Goal: Task Accomplishment & Management: Manage account settings

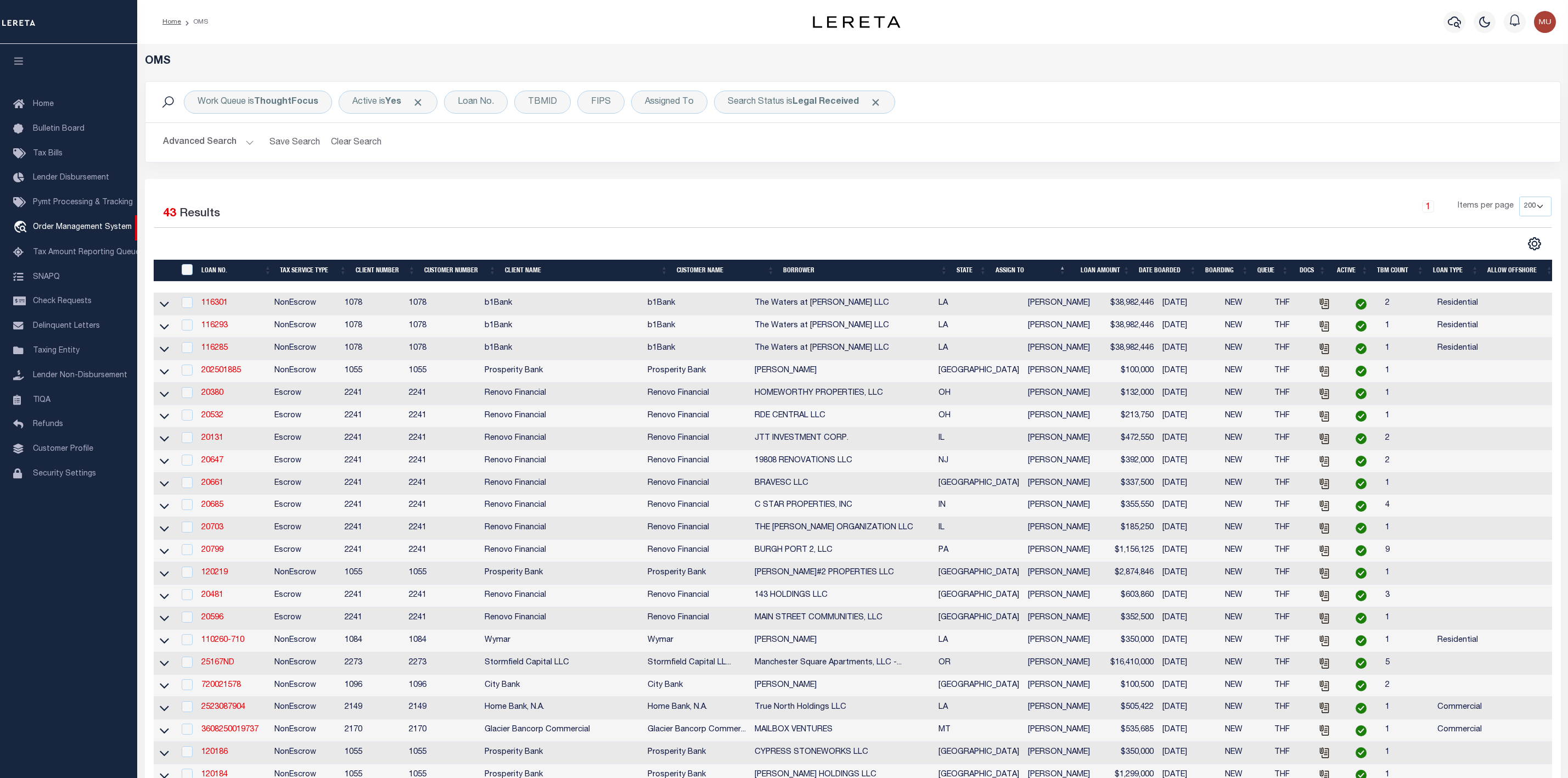
select select "200"
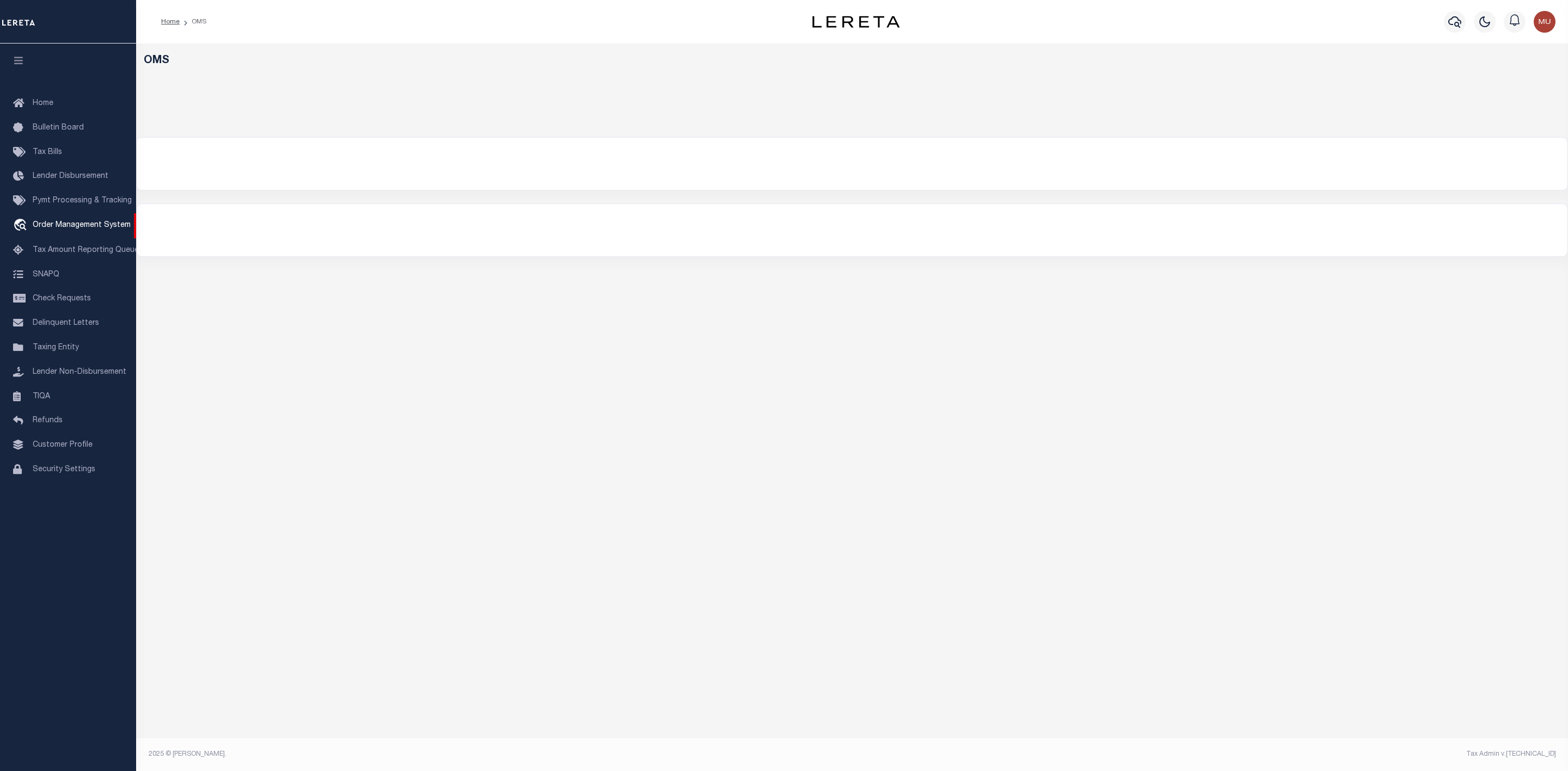
select select "200"
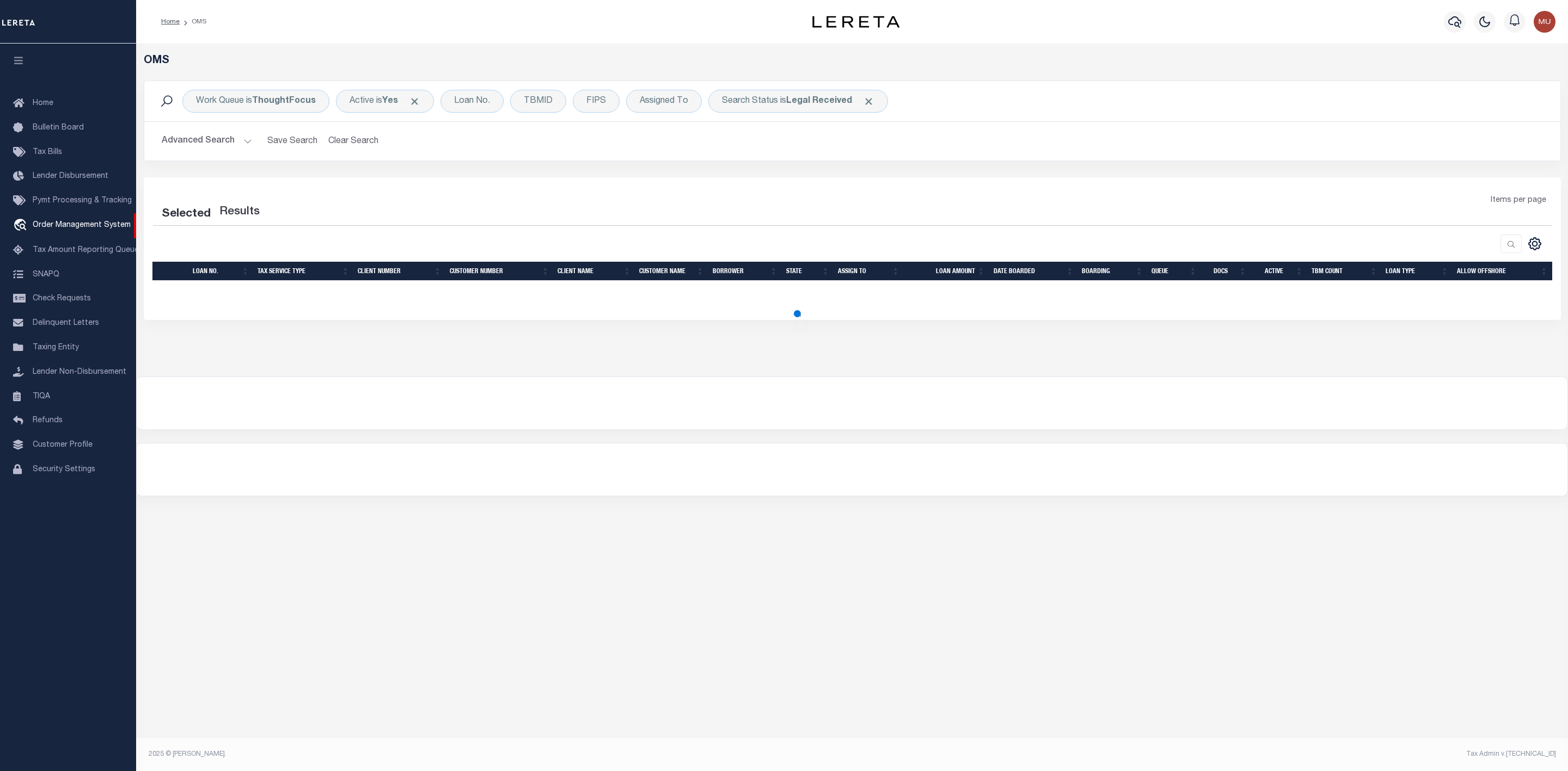
select select "200"
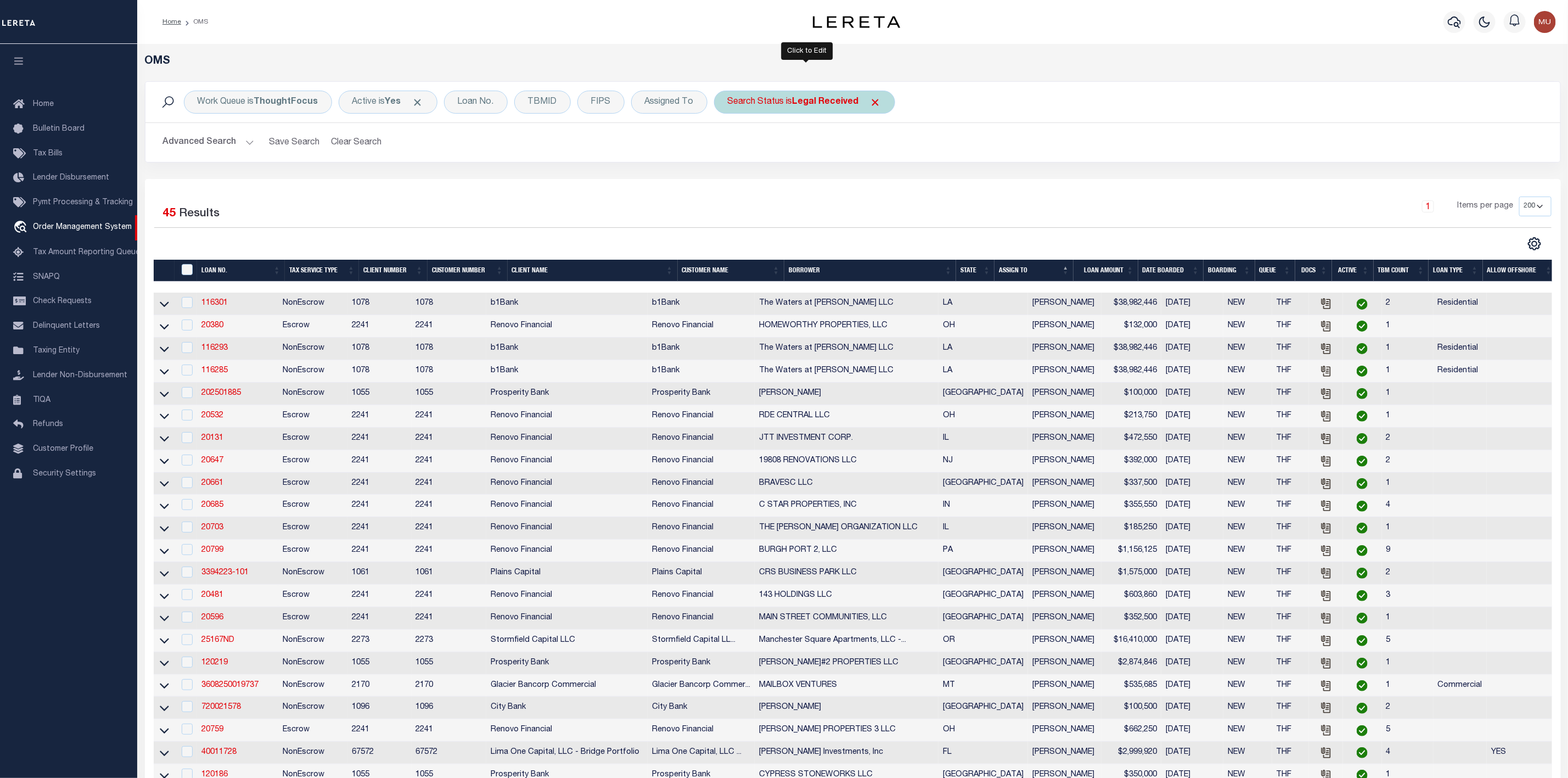
click at [802, 109] on div "Search Status is Legal Received" at bounding box center [804, 102] width 181 height 23
click at [793, 160] on select "Automated Search Bad Parcel Complete Duplicate Parcel High Dollar Reporting In …" at bounding box center [809, 156] width 161 height 21
select select "IP"
click at [730, 146] on select "Automated Search Bad Parcel Complete Duplicate Parcel High Dollar Reporting In …" at bounding box center [809, 156] width 161 height 21
click at [874, 181] on input "Apply" at bounding box center [873, 180] width 32 height 18
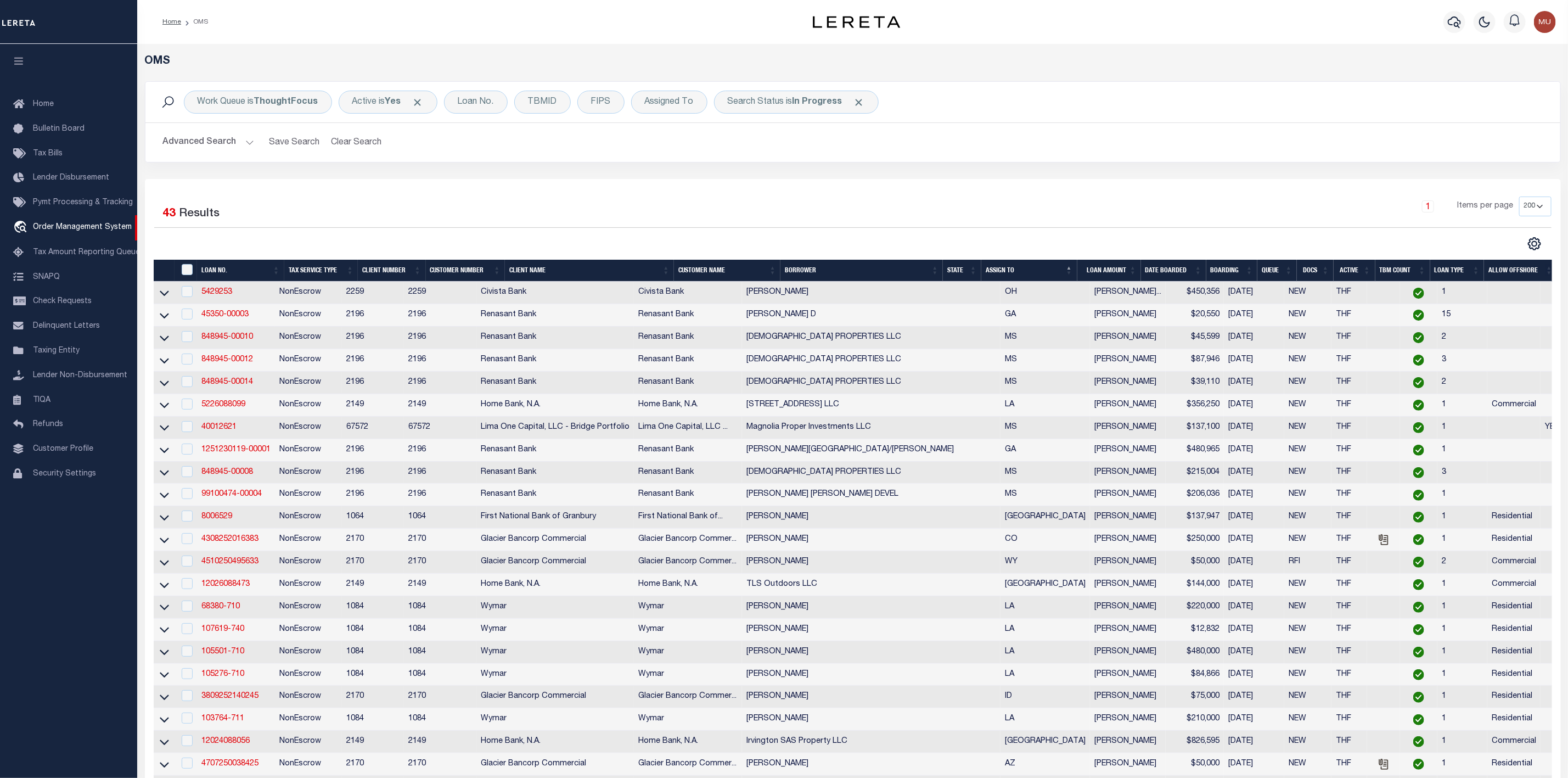
click at [232, 143] on button "Advanced Search" at bounding box center [208, 143] width 91 height 21
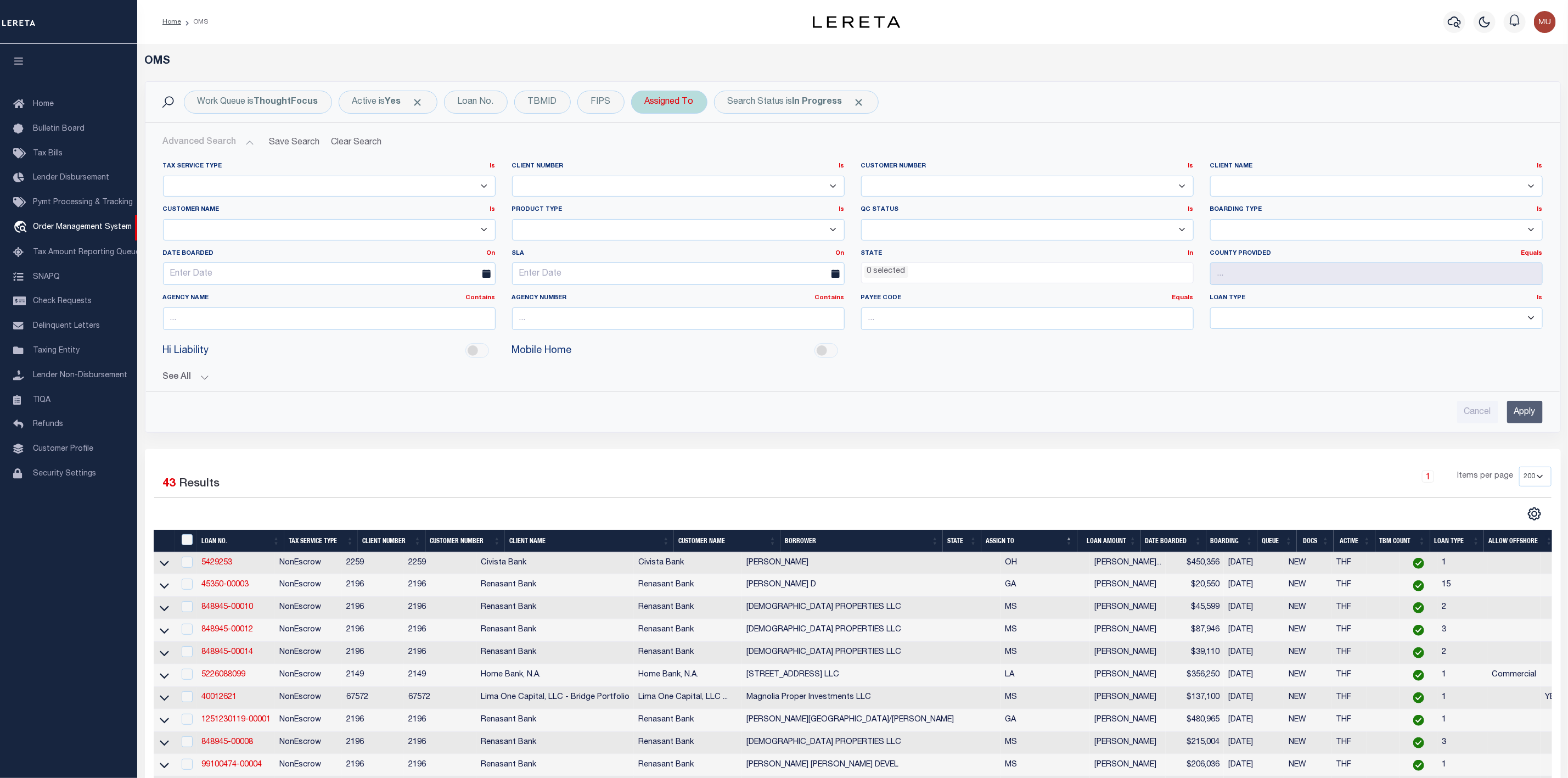
click at [651, 107] on div "Assigned To" at bounding box center [669, 102] width 76 height 23
click at [666, 163] on select "--Unassigned-- Abdul Muzain Agustin Fernandez Ahmad Darwish Alberto Estrada All…" at bounding box center [726, 156] width 161 height 21
select select "[PERSON_NAME]"
click at [647, 146] on select "--Unassigned-- Abdul Muzain Agustin Fernandez Ahmad Darwish Alberto Estrada All…" at bounding box center [726, 156] width 161 height 21
click at [790, 177] on input "Apply" at bounding box center [790, 180] width 32 height 18
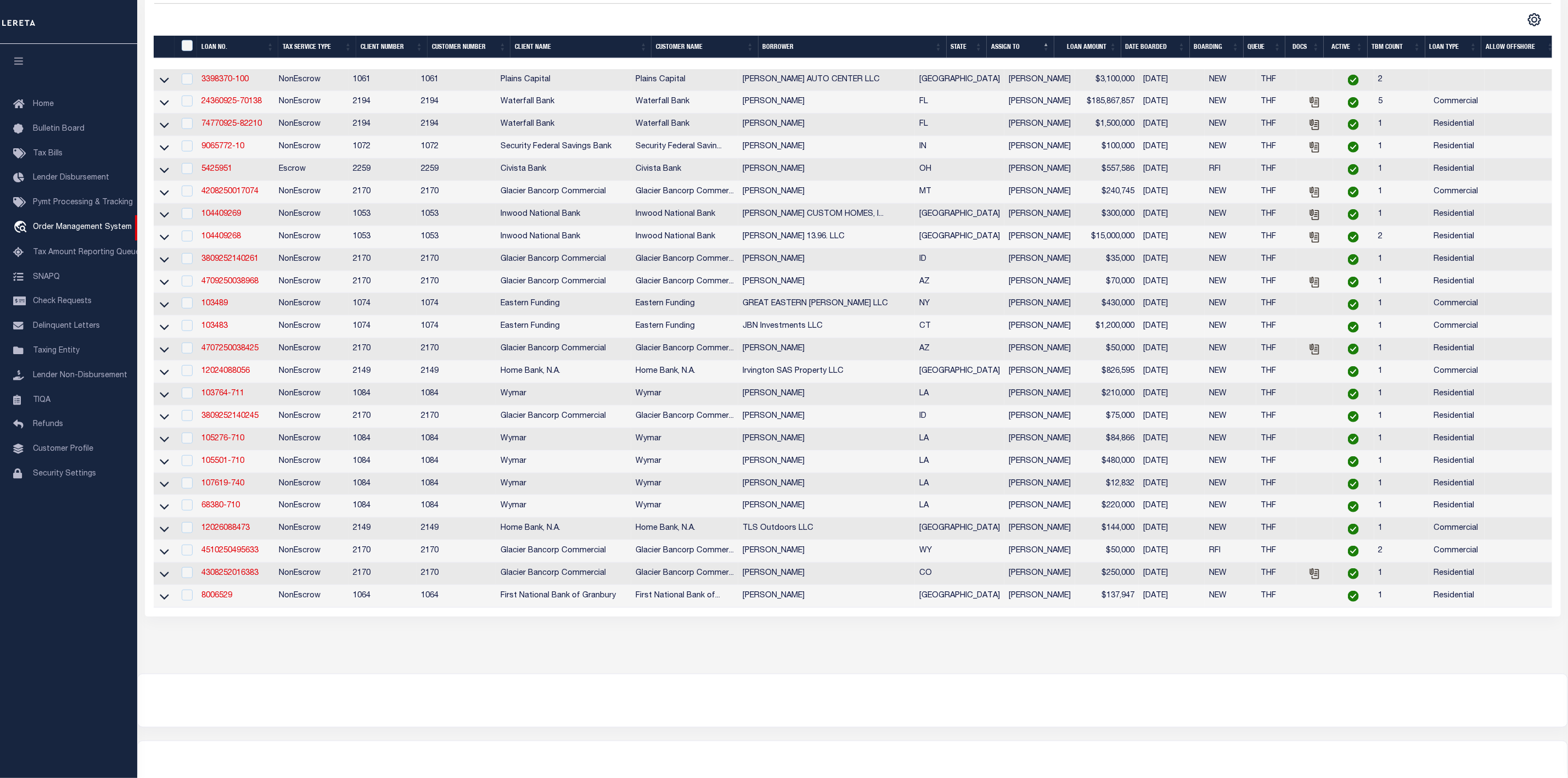
scroll to position [165, 0]
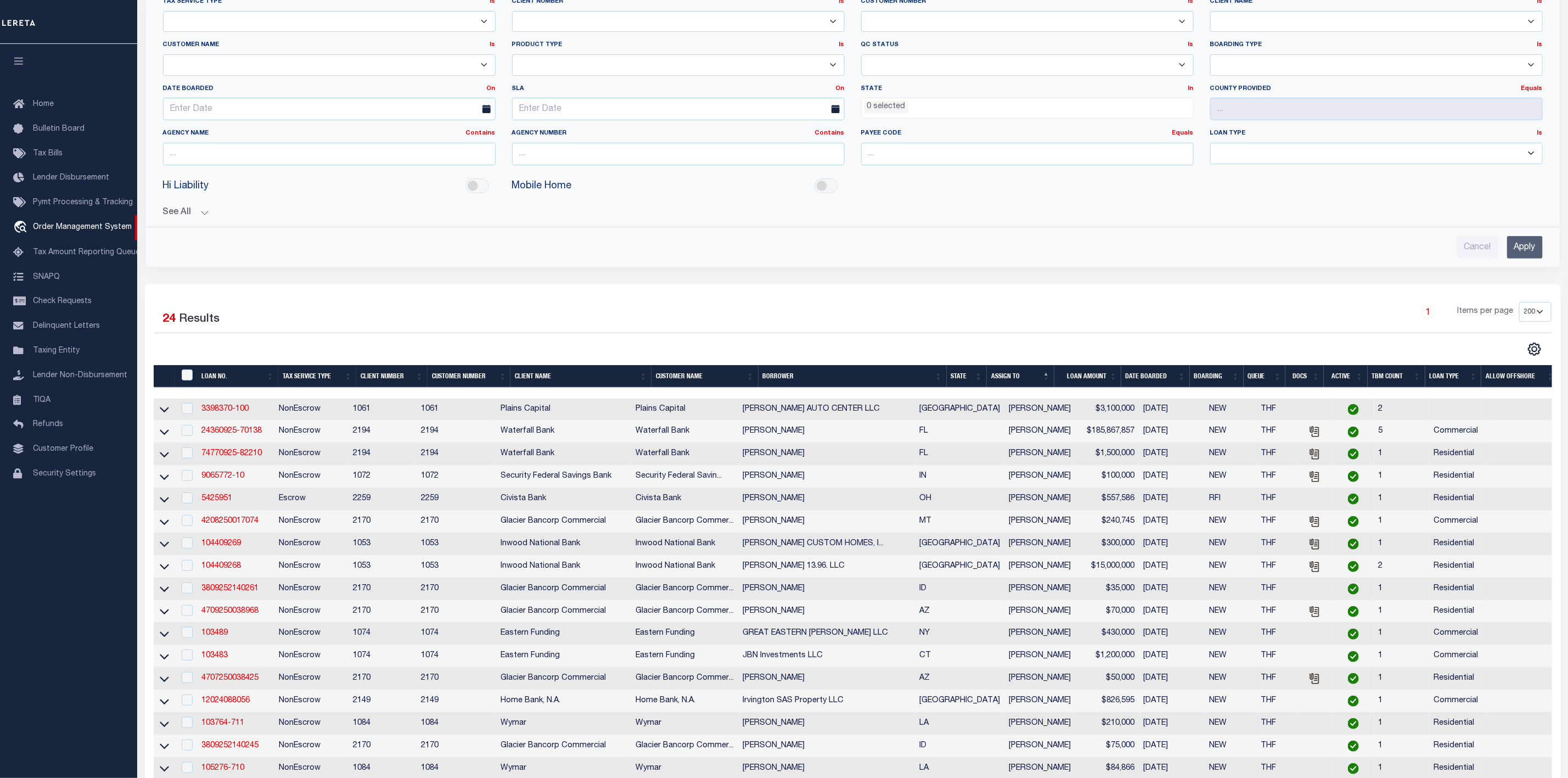
click at [979, 381] on th "State" at bounding box center [967, 377] width 40 height 23
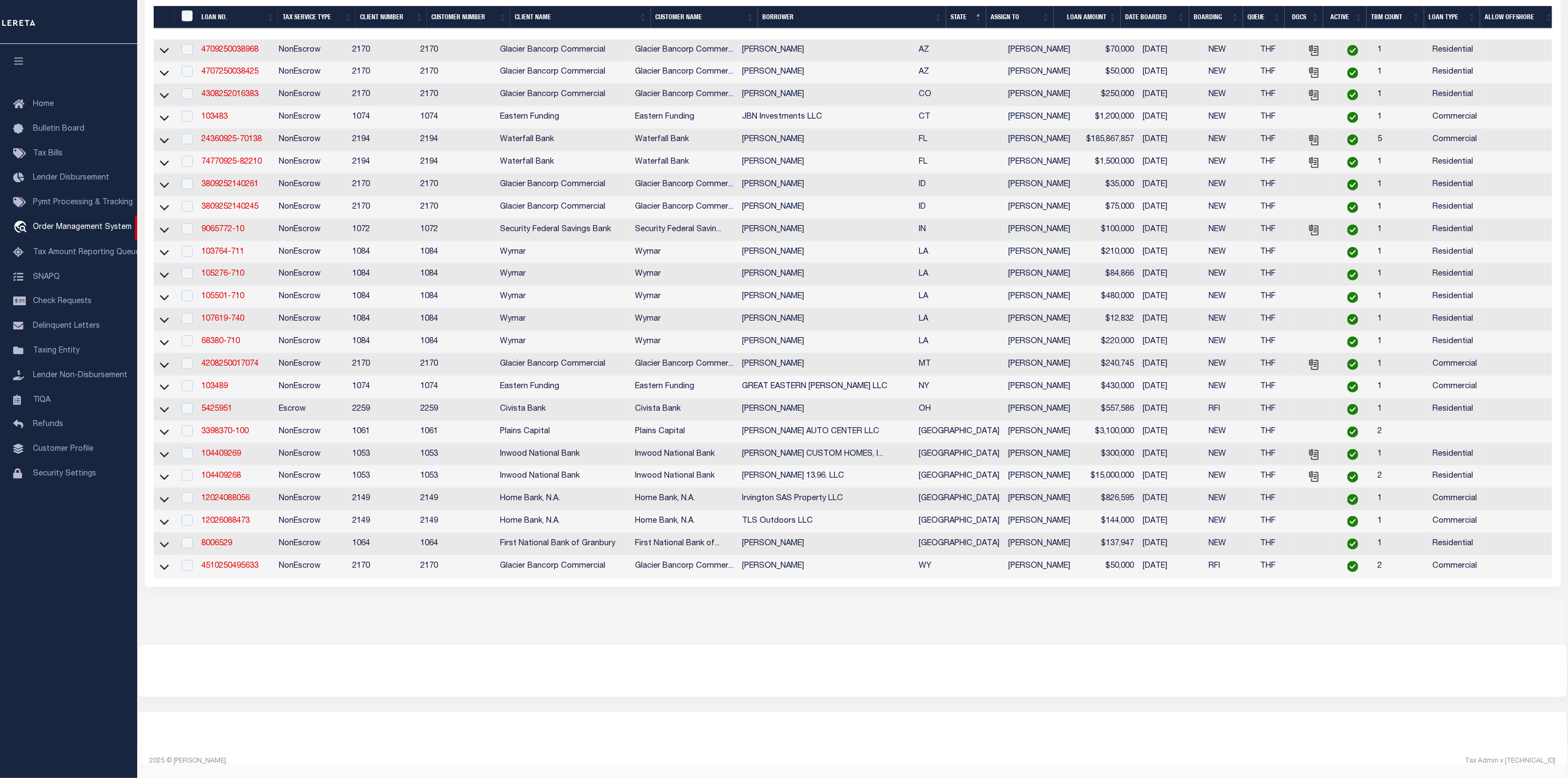
scroll to position [379, 0]
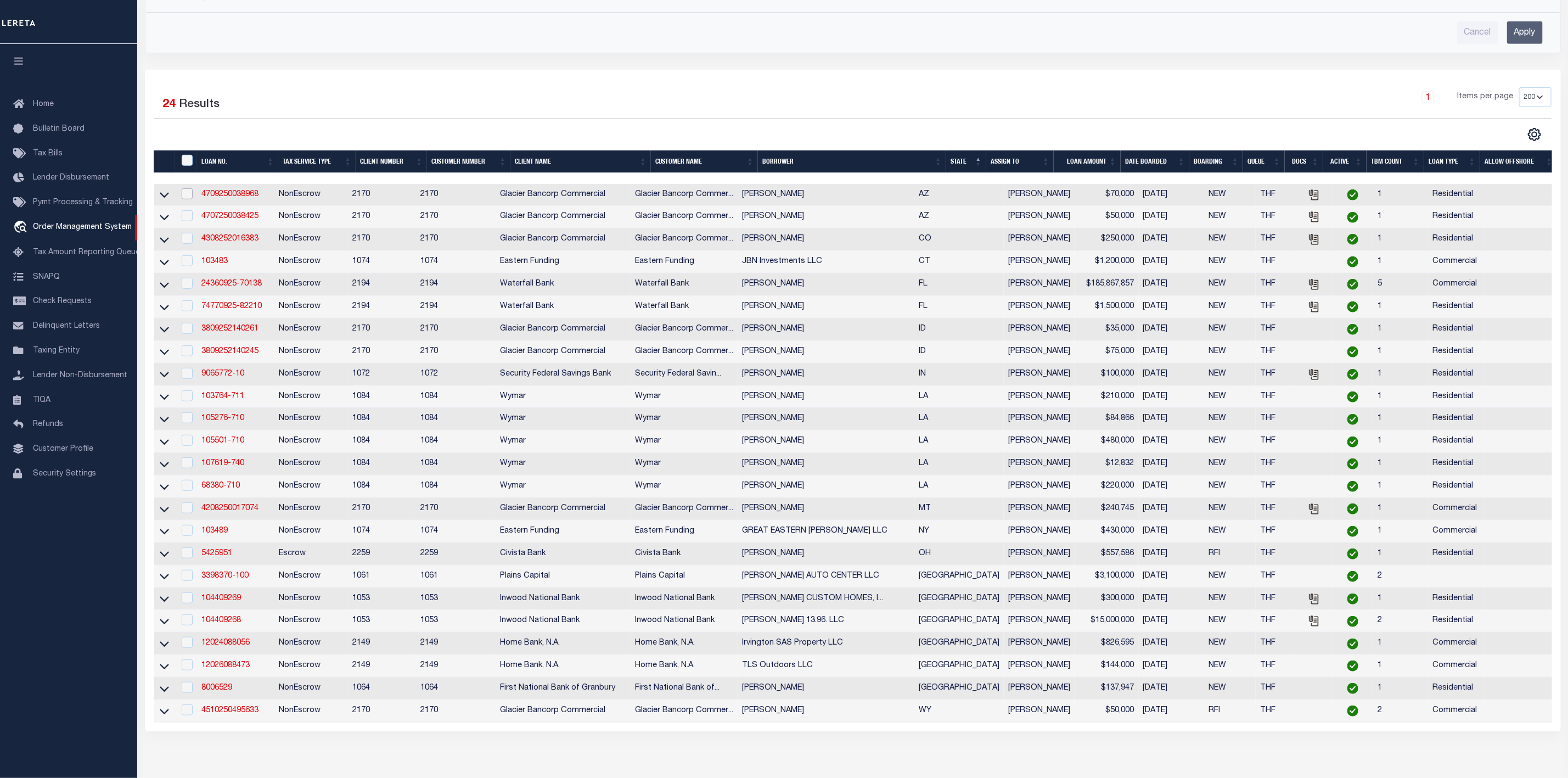
click at [184, 199] on input "checkbox" at bounding box center [187, 194] width 11 height 11
checkbox input "true"
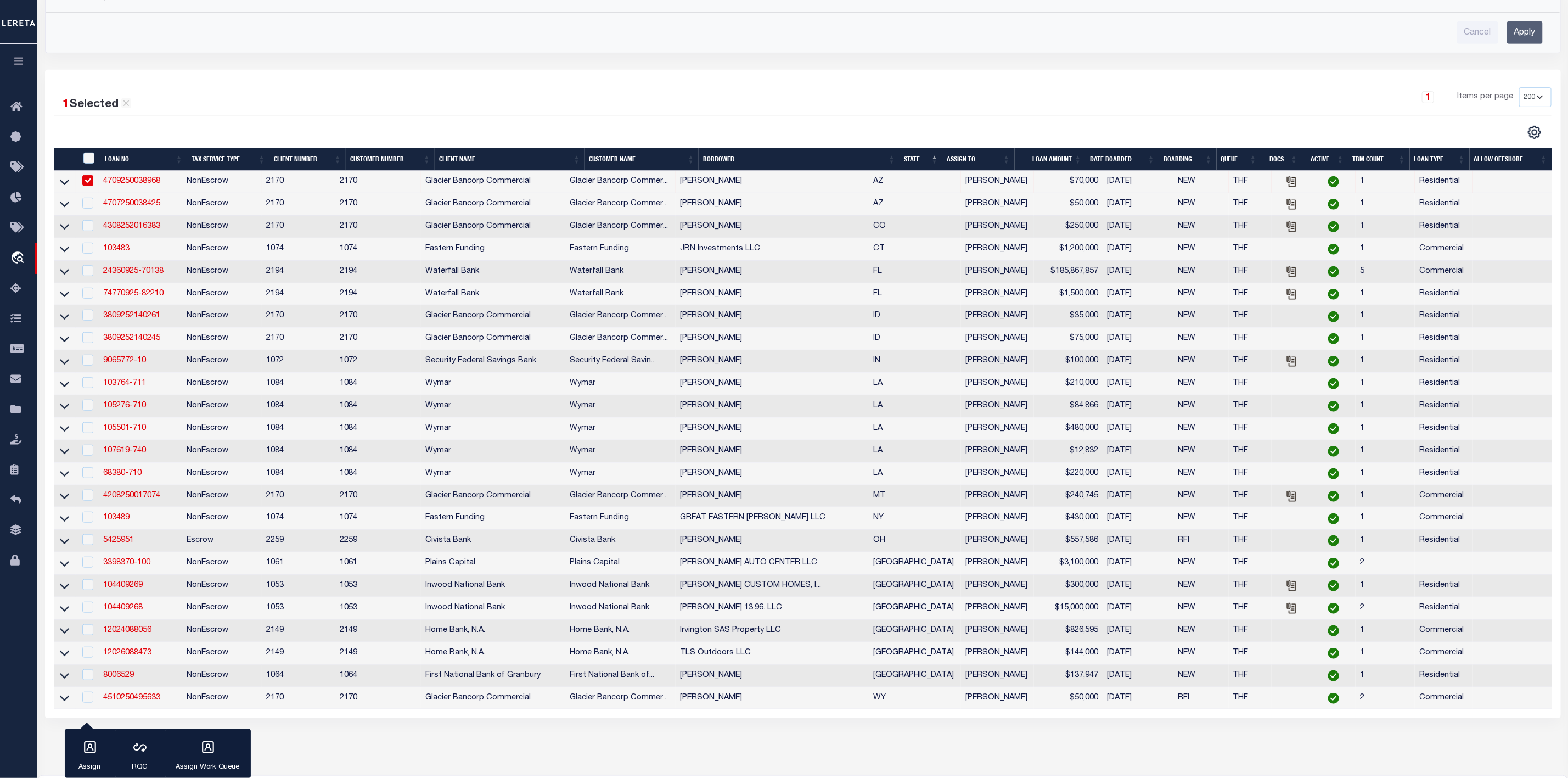
click at [182, 222] on td "4308252016383" at bounding box center [141, 227] width 83 height 23
checkbox input "true"
click at [91, 209] on input "checkbox" at bounding box center [88, 203] width 11 height 11
checkbox input "true"
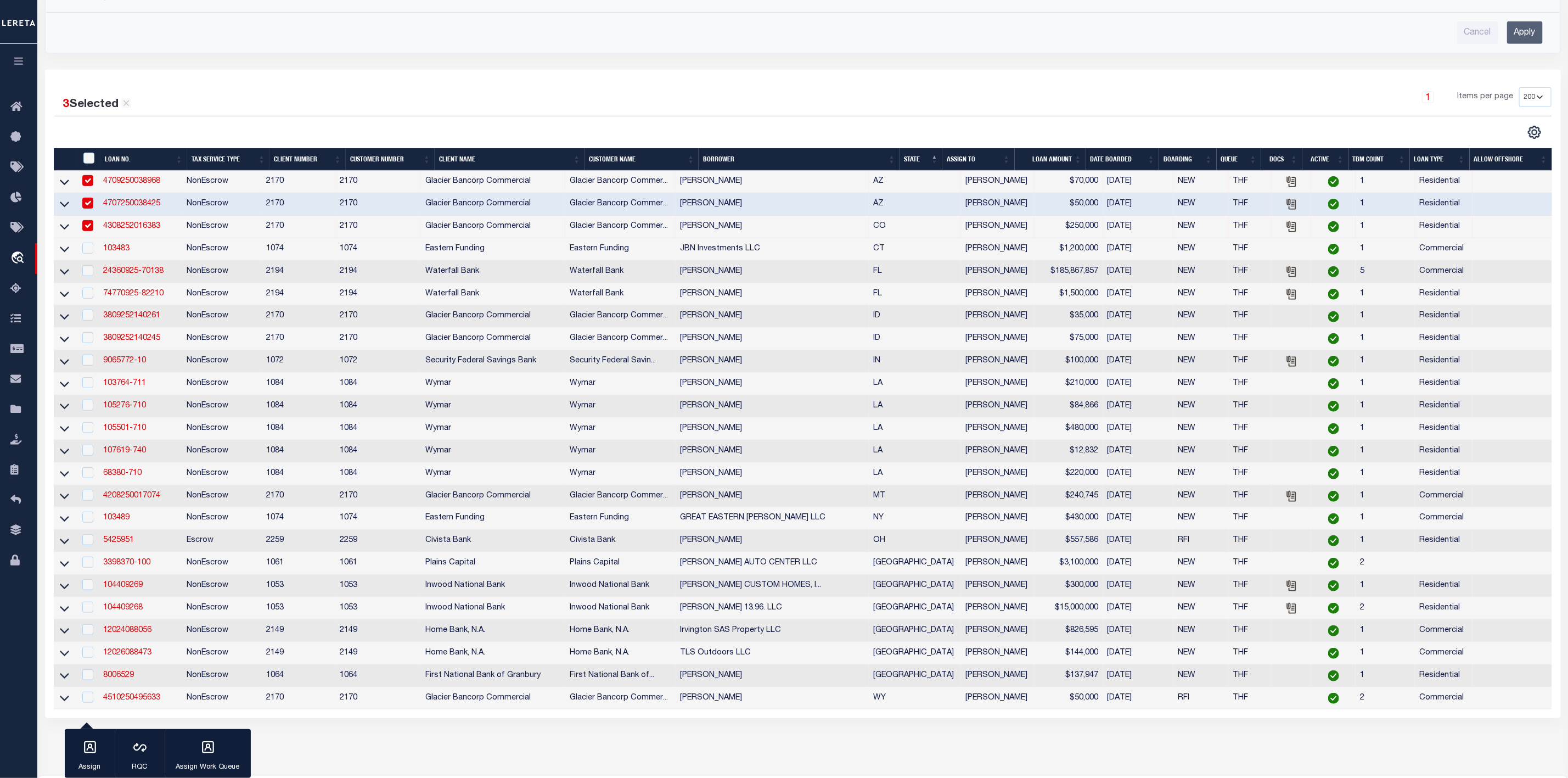
click at [88, 231] on input "checkbox" at bounding box center [88, 225] width 11 height 11
checkbox input "false"
click at [91, 184] on input "checkbox" at bounding box center [88, 180] width 11 height 11
checkbox input "false"
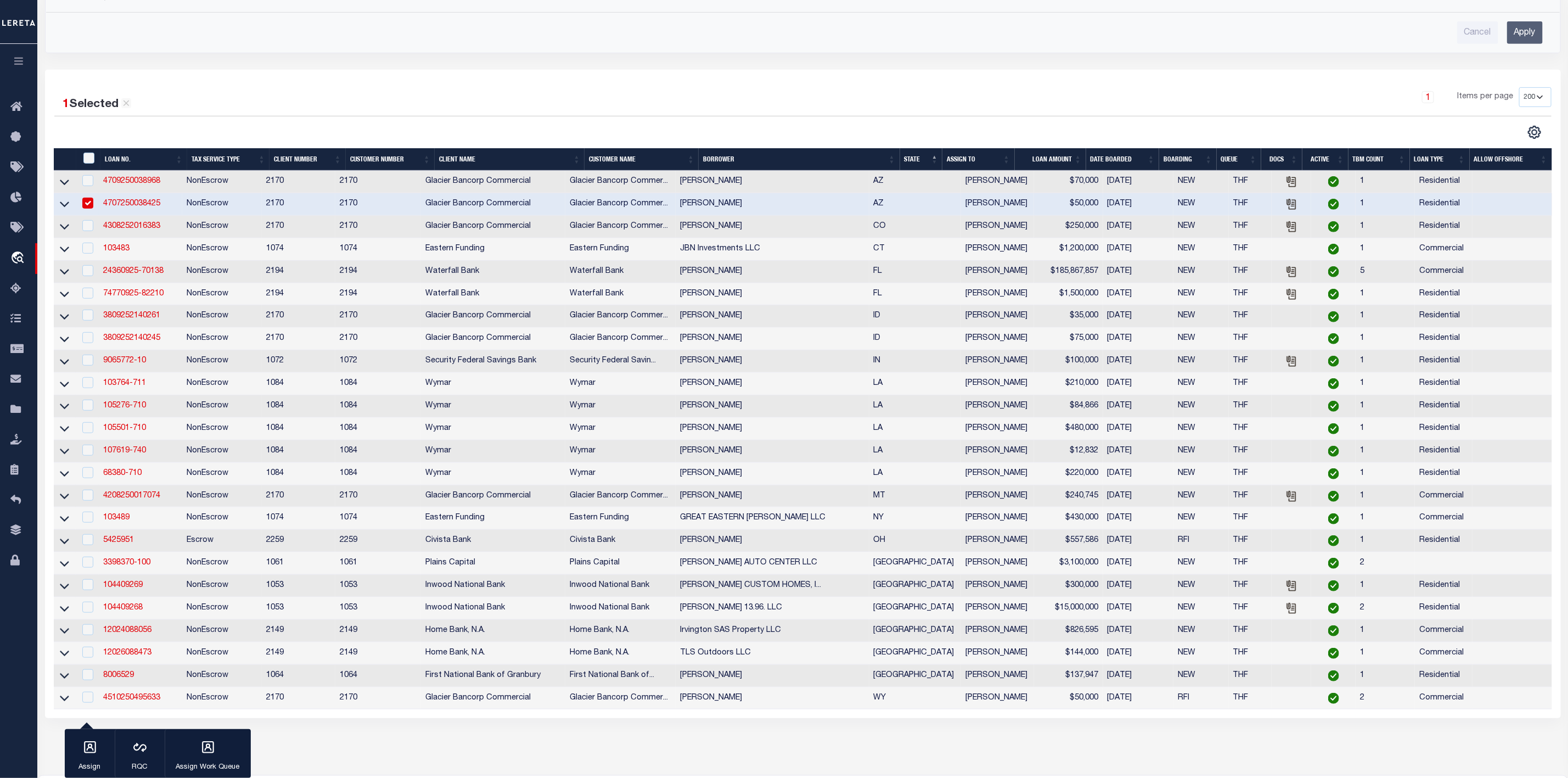
click at [89, 206] on input "checkbox" at bounding box center [88, 203] width 11 height 11
checkbox input "false"
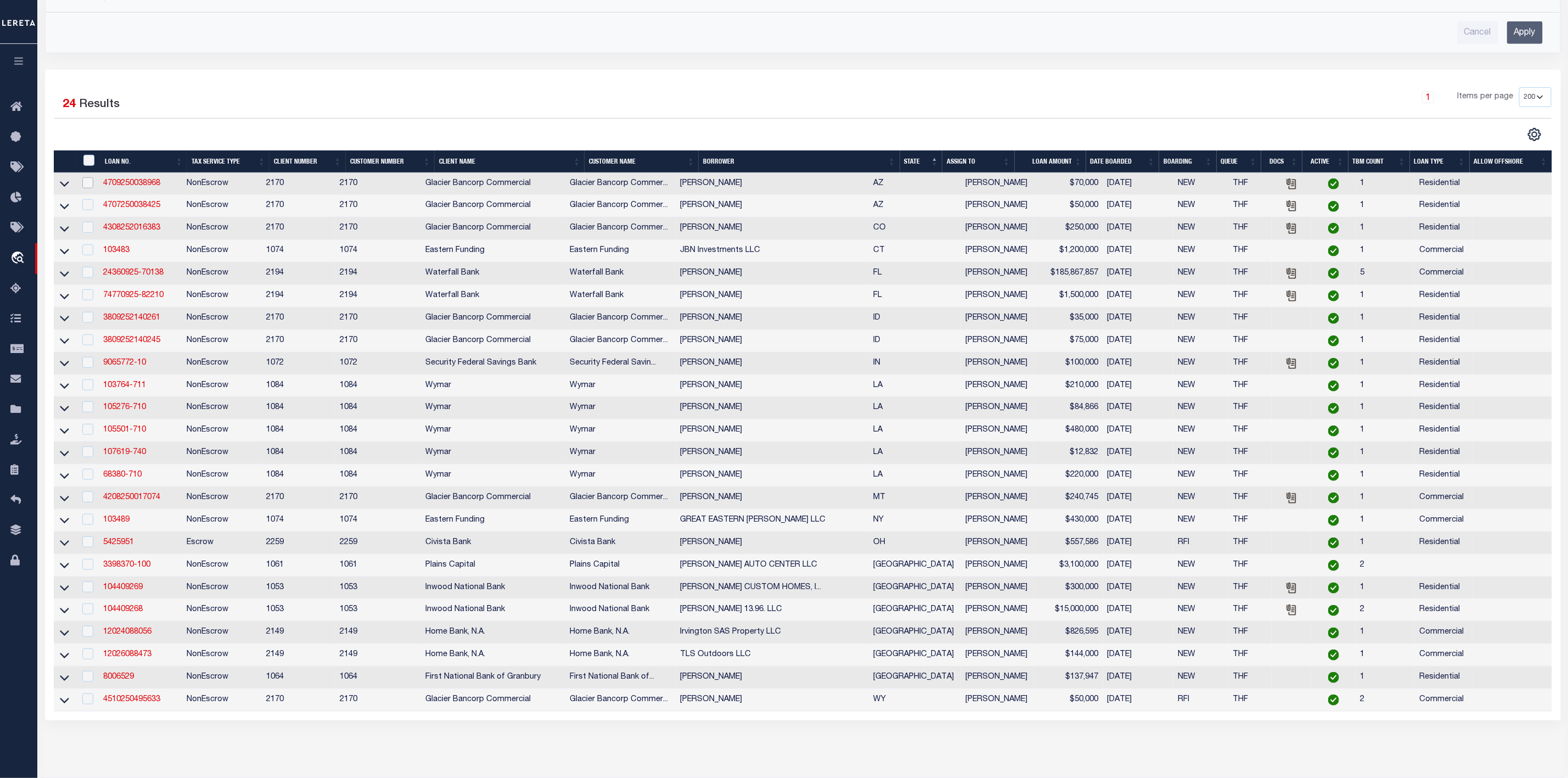
click at [91, 187] on input "checkbox" at bounding box center [88, 182] width 11 height 11
checkbox input "true"
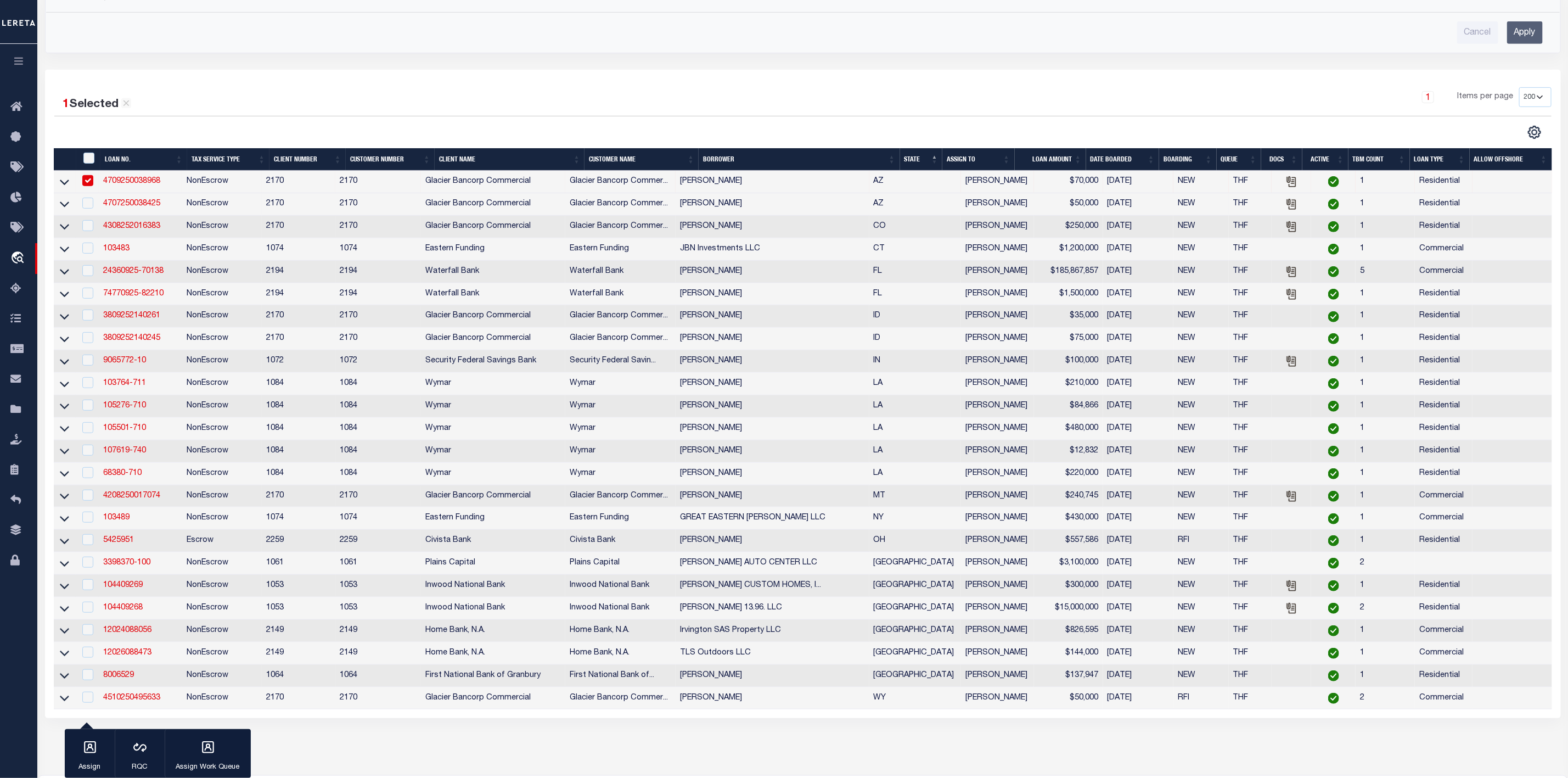
click at [89, 209] on div at bounding box center [87, 203] width 15 height 12
checkbox input "true"
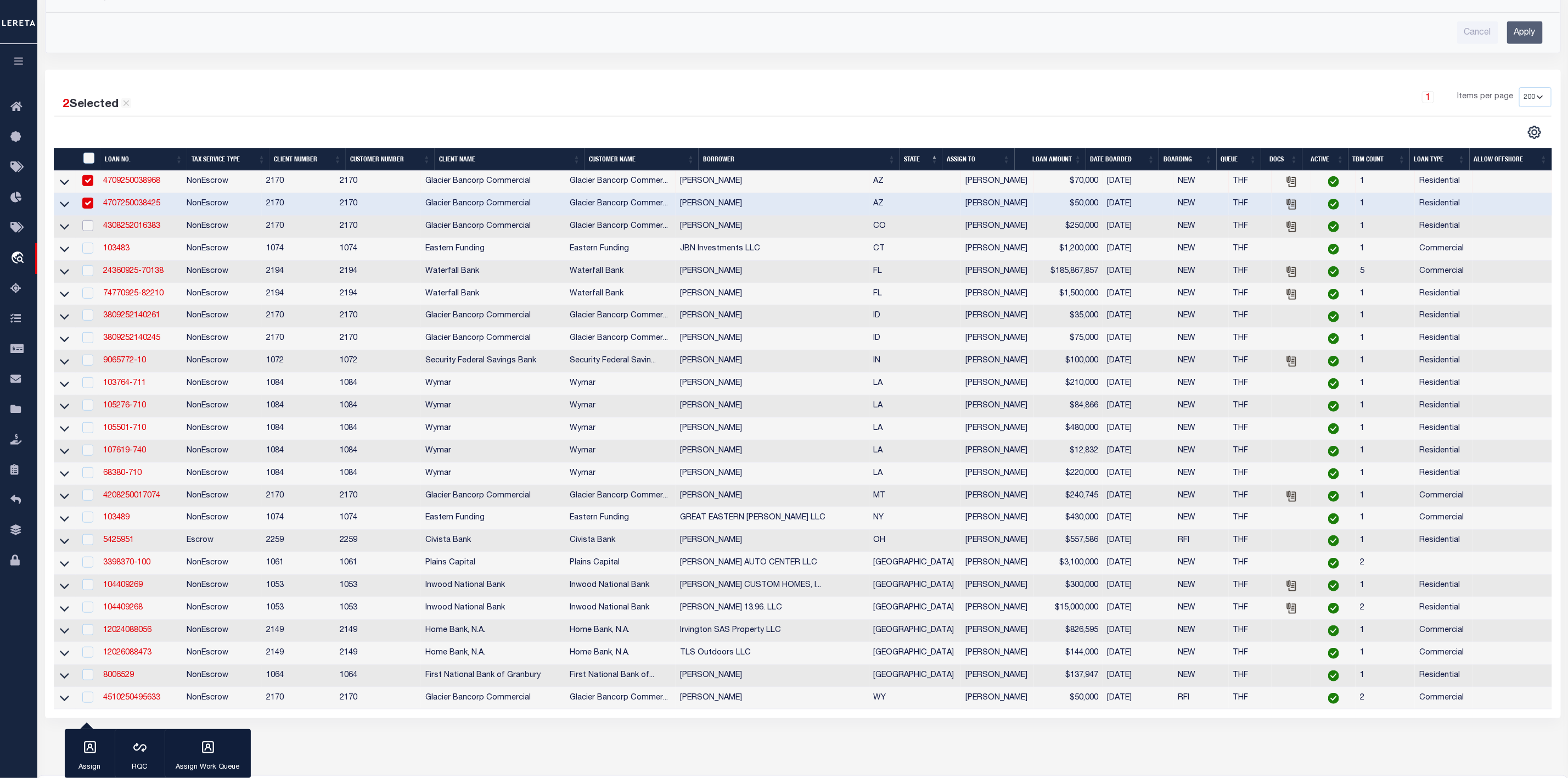
click at [85, 229] on input "checkbox" at bounding box center [88, 225] width 11 height 11
checkbox input "true"
click at [87, 276] on input "checkbox" at bounding box center [88, 270] width 11 height 11
checkbox input "true"
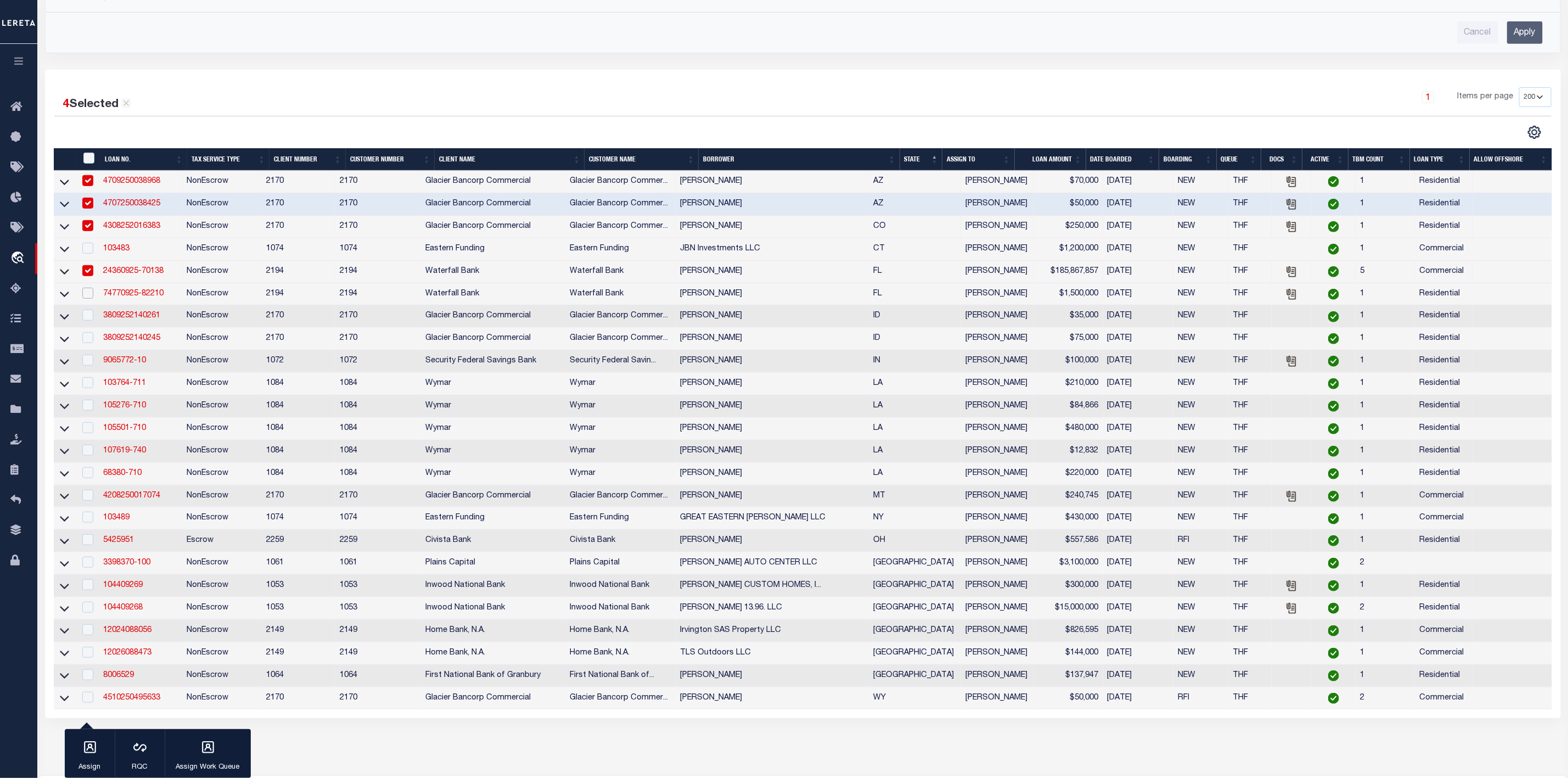
click at [87, 298] on input "checkbox" at bounding box center [88, 293] width 11 height 11
checkbox input "true"
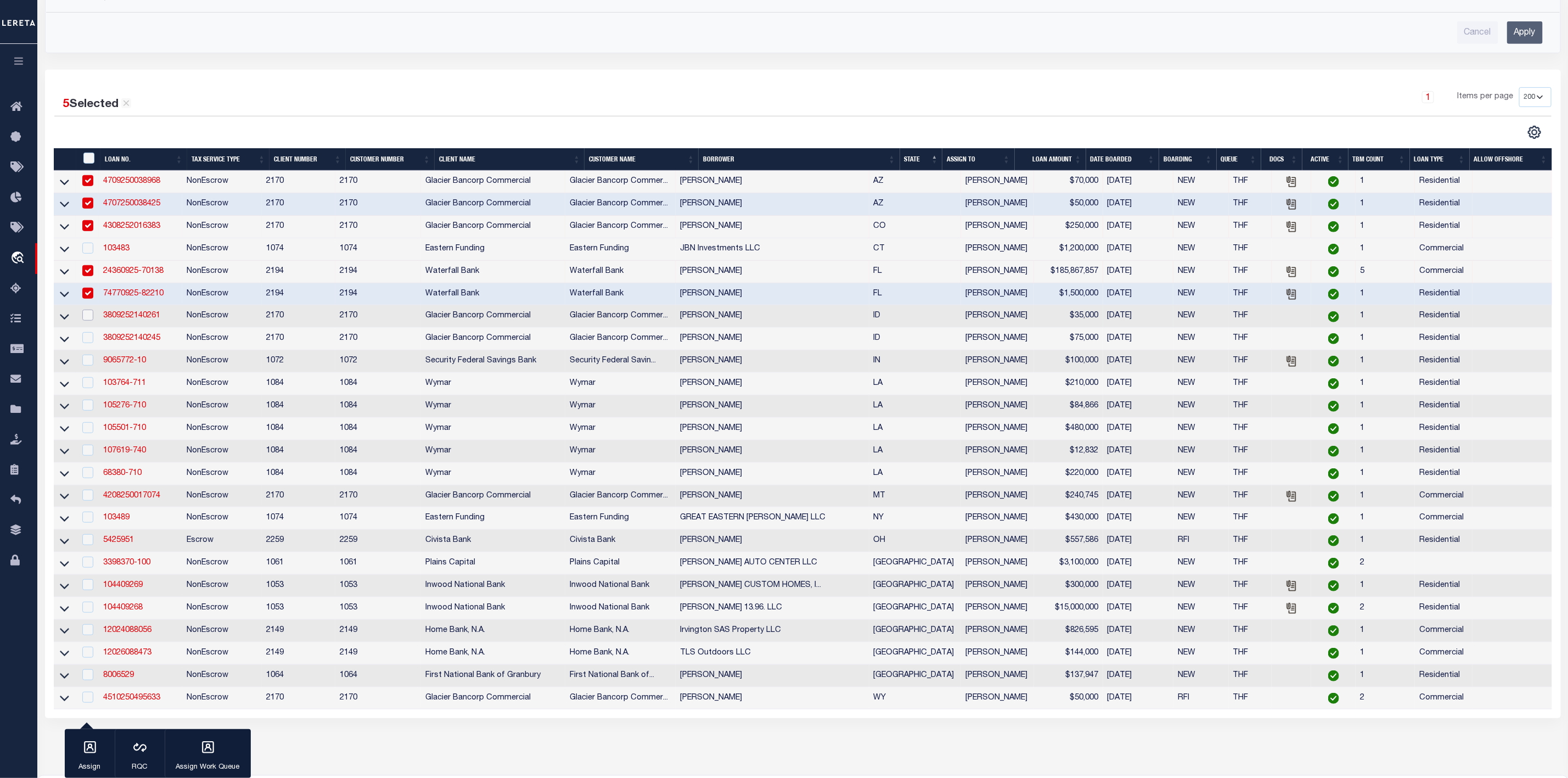
click at [88, 321] on input "checkbox" at bounding box center [88, 315] width 11 height 11
checkbox input "true"
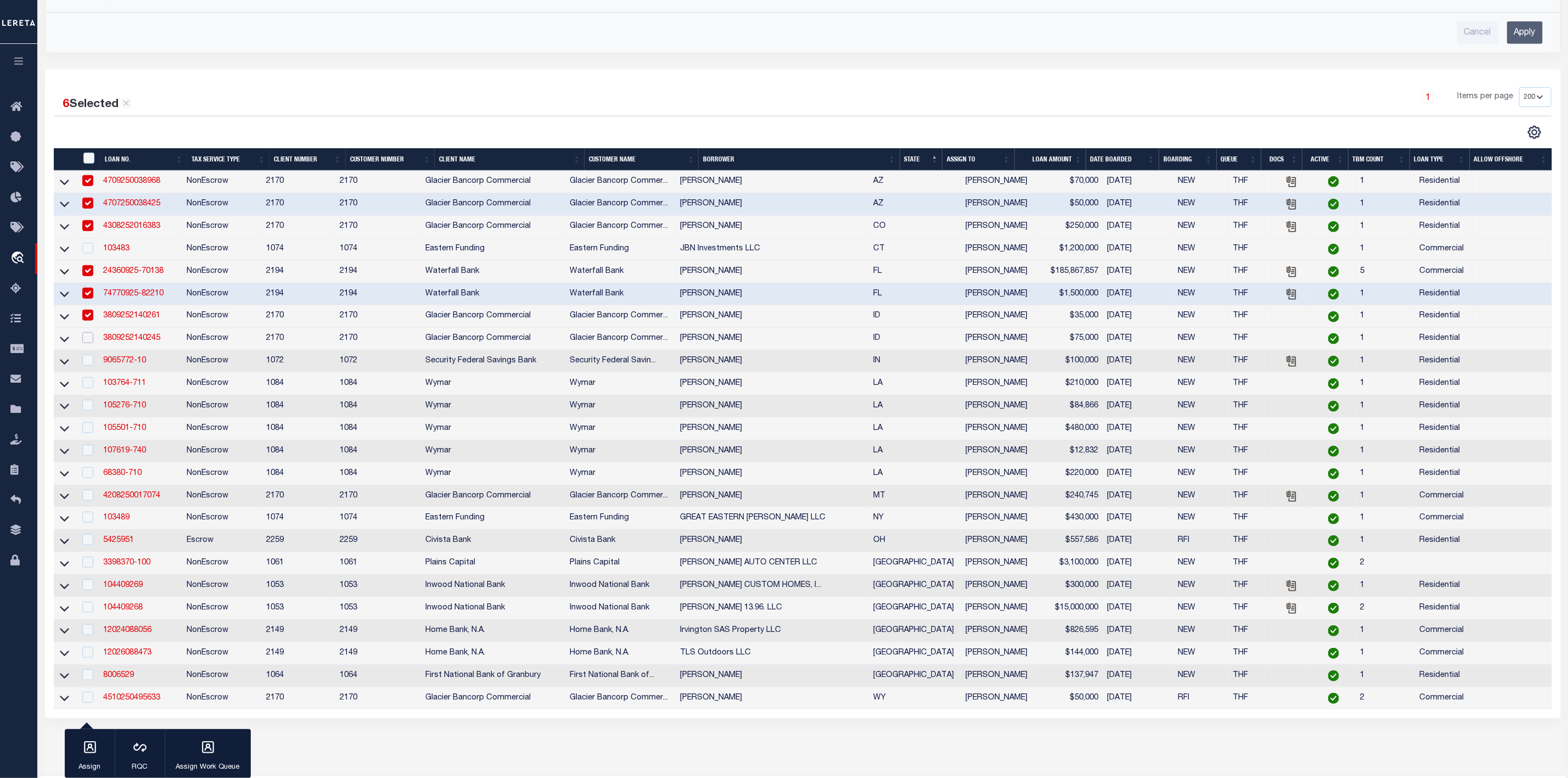
click at [91, 343] on input "checkbox" at bounding box center [88, 338] width 11 height 11
checkbox input "true"
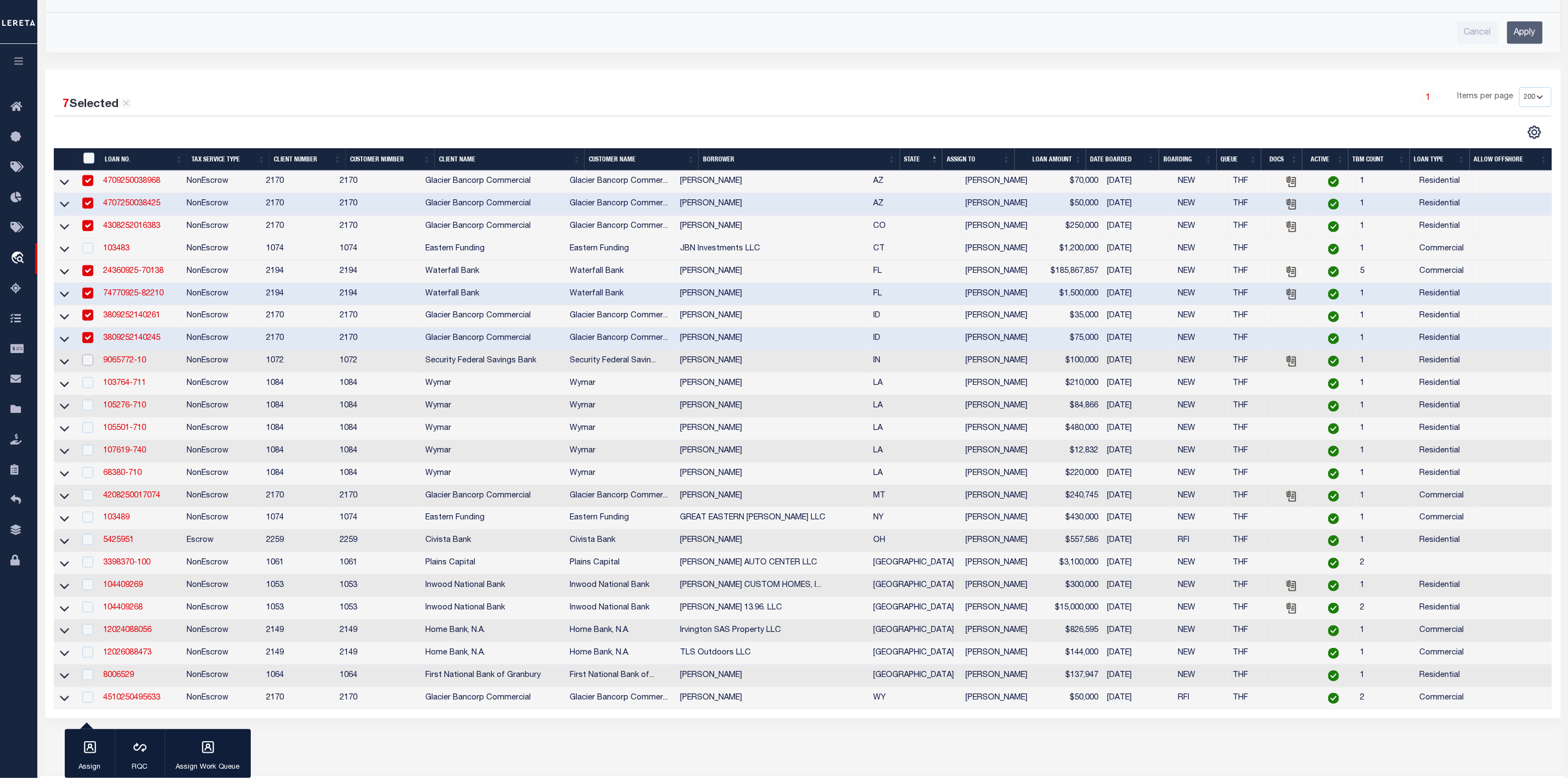
click at [93, 366] on input "checkbox" at bounding box center [88, 360] width 11 height 11
checkbox input "true"
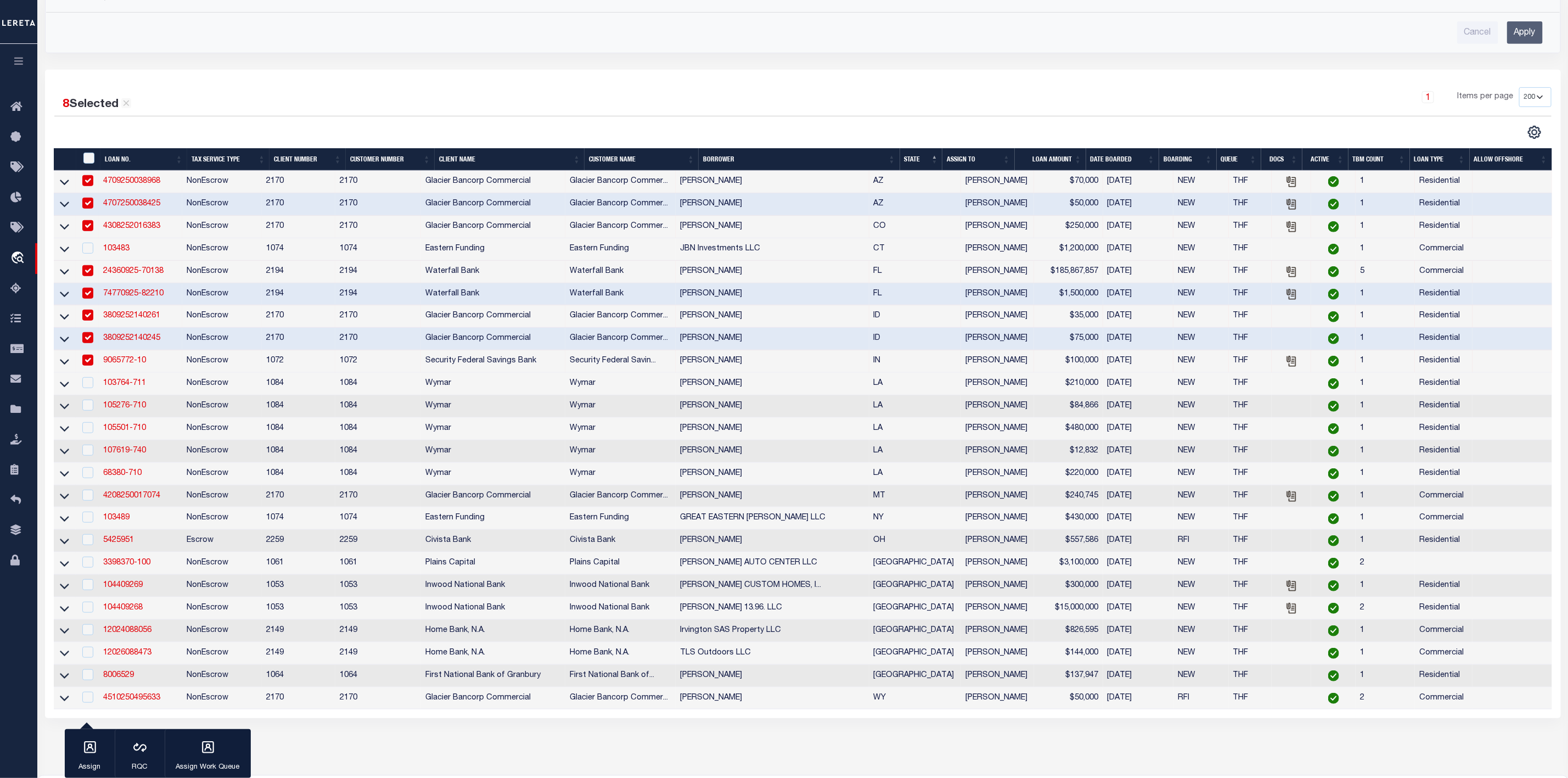
scroll to position [462, 0]
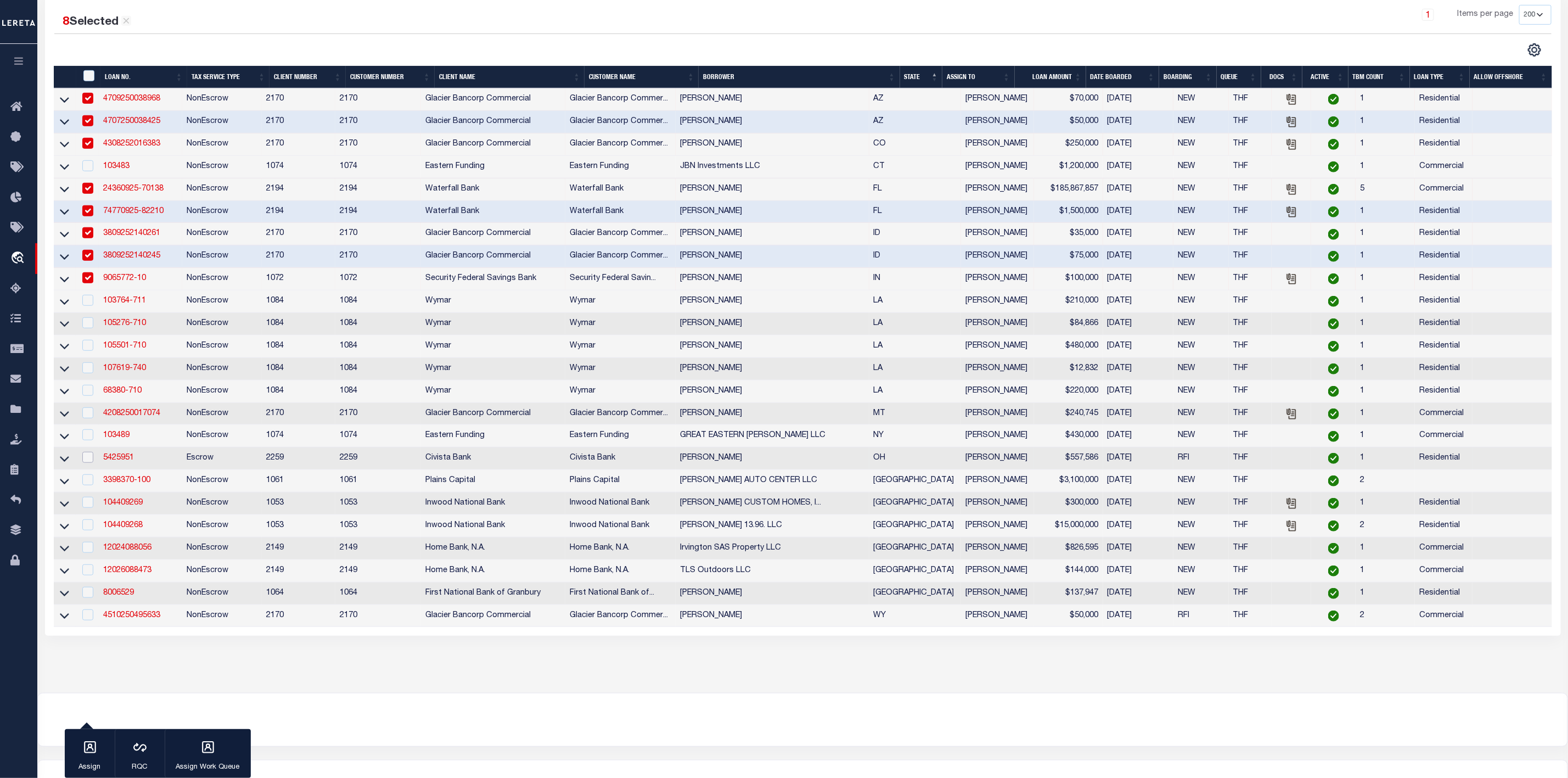
click at [89, 463] on input "checkbox" at bounding box center [88, 457] width 11 height 11
checkbox input "true"
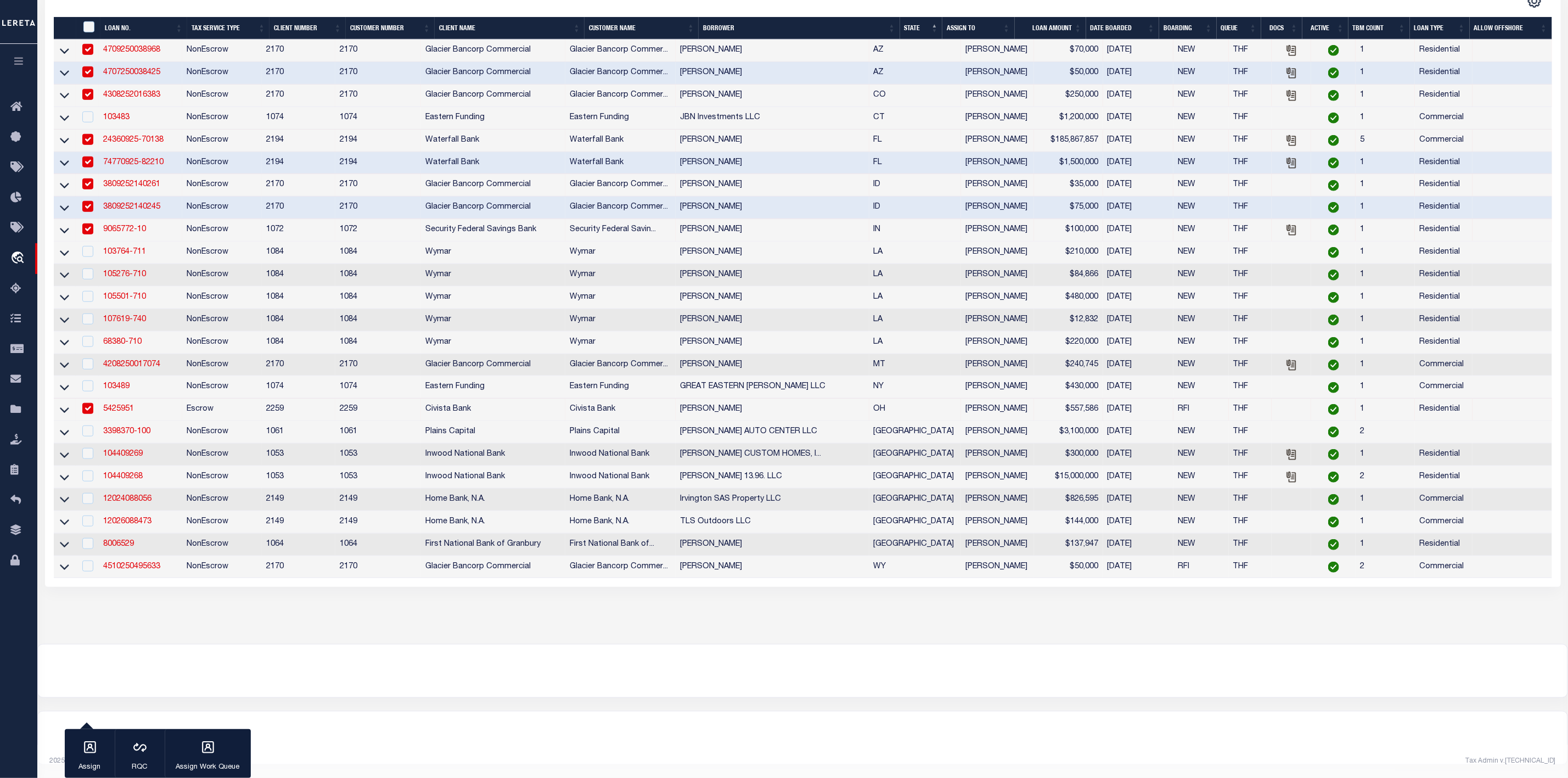
scroll to position [112, 0]
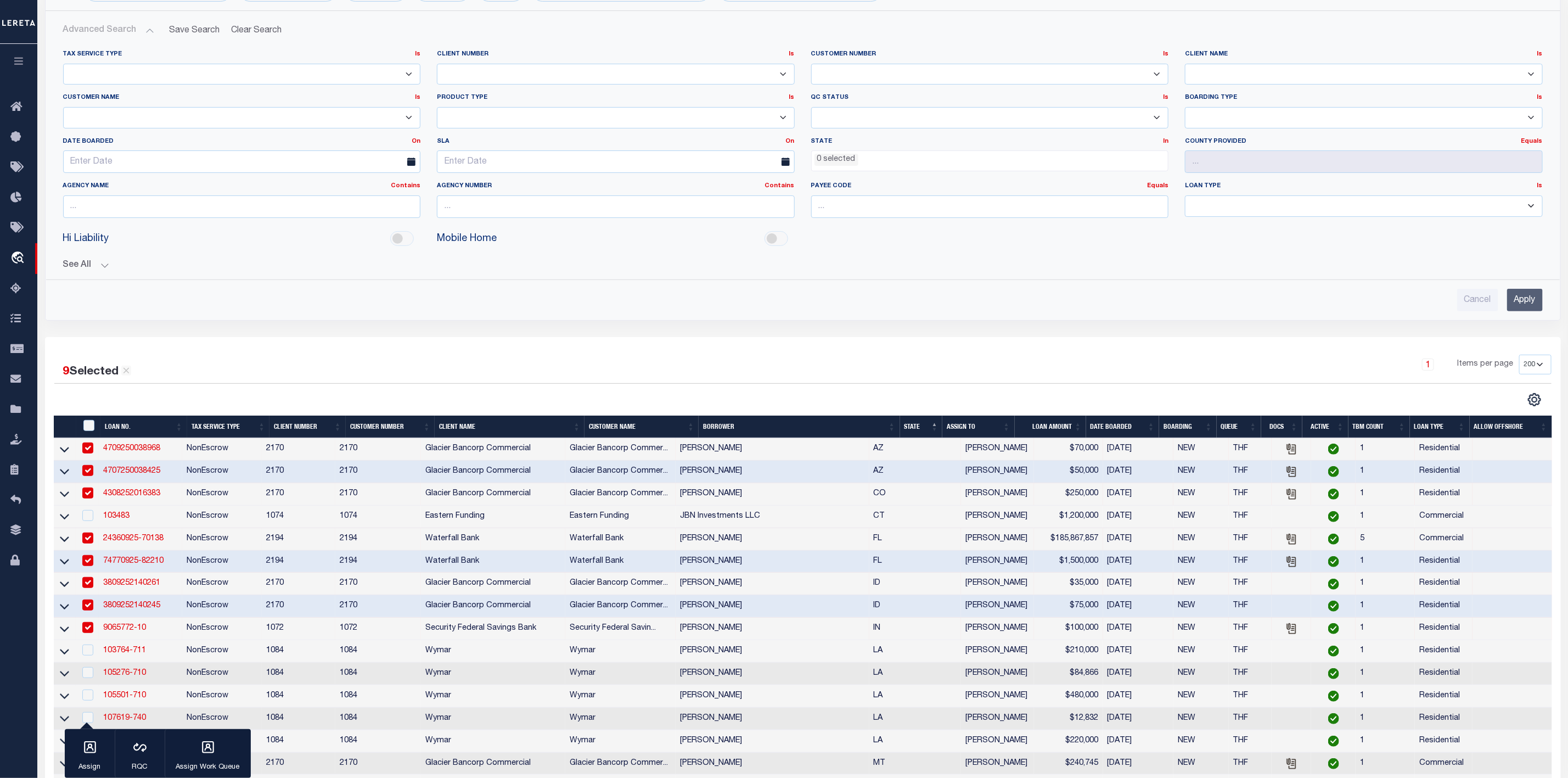
click at [86, 449] on input "checkbox" at bounding box center [88, 447] width 11 height 11
checkbox input "false"
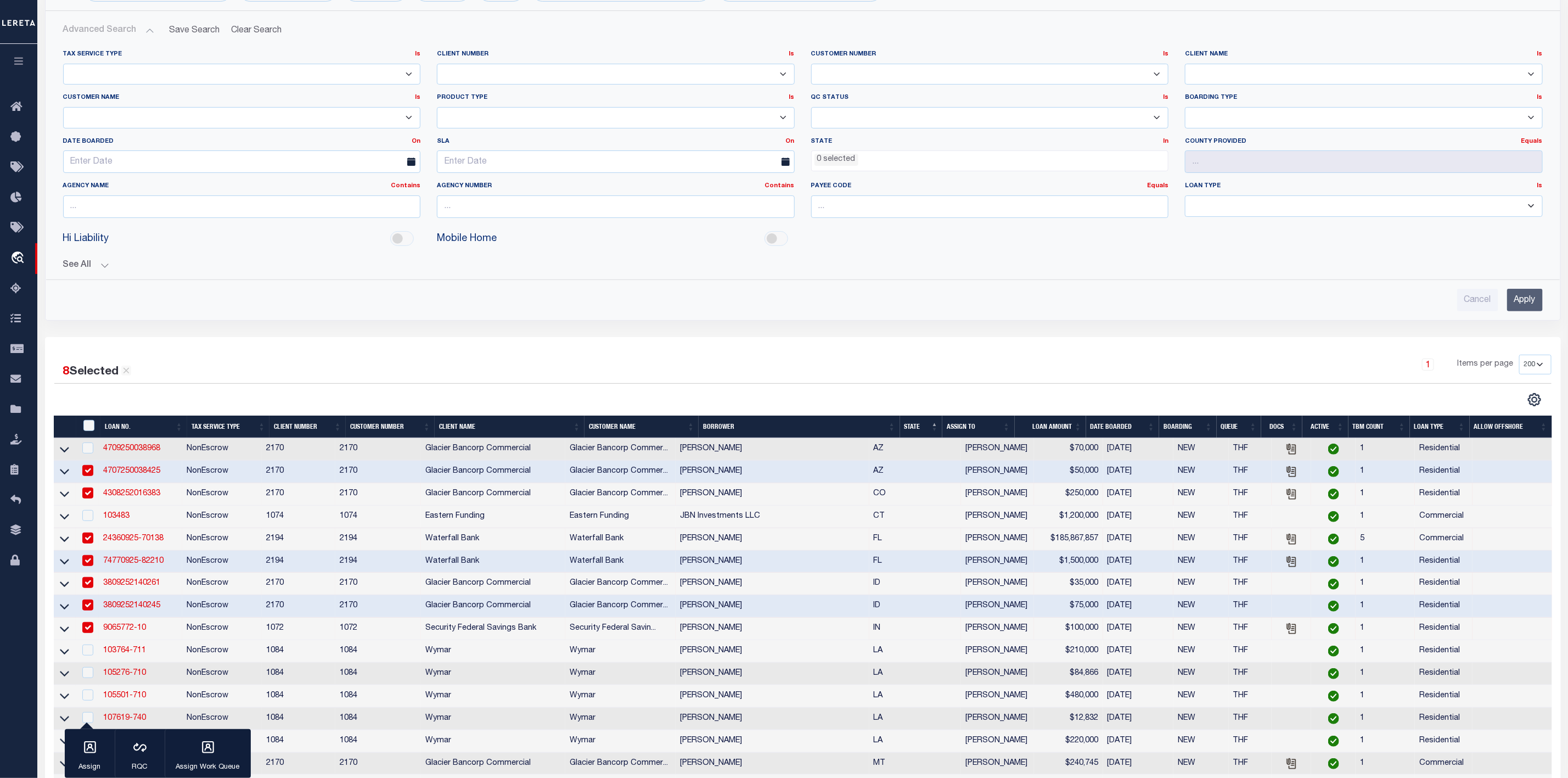
click at [88, 474] on input "checkbox" at bounding box center [88, 470] width 11 height 11
checkbox input "false"
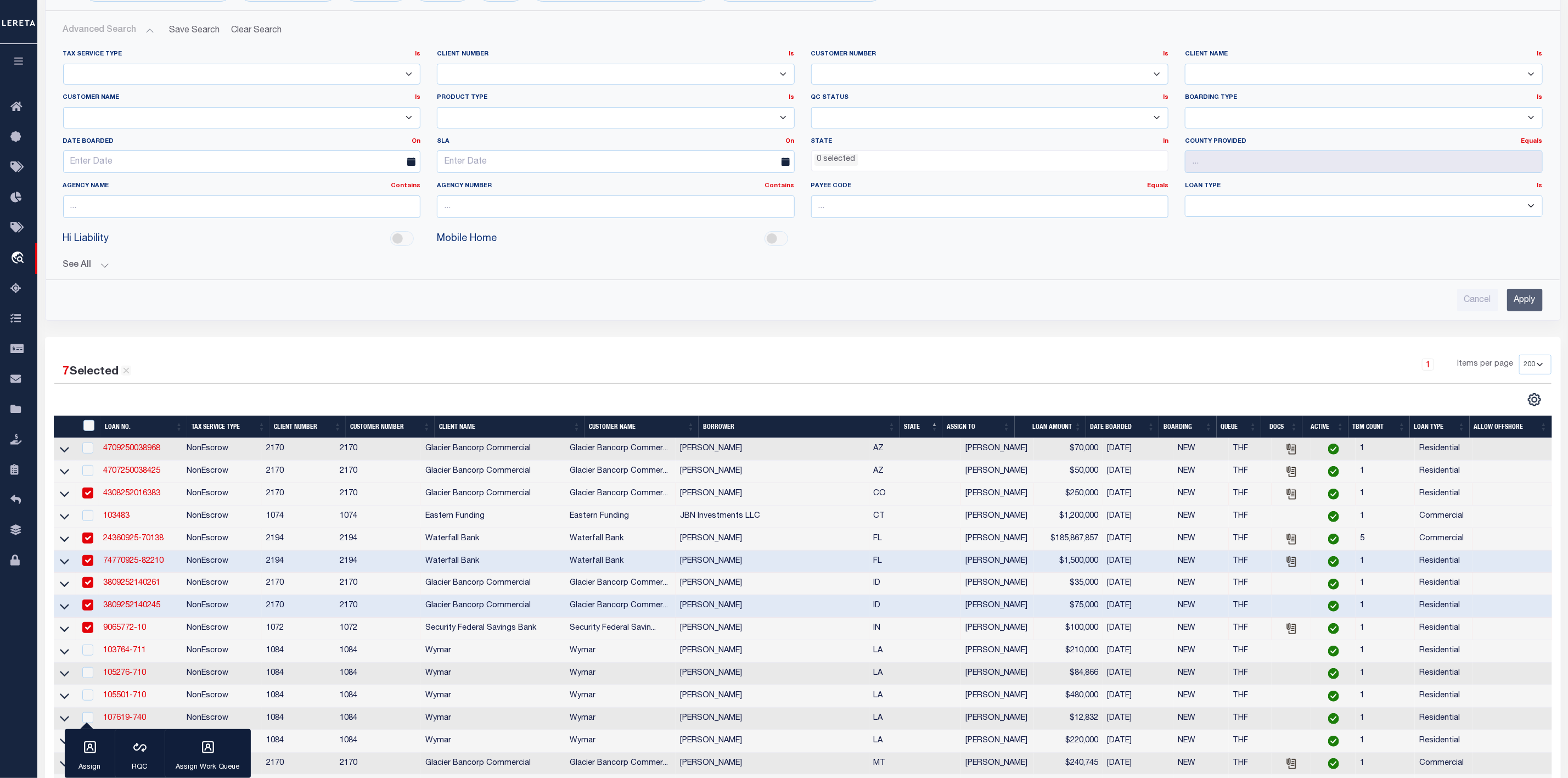
click at [96, 501] on td at bounding box center [87, 495] width 23 height 23
checkbox input "false"
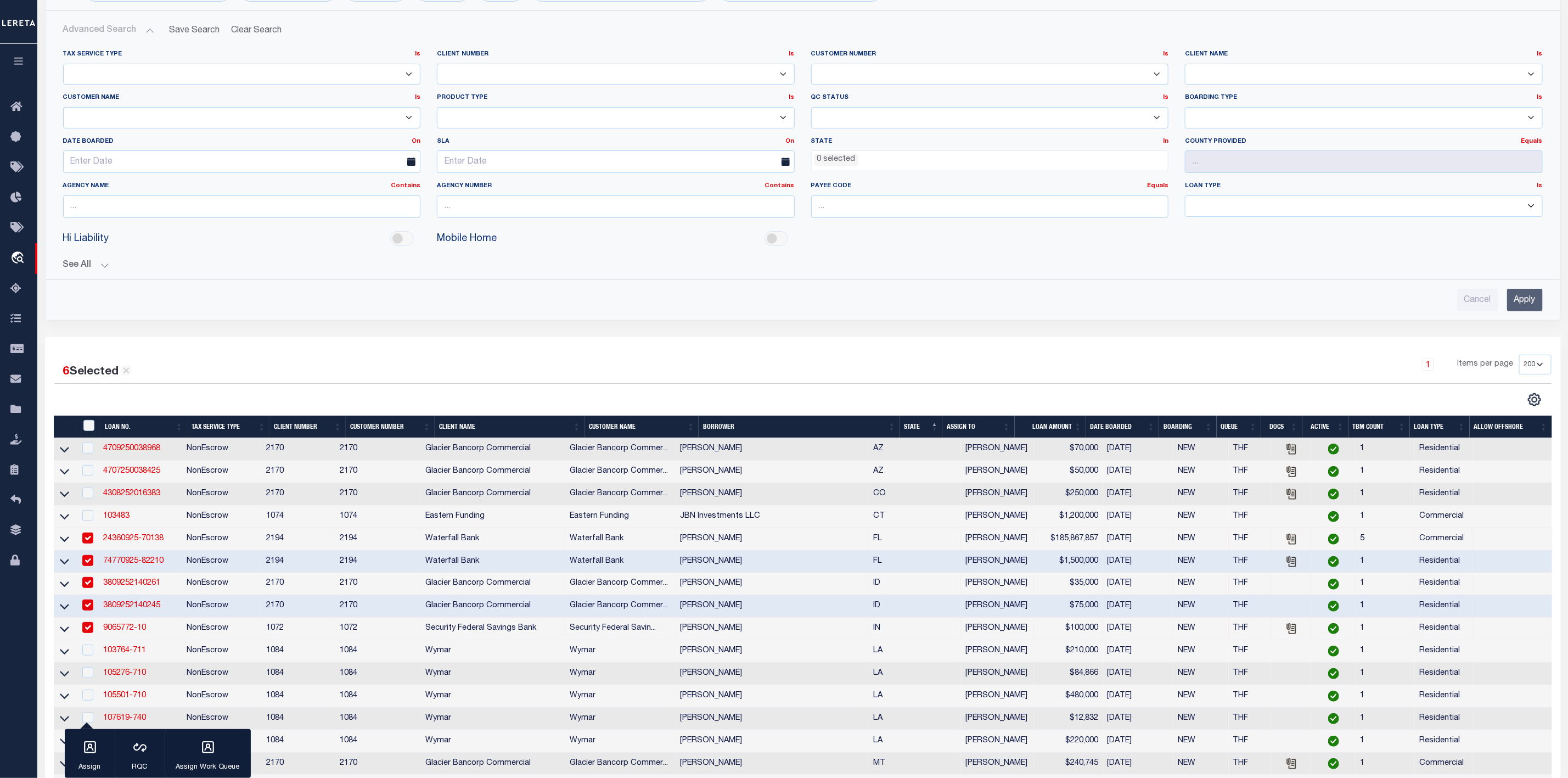
click at [89, 544] on input "checkbox" at bounding box center [88, 538] width 11 height 11
checkbox input "false"
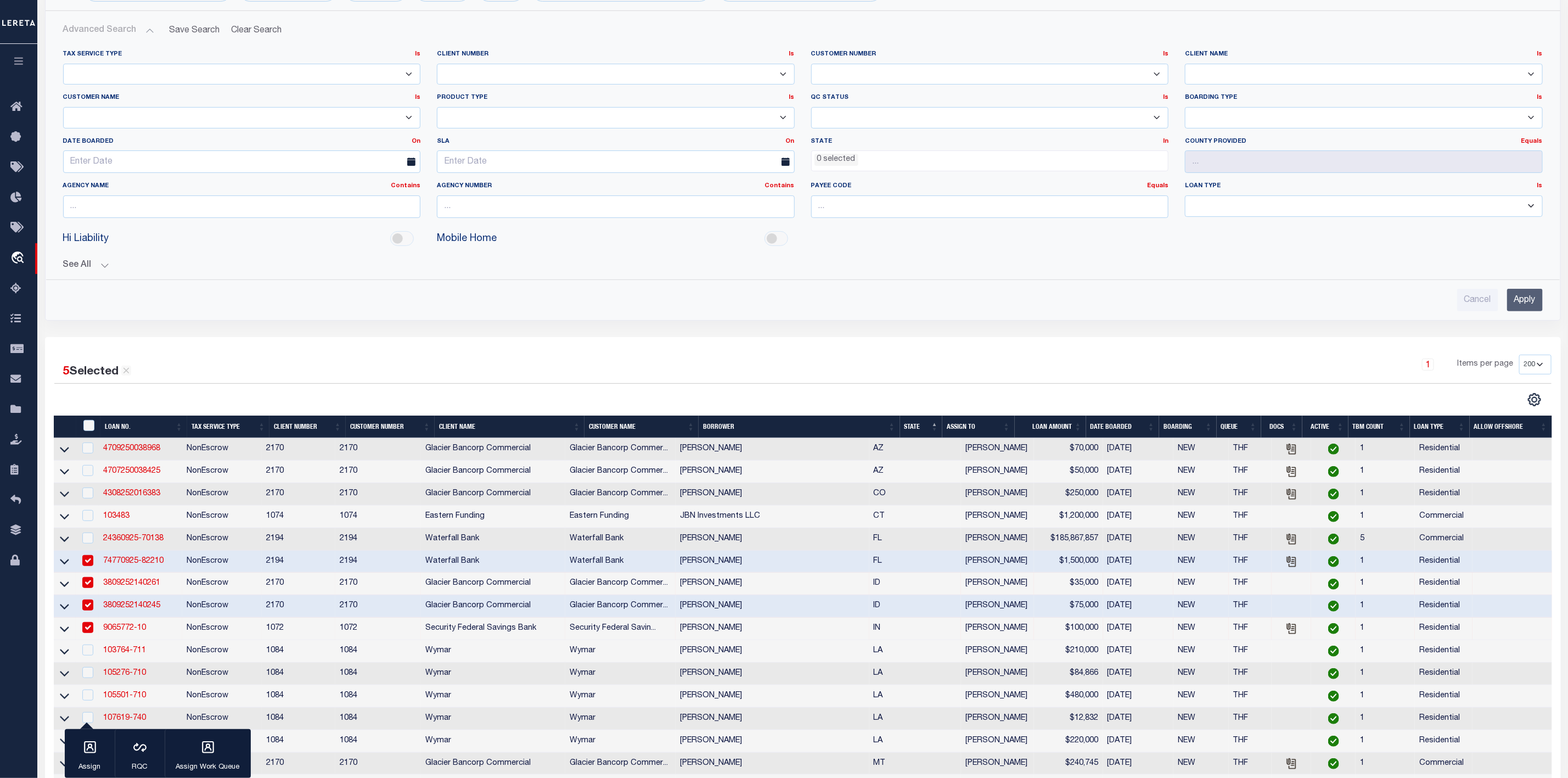
click at [91, 566] on input "checkbox" at bounding box center [88, 560] width 11 height 11
checkbox input "false"
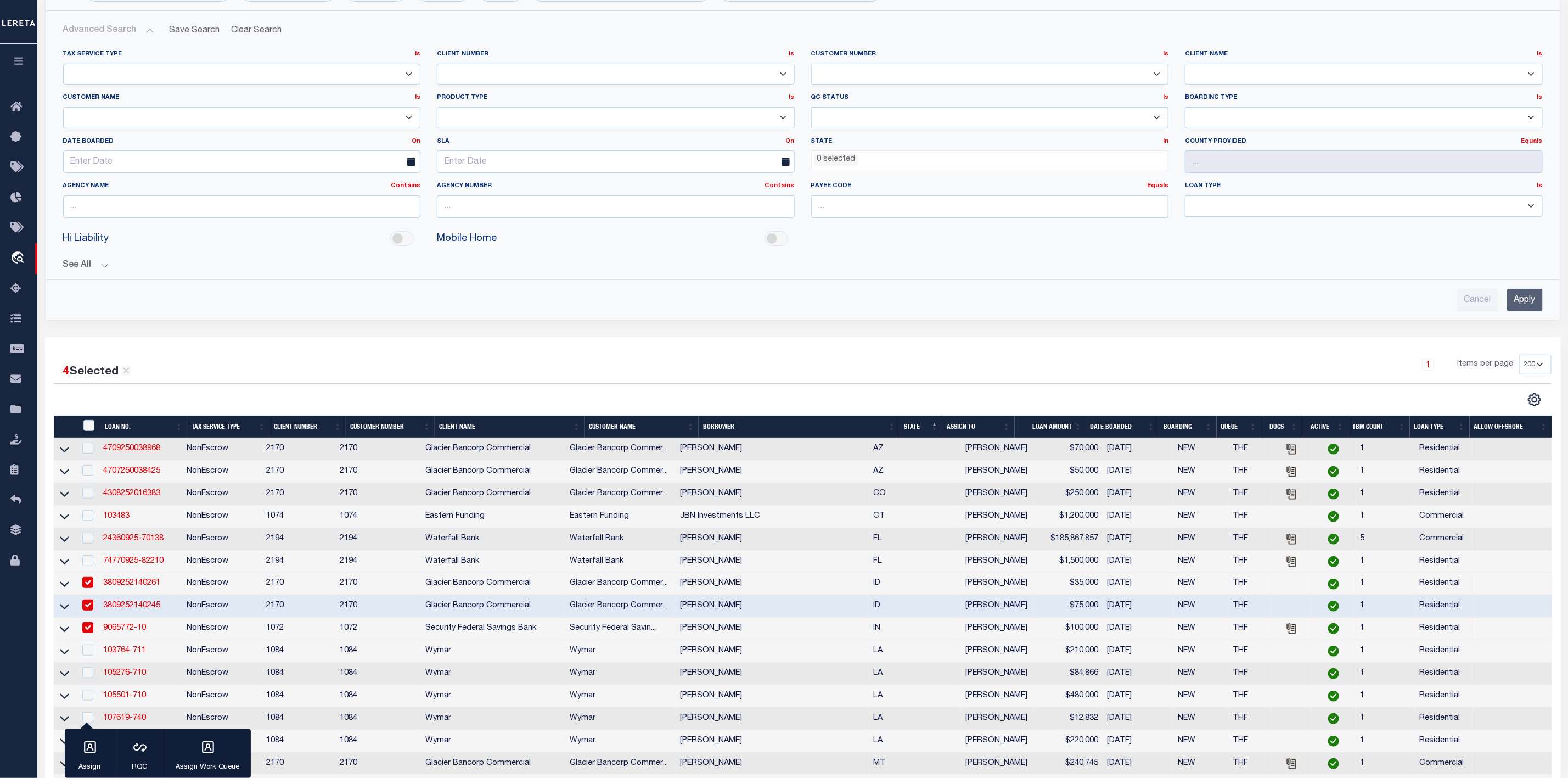
click at [89, 588] on input "checkbox" at bounding box center [88, 582] width 11 height 11
checkbox input "false"
click at [88, 611] on input "checkbox" at bounding box center [88, 604] width 11 height 11
checkbox input "false"
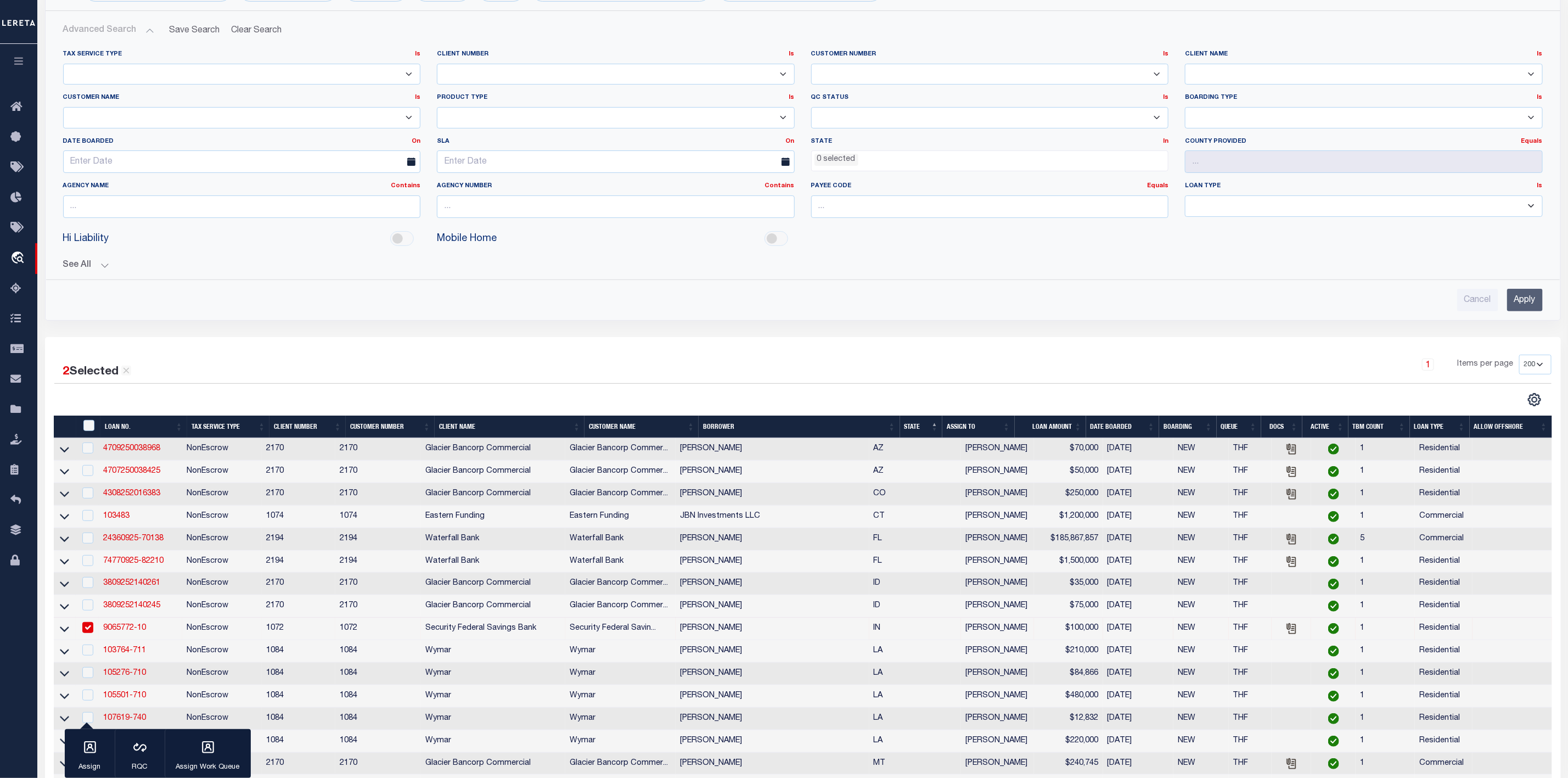
click at [88, 633] on input "checkbox" at bounding box center [88, 627] width 11 height 11
checkbox input "false"
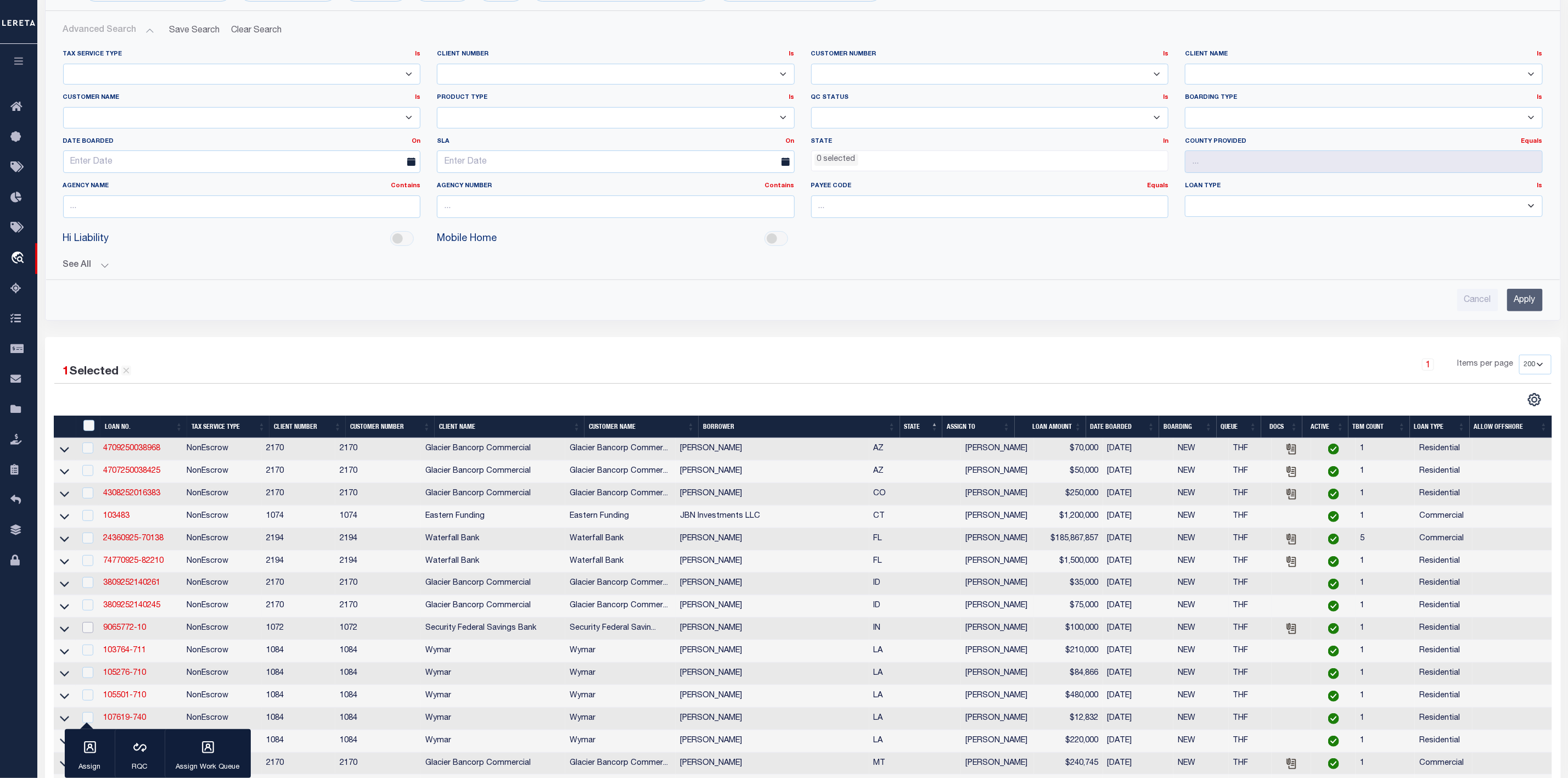
scroll to position [359, 0]
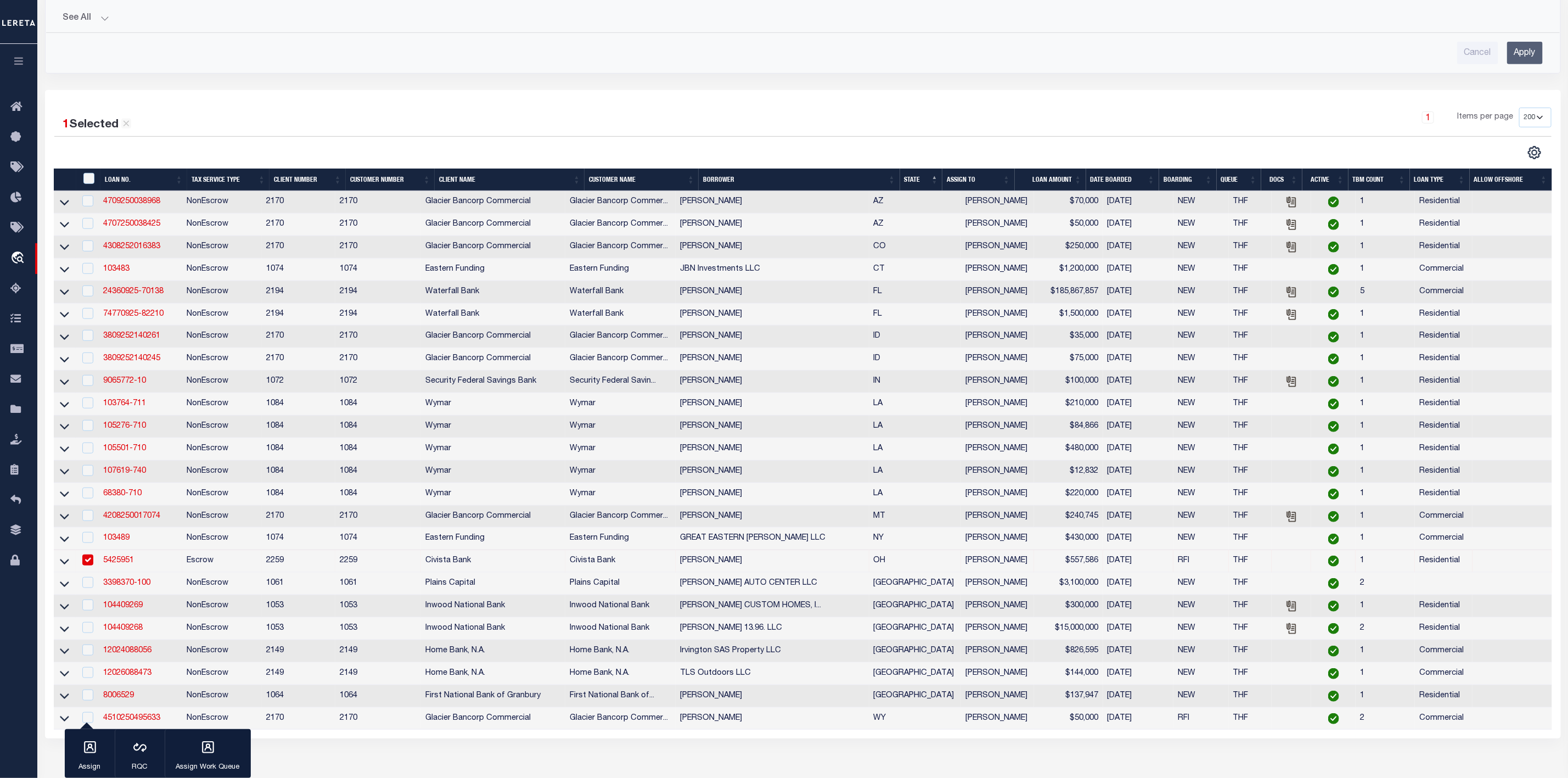
click at [88, 565] on input "checkbox" at bounding box center [88, 560] width 11 height 11
checkbox input "false"
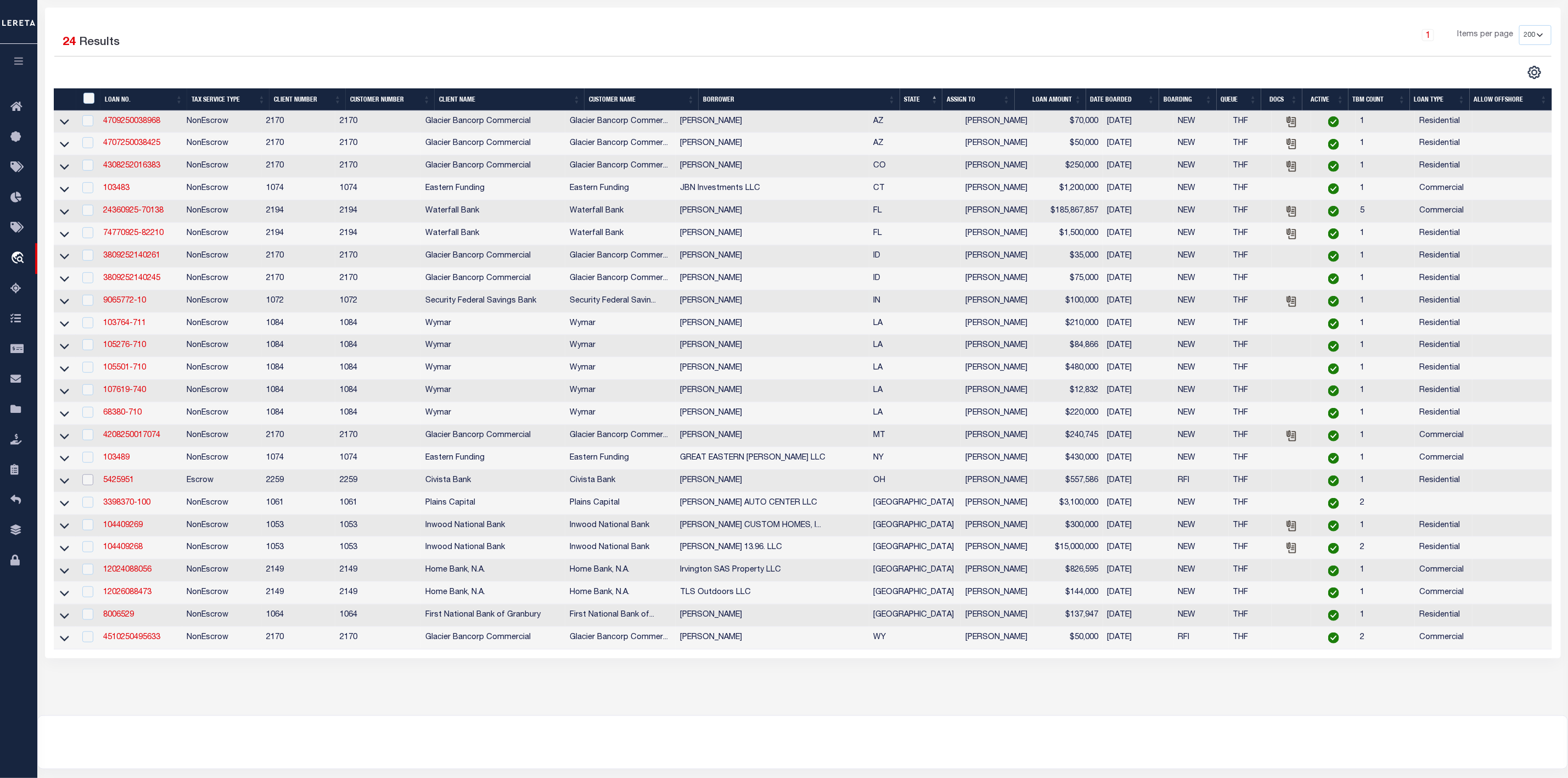
scroll to position [526, 0]
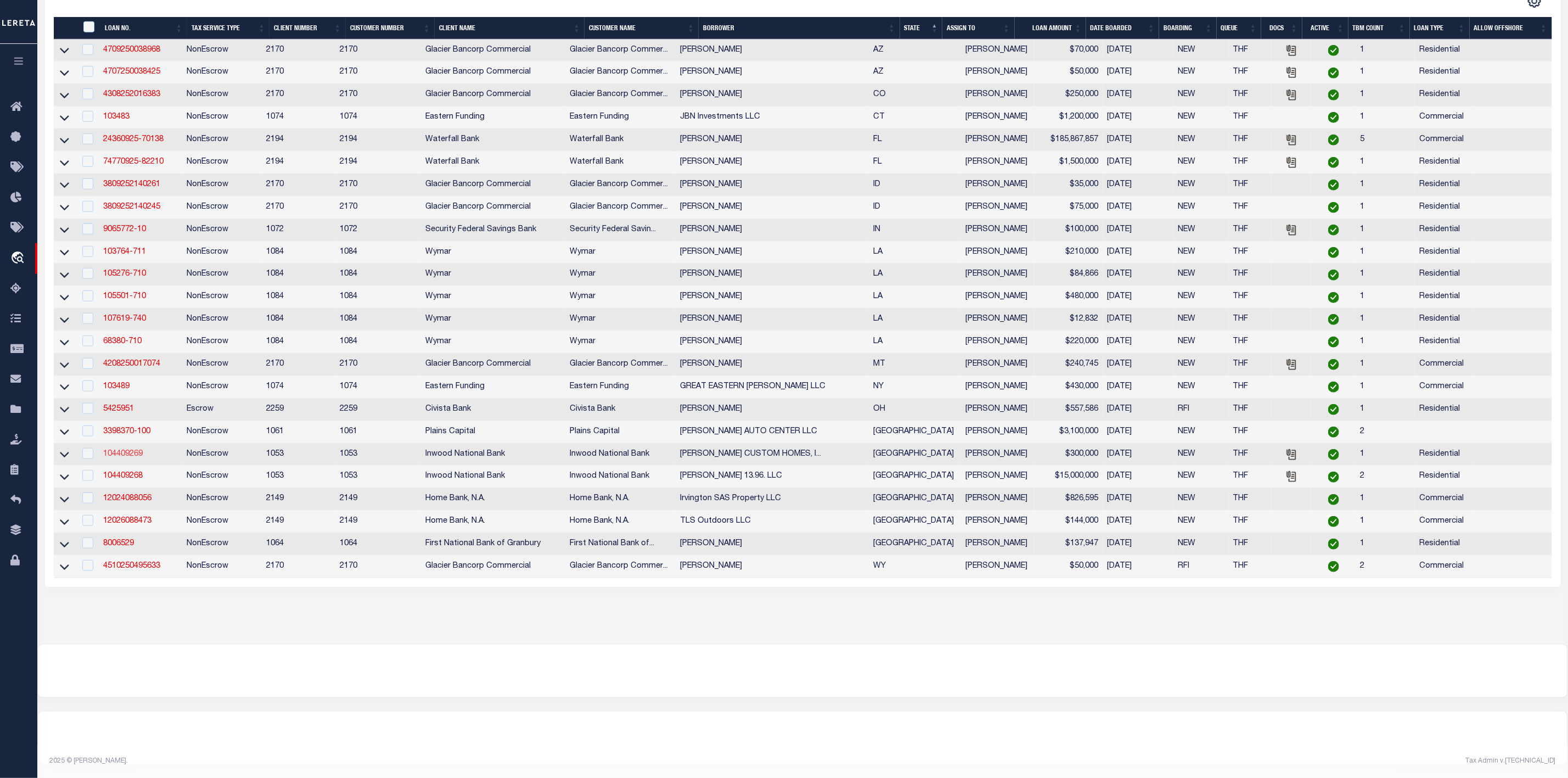
click at [126, 455] on link "104409269" at bounding box center [123, 454] width 40 height 8
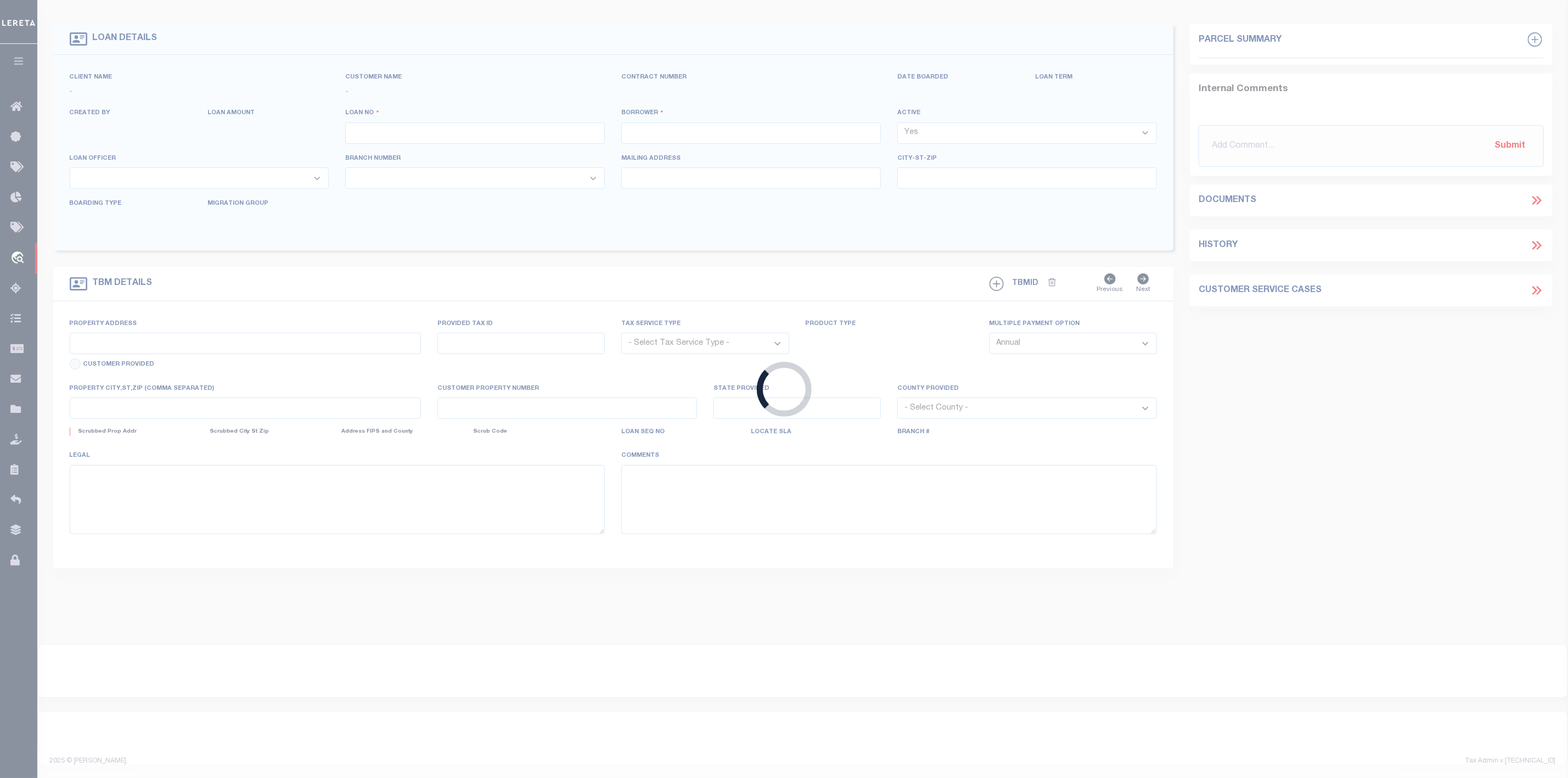
type input "104409269"
type input "MARTIN RAYMOND CUSTOM HOMES, INC"
select select
type input "09/21/2025"
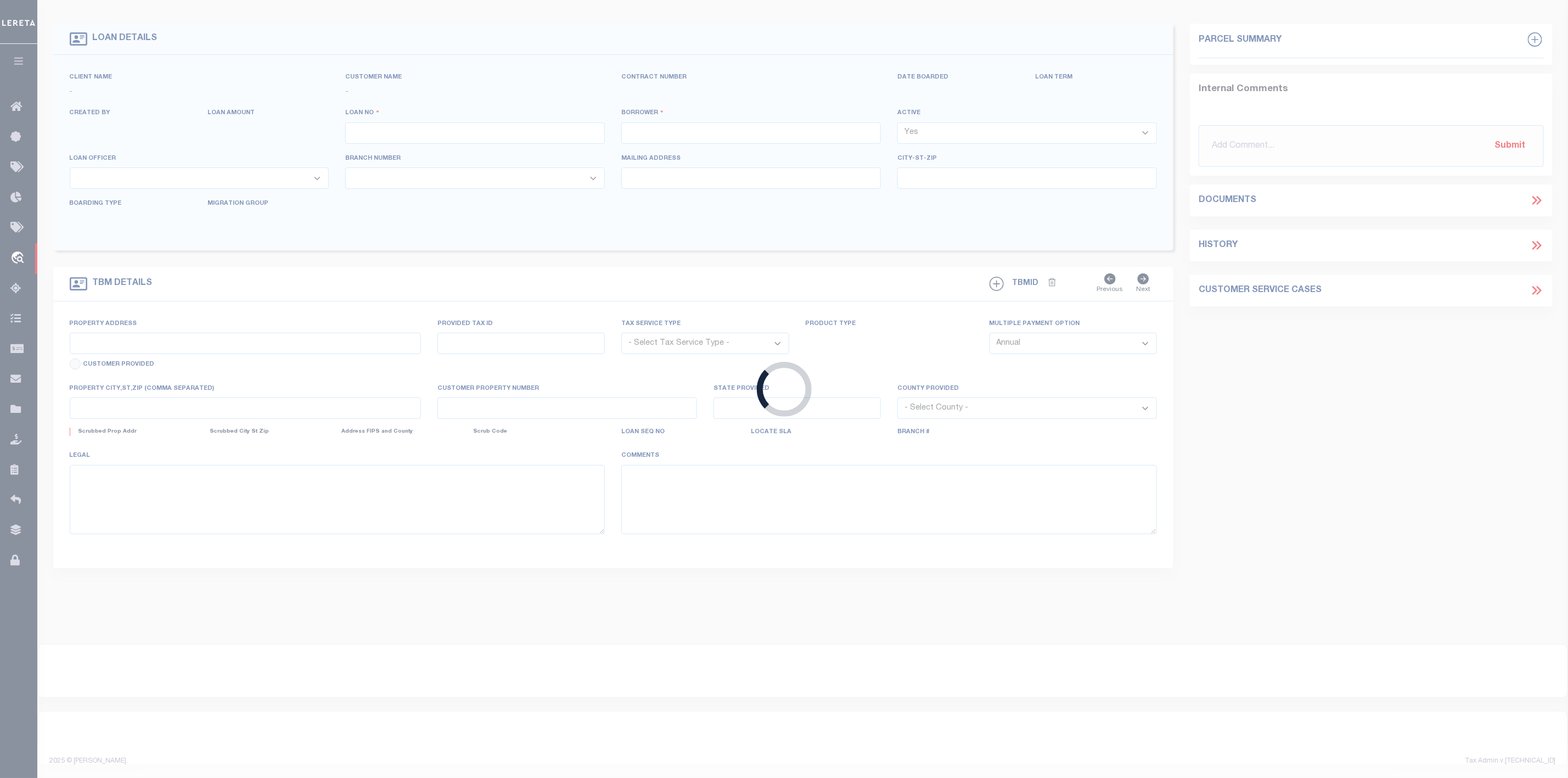
select select "10"
select select "NonEscrow"
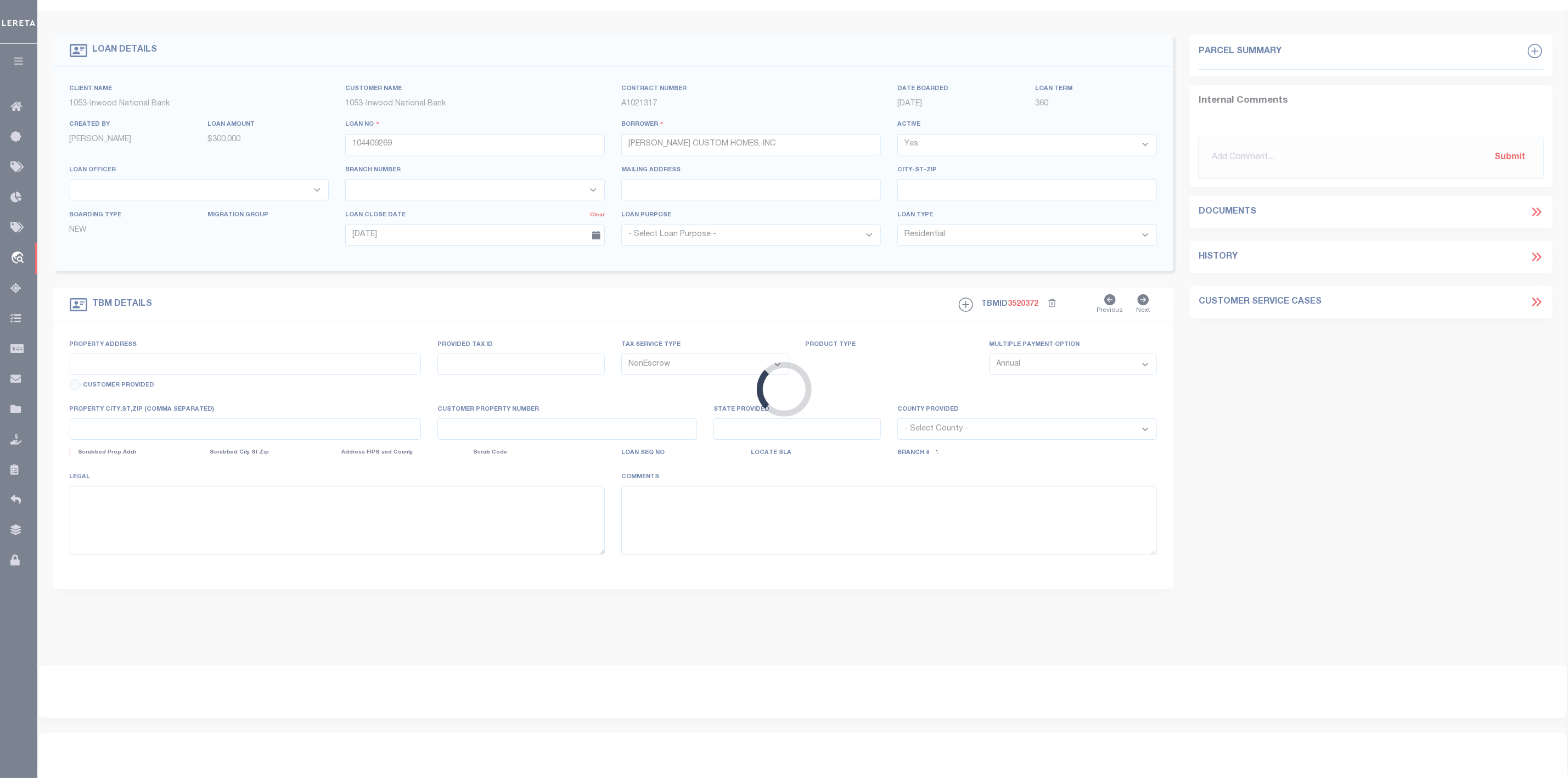
type input "223 CAMBRIDGE DR"
type input "107368"
select select
type input "POTTSBORO TX 75076-4521"
type input "[GEOGRAPHIC_DATA]"
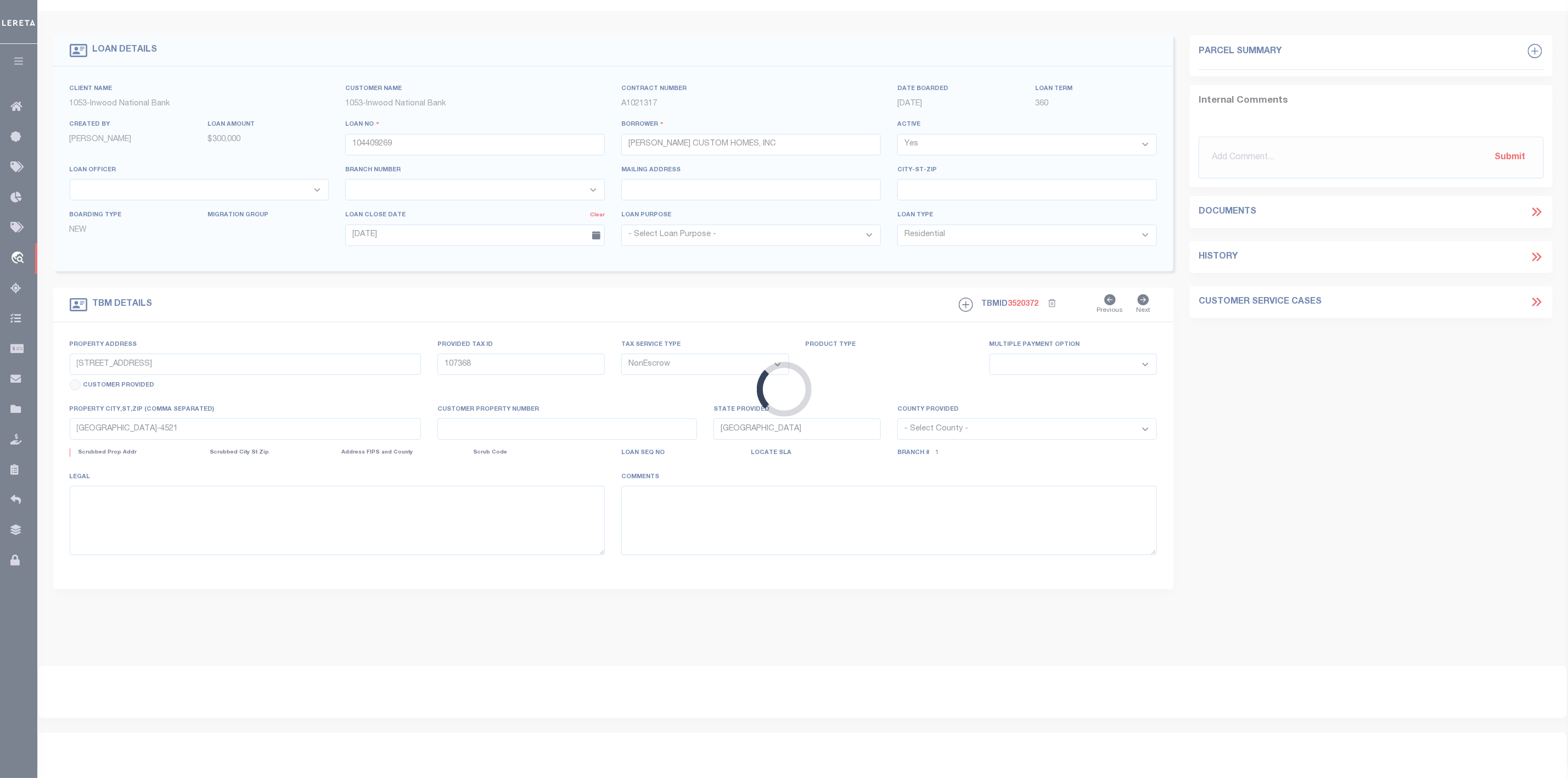
select select
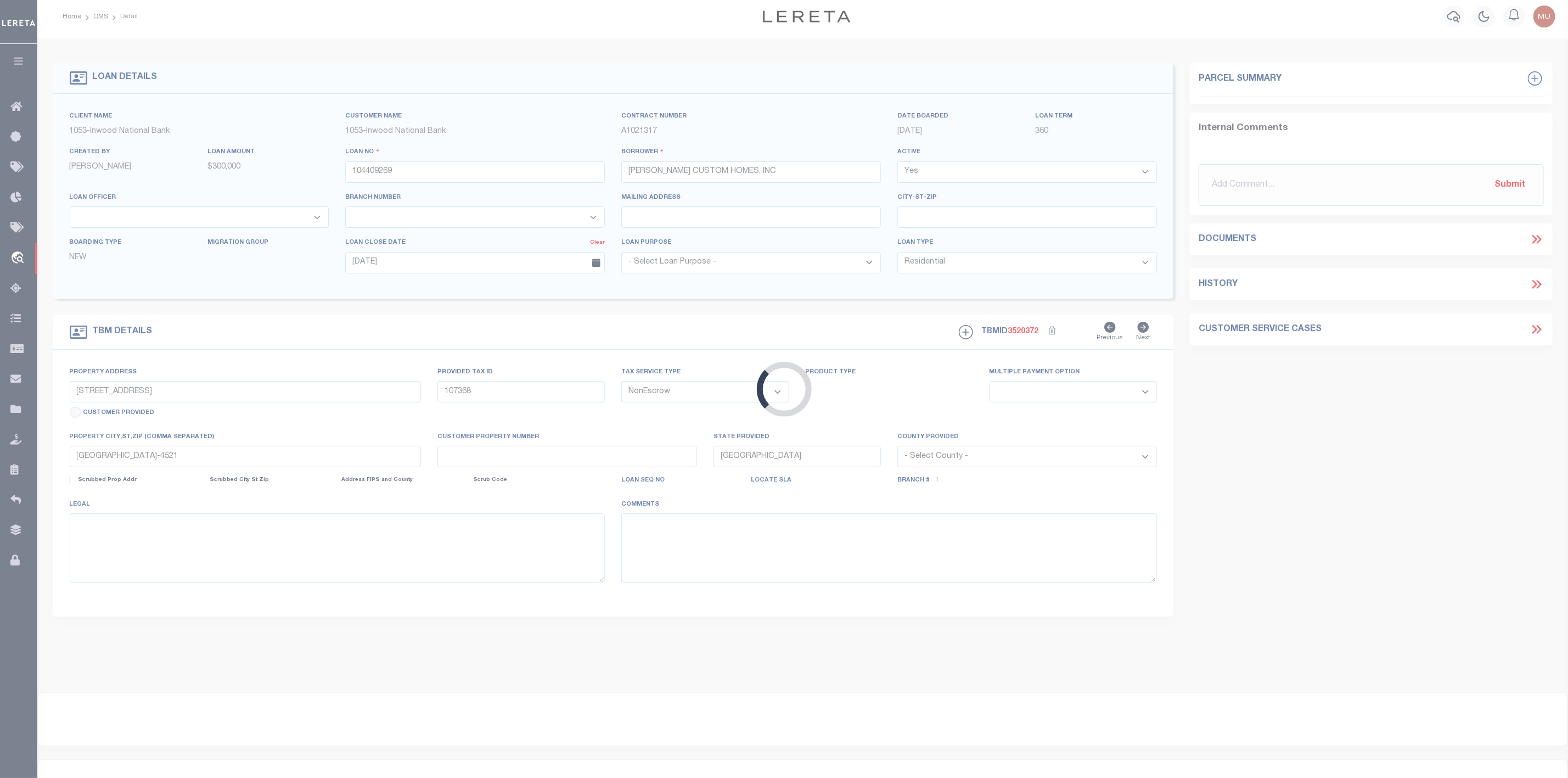
select select "254"
select select "91"
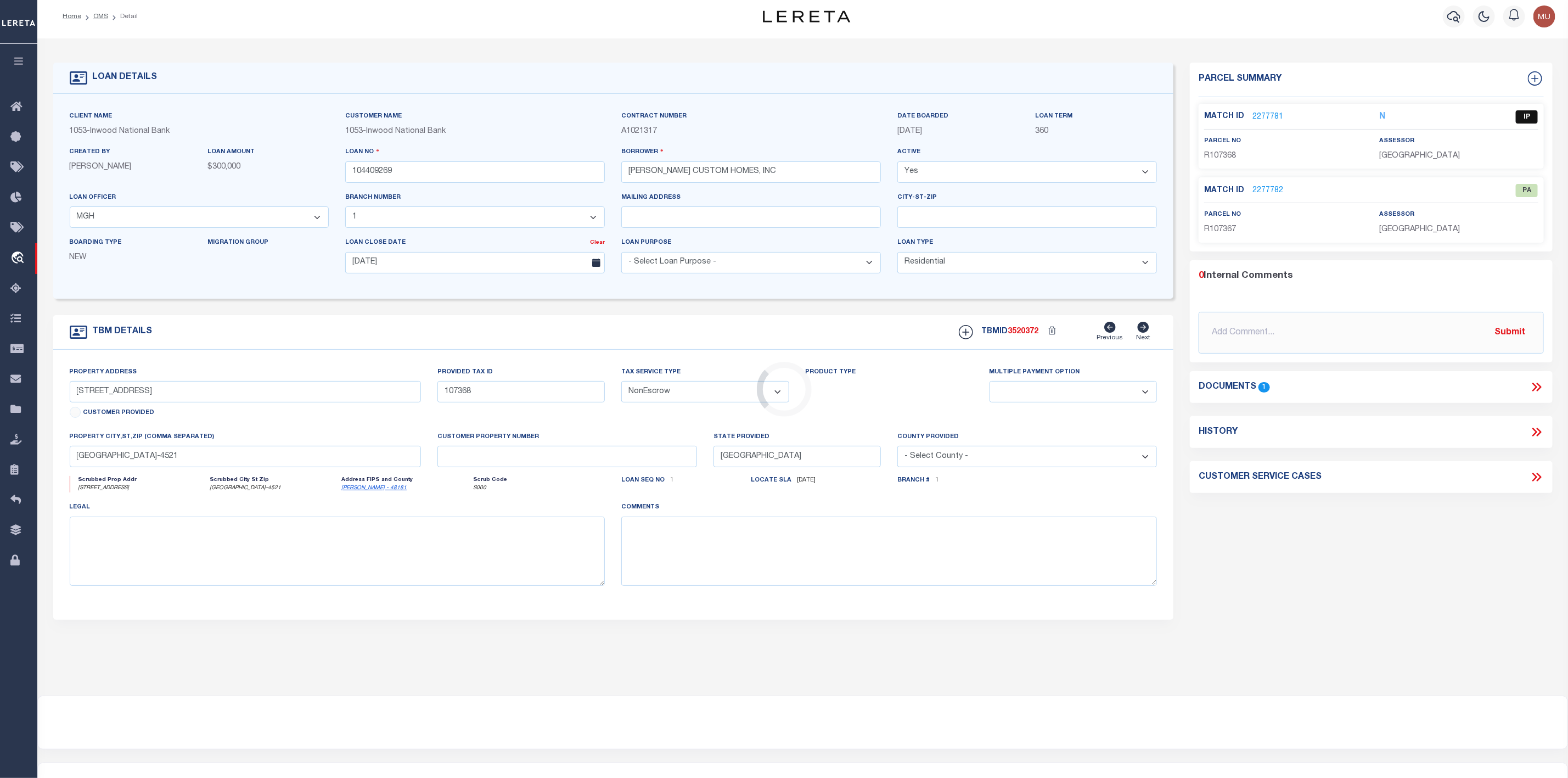
scroll to position [0, 0]
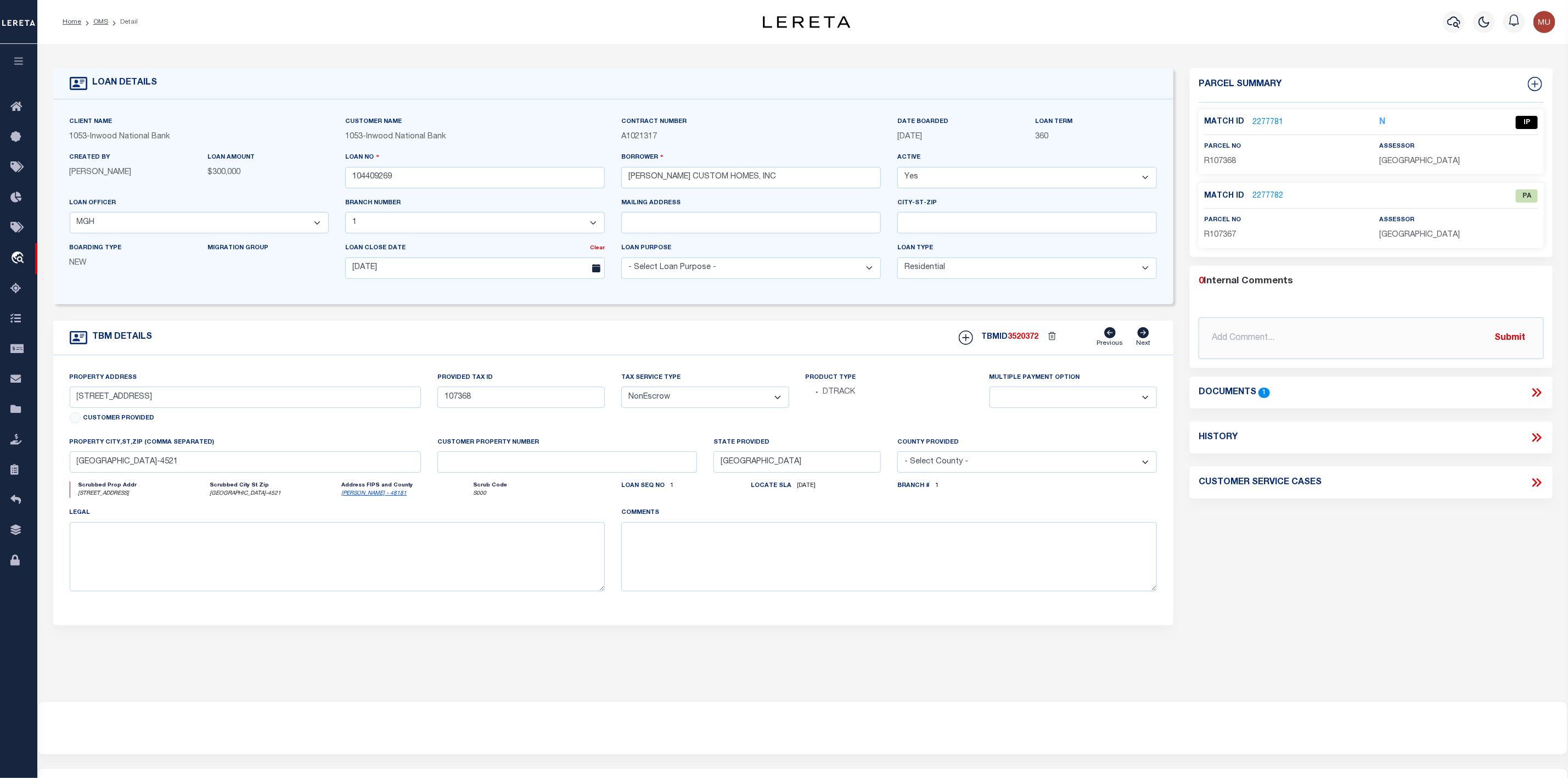
click at [1268, 117] on link "2277781" at bounding box center [1268, 122] width 31 height 11
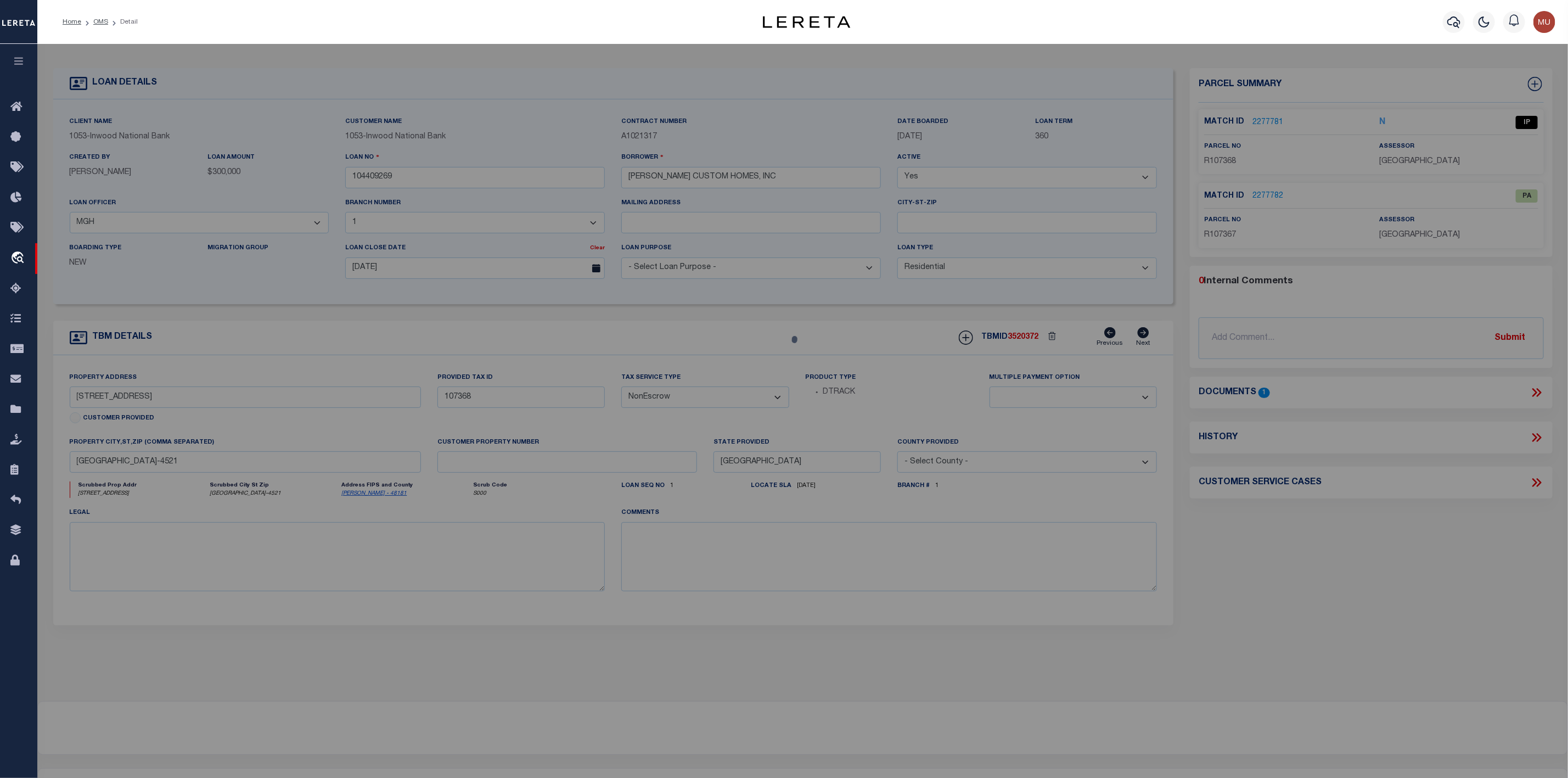
checkbox input "false"
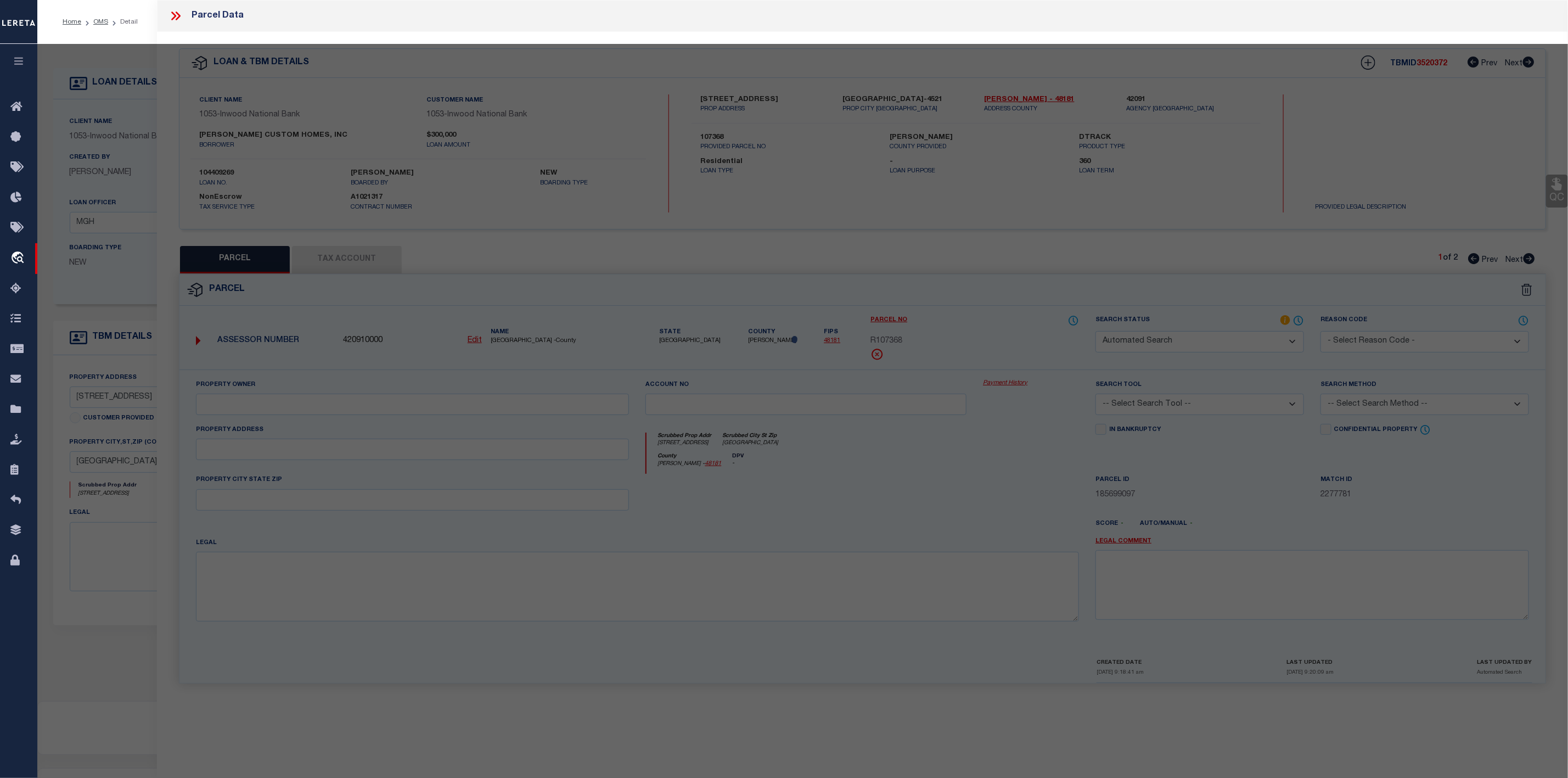
select select "IP"
type input "GOLAKE415 LLC"
select select "ATL"
select select "ADD"
type input "223 CAMBRIDGE DR"
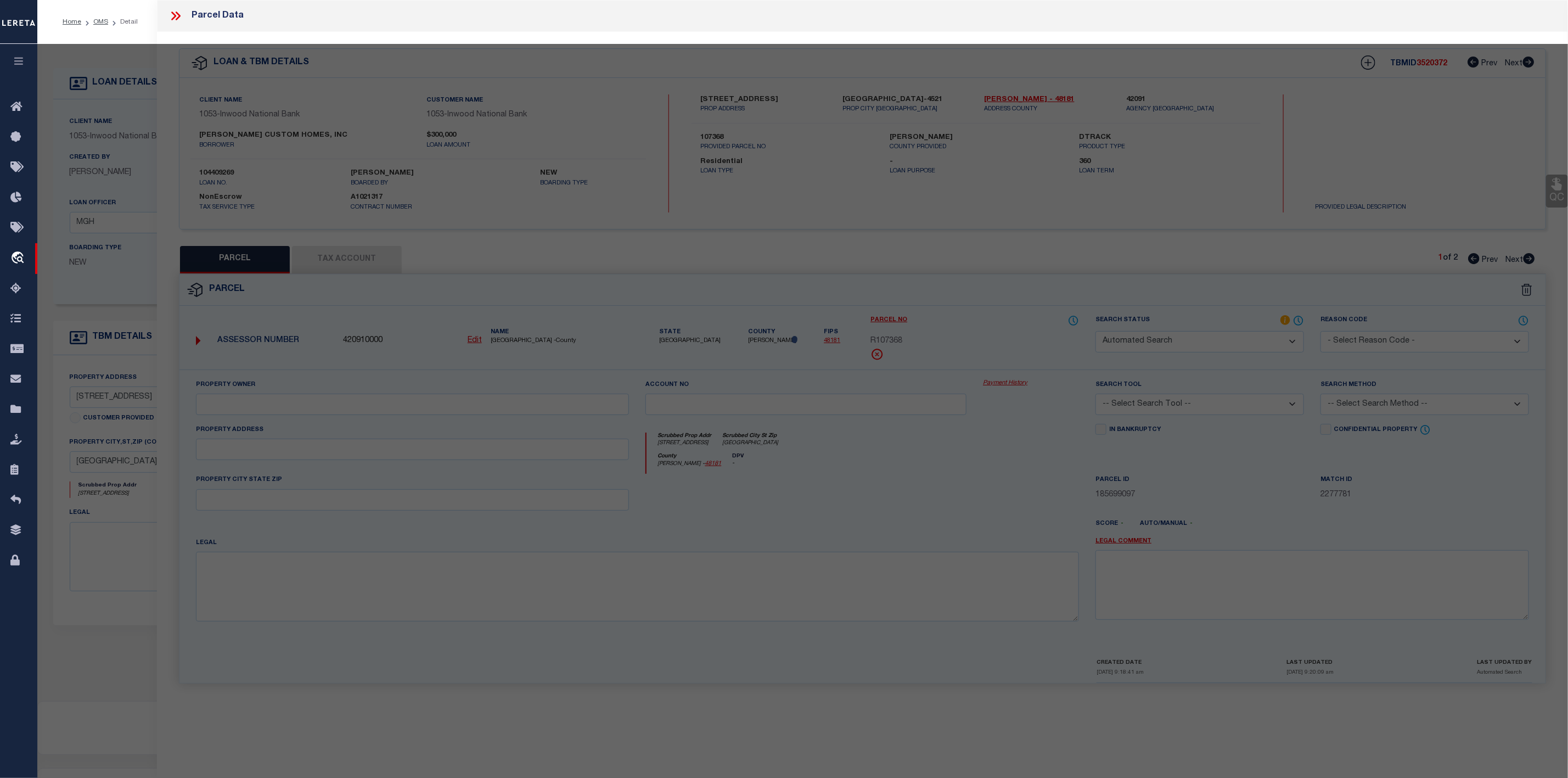
checkbox input "false"
type input "POTTSBORO, TX 75076"
type textarea "CAMBRIDGE SHORES UNIT 1, BLOCK 7, LOT 6 7 & 8"
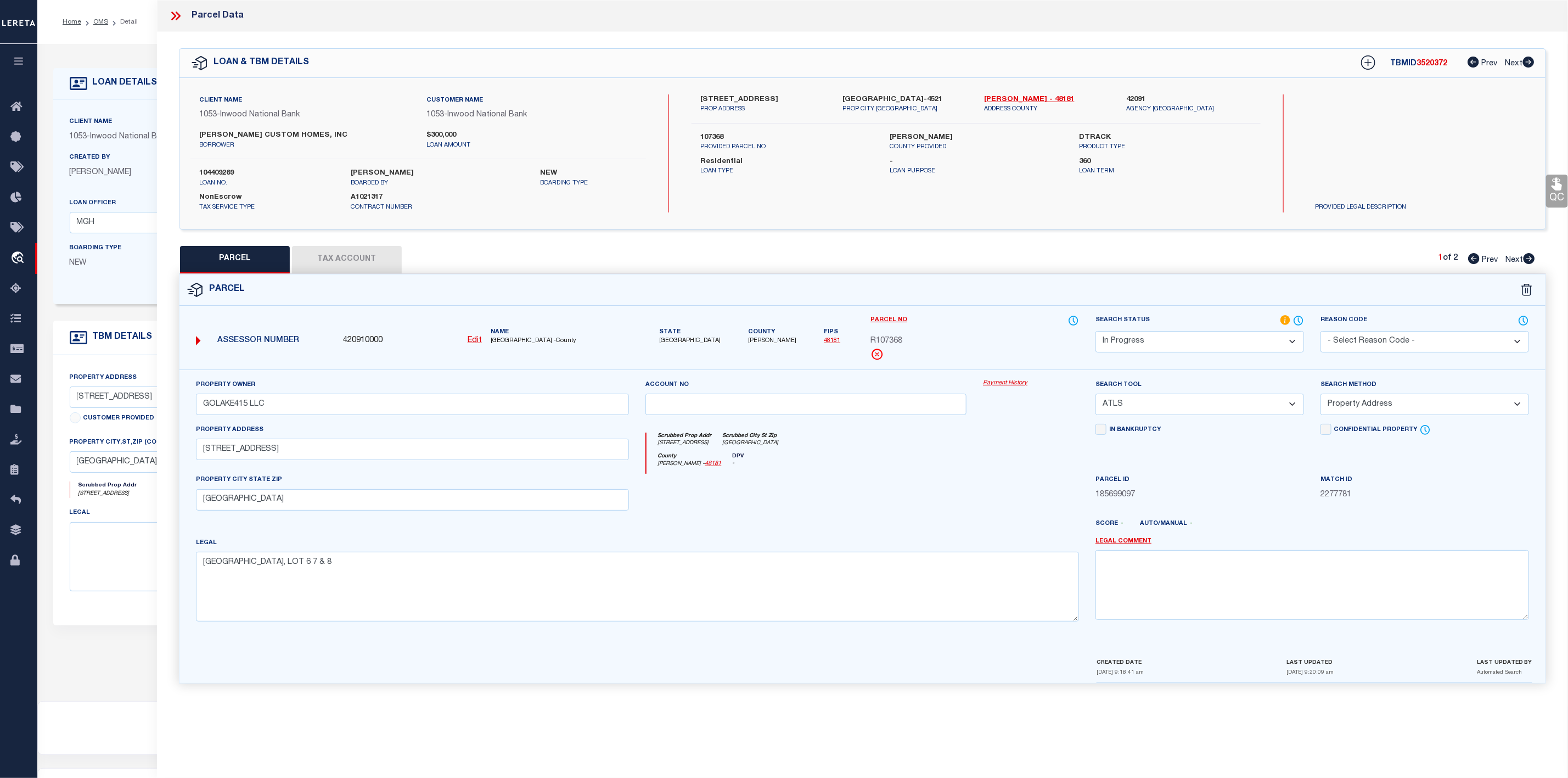
click at [180, 20] on icon at bounding box center [175, 16] width 15 height 15
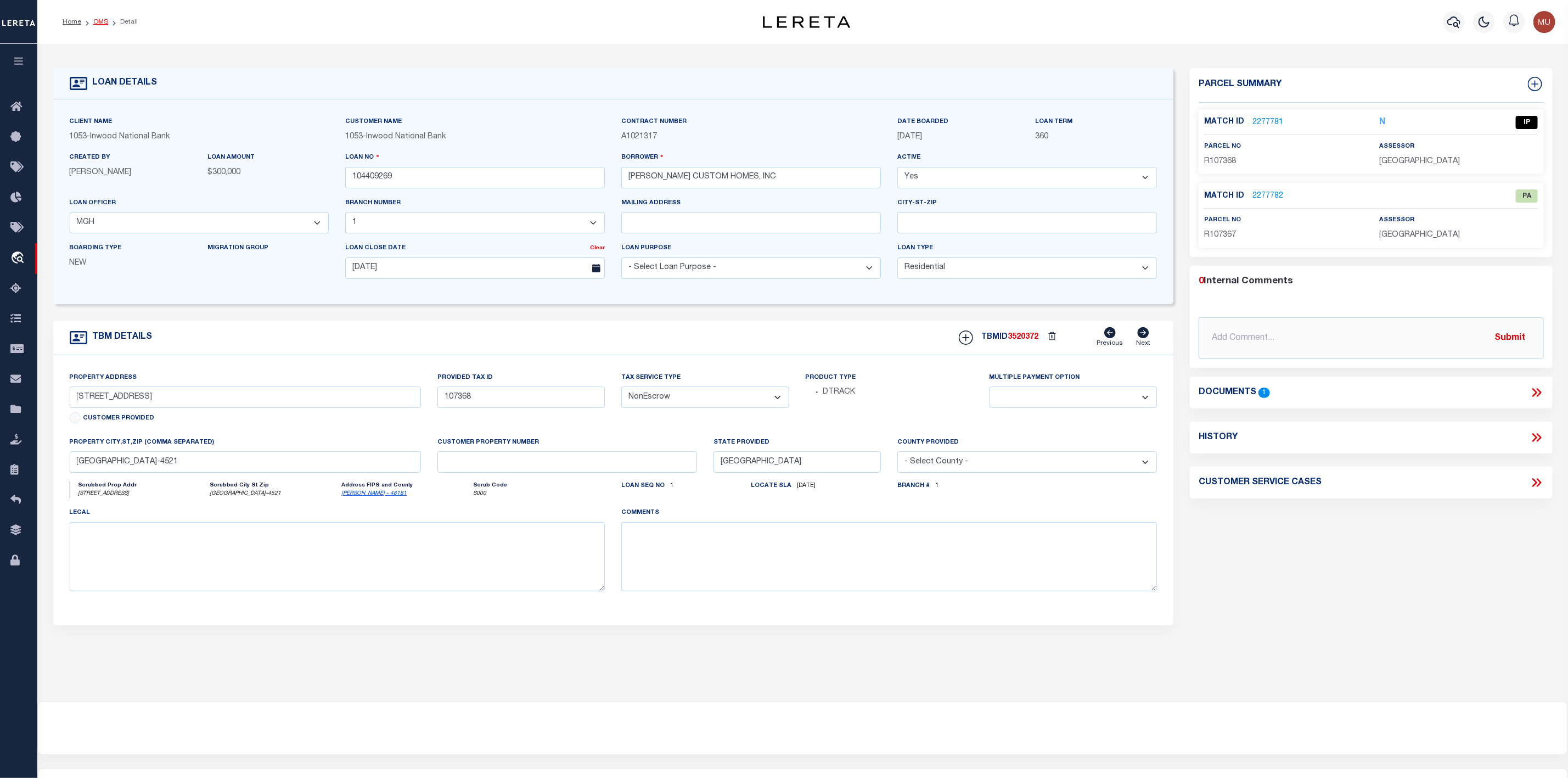
click at [103, 25] on link "OMS" at bounding box center [100, 22] width 15 height 6
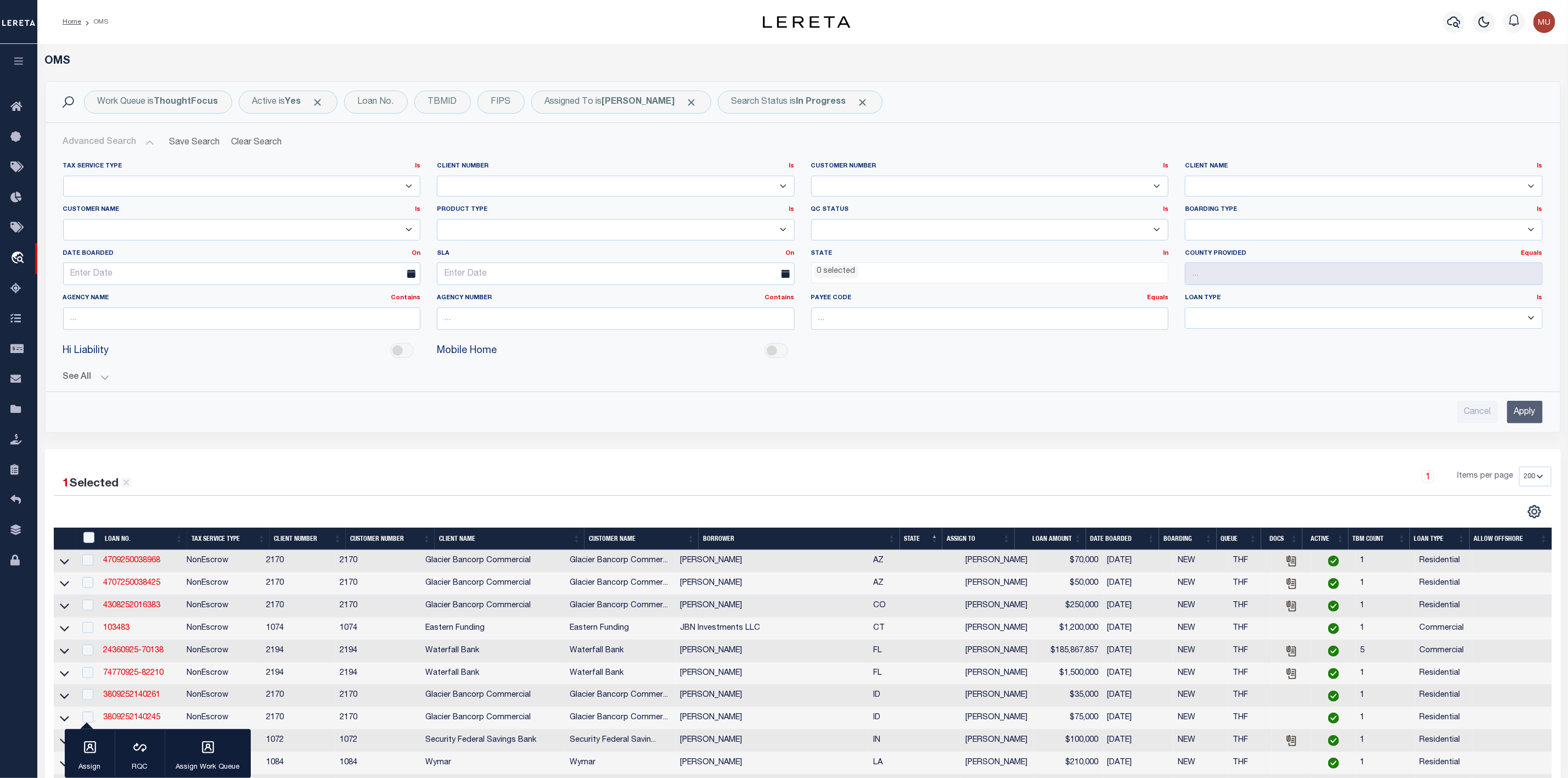
scroll to position [524, 0]
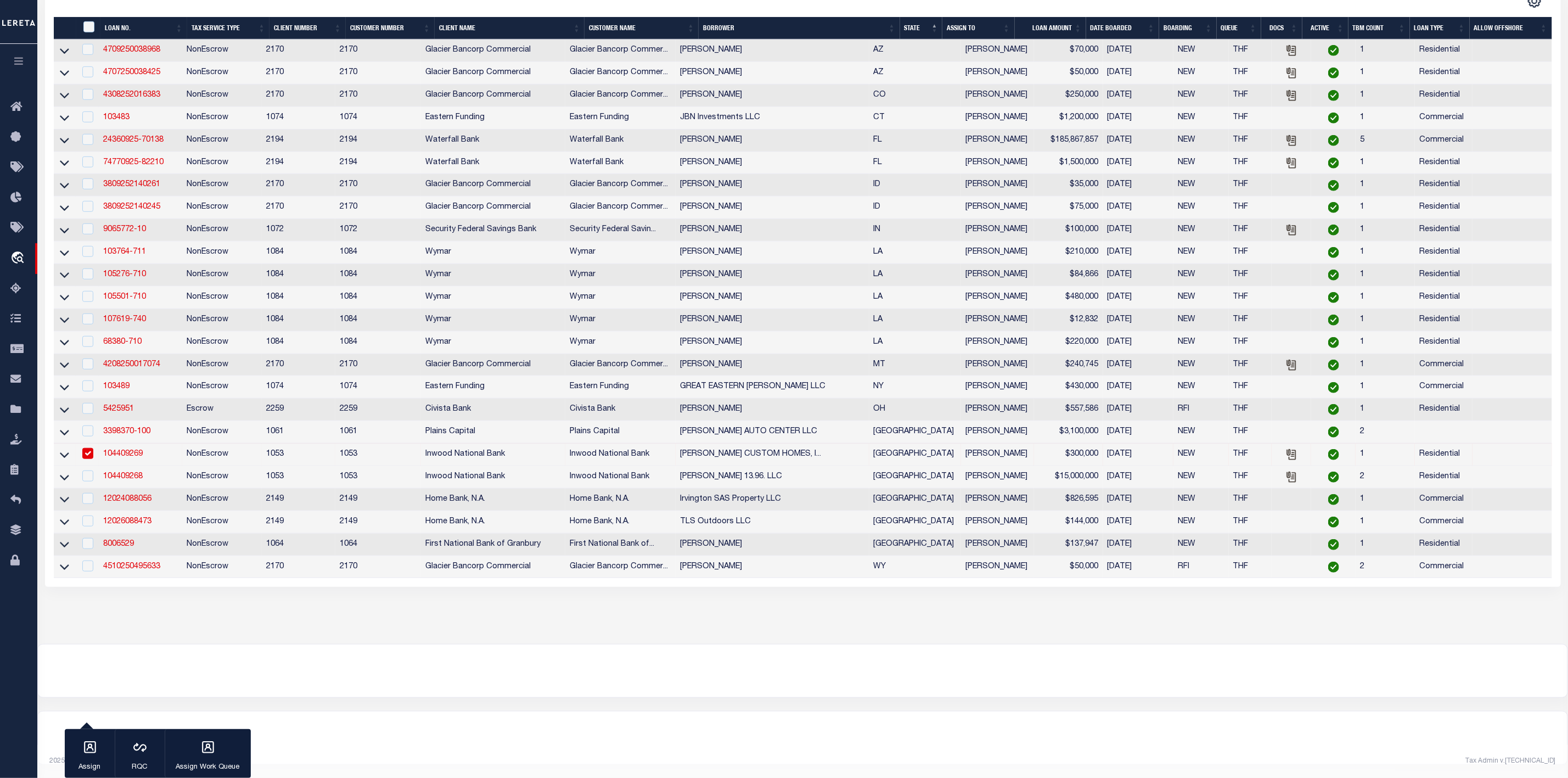
click at [88, 448] on input "checkbox" at bounding box center [88, 453] width 11 height 11
checkbox input "false"
click at [87, 432] on input "checkbox" at bounding box center [88, 430] width 11 height 11
checkbox input "true"
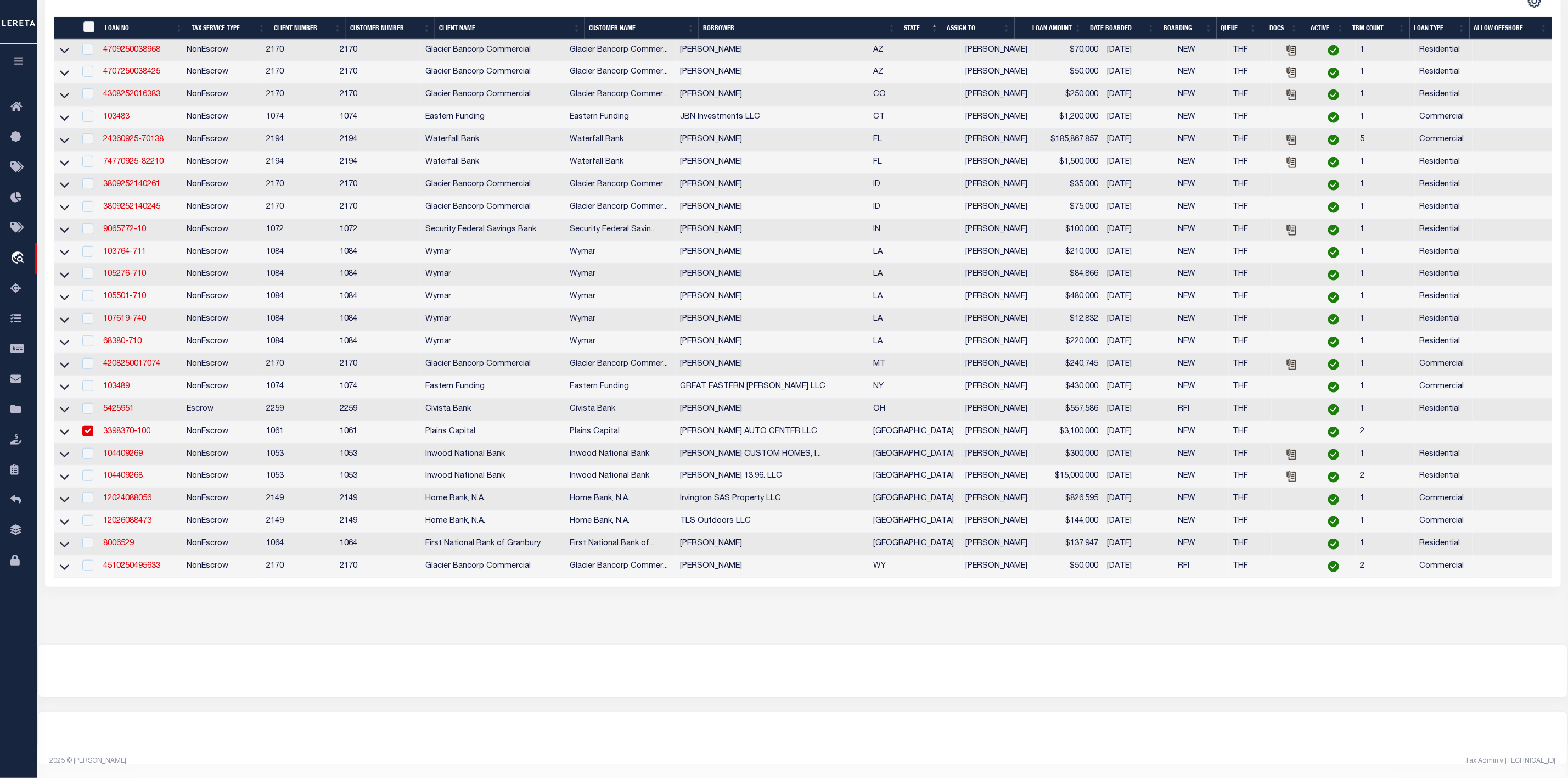
scroll to position [524, 0]
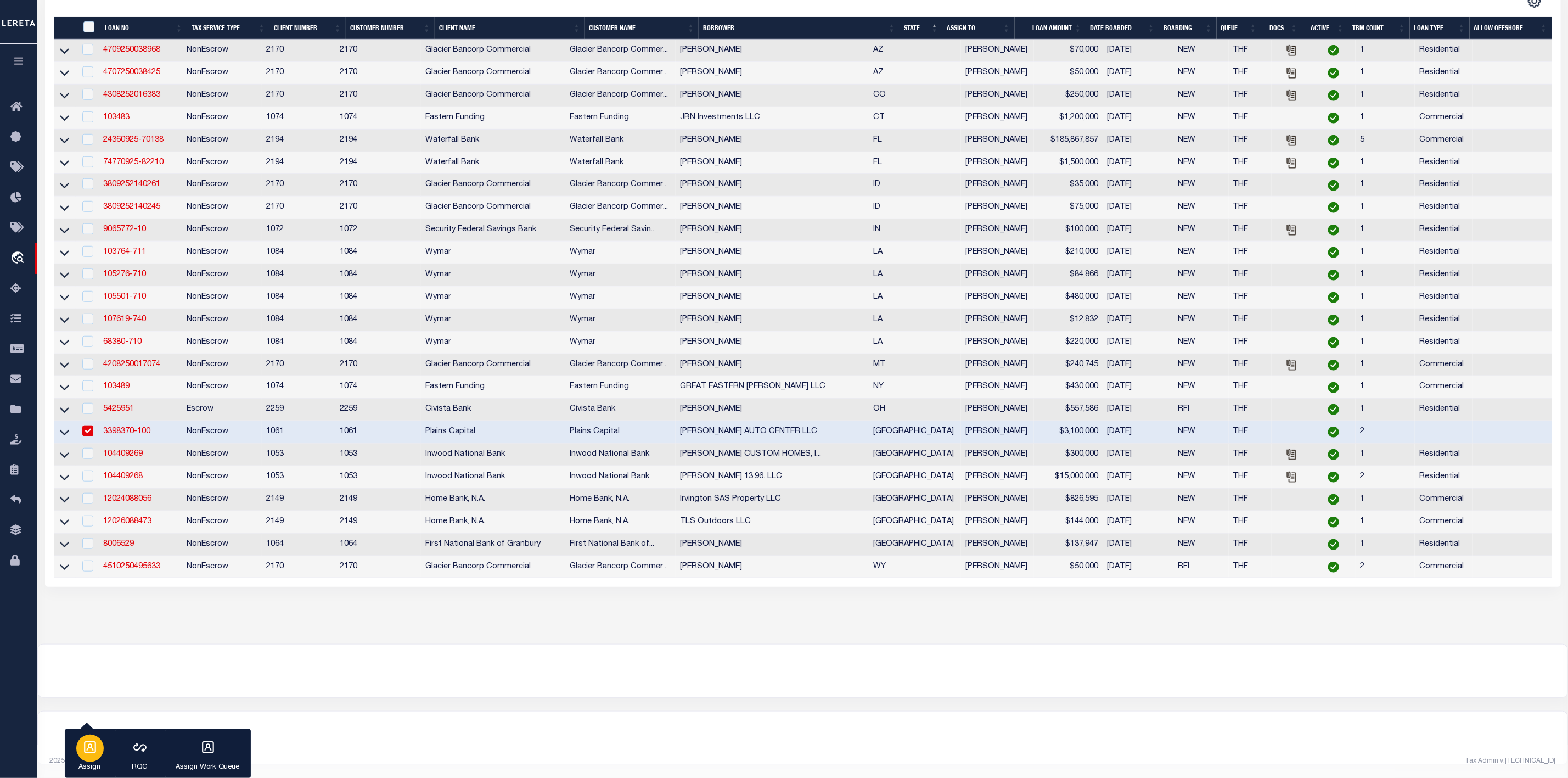
click at [93, 763] on p "Assign" at bounding box center [90, 767] width 28 height 11
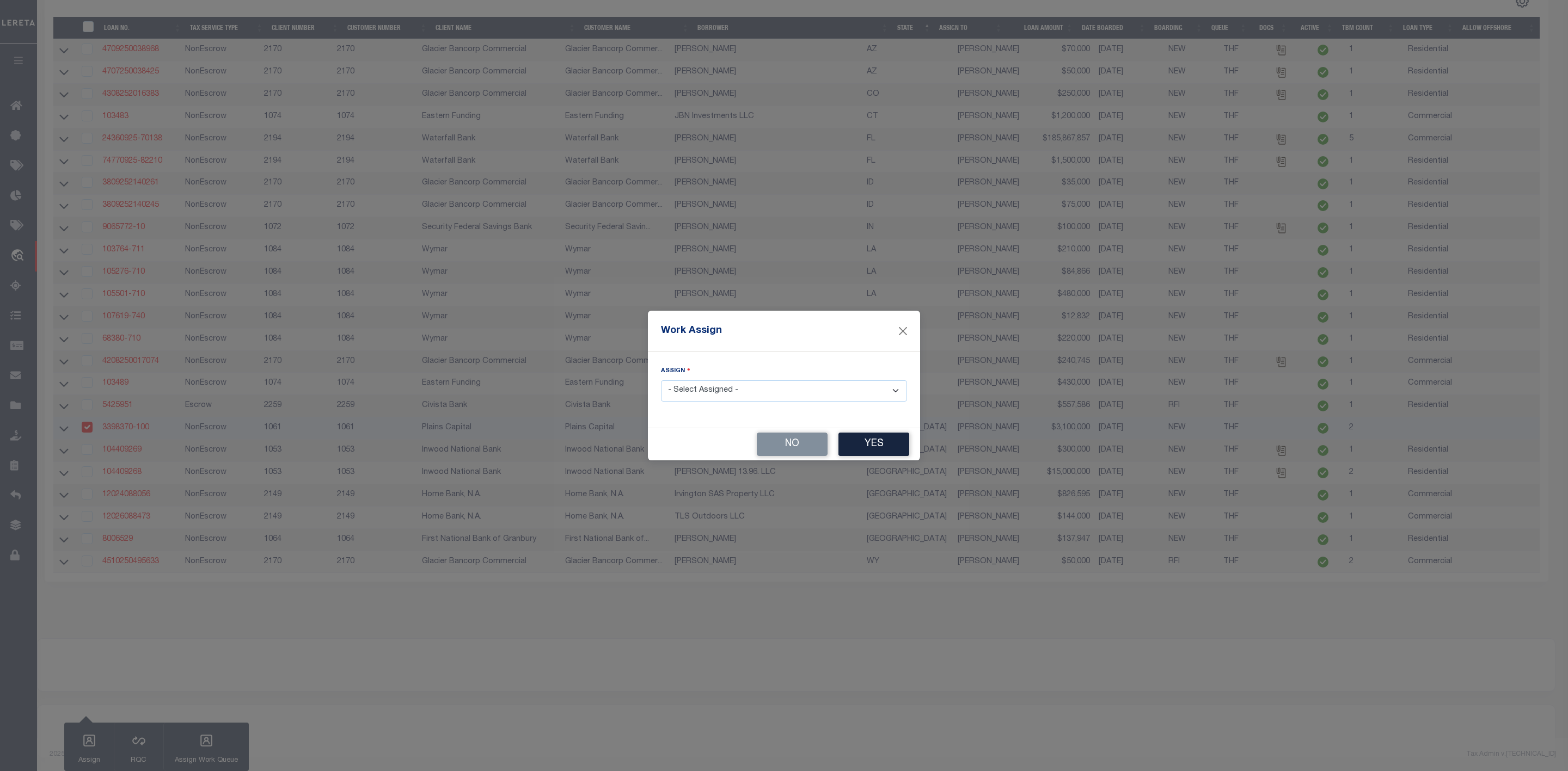
click at [714, 392] on select "- Select Assigned - --Unassigned-- Abdul Muzain Agustin Fernandez Ahmad Darwish…" at bounding box center [784, 391] width 246 height 21
select select "[PERSON_NAME]"
click at [661, 380] on select "- Select Assigned - --Unassigned-- Abdul Muzain Agustin Fernandez Ahmad Darwish…" at bounding box center [784, 391] width 246 height 21
click at [869, 446] on button "Yes" at bounding box center [873, 444] width 71 height 23
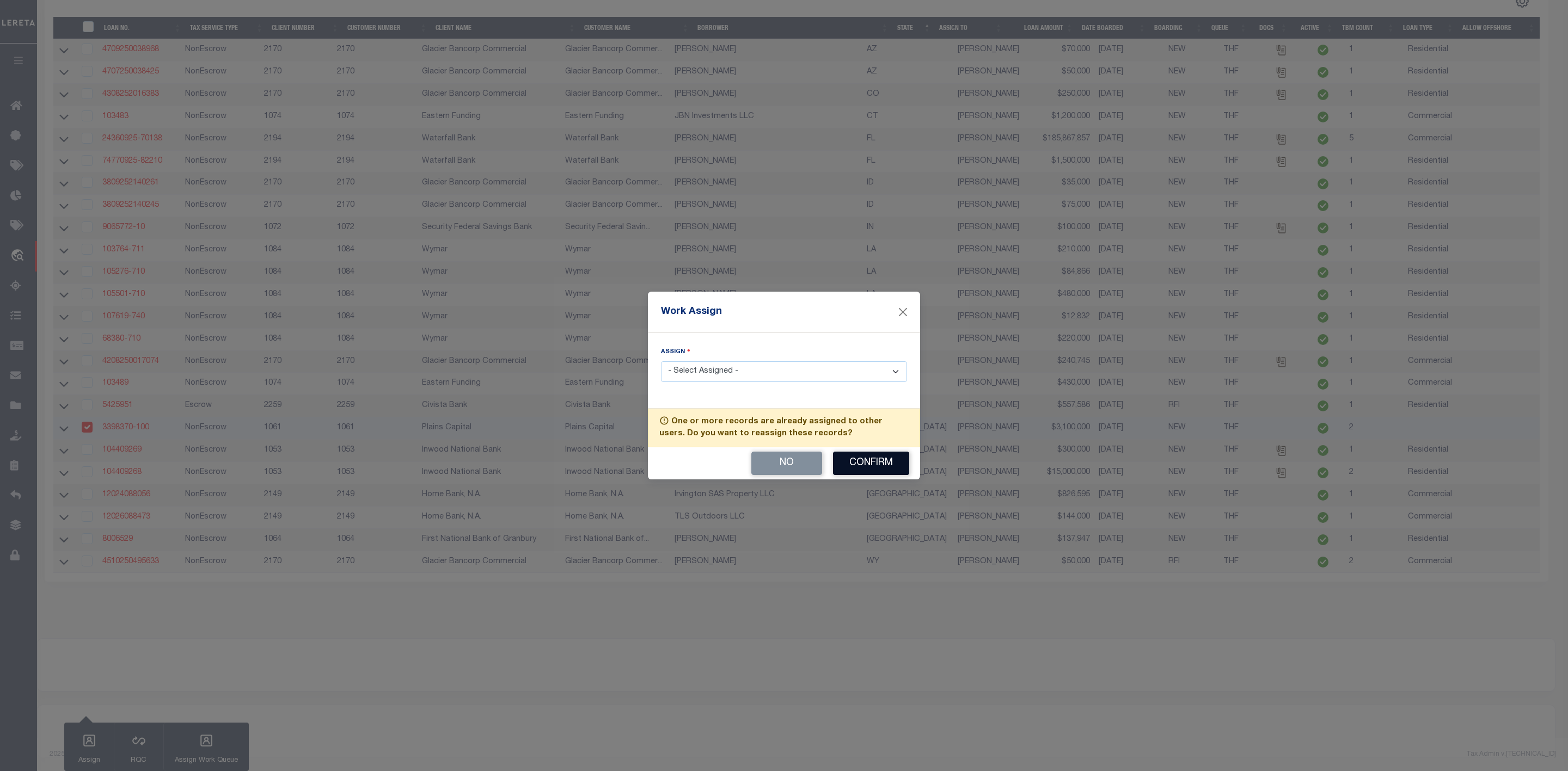
click at [871, 466] on button "Confirm" at bounding box center [872, 463] width 76 height 23
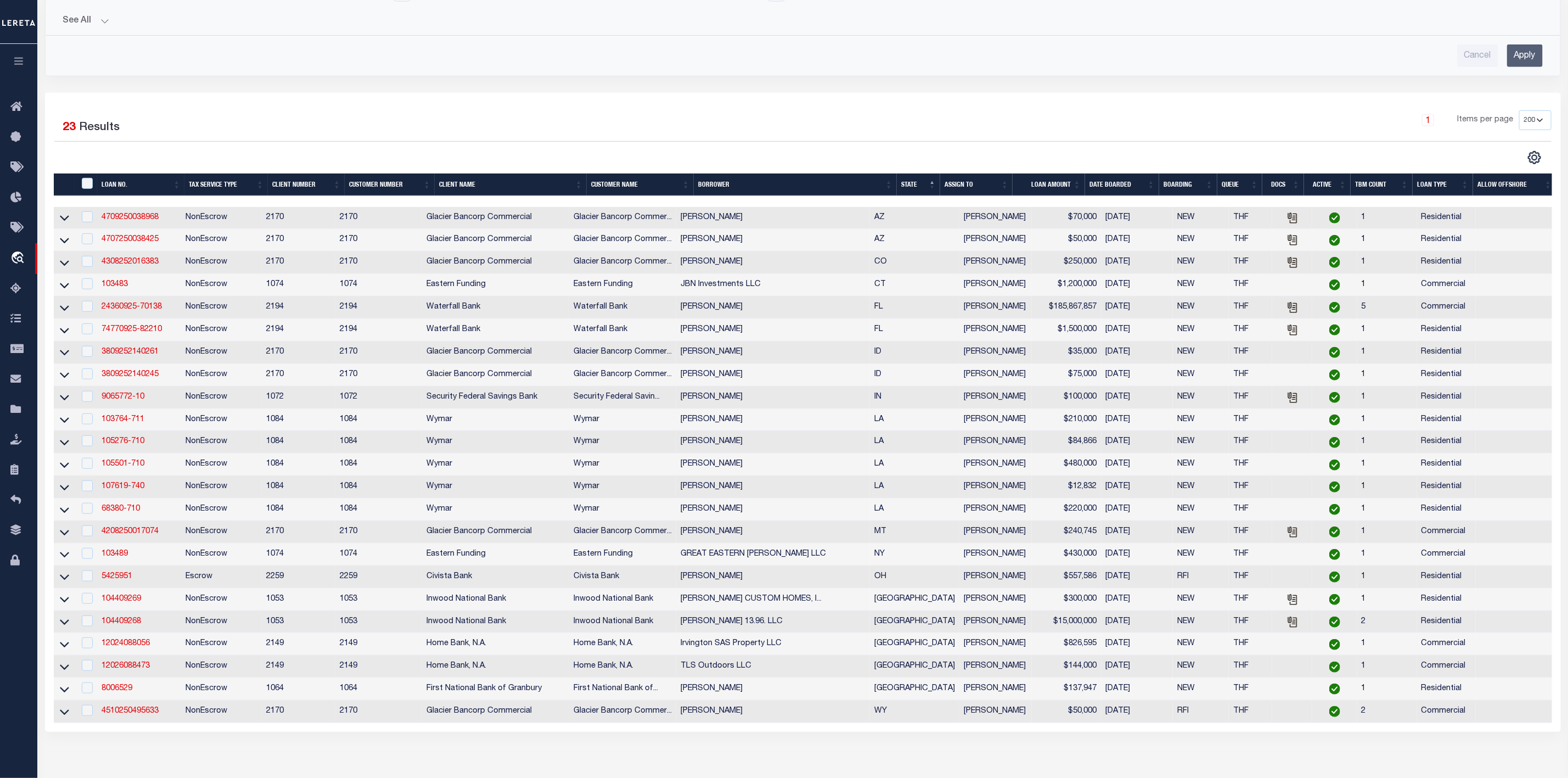
scroll to position [439, 0]
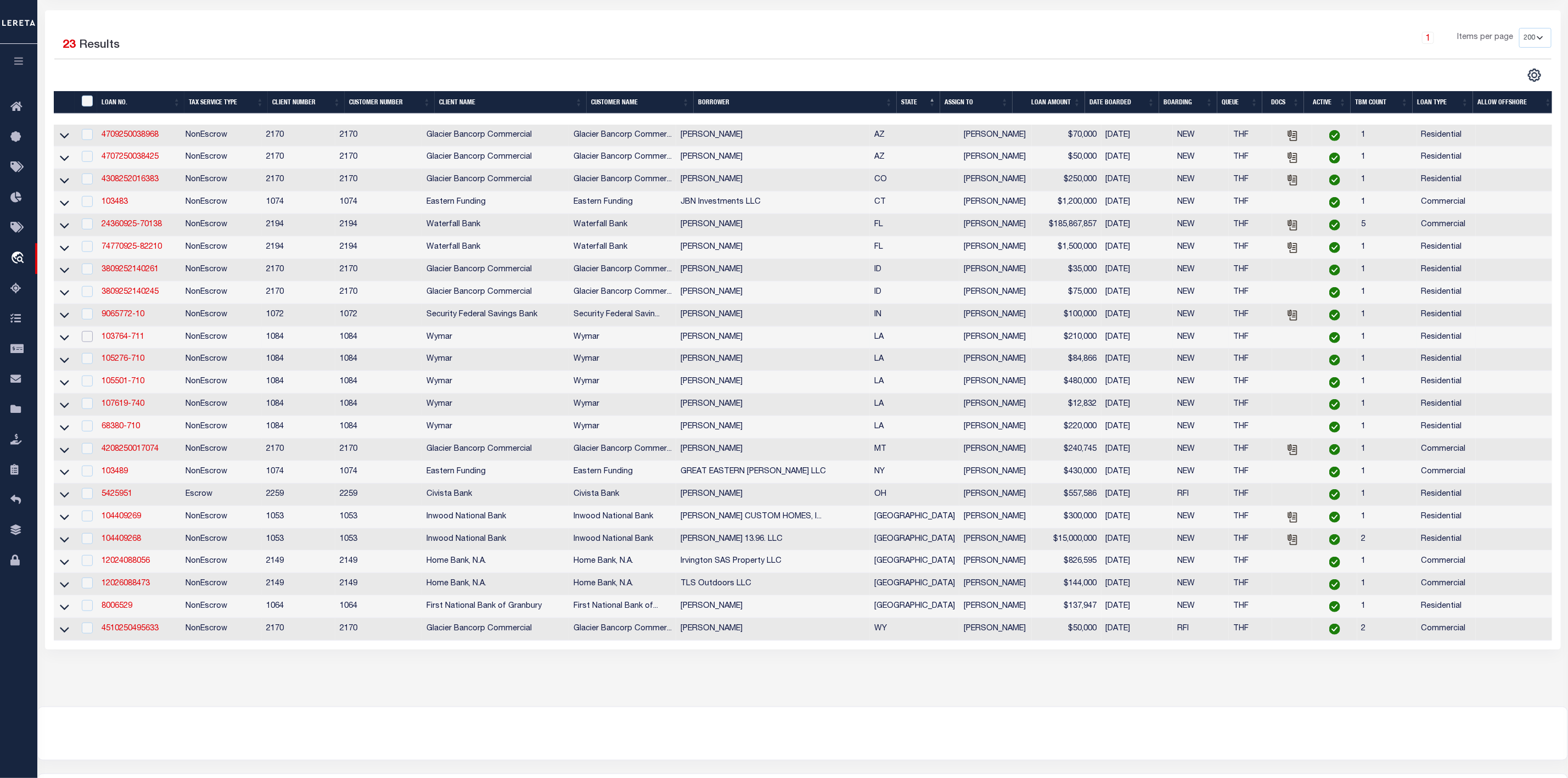
click at [87, 342] on input "checkbox" at bounding box center [87, 336] width 11 height 11
checkbox input "true"
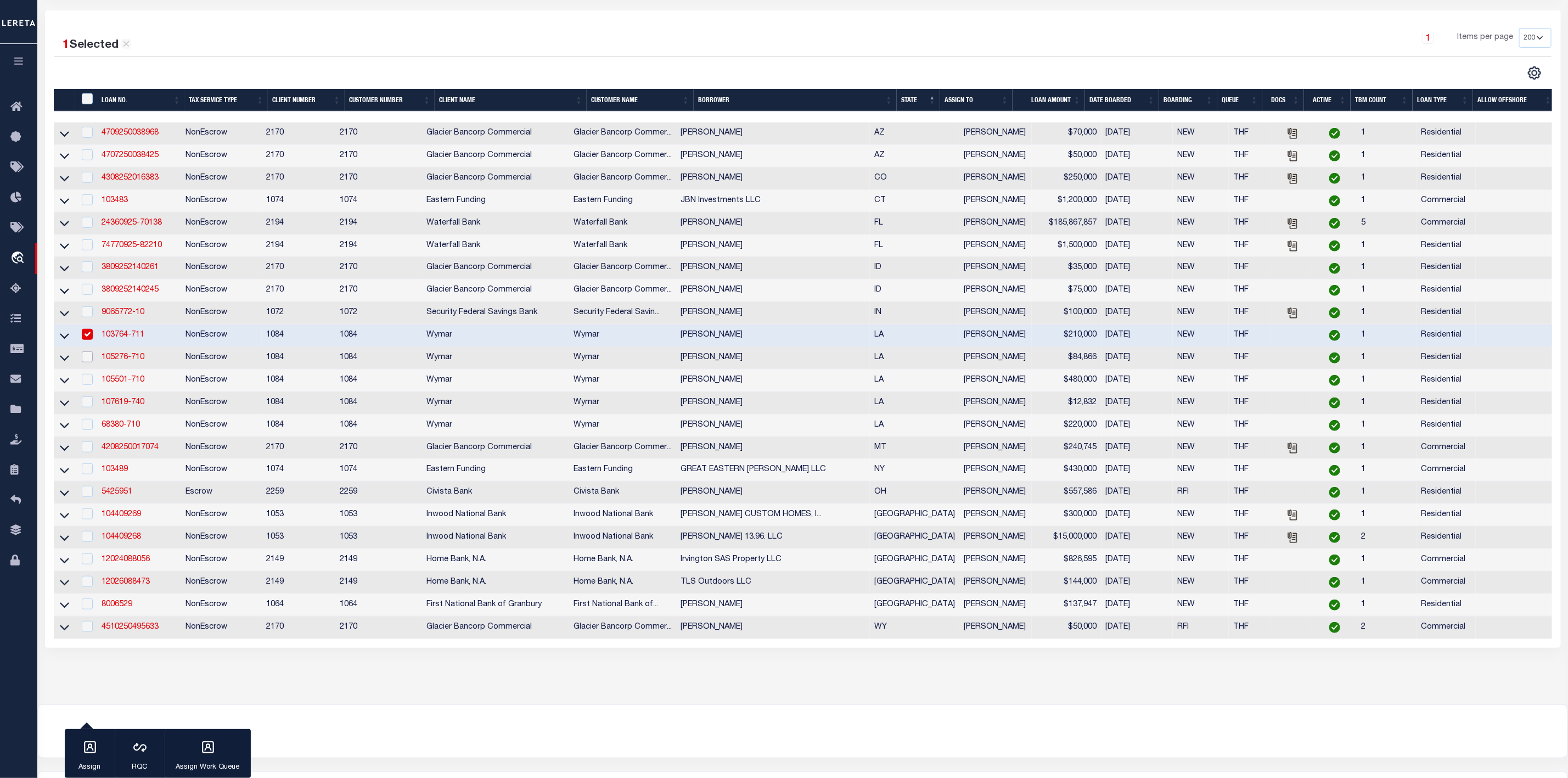
click at [86, 362] on input "checkbox" at bounding box center [87, 357] width 11 height 11
checkbox input "true"
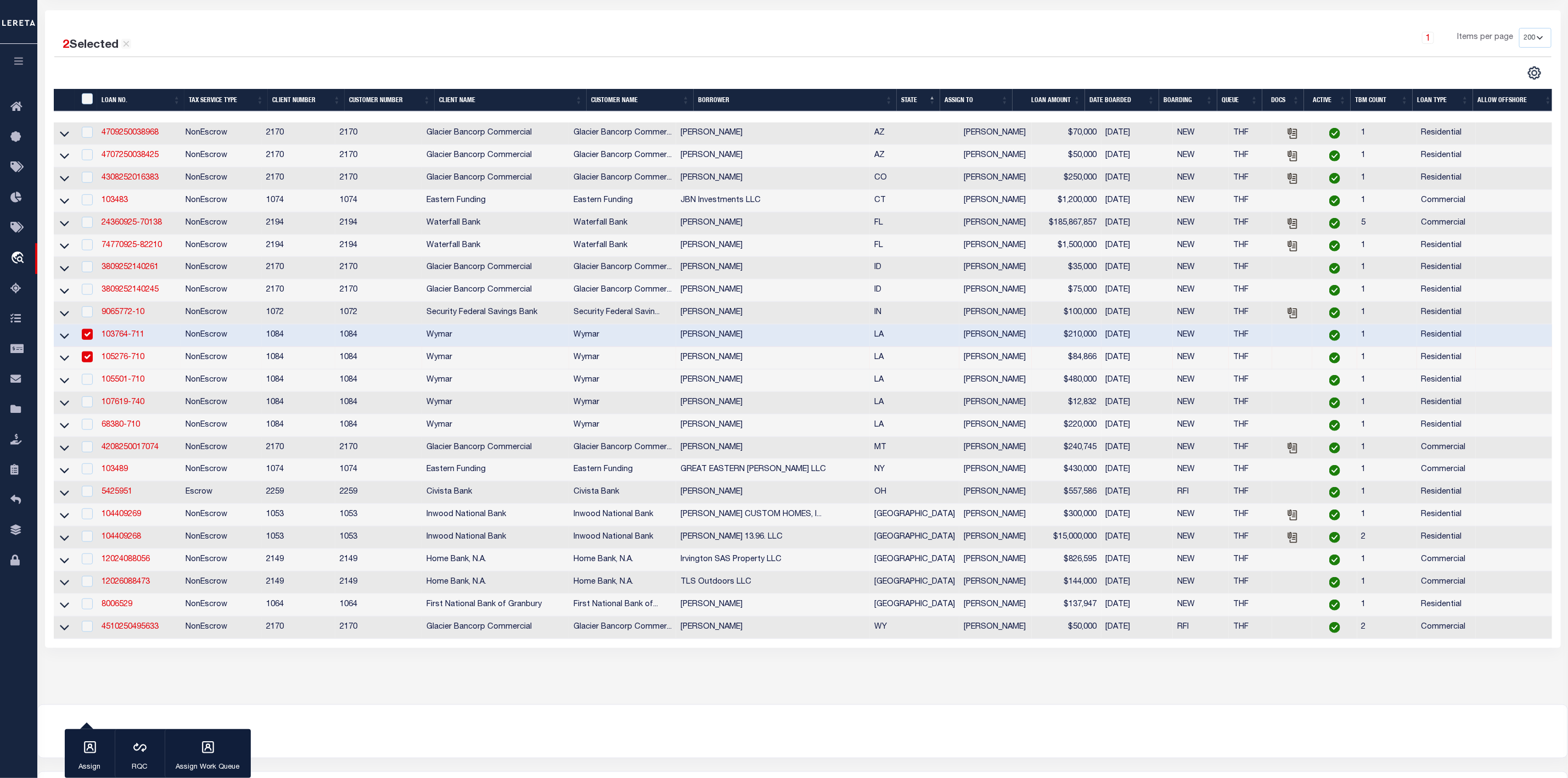
click at [89, 386] on div at bounding box center [86, 380] width 14 height 12
checkbox input "true"
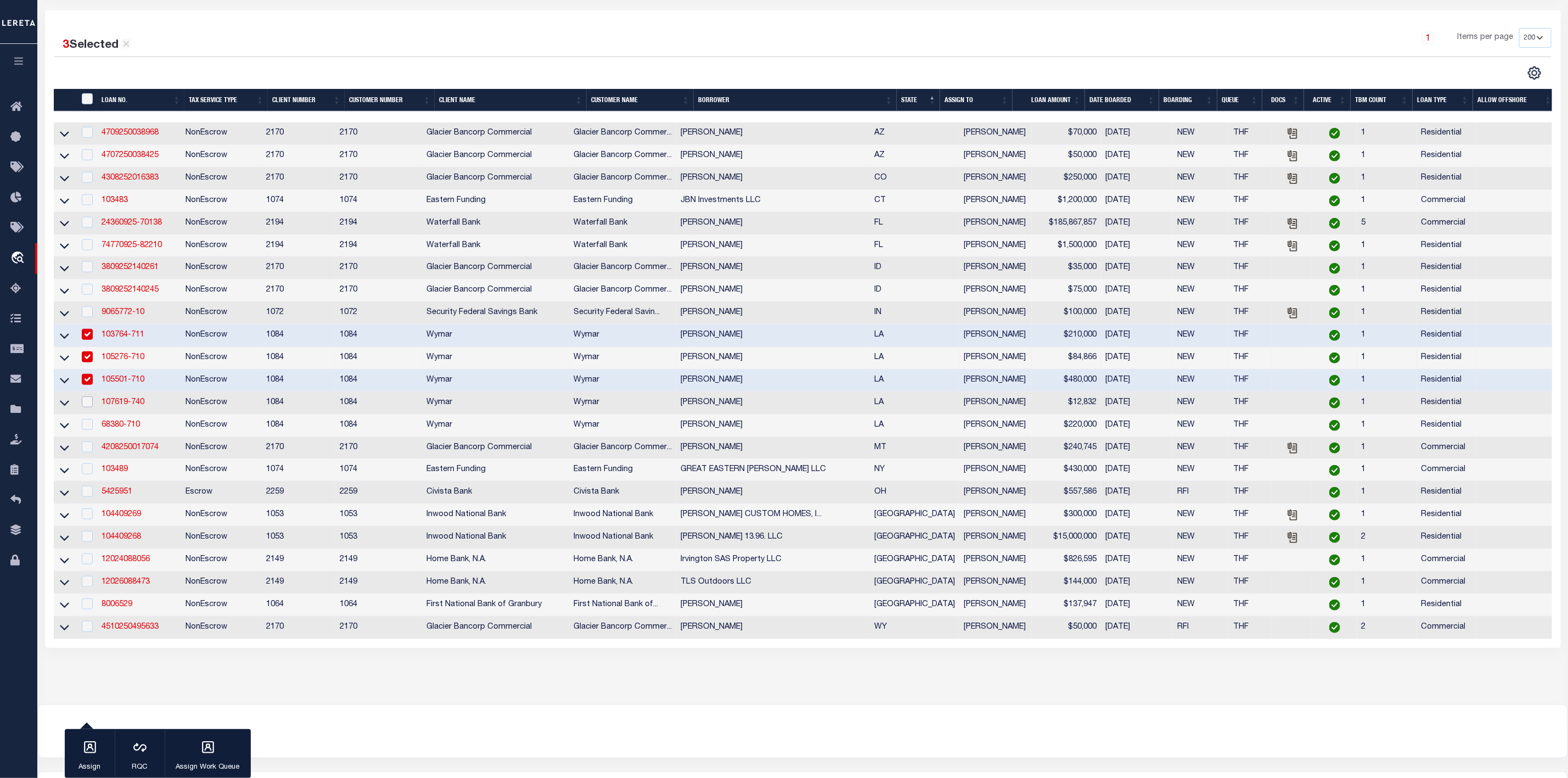
click at [89, 408] on input "checkbox" at bounding box center [87, 401] width 11 height 11
checkbox input "true"
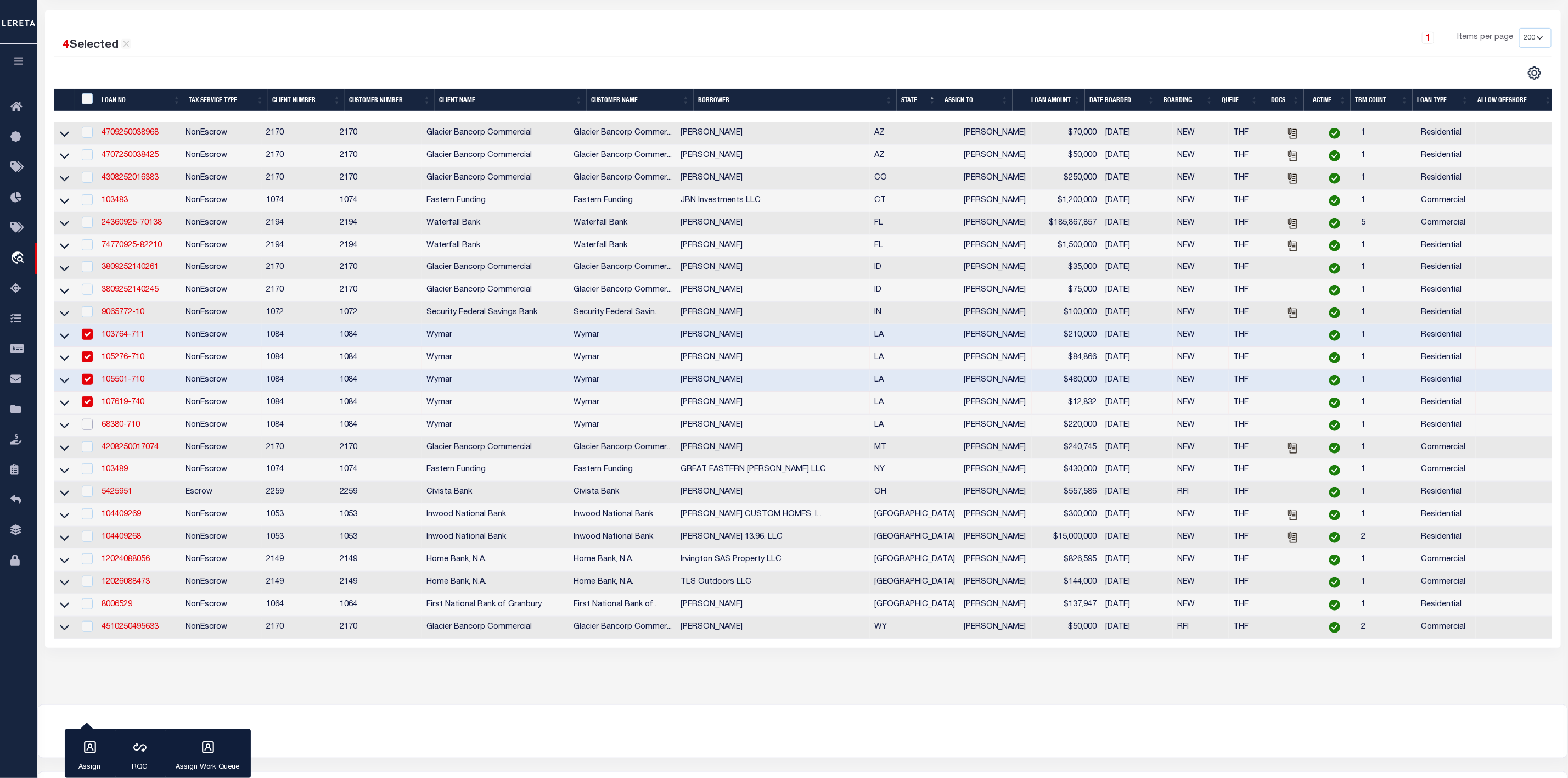
click at [86, 430] on input "checkbox" at bounding box center [87, 424] width 11 height 11
checkbox input "true"
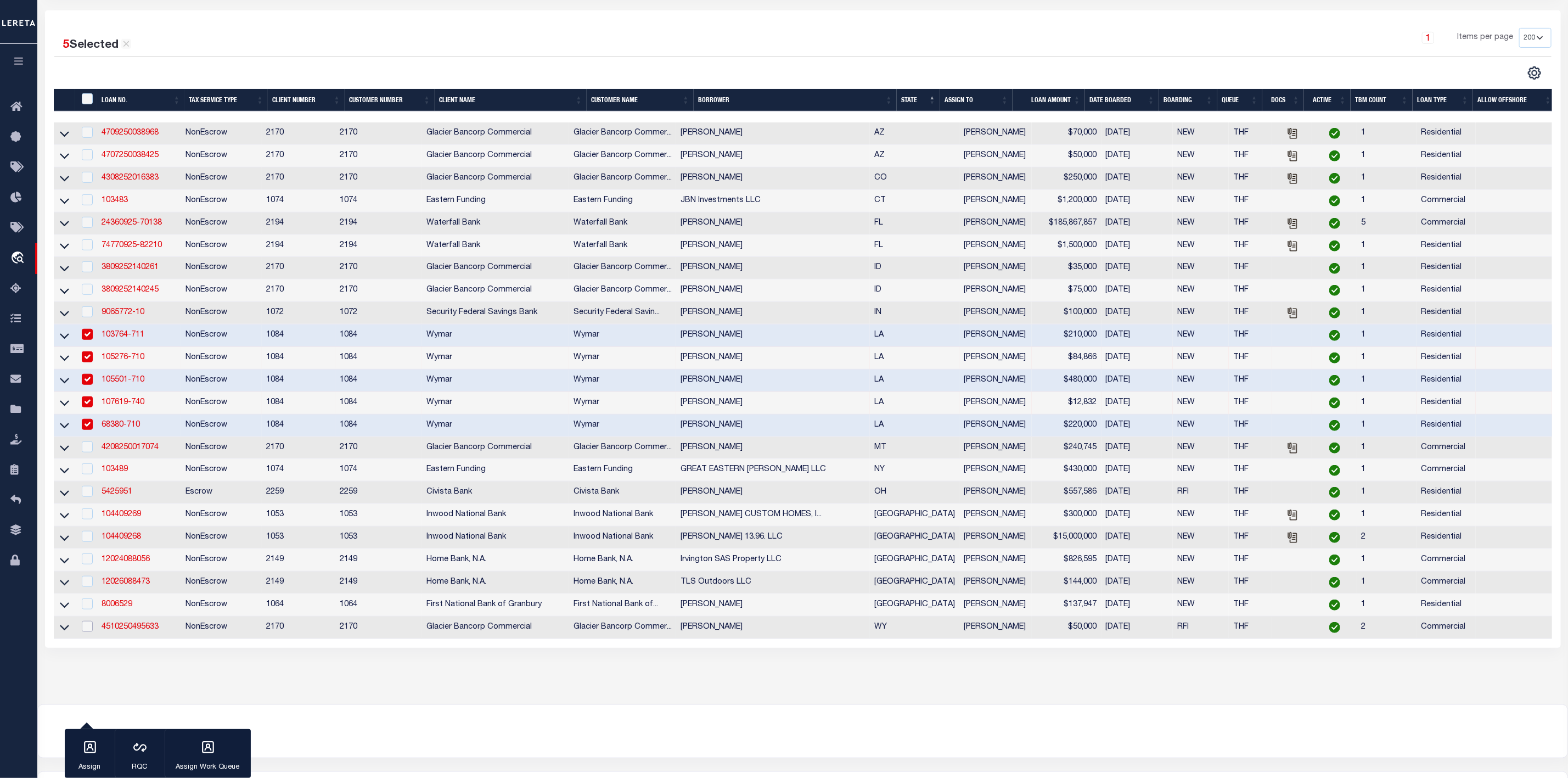
click at [85, 632] on input "checkbox" at bounding box center [87, 626] width 11 height 11
checkbox input "true"
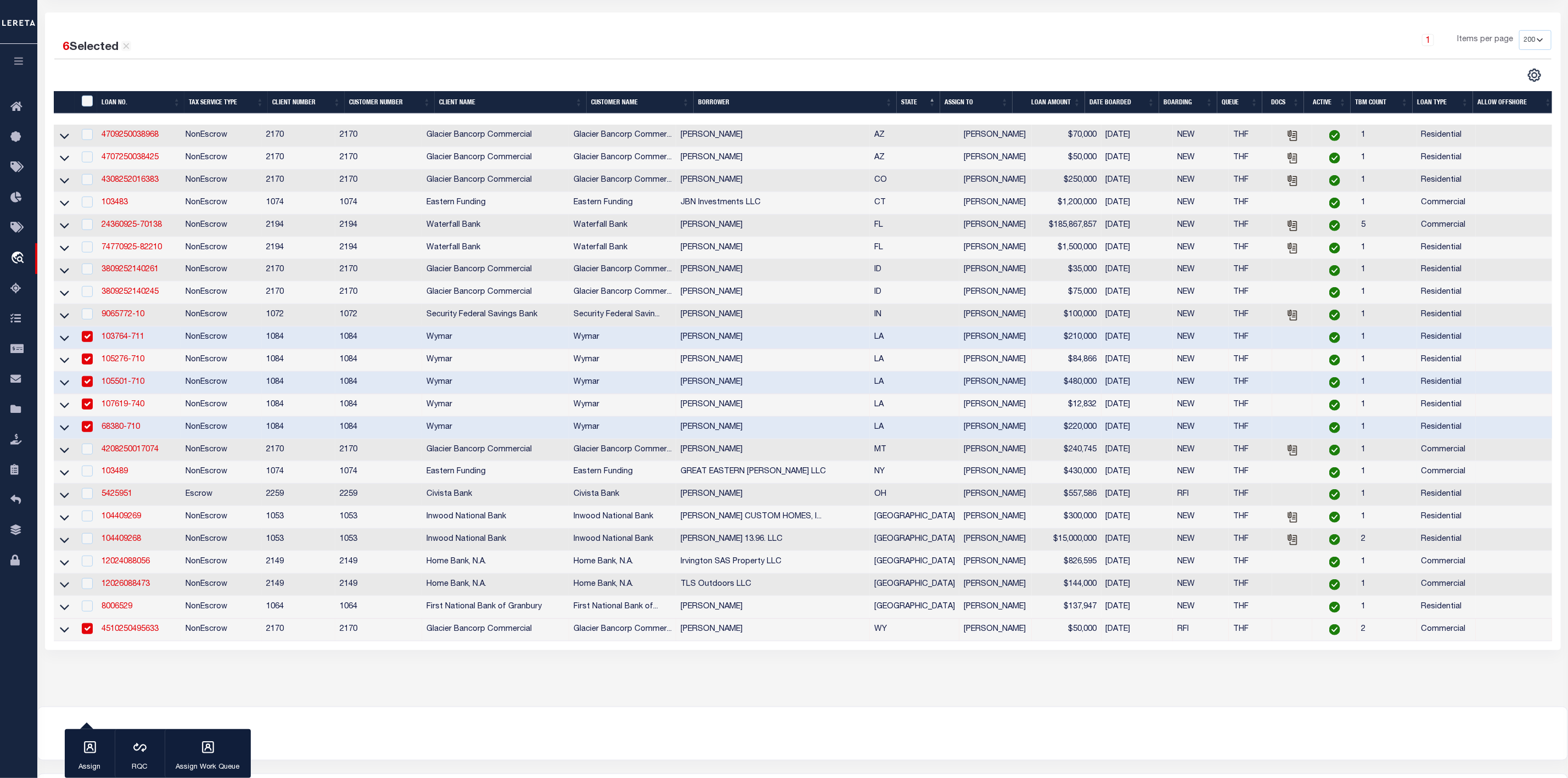
scroll to position [519, 0]
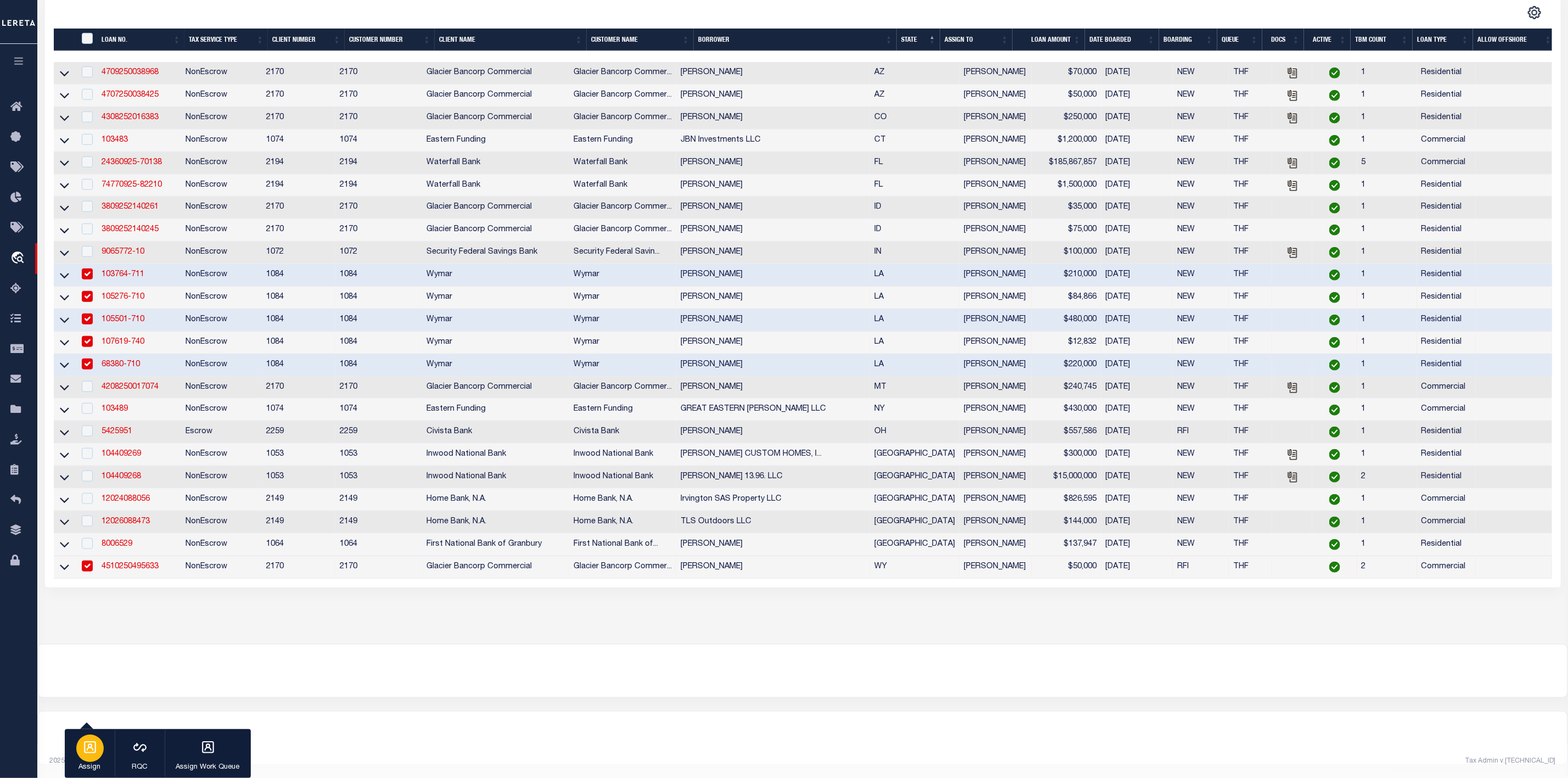
click at [94, 758] on div "button" at bounding box center [90, 748] width 28 height 28
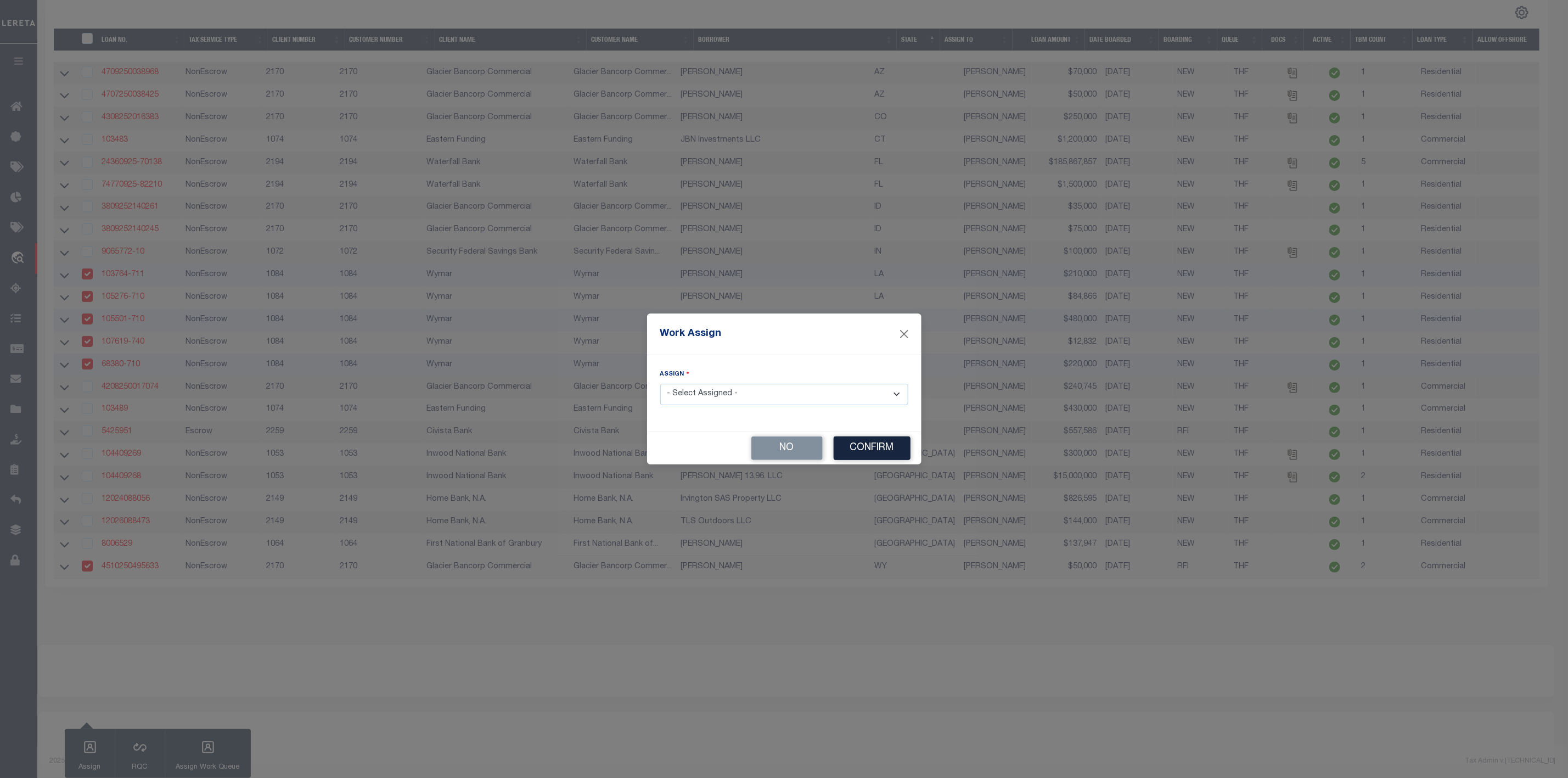
scroll to position [512, 0]
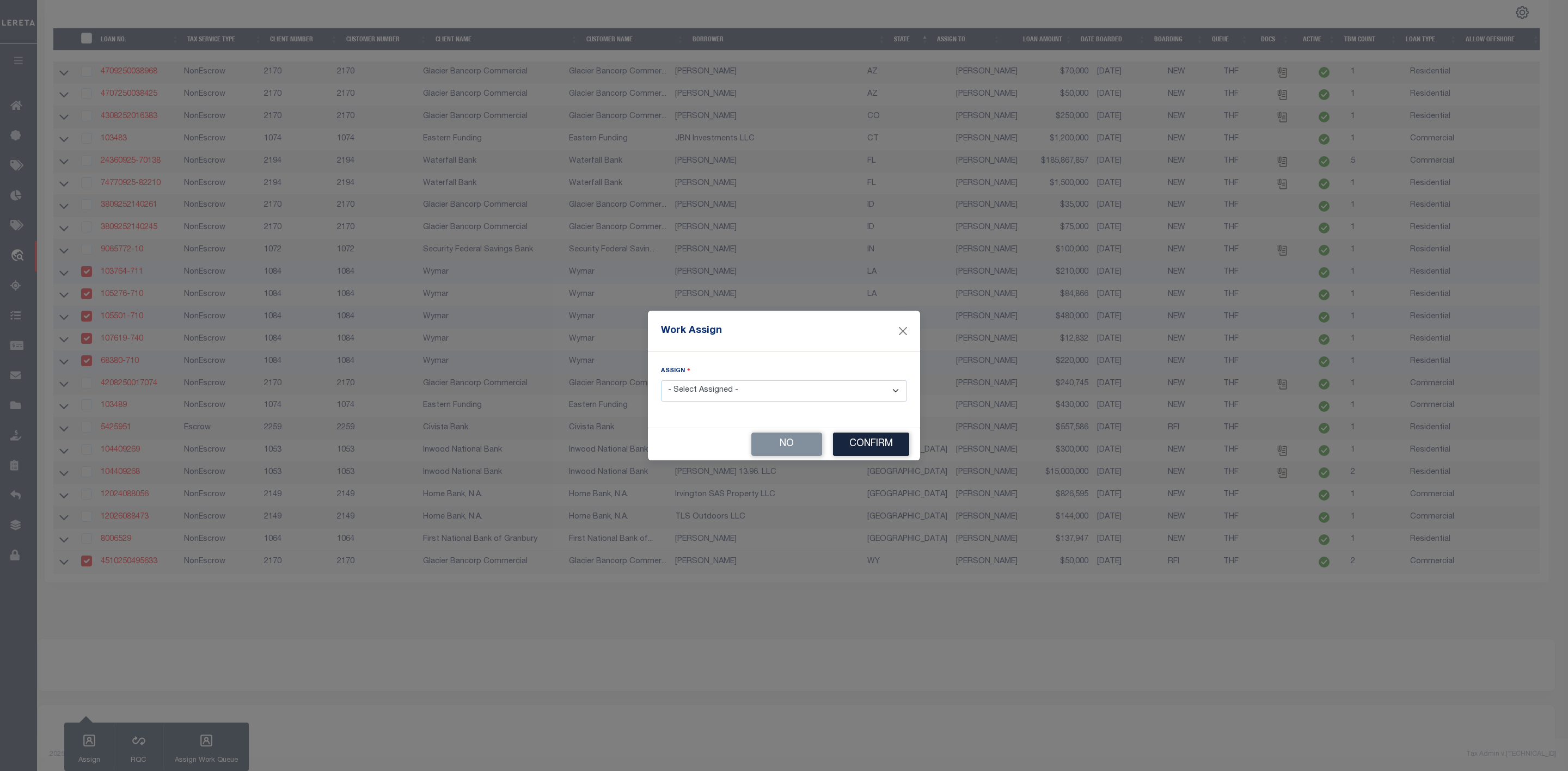
click at [758, 392] on select "- Select Assigned - --Unassigned-- Abdul Muzain Agustin Fernandez Ahmad Darwish…" at bounding box center [784, 391] width 246 height 21
select select "[PERSON_NAME]"
click at [661, 380] on select "- Select Assigned - --Unassigned-- Abdul Muzain Agustin Fernandez Ahmad Darwish…" at bounding box center [784, 391] width 246 height 21
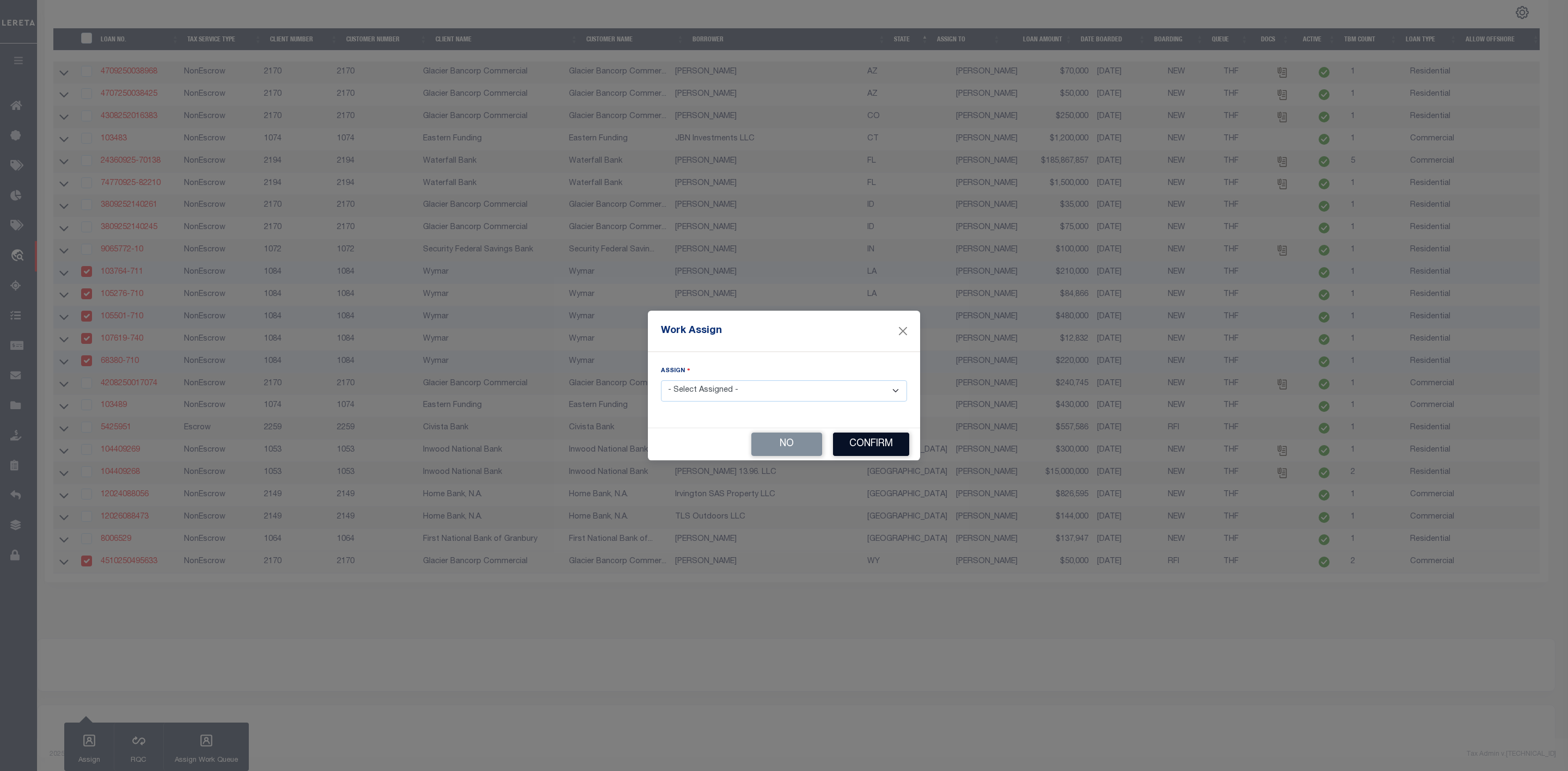
click at [864, 446] on button "Confirm" at bounding box center [872, 444] width 76 height 23
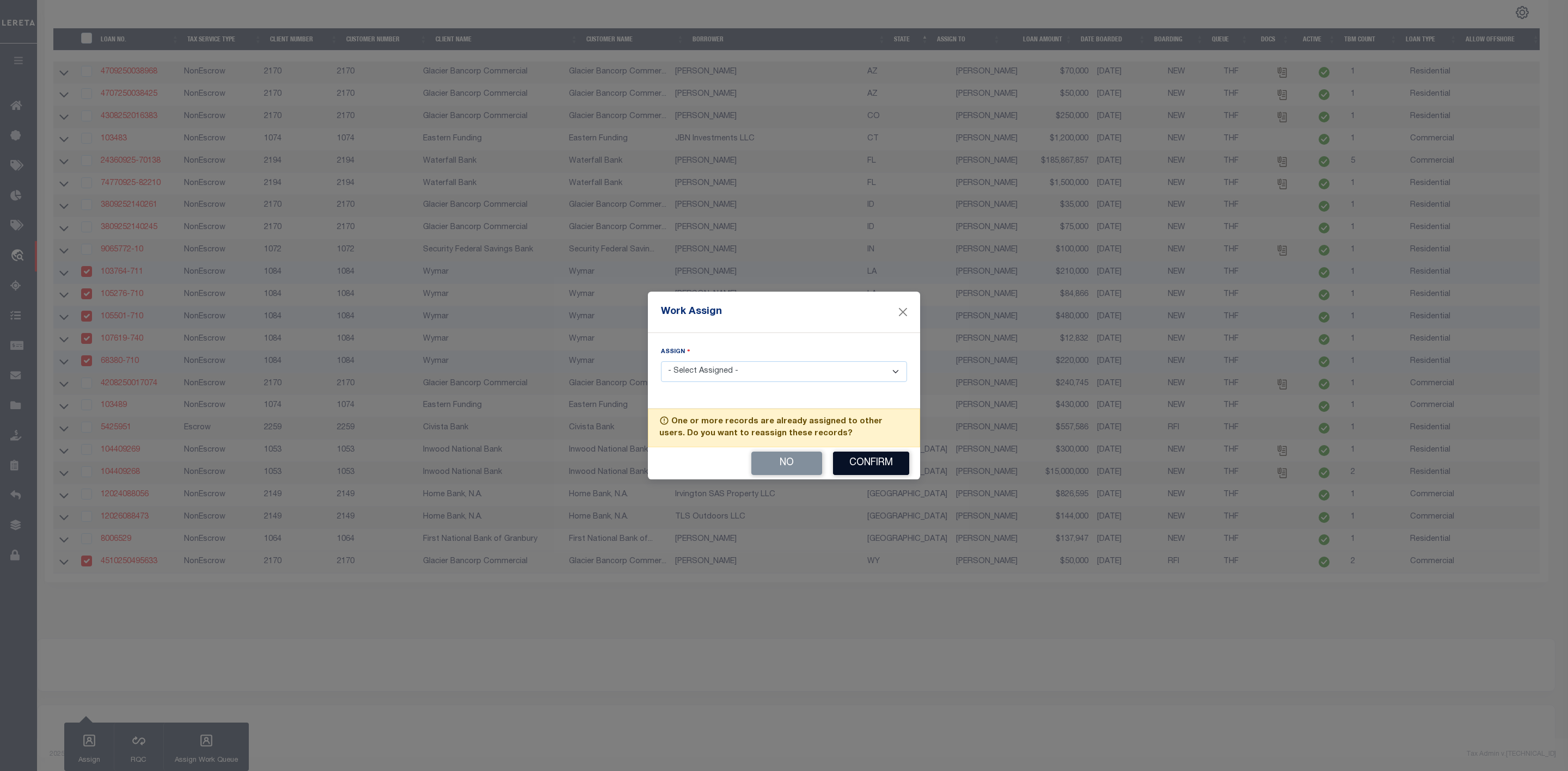
click at [864, 460] on button "Confirm" at bounding box center [872, 463] width 76 height 23
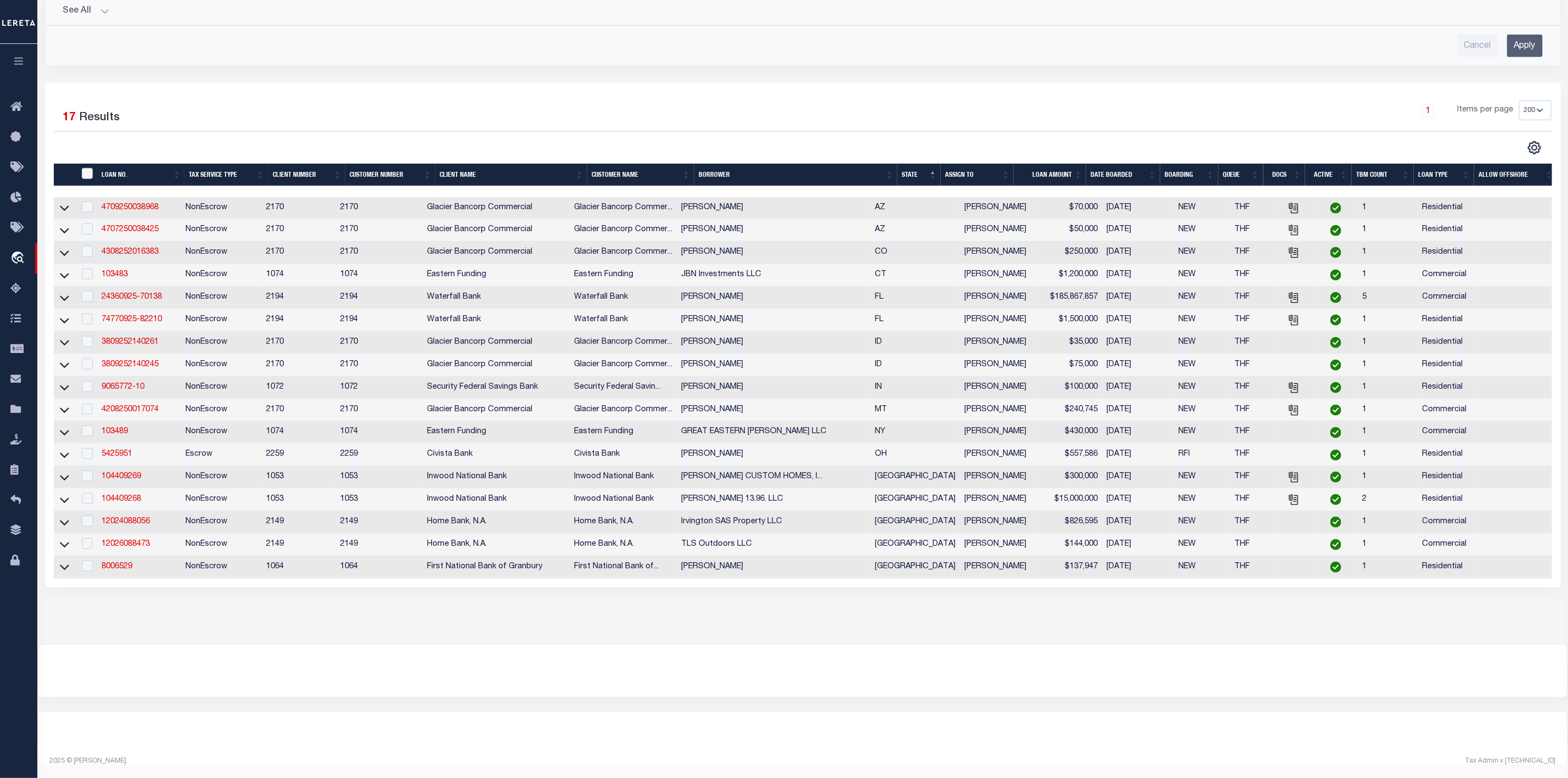
scroll to position [384, 0]
click at [1079, 163] on th "LOAN AMOUNT" at bounding box center [1050, 175] width 73 height 23
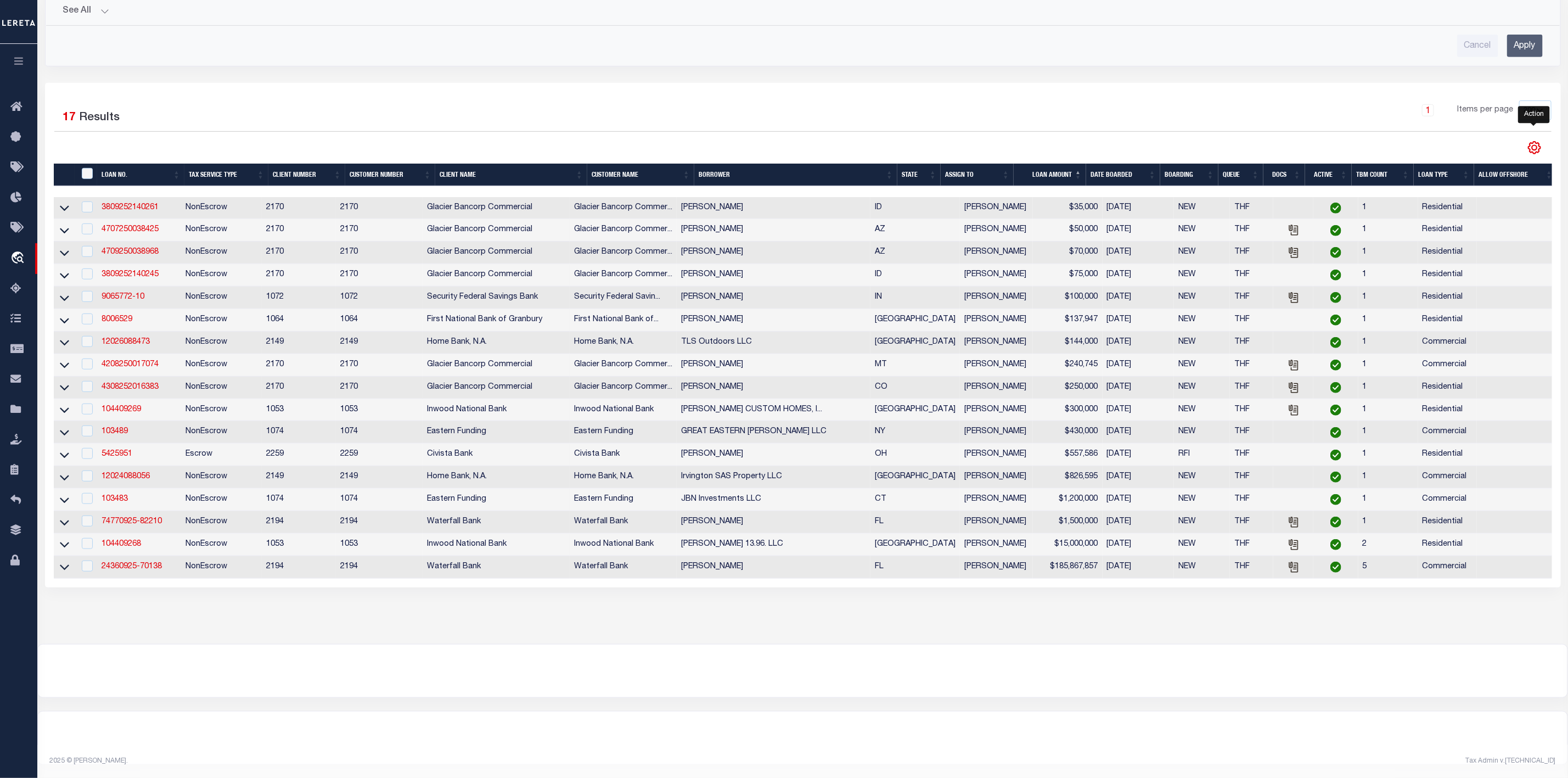
click at [1535, 141] on icon "" at bounding box center [1535, 148] width 15 height 15
click at [1487, 160] on link "CSV" at bounding box center [1490, 166] width 107 height 21
click at [86, 201] on input "checkbox" at bounding box center [87, 206] width 11 height 11
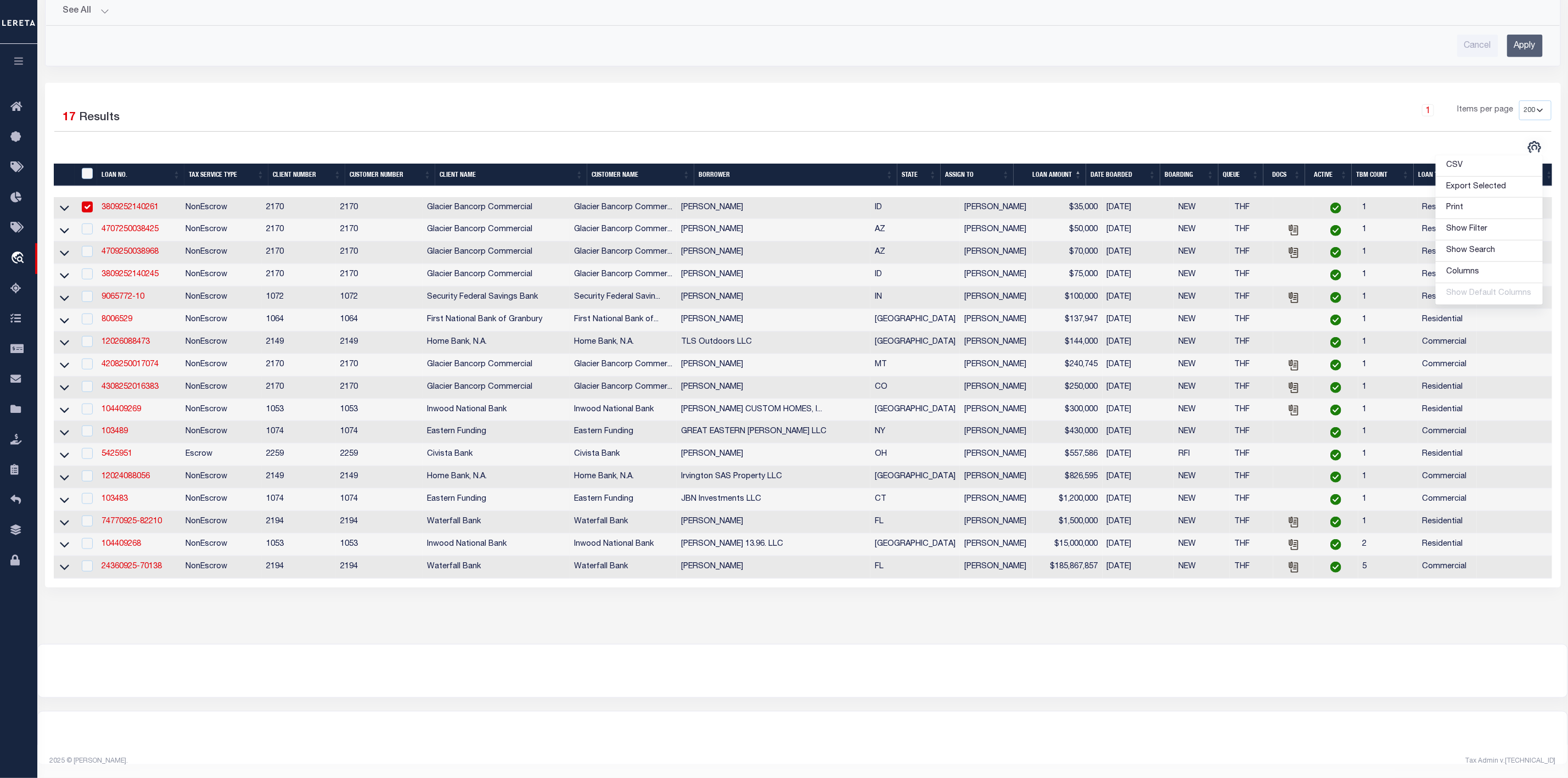
checkbox input "true"
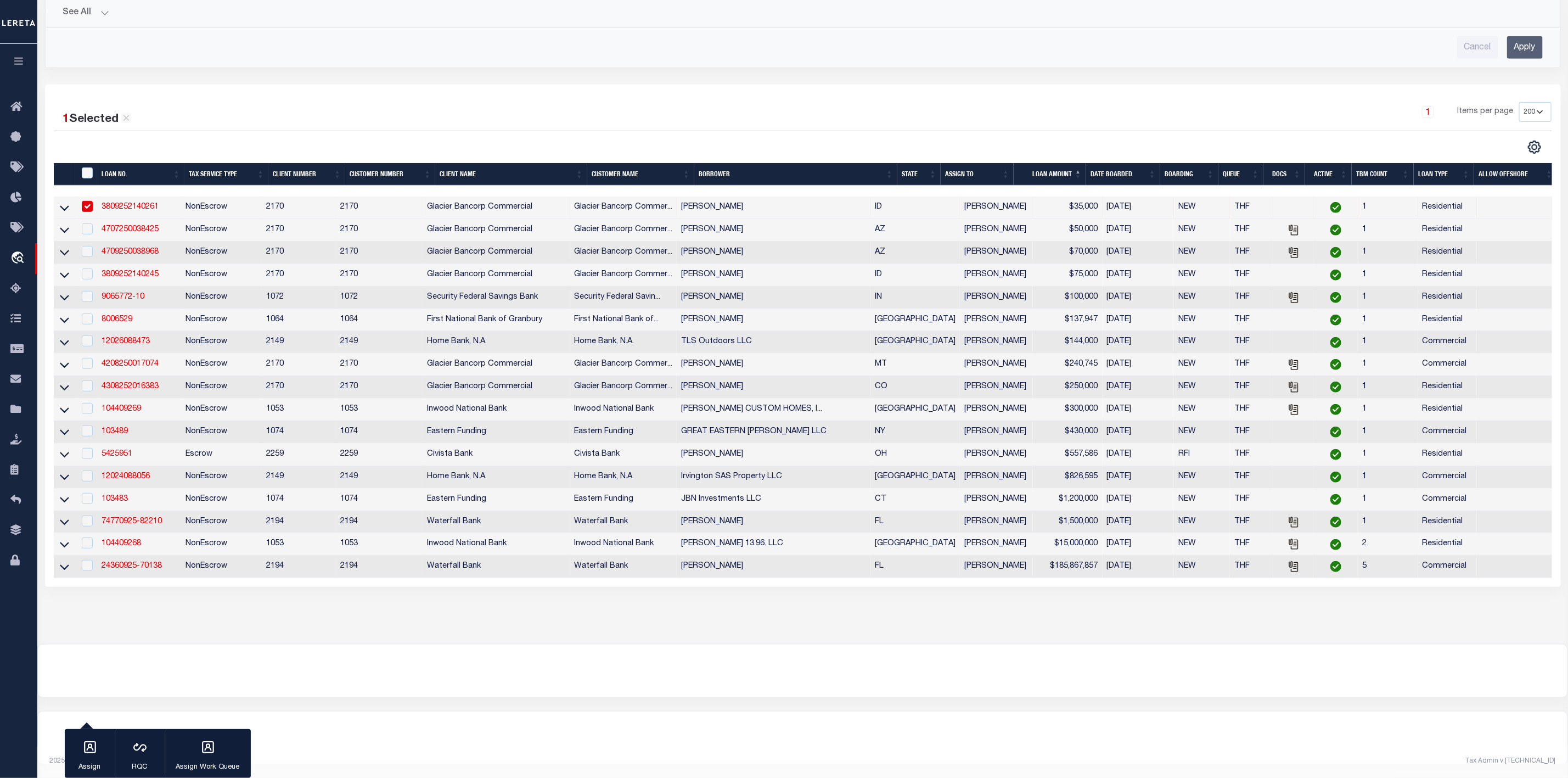
scroll to position [382, 0]
click at [89, 223] on input "checkbox" at bounding box center [87, 228] width 11 height 11
checkbox input "true"
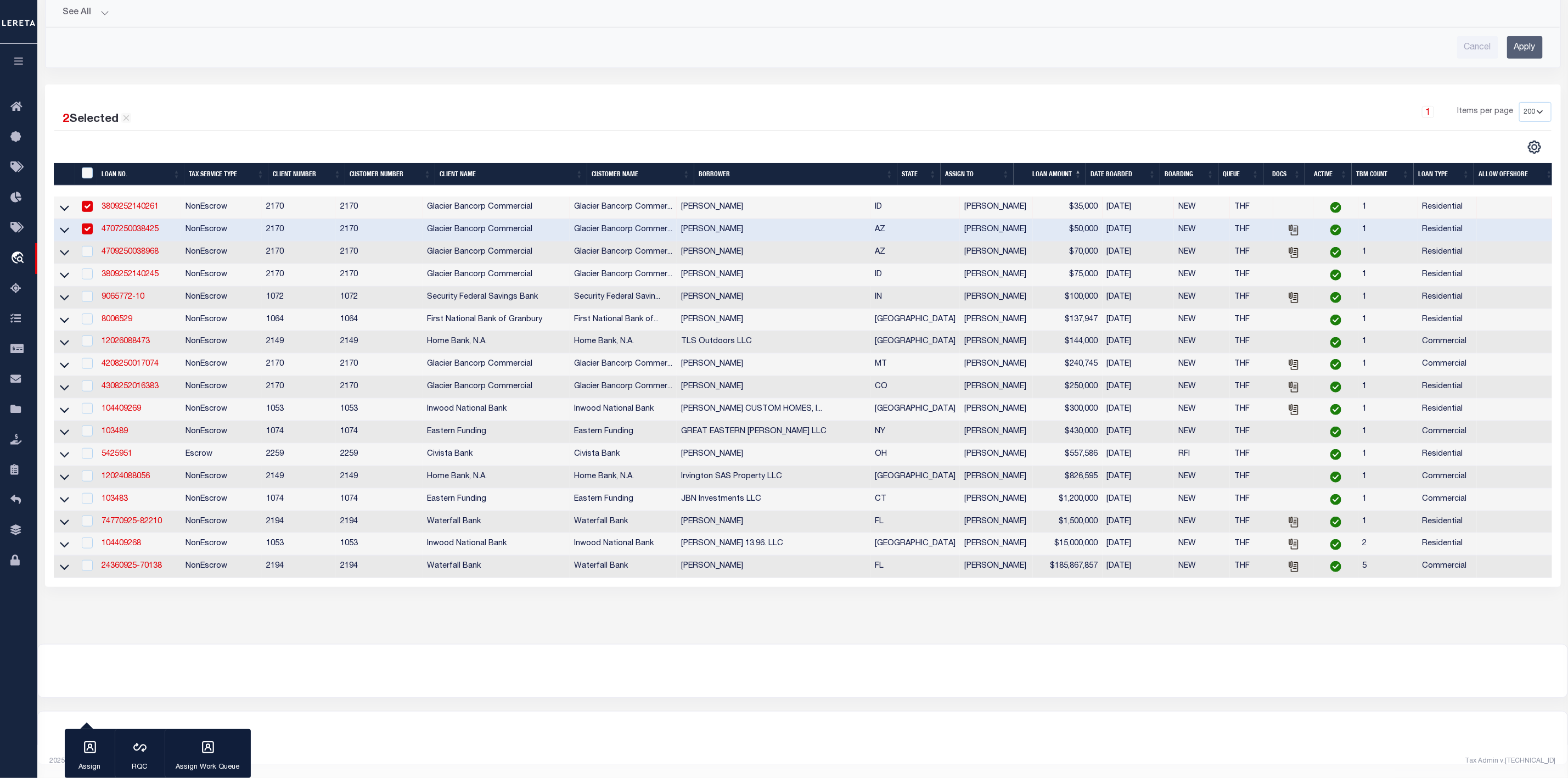
click at [87, 250] on td at bounding box center [86, 253] width 23 height 23
checkbox input "true"
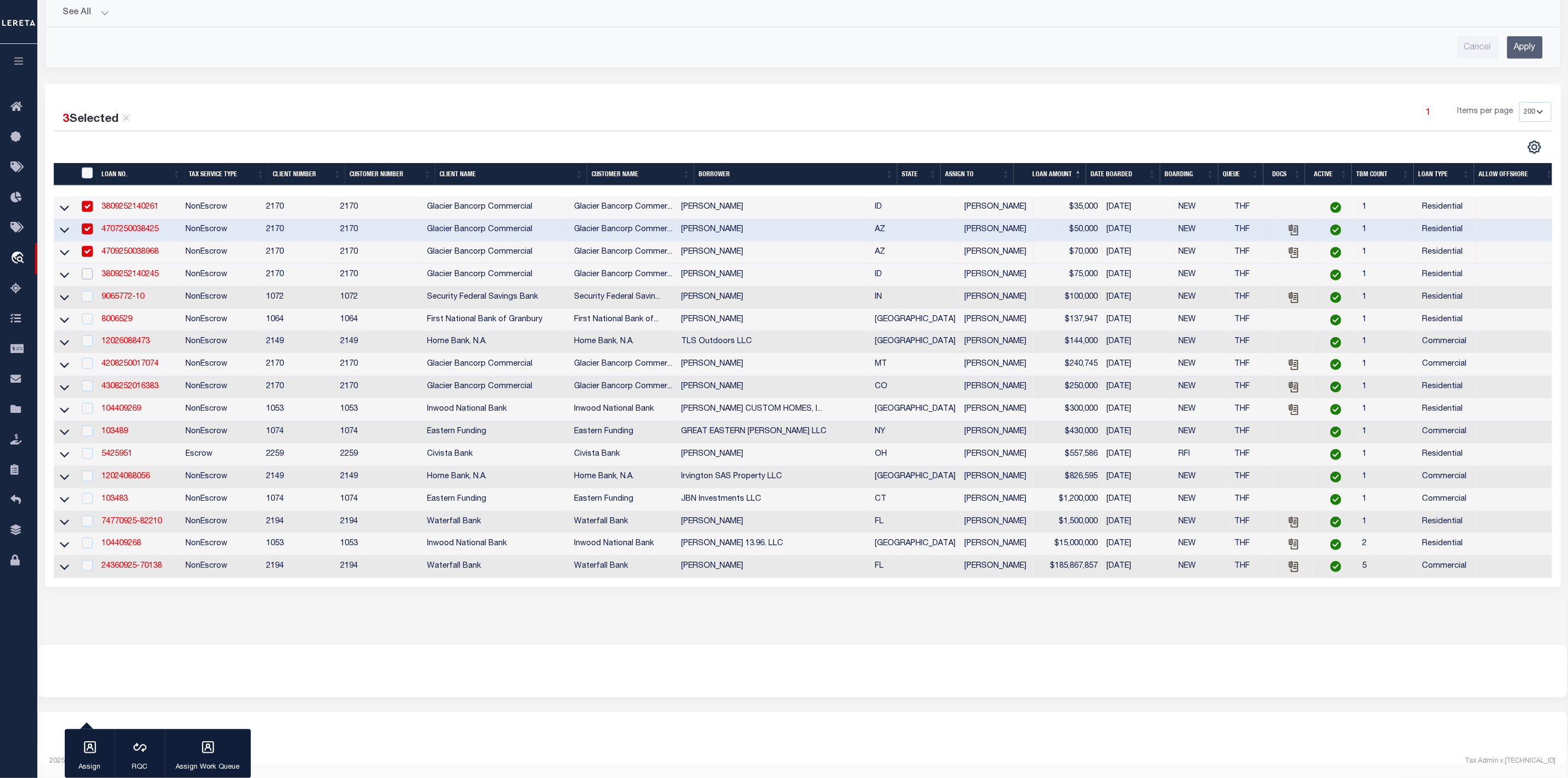
click at [84, 269] on input "checkbox" at bounding box center [87, 274] width 11 height 11
checkbox input "true"
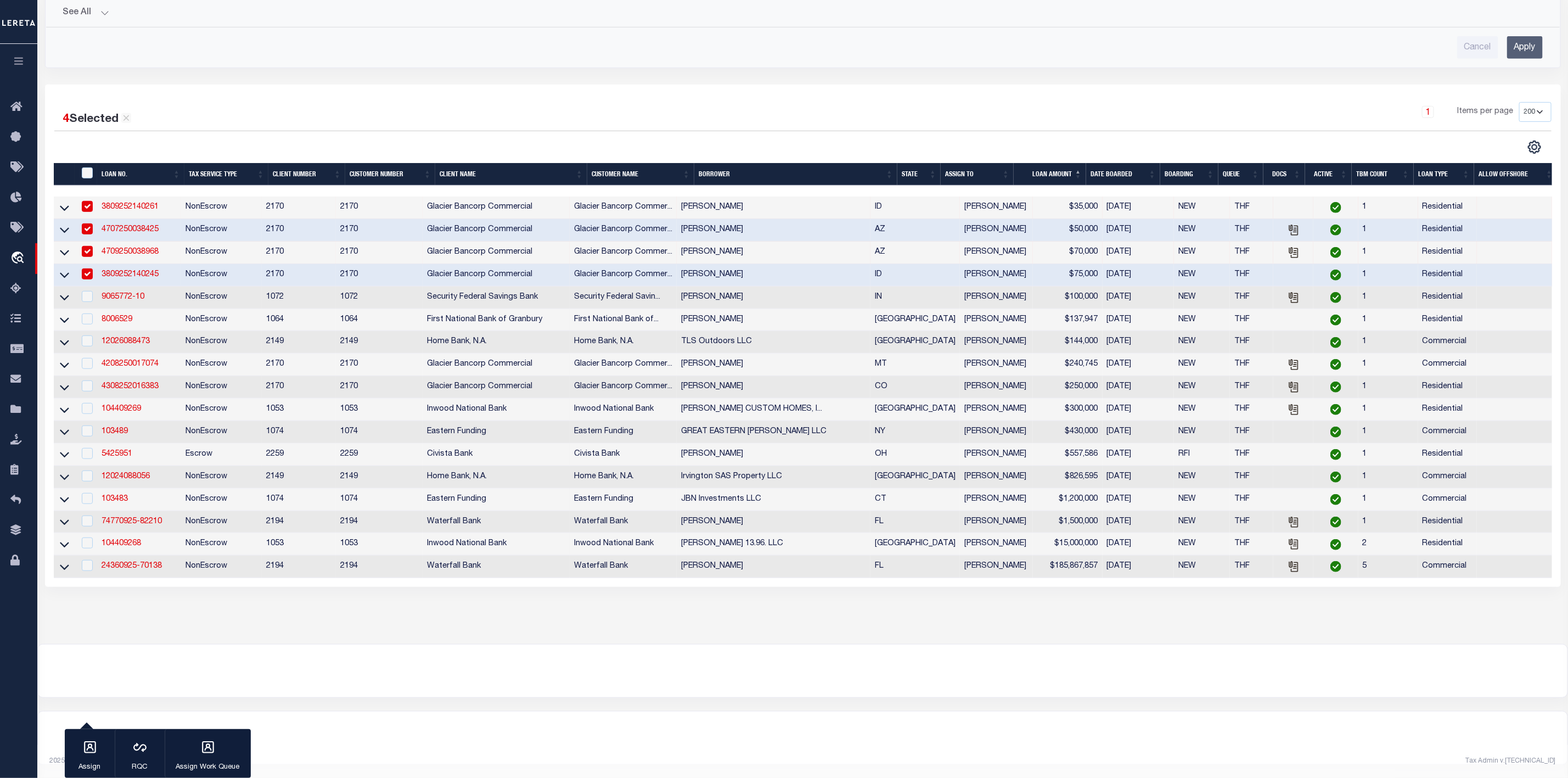
scroll to position [53, 0]
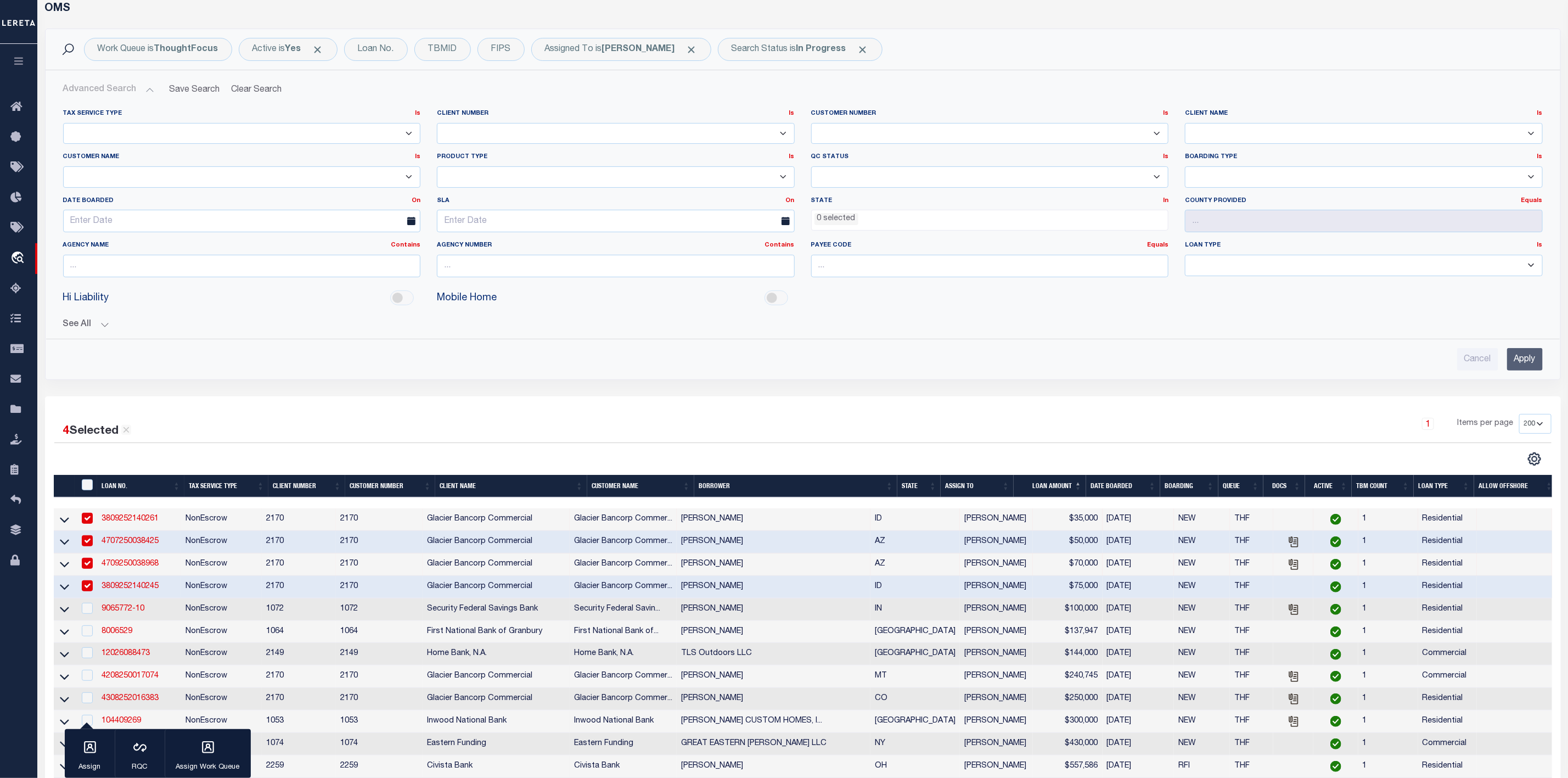
click at [147, 93] on button "Advanced Search" at bounding box center [108, 90] width 91 height 21
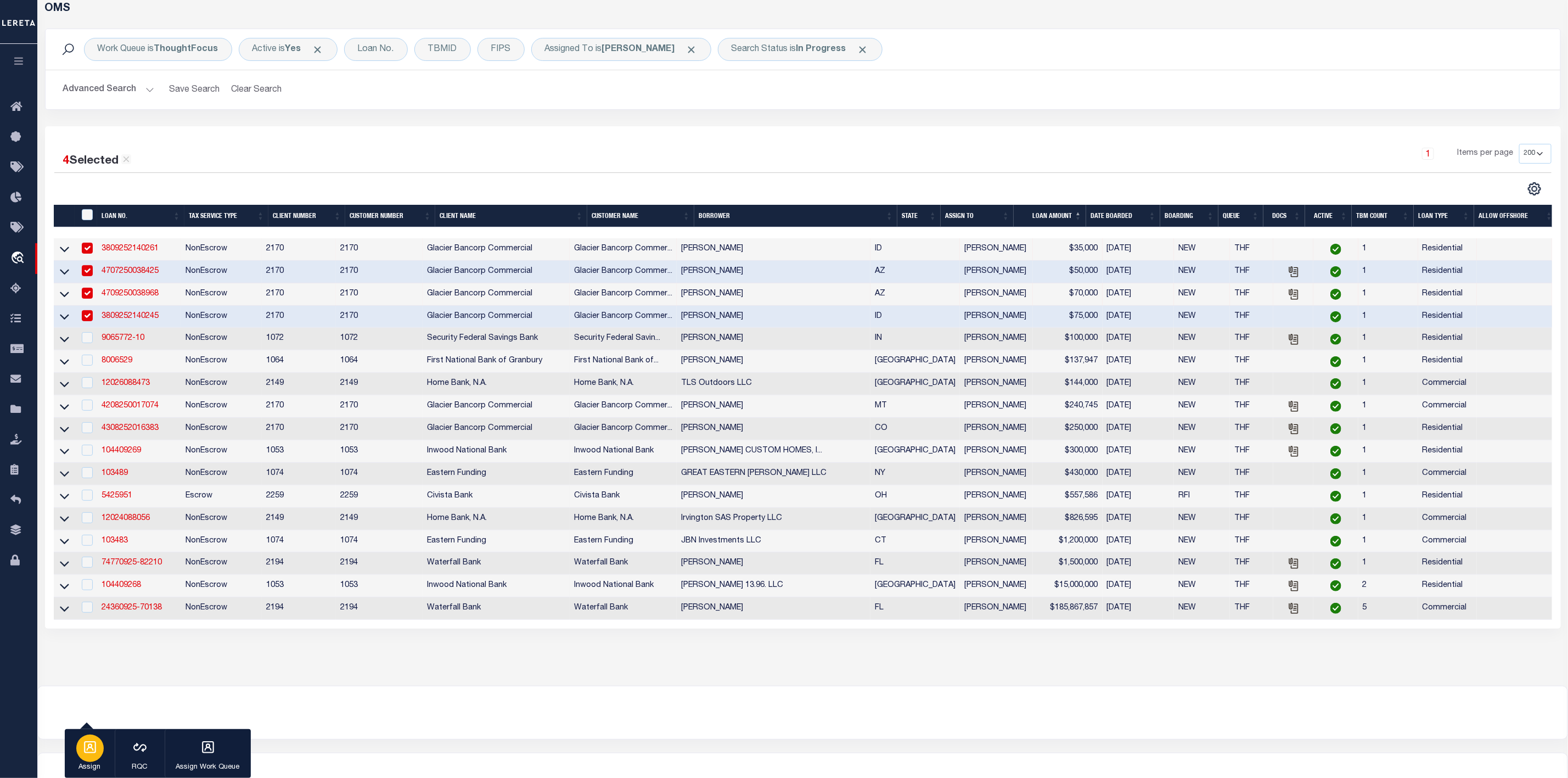
click at [88, 751] on icon "button" at bounding box center [90, 747] width 15 height 15
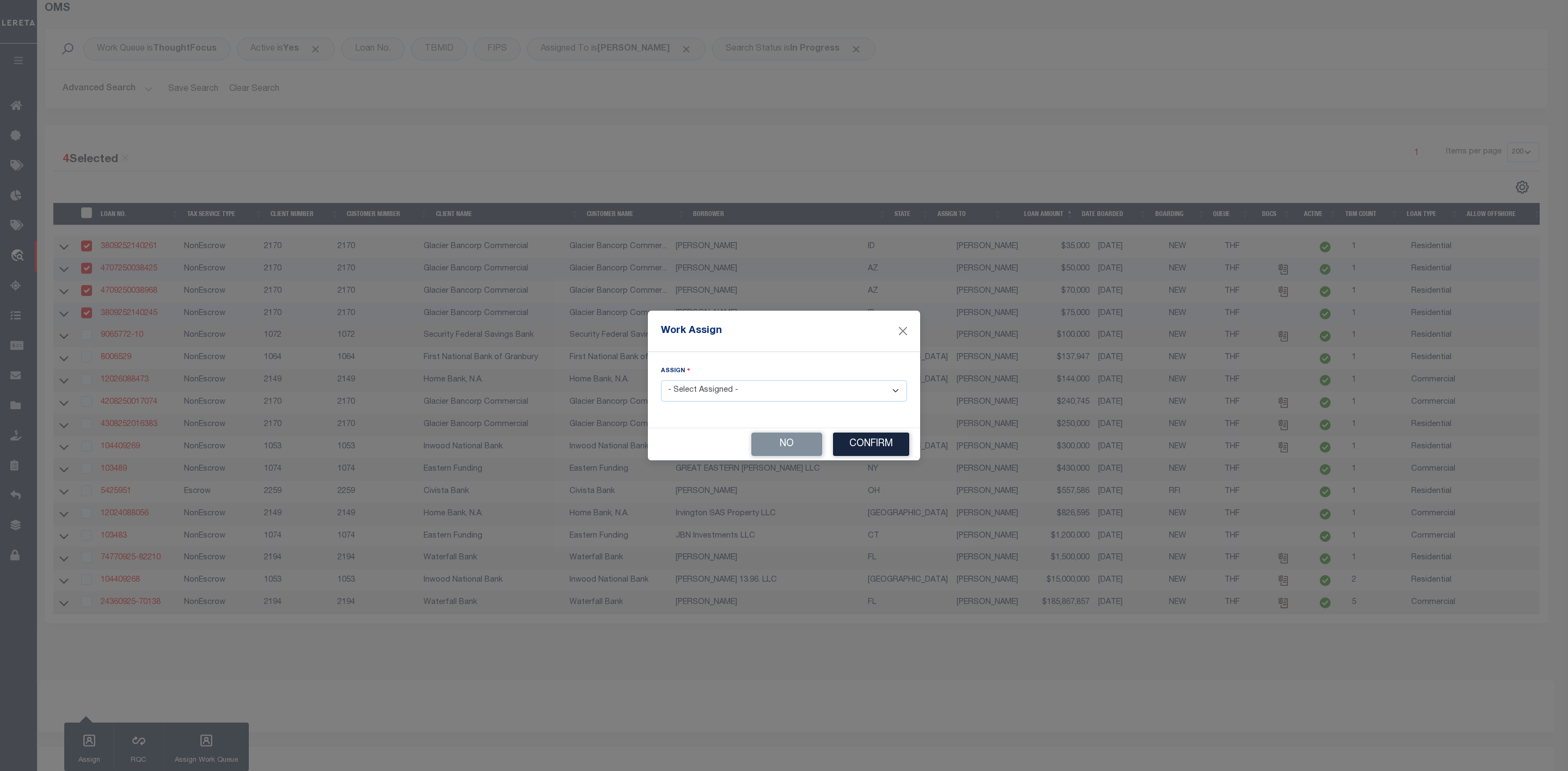
click at [714, 395] on select "- Select Assigned - --Unassigned-- Abdul Muzain Agustin Fernandez Ahmad Darwish…" at bounding box center [784, 391] width 246 height 21
select select "[PERSON_NAME]"
click at [661, 380] on select "- Select Assigned - --Unassigned-- Abdul Muzain Agustin Fernandez Ahmad Darwish…" at bounding box center [784, 391] width 246 height 21
click at [850, 441] on button "Confirm" at bounding box center [872, 444] width 76 height 23
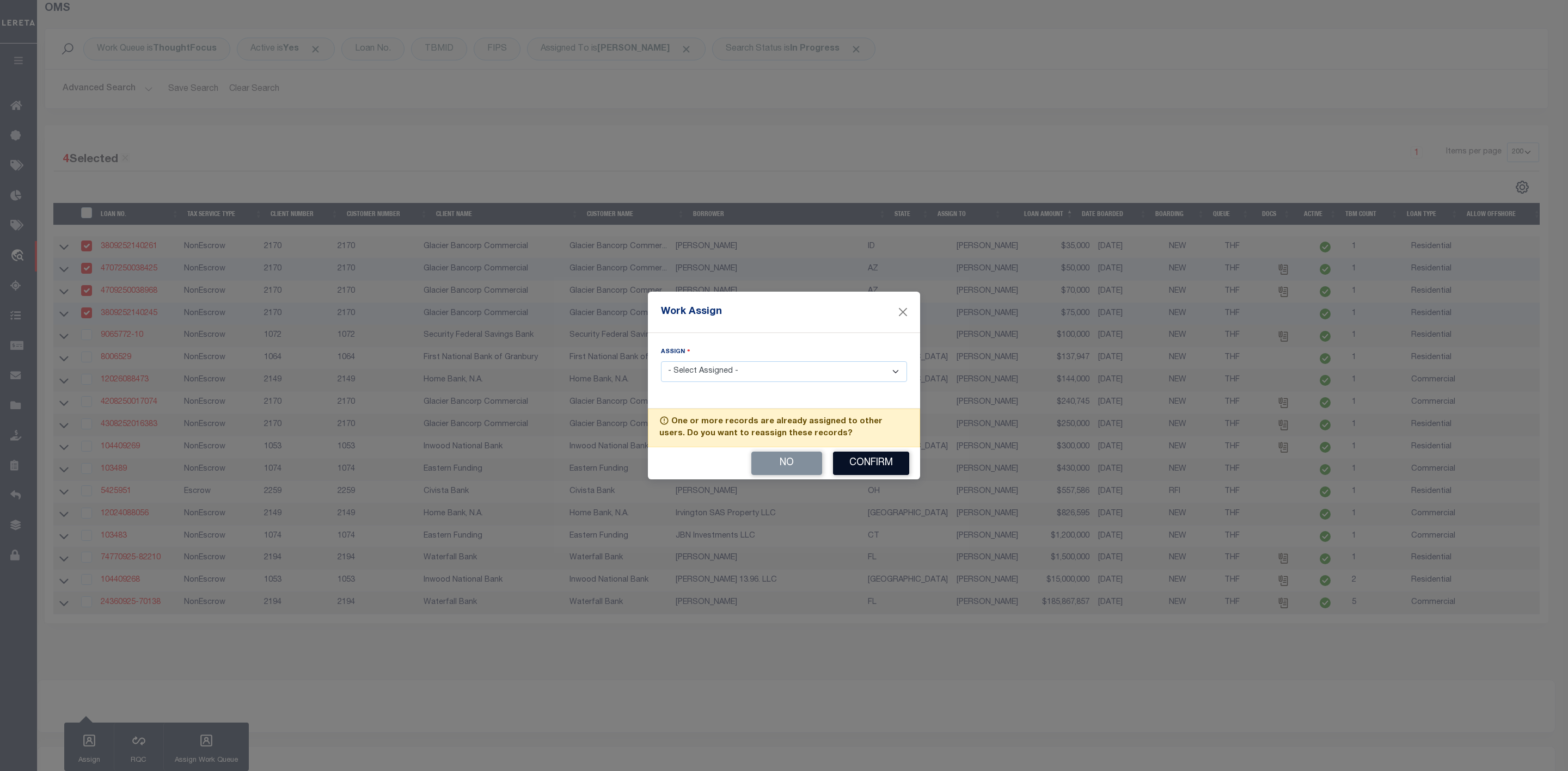
click at [860, 465] on button "Confirm" at bounding box center [872, 463] width 76 height 23
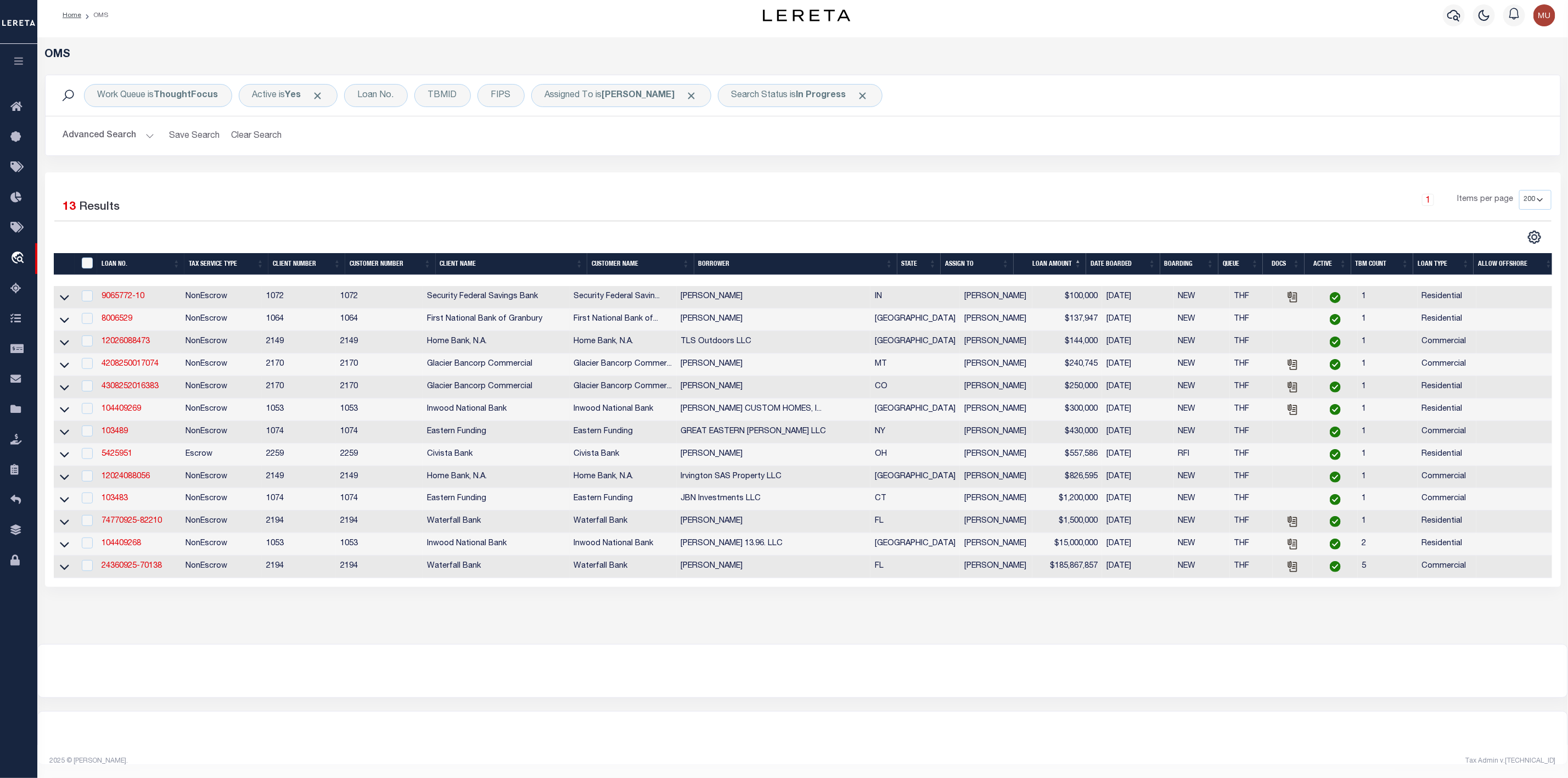
scroll to position [20, 0]
click at [83, 290] on input "checkbox" at bounding box center [87, 295] width 11 height 11
checkbox input "true"
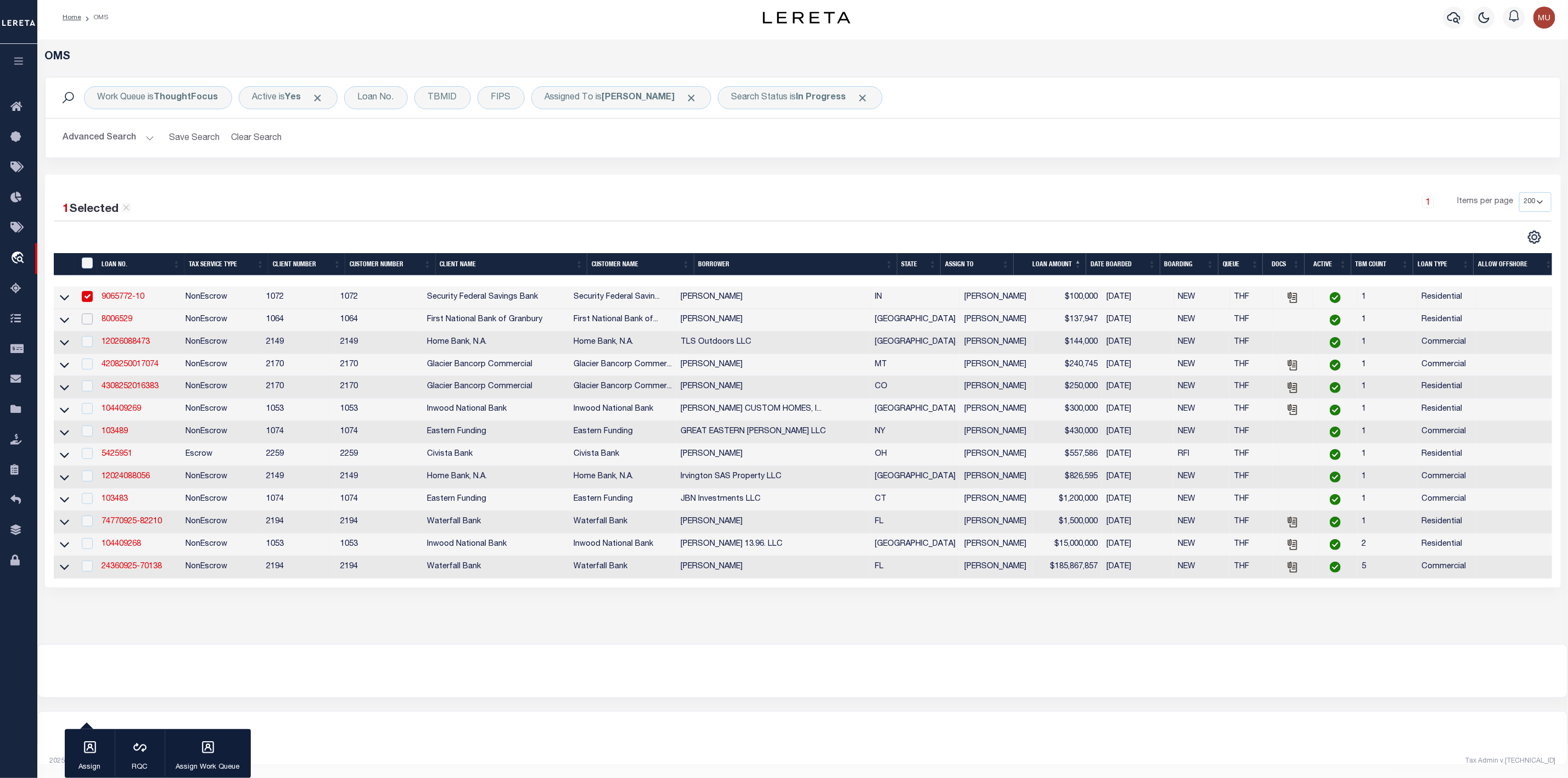
click at [84, 314] on input "checkbox" at bounding box center [87, 319] width 11 height 11
checkbox input "true"
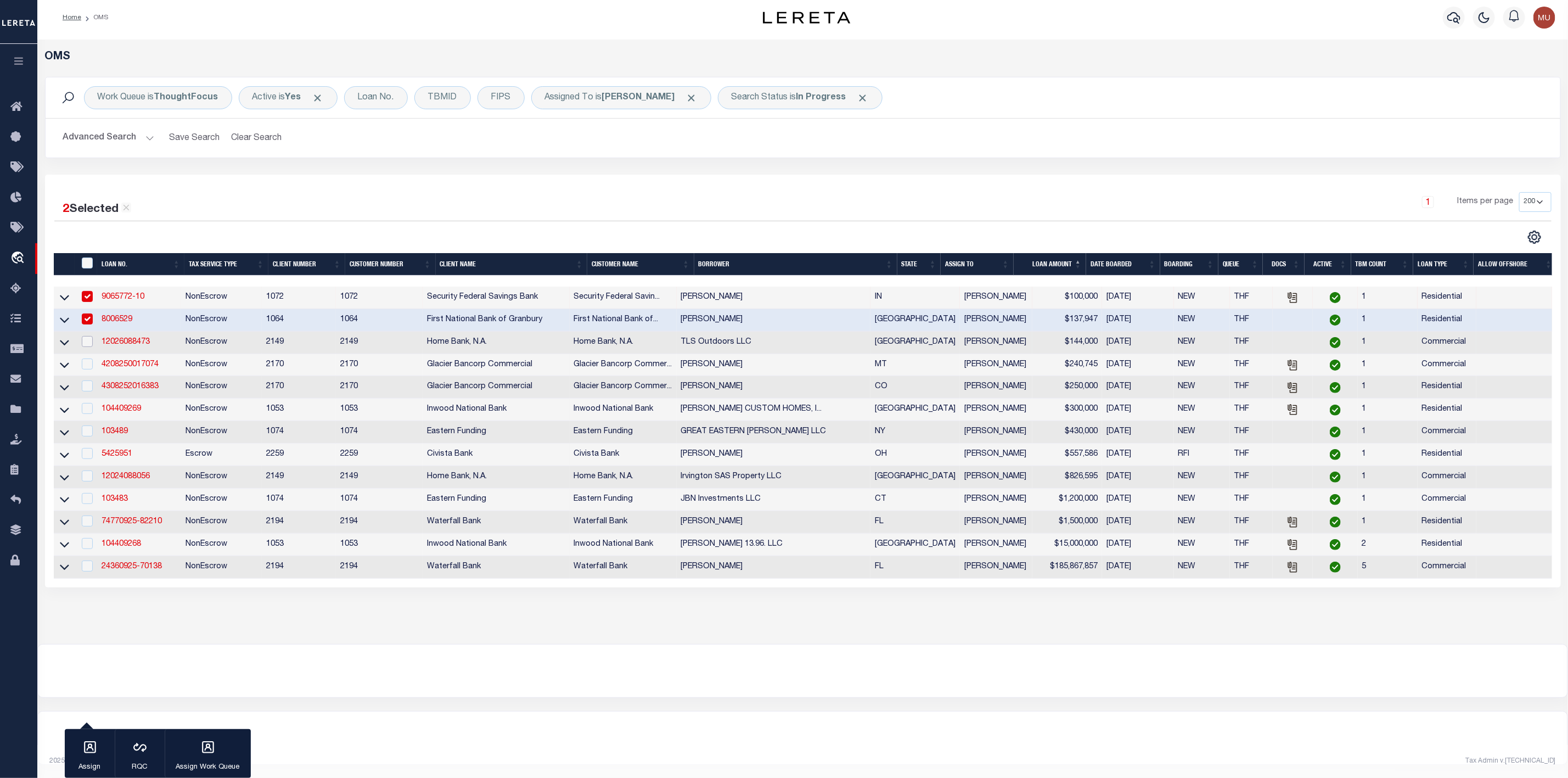
click at [86, 336] on input "checkbox" at bounding box center [87, 341] width 11 height 11
checkbox input "true"
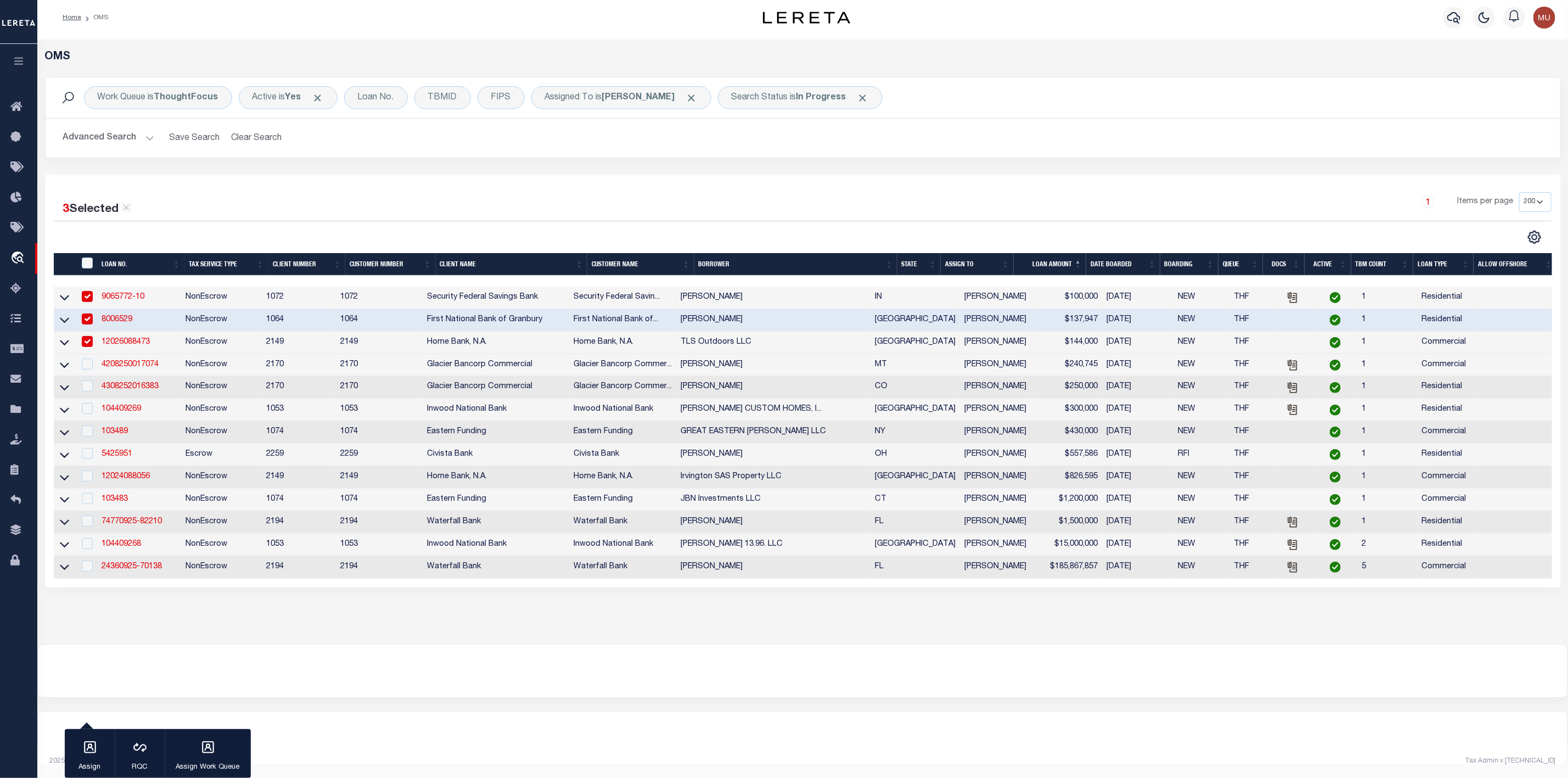
click at [88, 362] on td at bounding box center [86, 365] width 23 height 23
checkbox input "true"
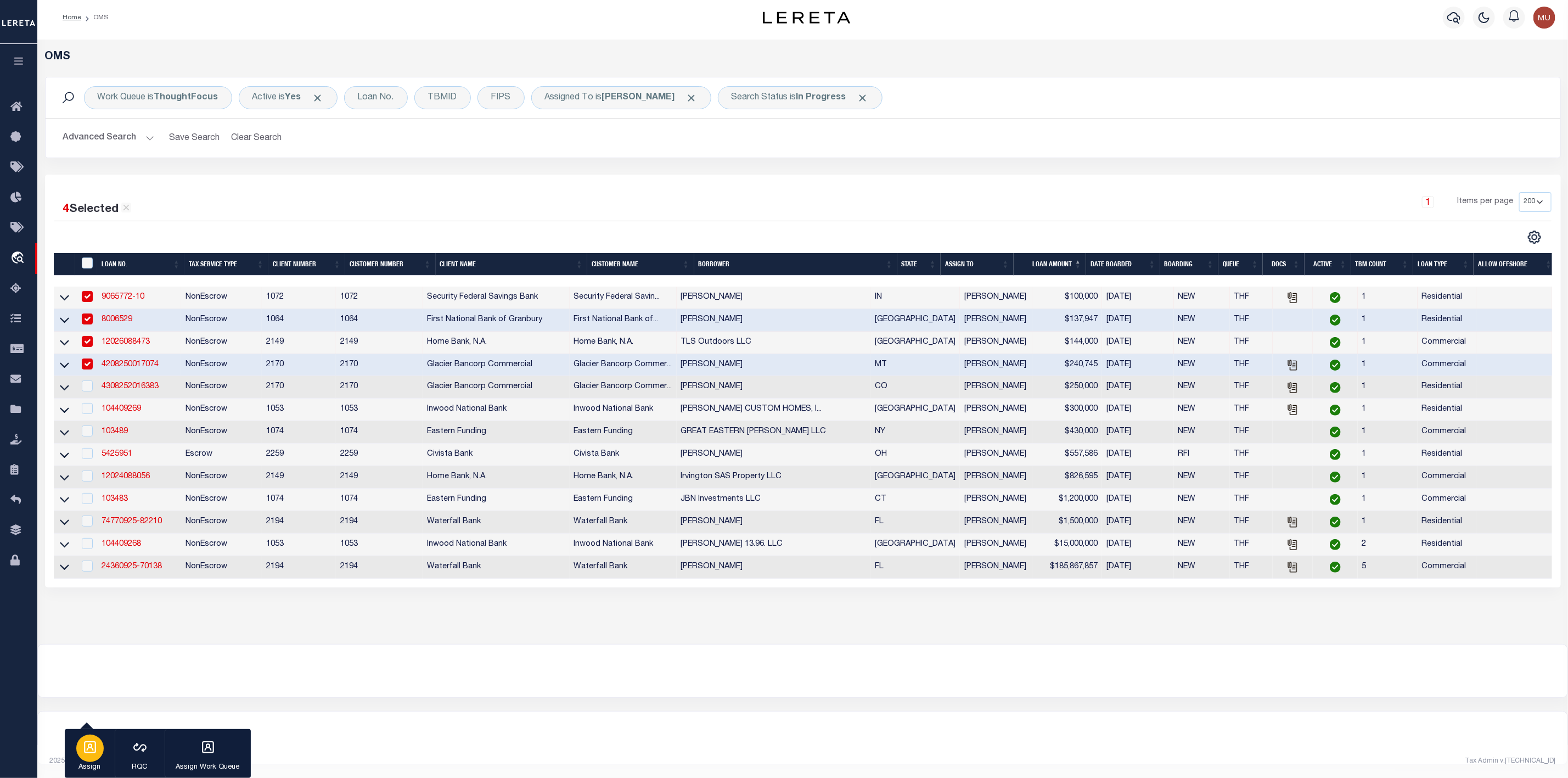
click at [88, 758] on div "button" at bounding box center [90, 748] width 28 height 28
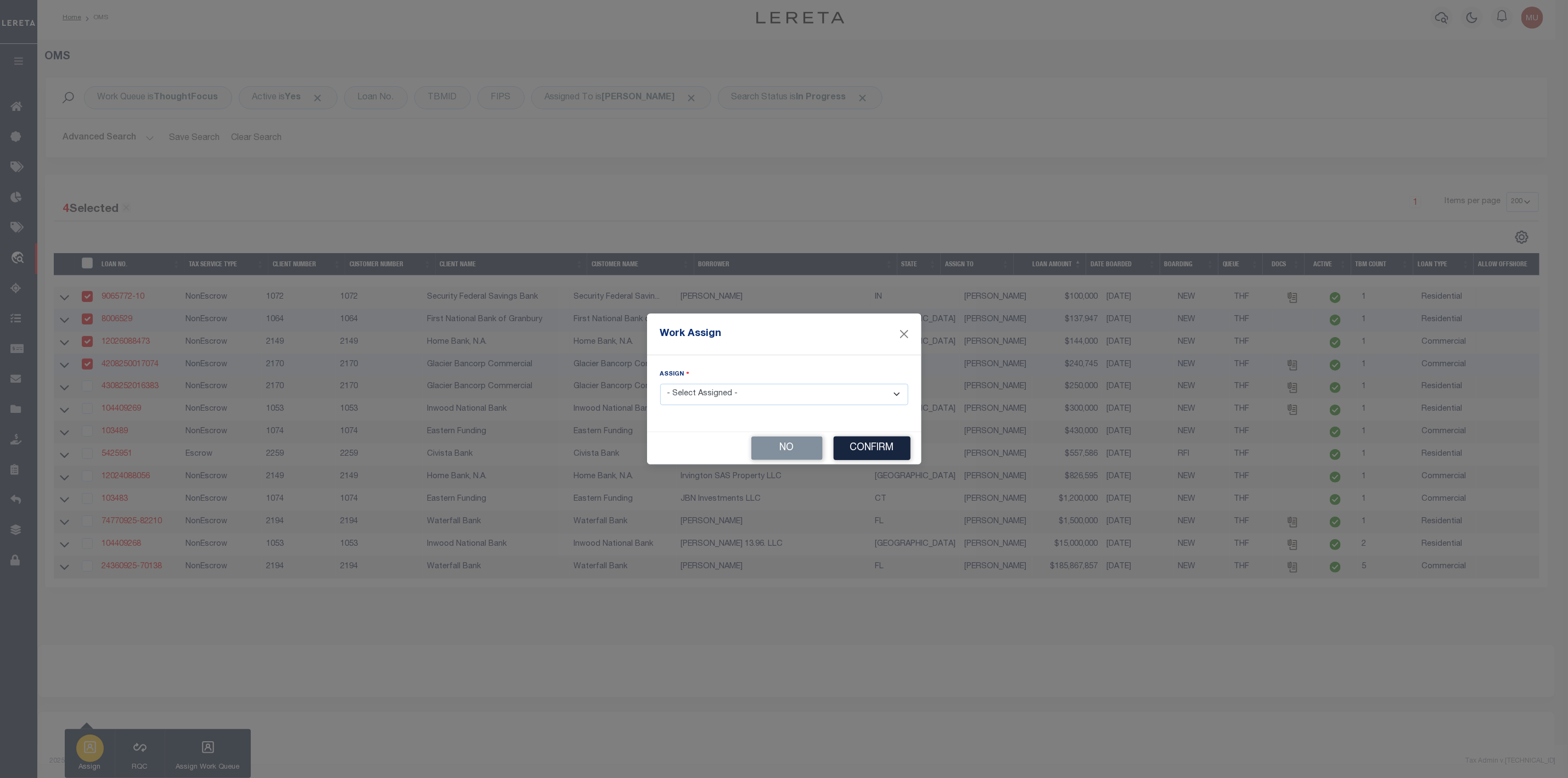
scroll to position [11, 0]
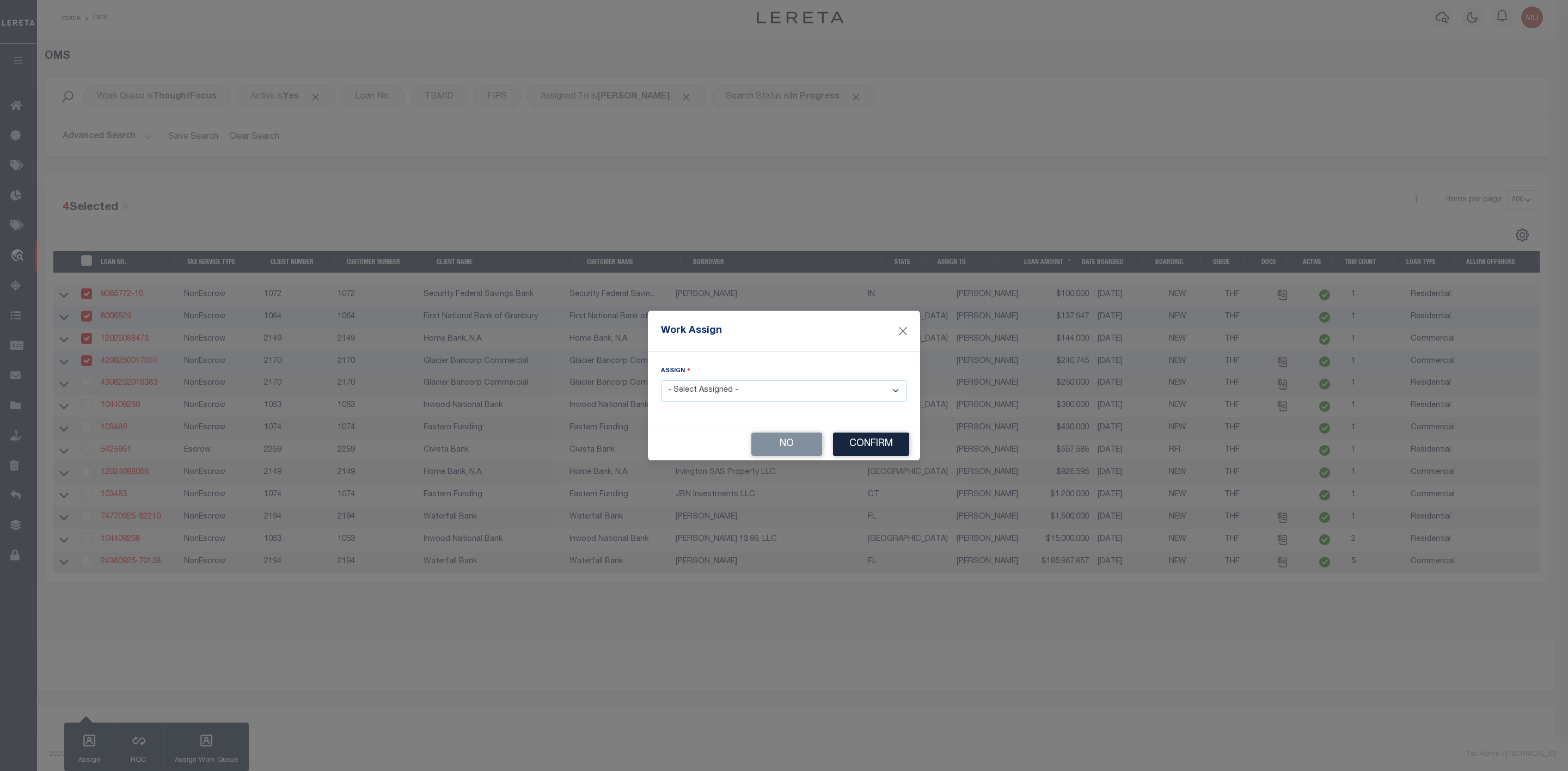
click at [708, 397] on select "- Select Assigned - --Unassigned-- Abdul Muzain Agustin Fernandez Ahmad Darwish…" at bounding box center [784, 391] width 246 height 21
select select "[PERSON_NAME]"
click at [661, 380] on select "- Select Assigned - --Unassigned-- Abdul Muzain Agustin Fernandez Ahmad Darwish…" at bounding box center [784, 391] width 246 height 21
click at [862, 449] on button "Confirm" at bounding box center [872, 444] width 76 height 23
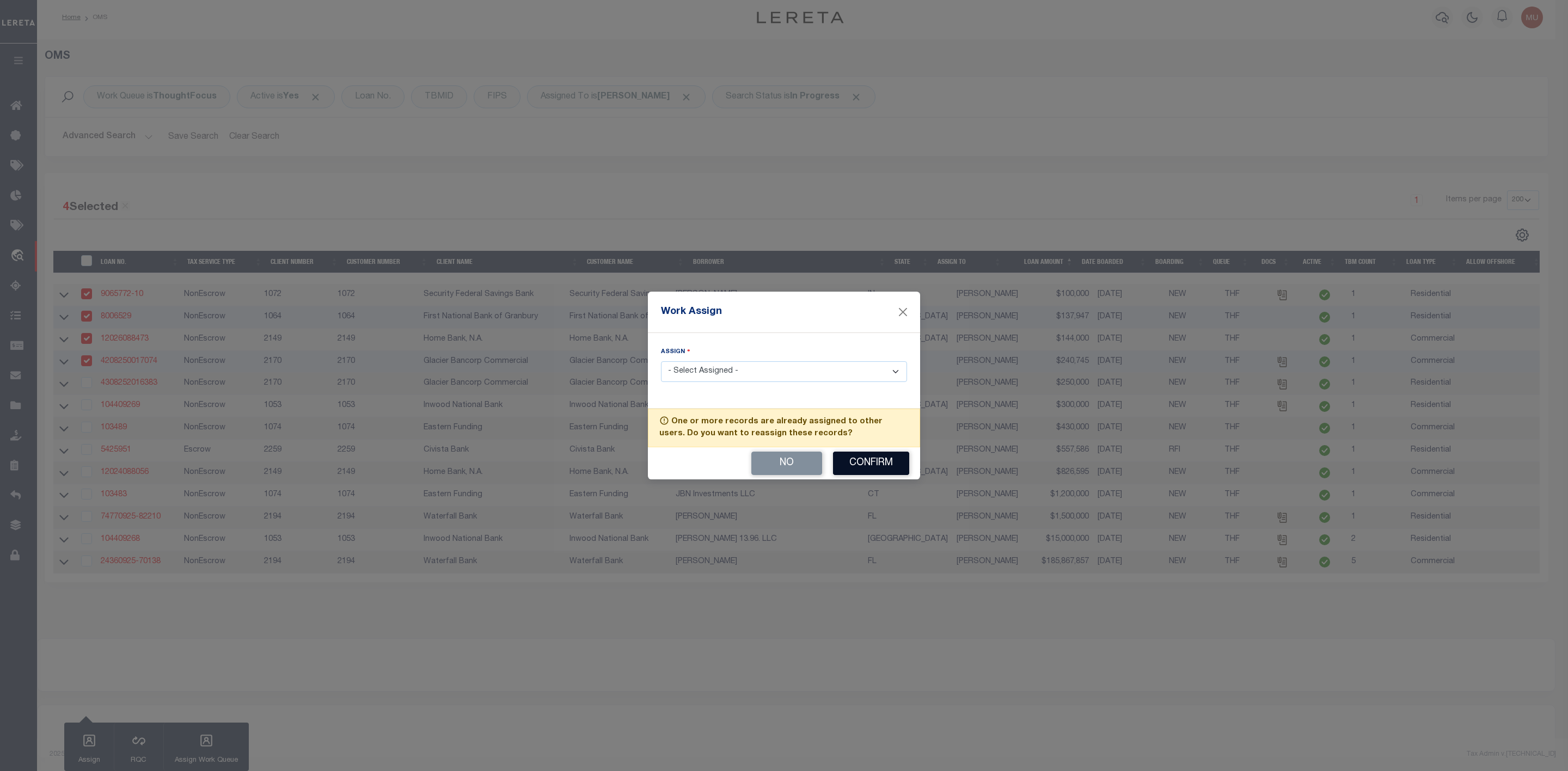
click at [858, 460] on button "Confirm" at bounding box center [872, 463] width 76 height 23
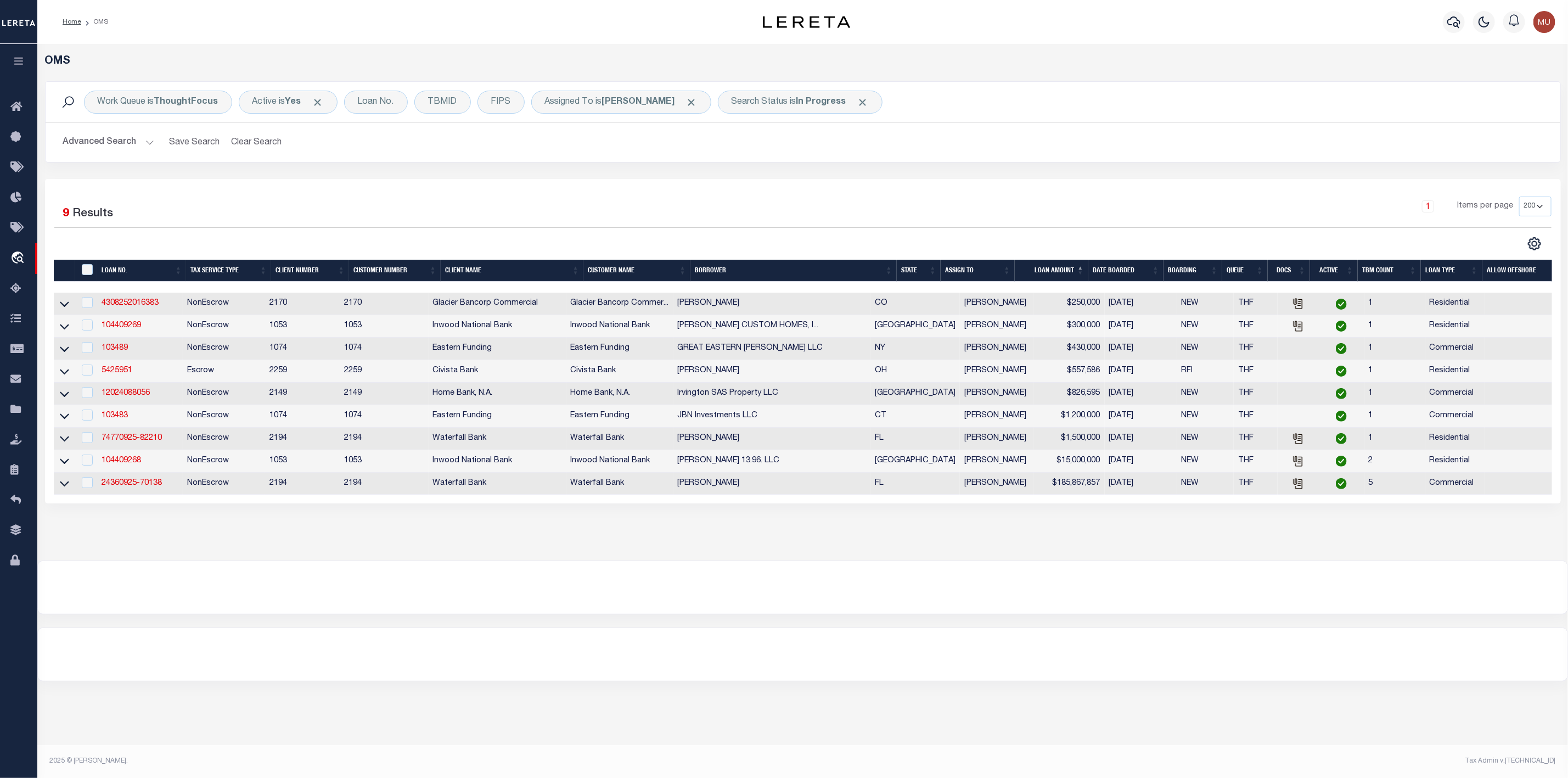
scroll to position [0, 0]
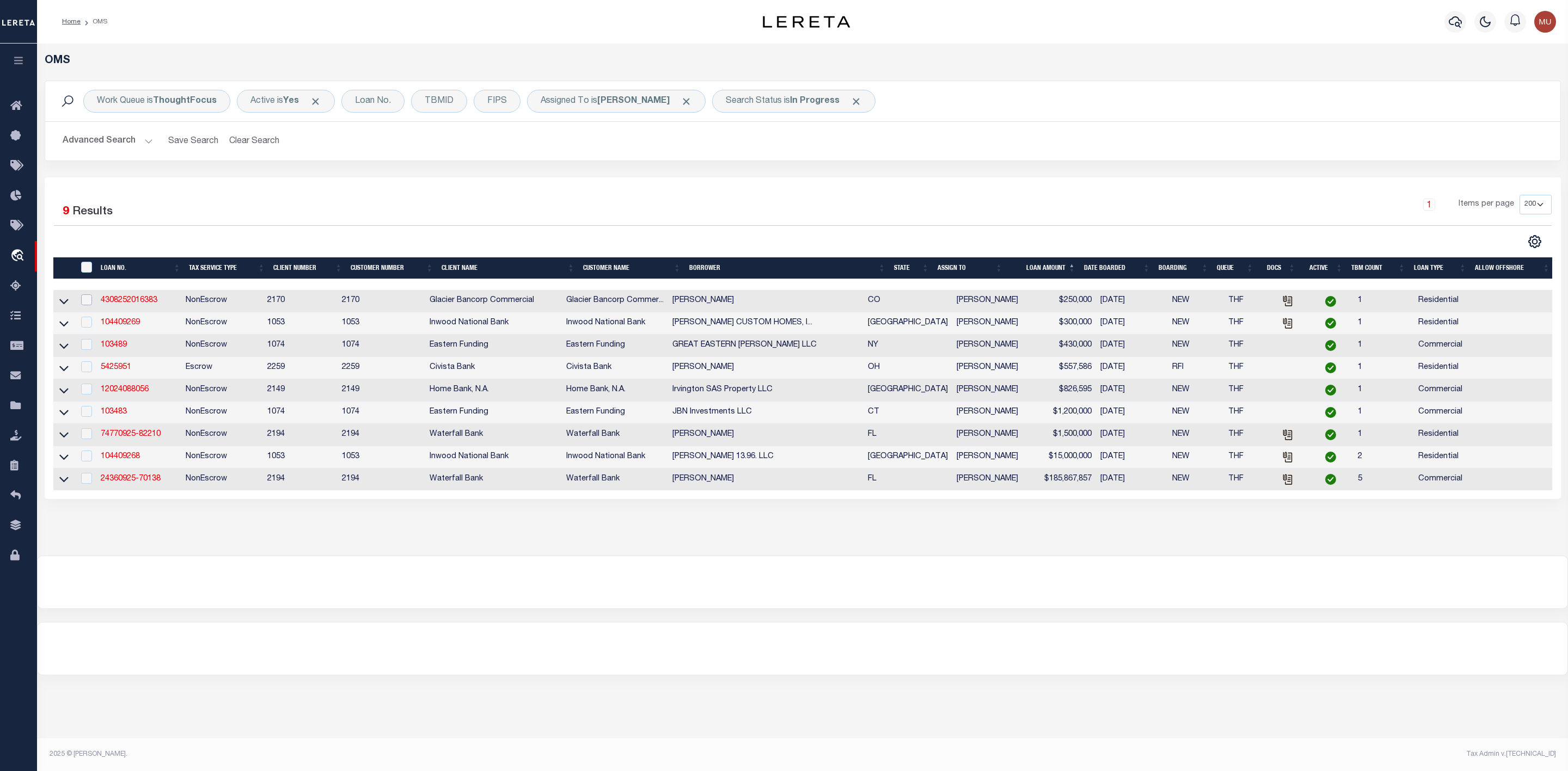
click at [86, 300] on input "checkbox" at bounding box center [86, 300] width 11 height 11
checkbox input "true"
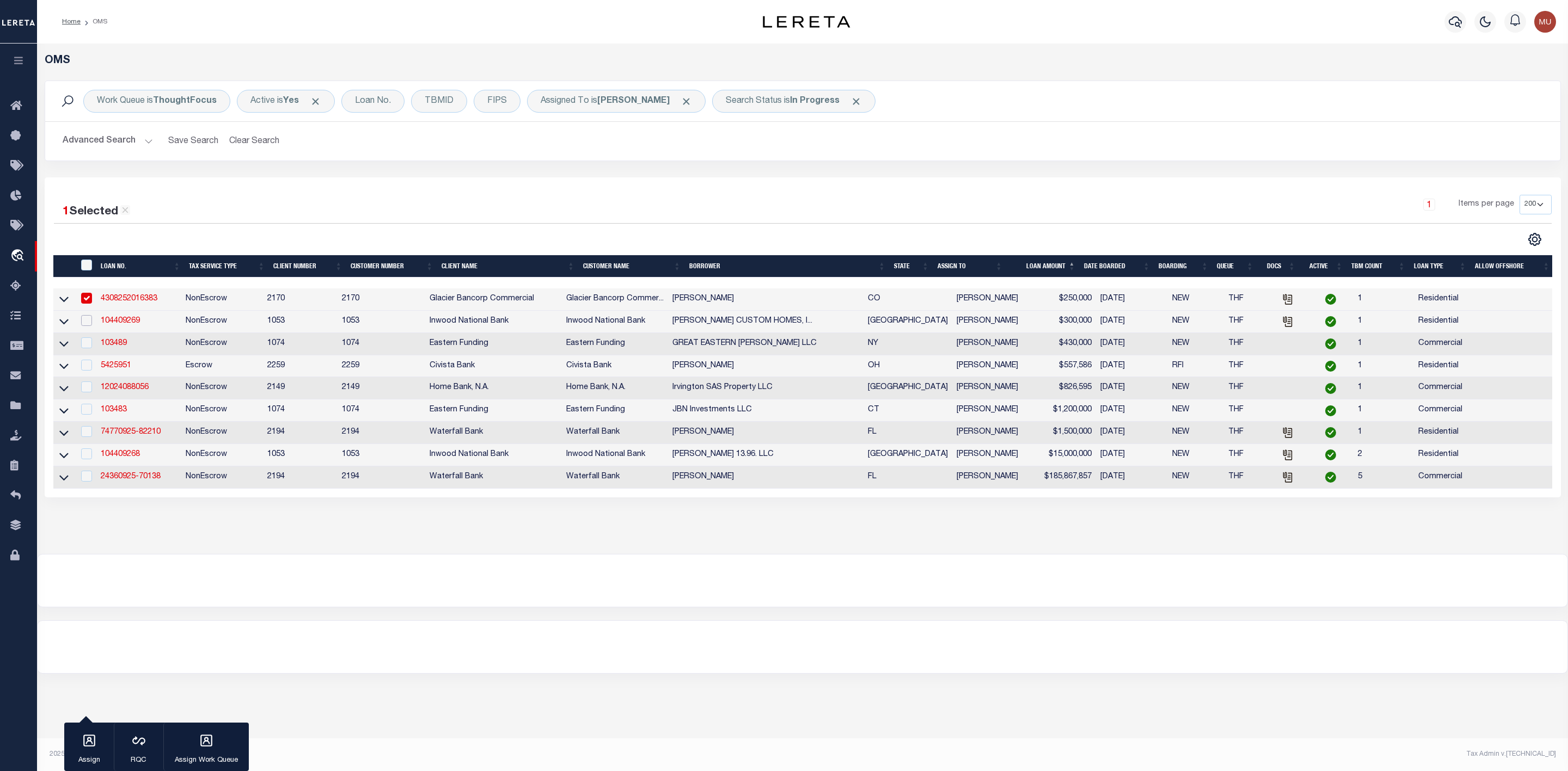
click at [88, 323] on input "checkbox" at bounding box center [86, 320] width 11 height 11
checkbox input "true"
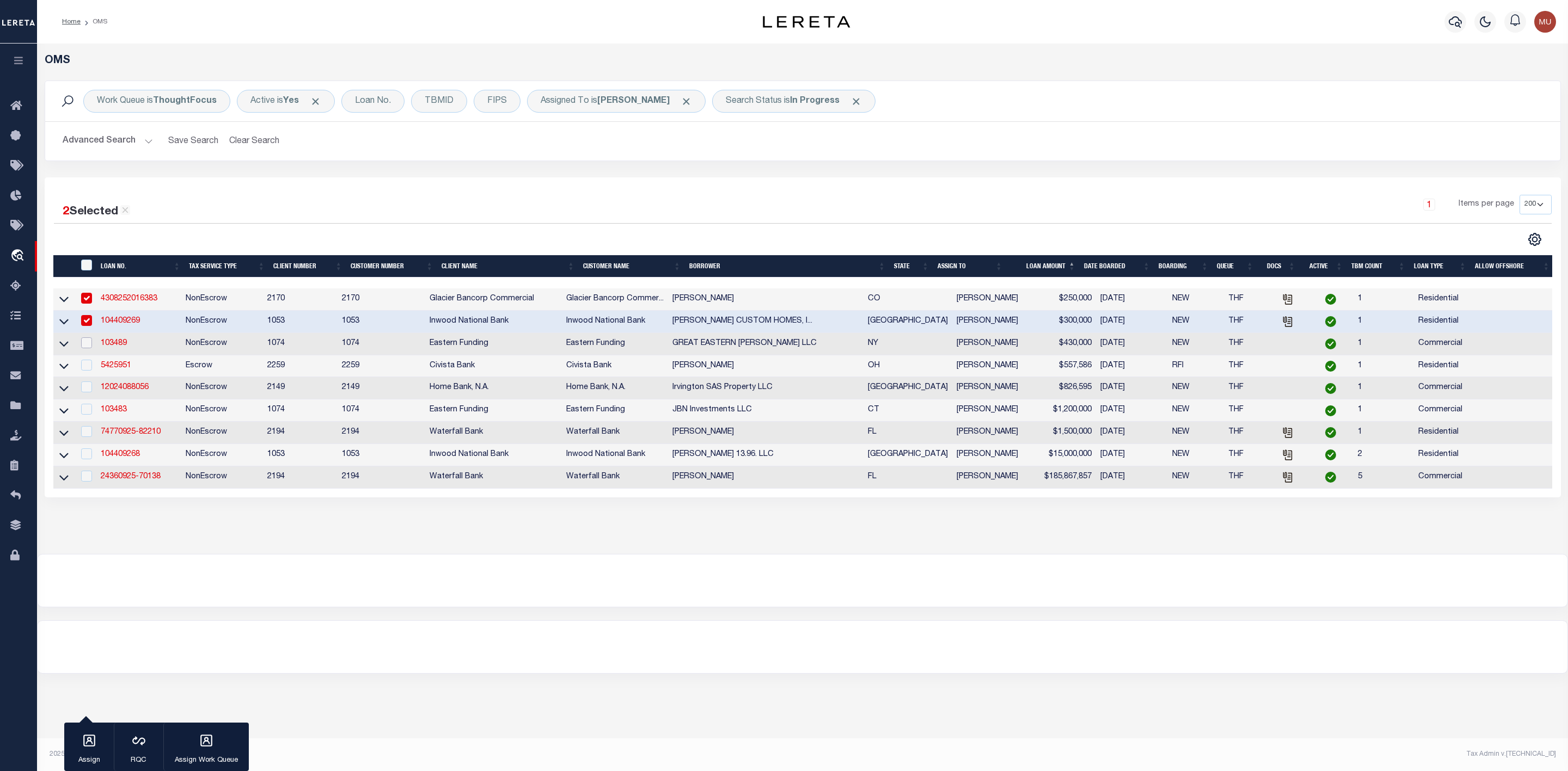
click at [90, 343] on input "checkbox" at bounding box center [86, 343] width 11 height 11
checkbox input "true"
click at [89, 366] on input "checkbox" at bounding box center [86, 365] width 11 height 11
checkbox input "true"
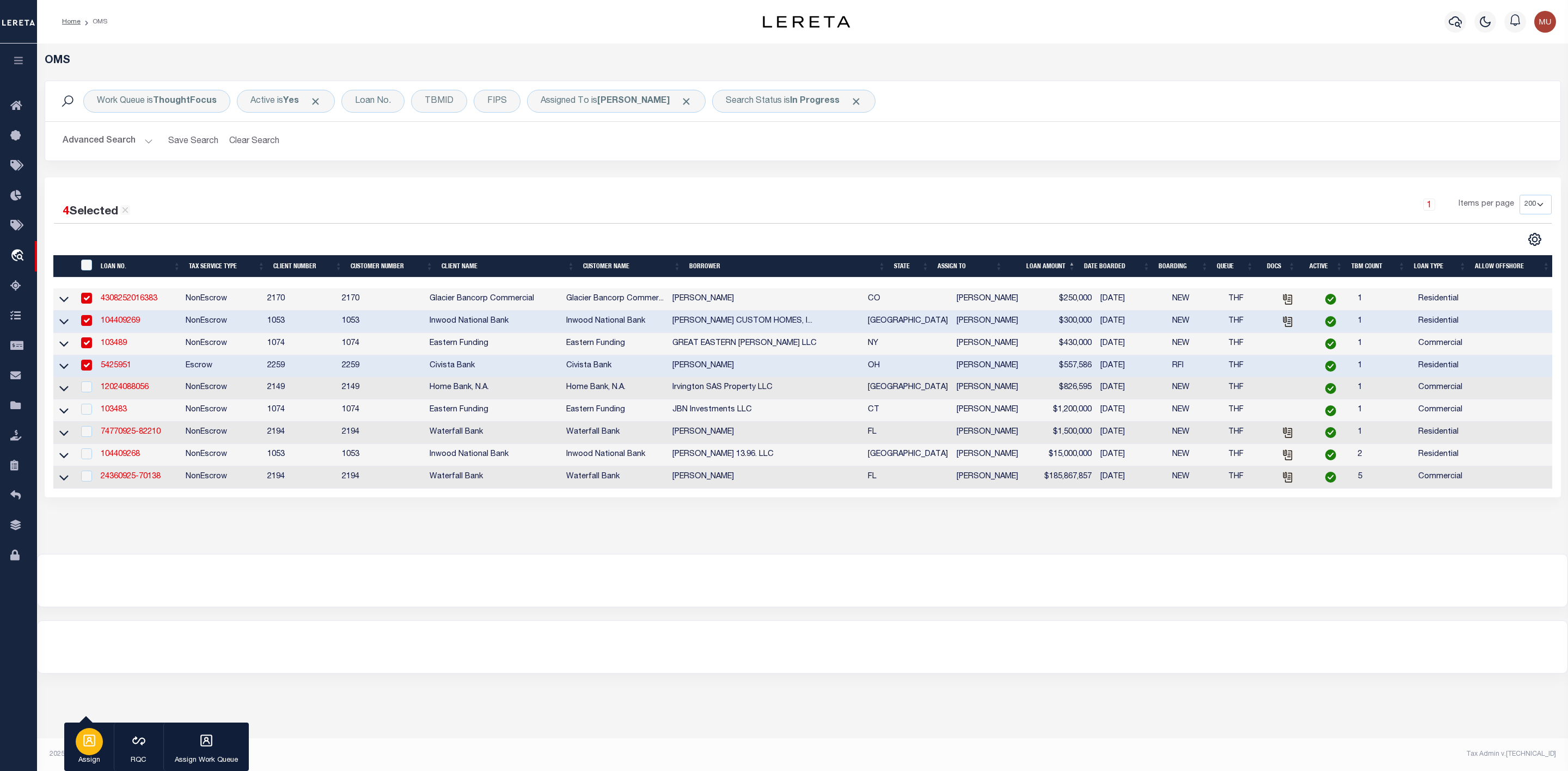
click at [86, 748] on div "button" at bounding box center [89, 742] width 28 height 28
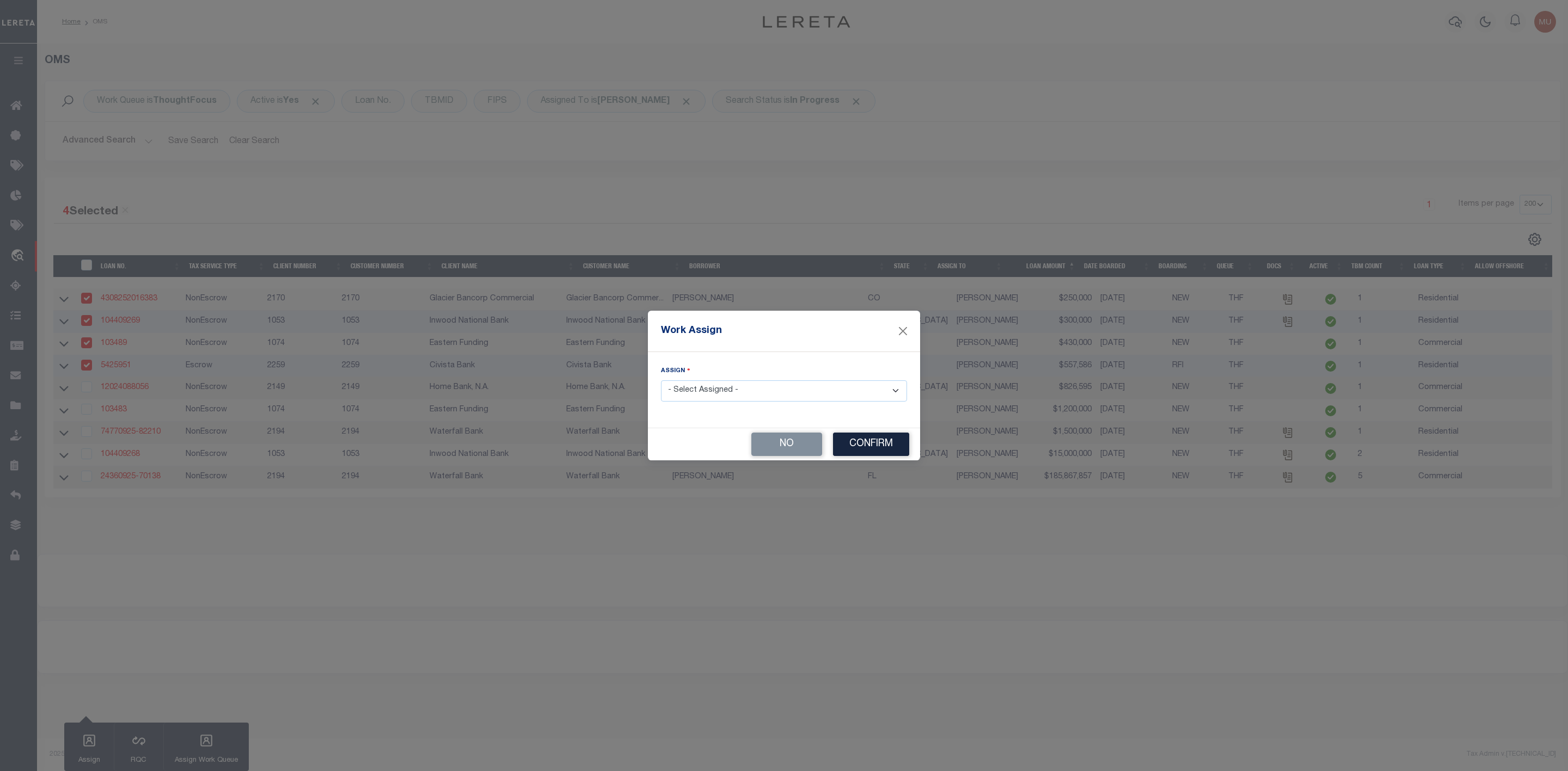
click at [735, 385] on select "- Select Assigned - --Unassigned-- Abdul Muzain Agustin Fernandez Ahmad Darwish…" at bounding box center [784, 391] width 246 height 21
select select "[PERSON_NAME]"
click at [661, 380] on select "- Select Assigned - --Unassigned-- Abdul Muzain Agustin Fernandez Ahmad Darwish…" at bounding box center [784, 391] width 246 height 21
click at [871, 455] on button "Confirm" at bounding box center [872, 444] width 76 height 23
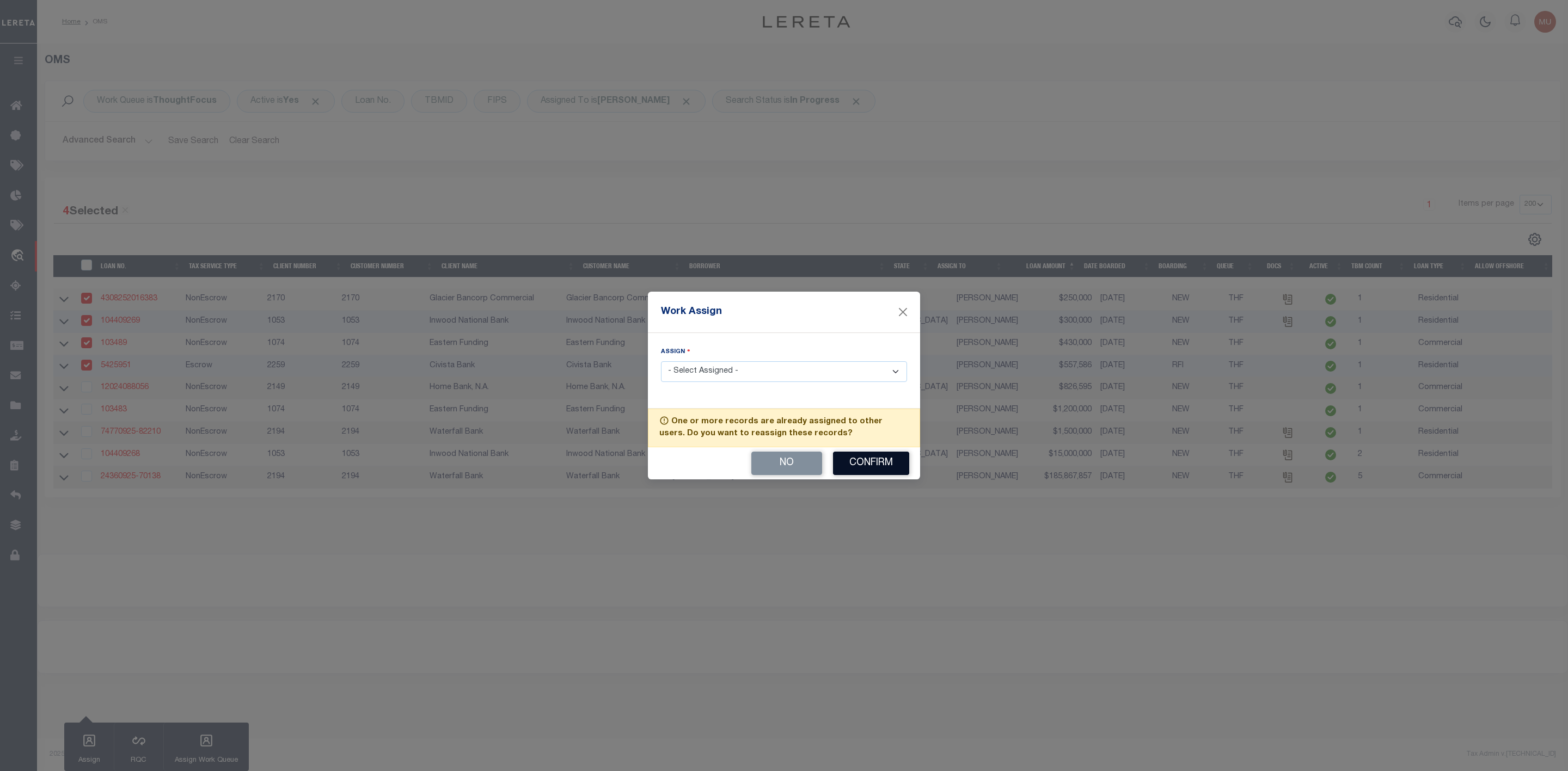
click at [871, 466] on button "Confirm" at bounding box center [872, 463] width 76 height 23
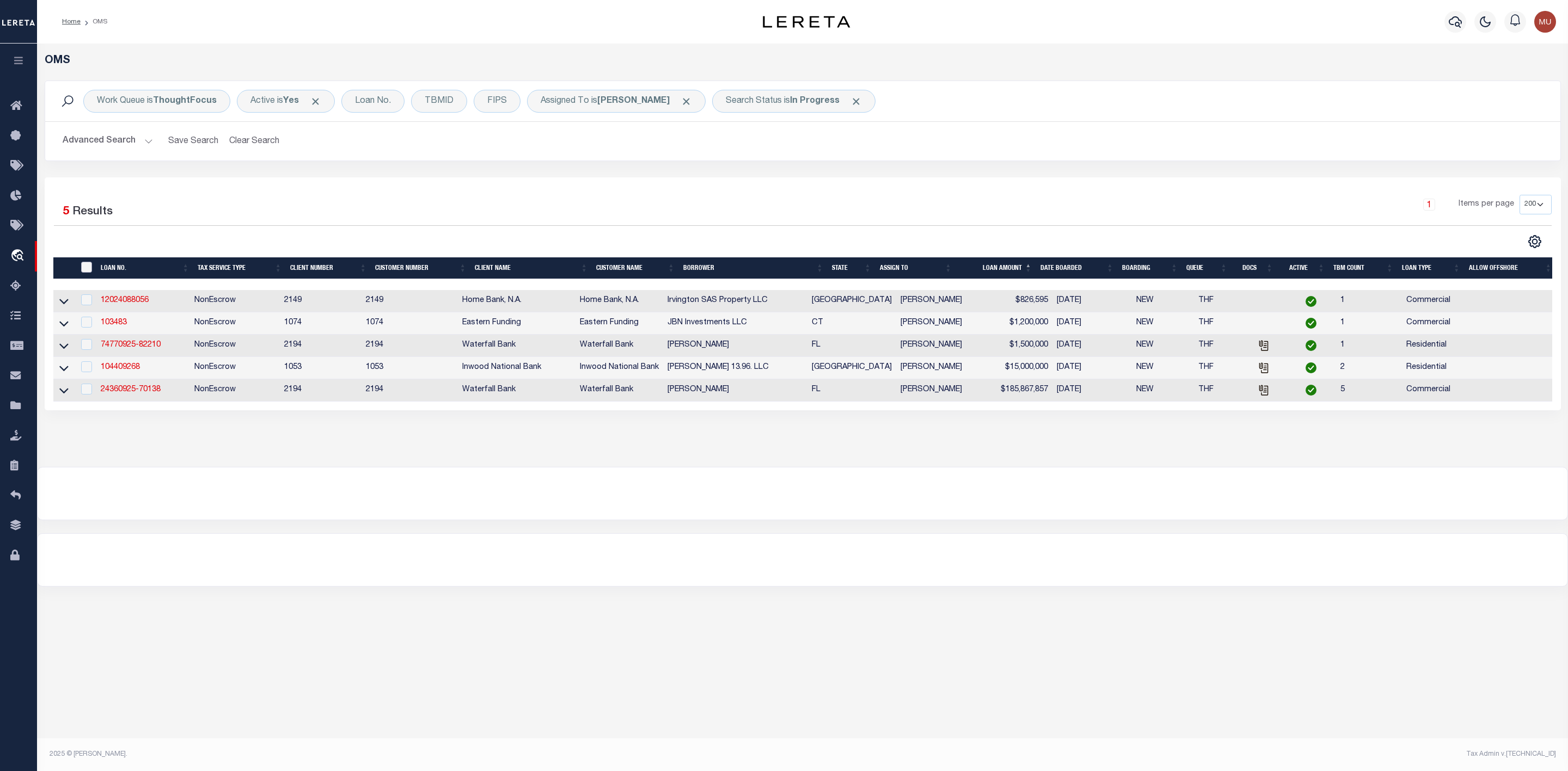
click at [88, 273] on input "" at bounding box center [86, 267] width 11 height 11
checkbox input "true"
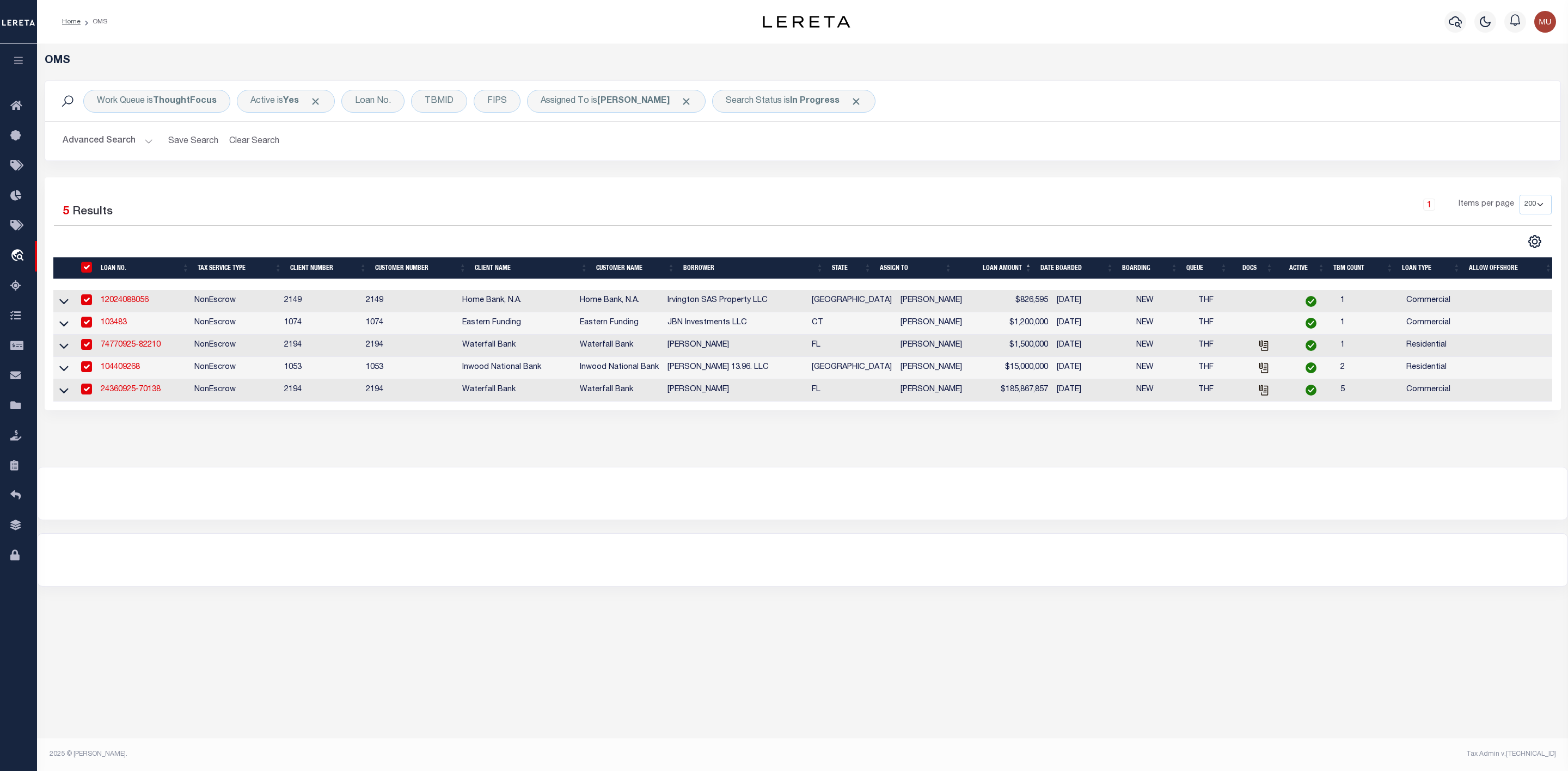
checkbox input "true"
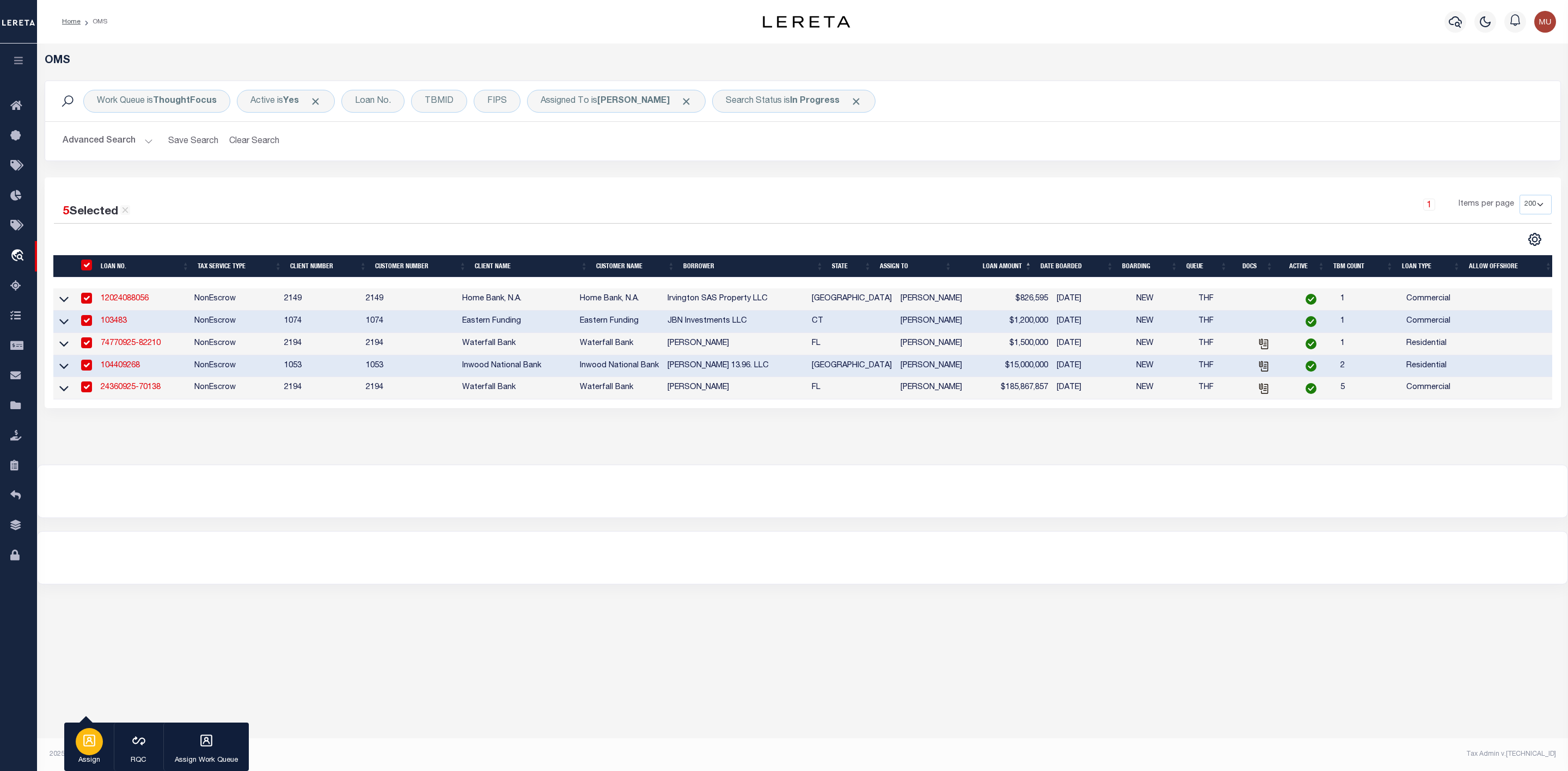
click at [80, 747] on div "button" at bounding box center [89, 742] width 28 height 28
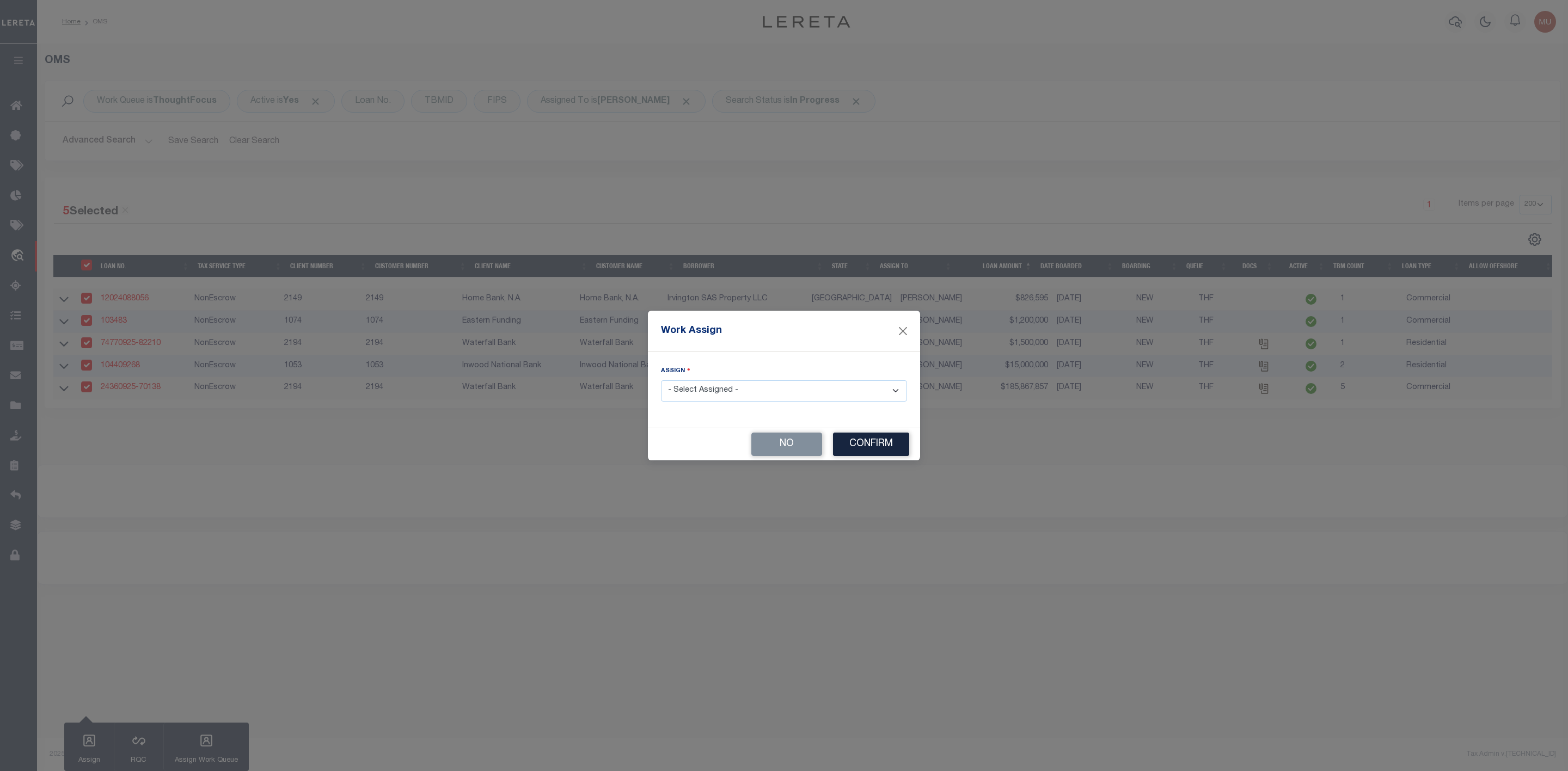
click at [729, 395] on select "- Select Assigned - --Unassigned-- Abdul Muzain Agustin Fernandez Ahmad Darwish…" at bounding box center [784, 391] width 246 height 21
select select "[PERSON_NAME]"
click at [661, 380] on select "- Select Assigned - --Unassigned-- Abdul Muzain Agustin Fernandez Ahmad Darwish…" at bounding box center [784, 391] width 246 height 21
click at [889, 451] on button "Confirm" at bounding box center [872, 444] width 76 height 23
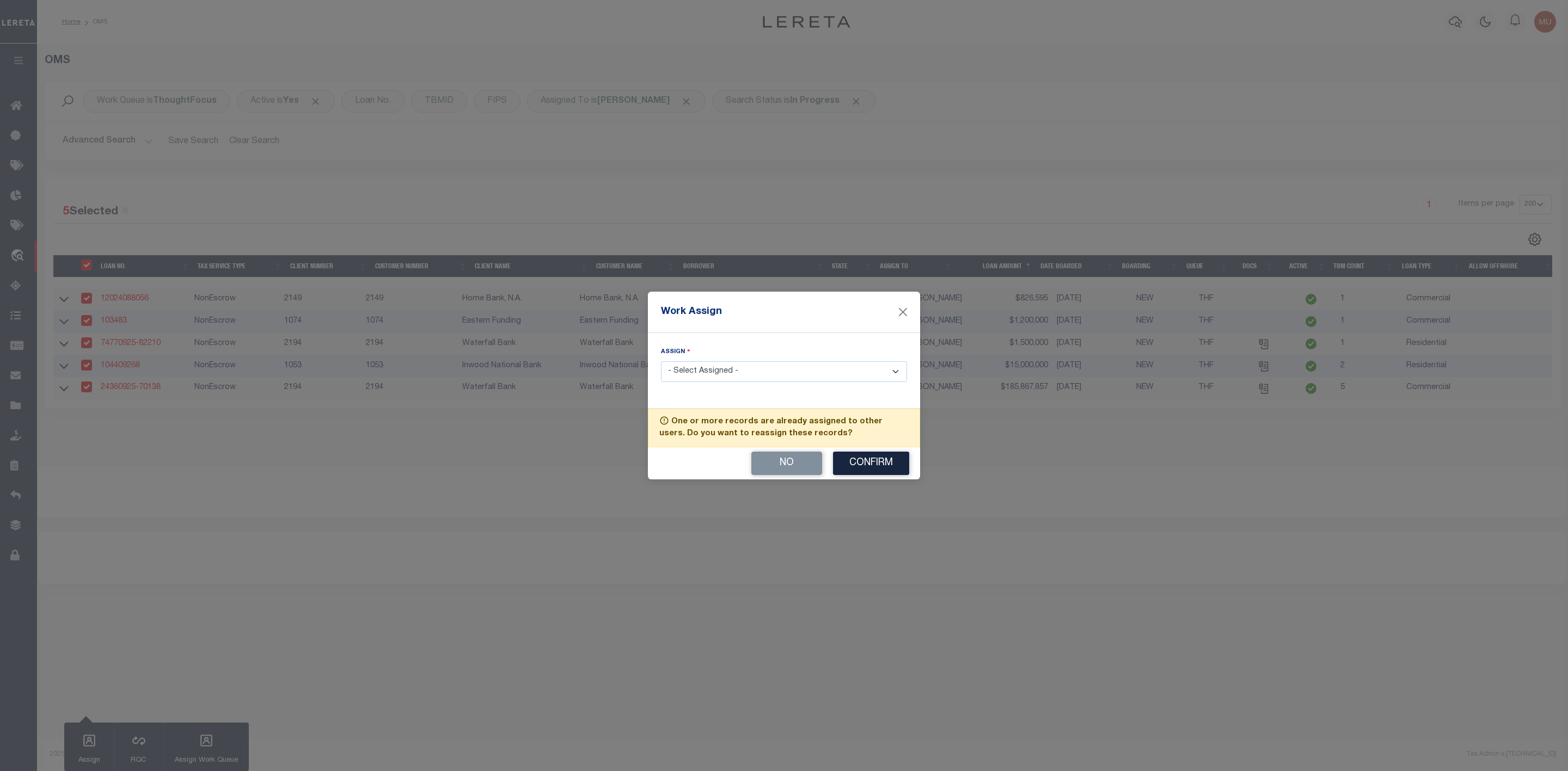
click at [871, 464] on button "Confirm" at bounding box center [872, 463] width 76 height 23
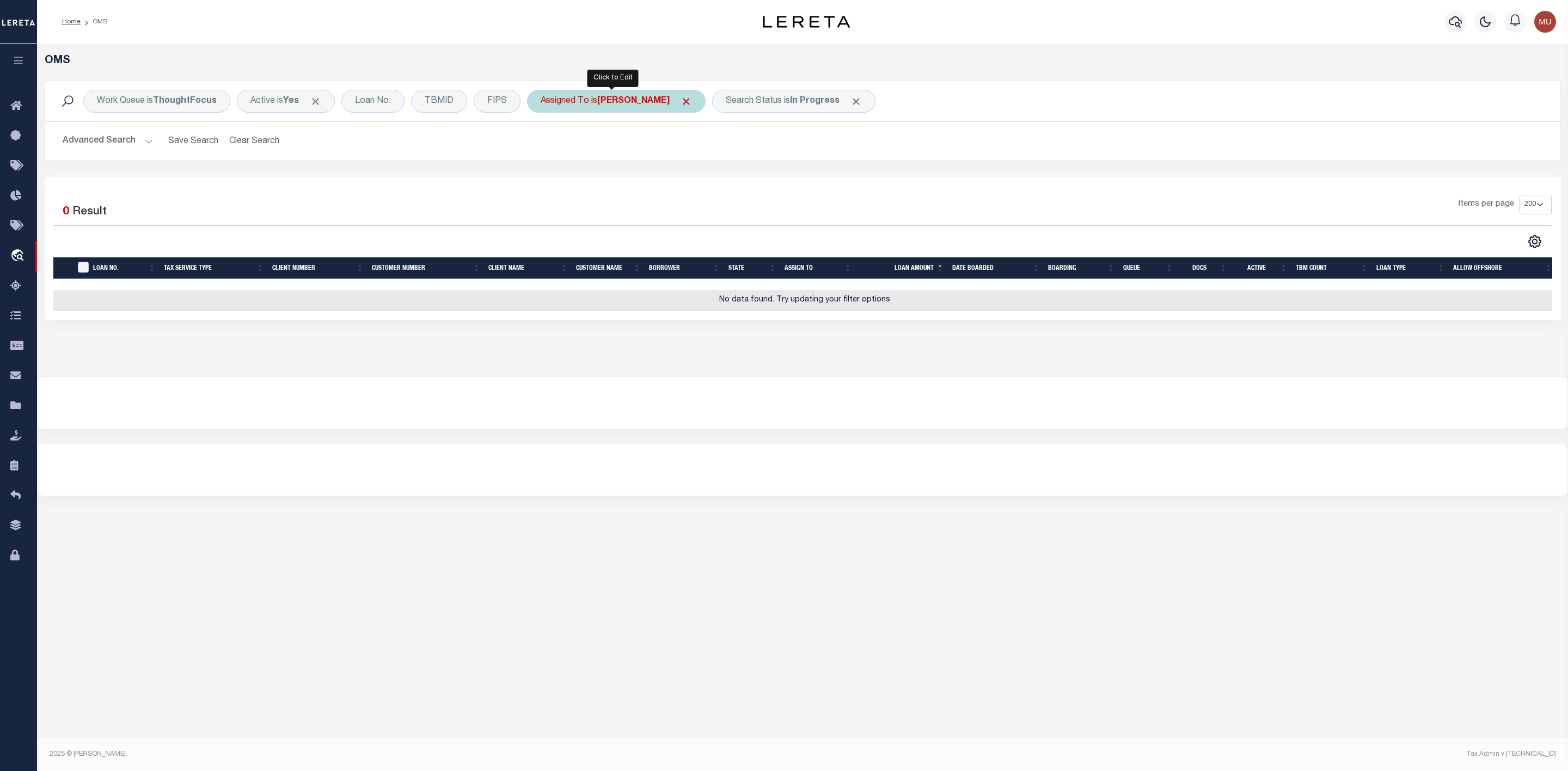
click at [624, 107] on div "Assigned To is Murali Murthy" at bounding box center [616, 101] width 178 height 23
click at [604, 159] on select "--Unassigned-- Abdul Muzain Agustin Fernandez Ahmad Darwish Alberto Estrada All…" at bounding box center [621, 154] width 160 height 21
select select "[PERSON_NAME]"
click at [543, 145] on select "--Unassigned-- Abdul Muzain Agustin Fernandez Ahmad Darwish Alberto Estrada All…" at bounding box center [621, 154] width 160 height 21
click at [686, 181] on input "Apply" at bounding box center [685, 178] width 32 height 18
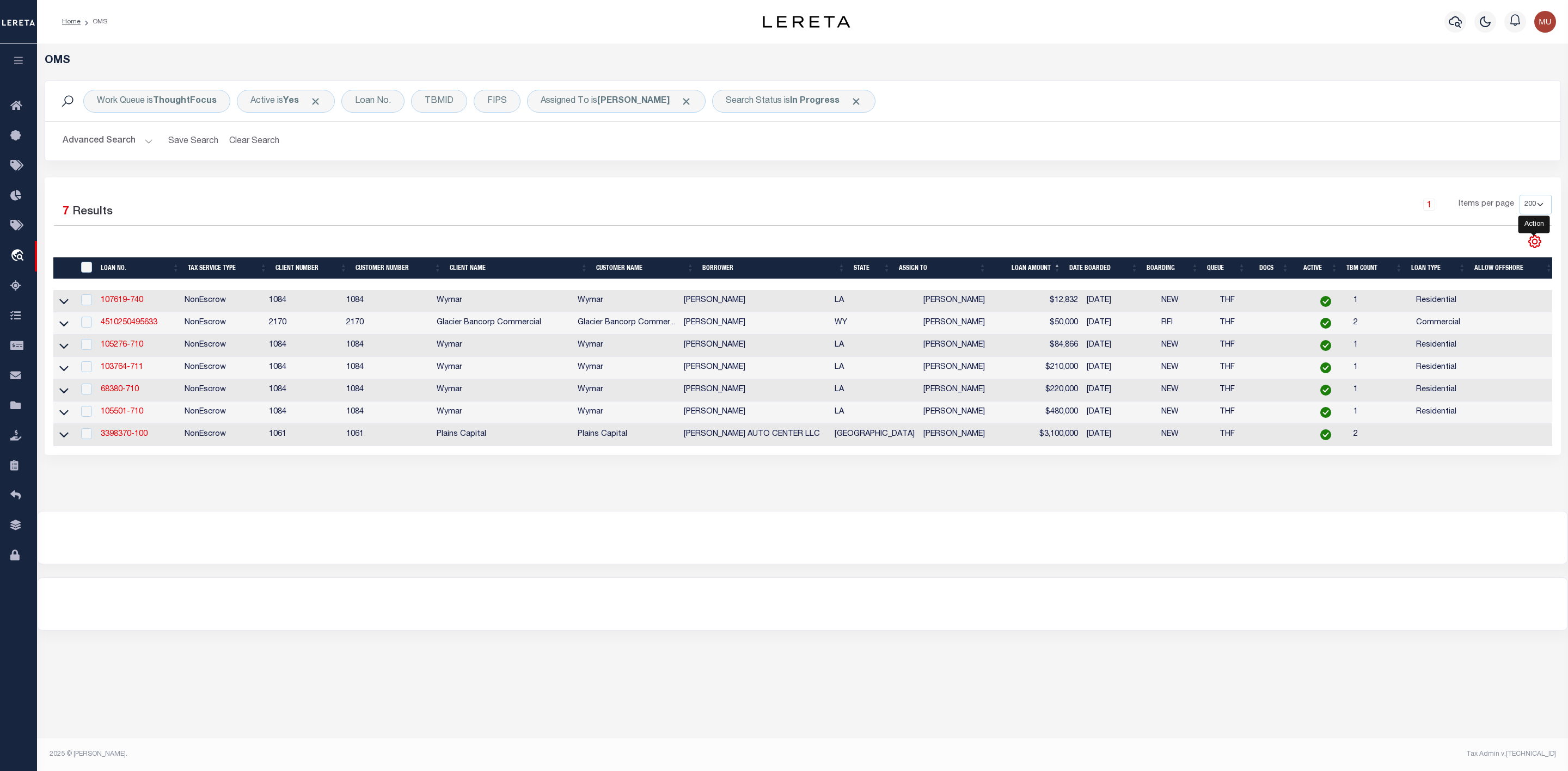
click at [1530, 245] on icon "" at bounding box center [1535, 241] width 12 height 12
click at [1472, 263] on link "CSV" at bounding box center [1490, 260] width 106 height 21
click at [86, 299] on input "checkbox" at bounding box center [86, 300] width 11 height 11
checkbox input "true"
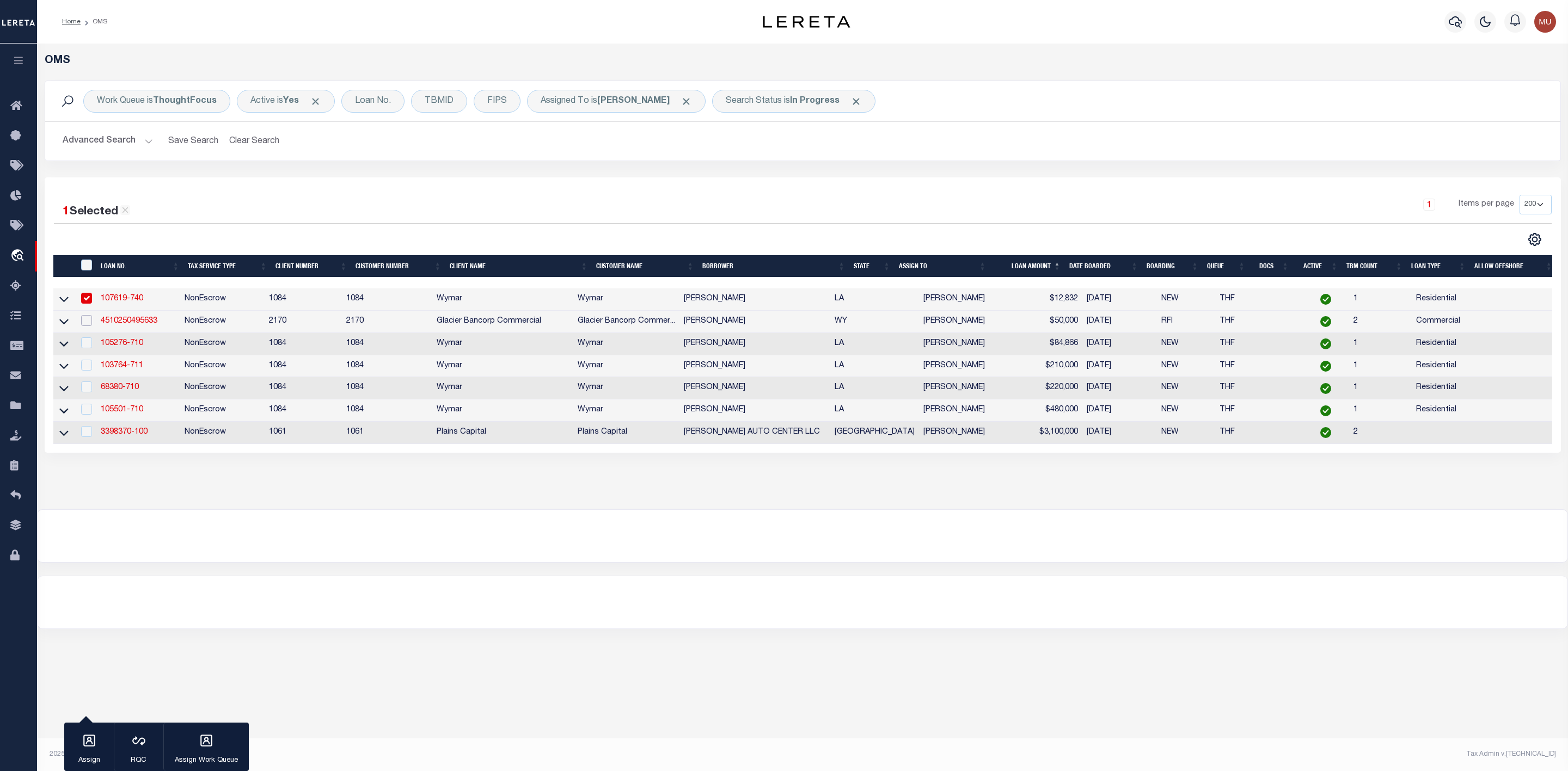
click at [85, 320] on input "checkbox" at bounding box center [86, 320] width 11 height 11
checkbox input "true"
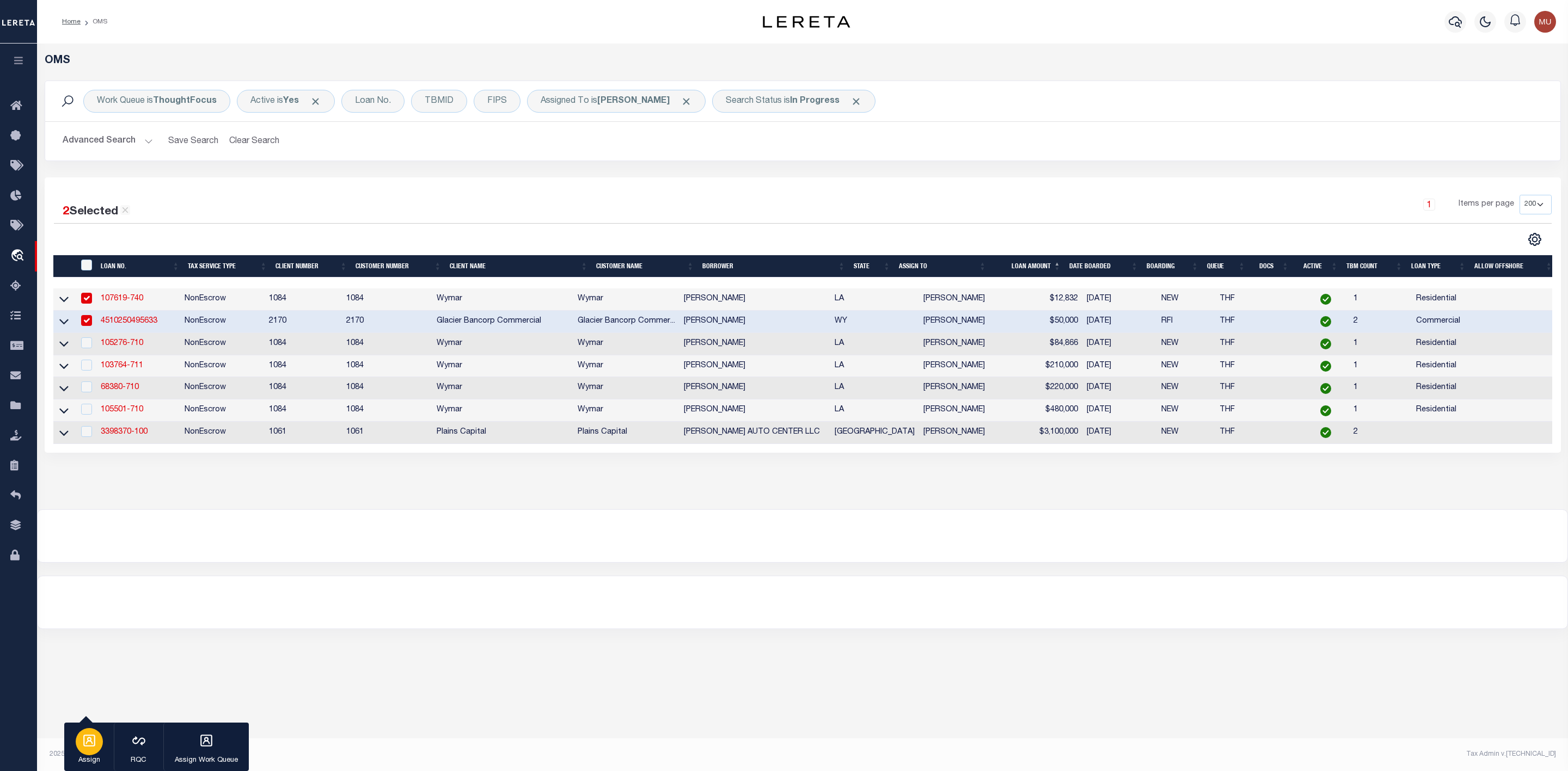
click at [88, 747] on icon "button" at bounding box center [89, 740] width 12 height 12
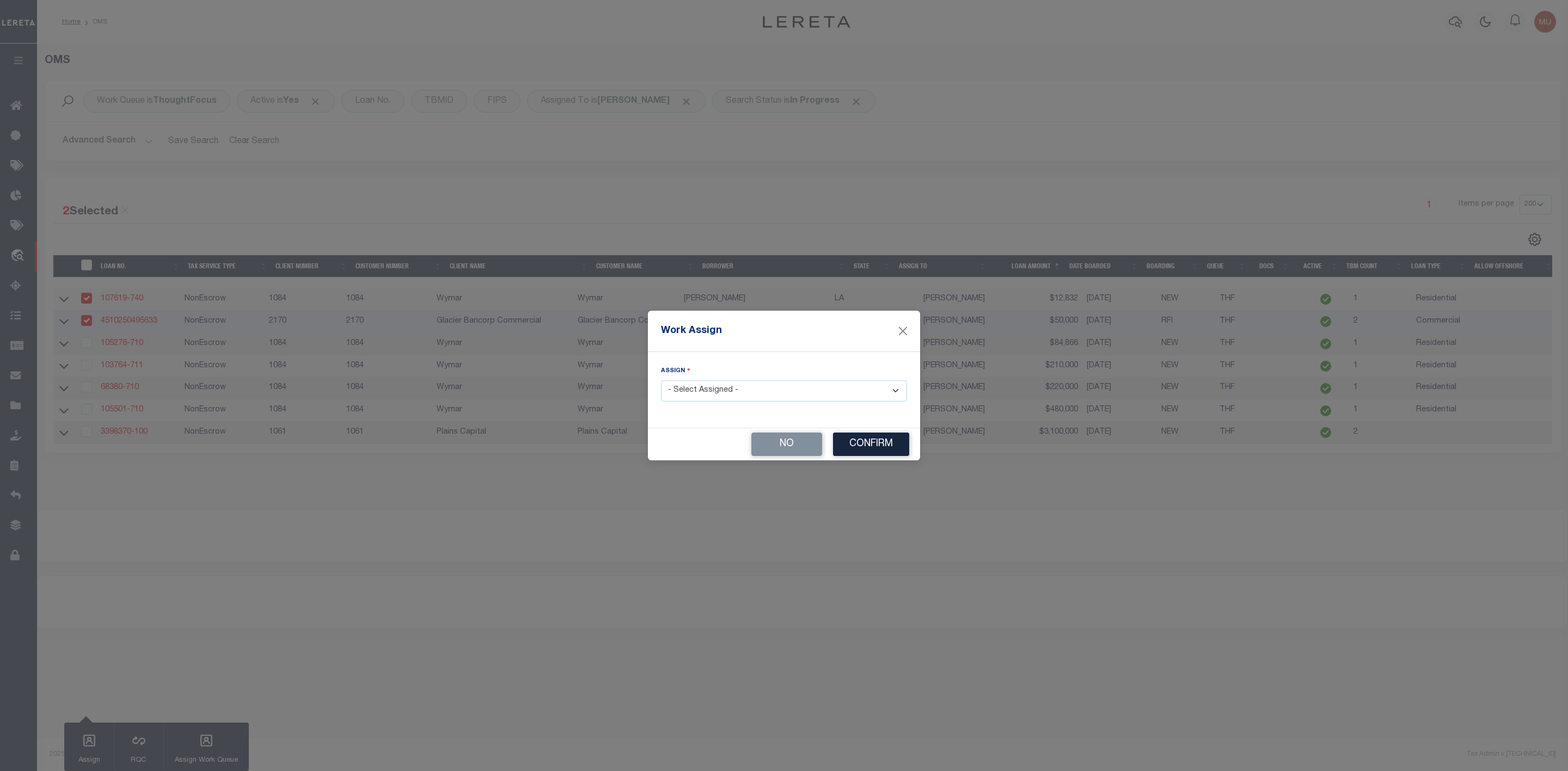
click at [785, 395] on select "- Select Assigned - --Unassigned-- Abdul Muzain Agustin Fernandez Ahmad Darwish…" at bounding box center [784, 391] width 246 height 21
select select "[PERSON_NAME]"
click at [858, 450] on button "Confirm" at bounding box center [872, 444] width 76 height 23
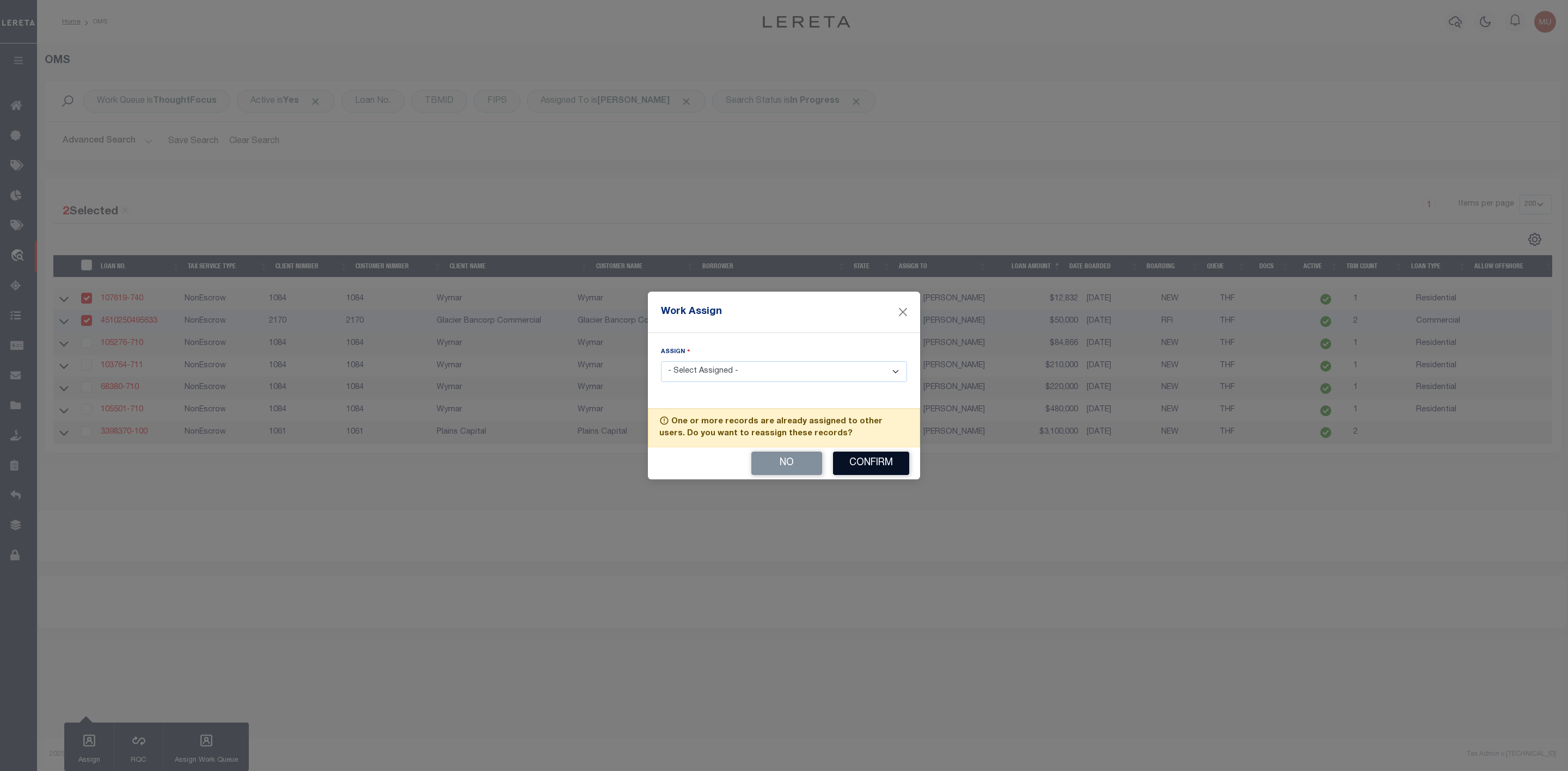
click at [858, 463] on button "Confirm" at bounding box center [872, 463] width 76 height 23
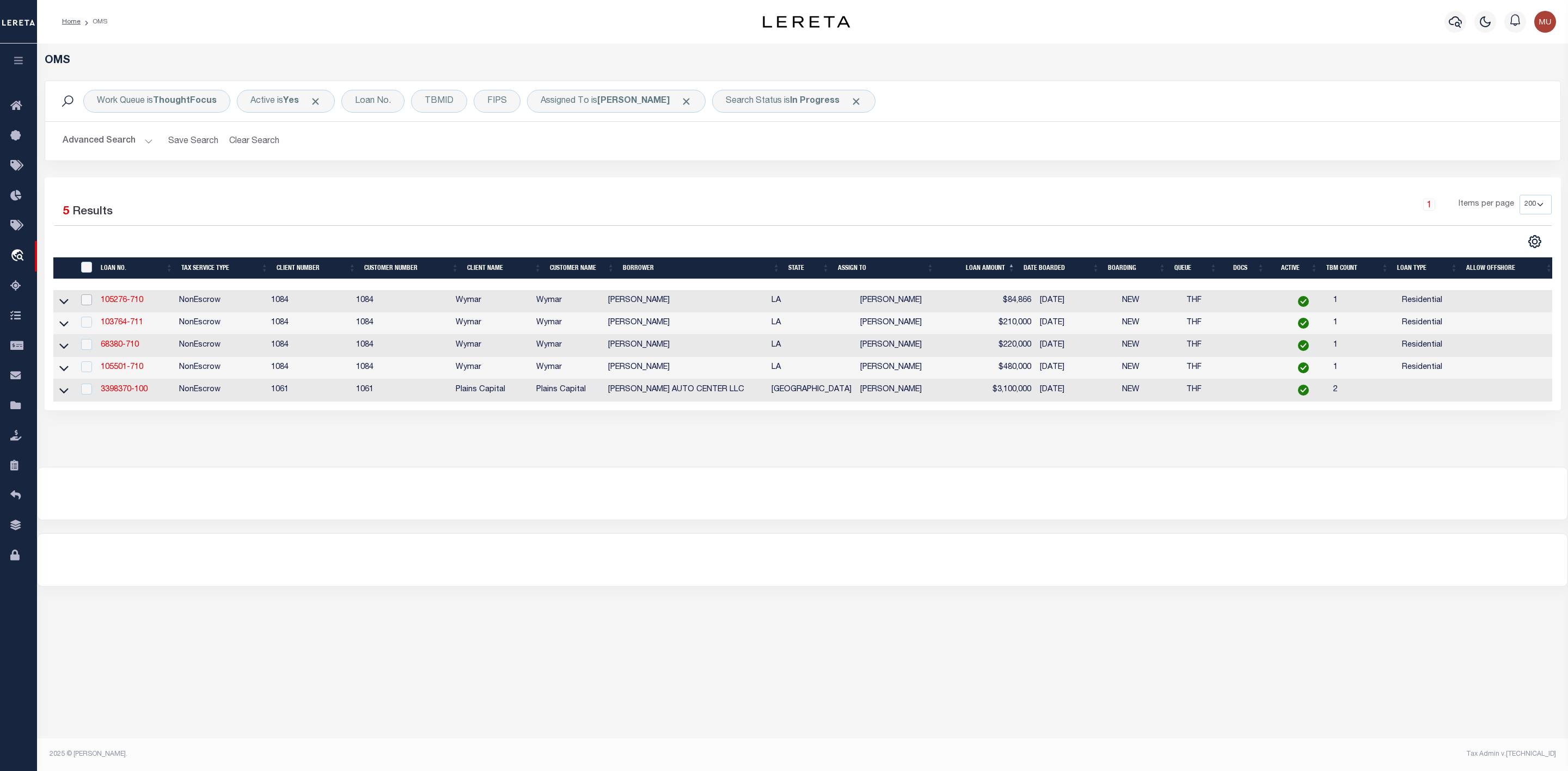
click at [82, 301] on input "checkbox" at bounding box center [86, 300] width 11 height 11
checkbox input "true"
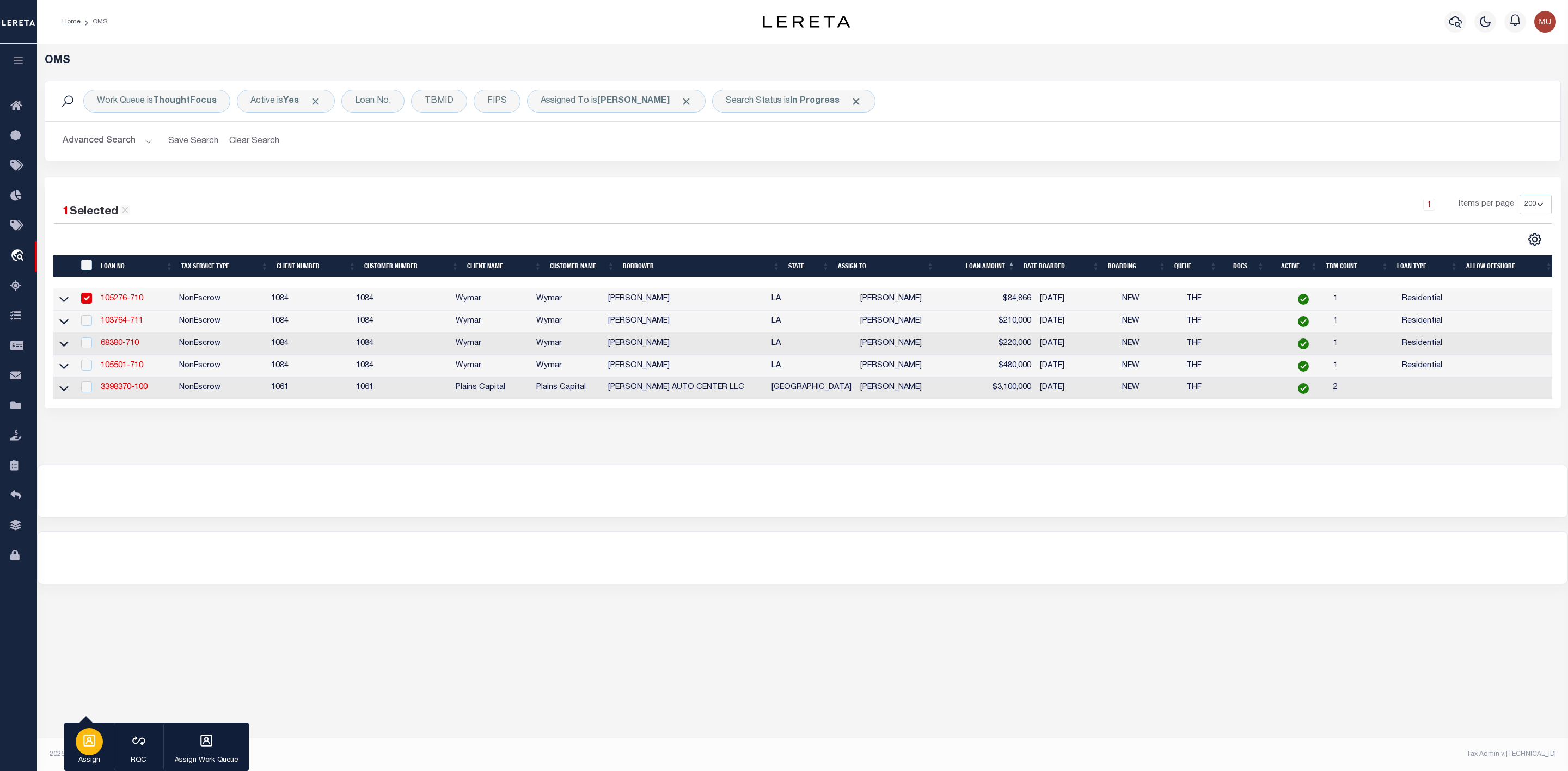
click at [82, 748] on div "button" at bounding box center [89, 742] width 28 height 28
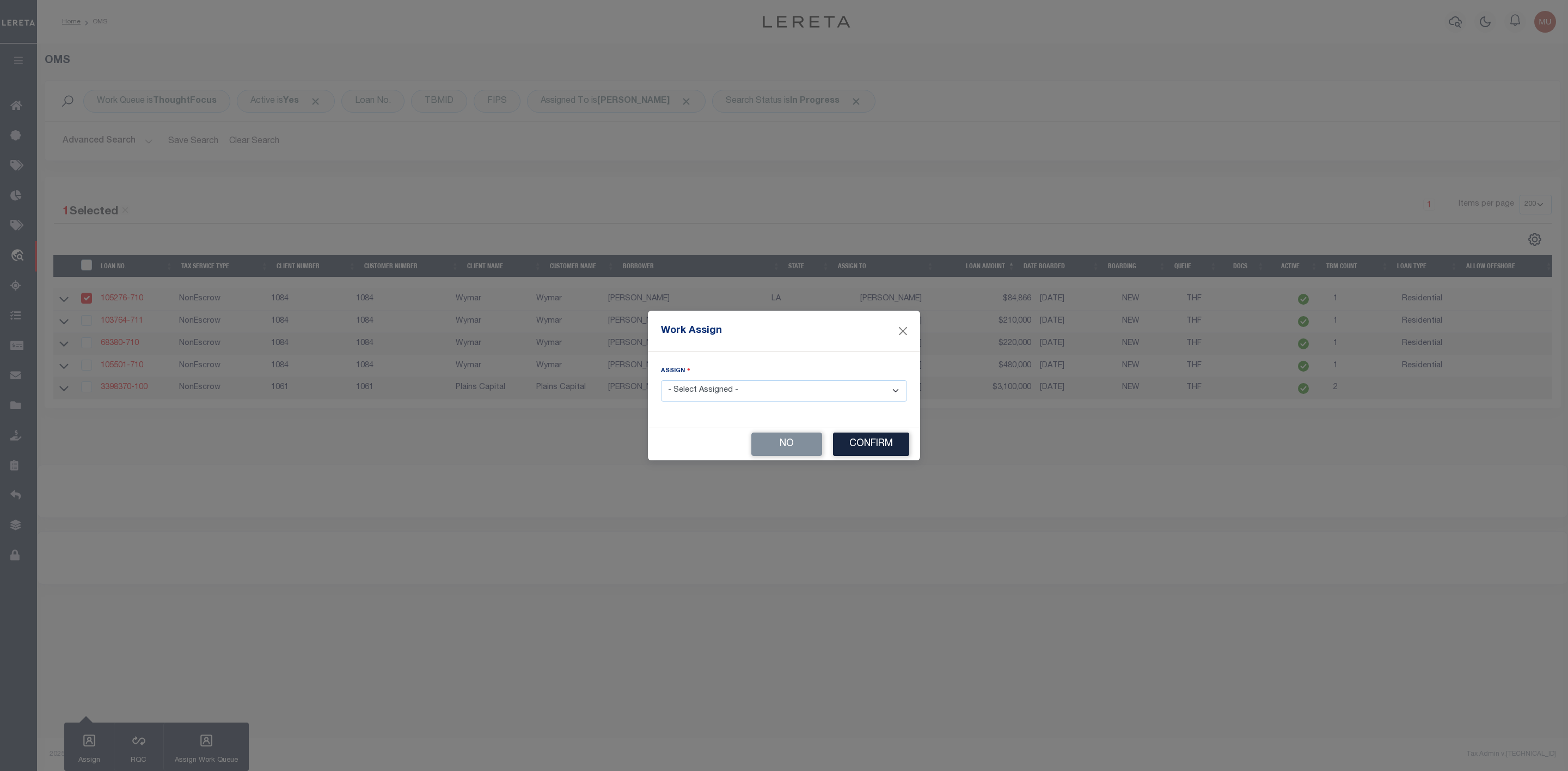
click at [756, 396] on select "- Select Assigned - --Unassigned-- Abdul Muzain Agustin Fernandez Ahmad Darwish…" at bounding box center [784, 391] width 246 height 21
select select "[PERSON_NAME]"
click at [661, 380] on select "- Select Assigned - --Unassigned-- Abdul Muzain Agustin Fernandez Ahmad Darwish…" at bounding box center [784, 391] width 246 height 21
click at [865, 450] on button "Confirm" at bounding box center [872, 444] width 76 height 23
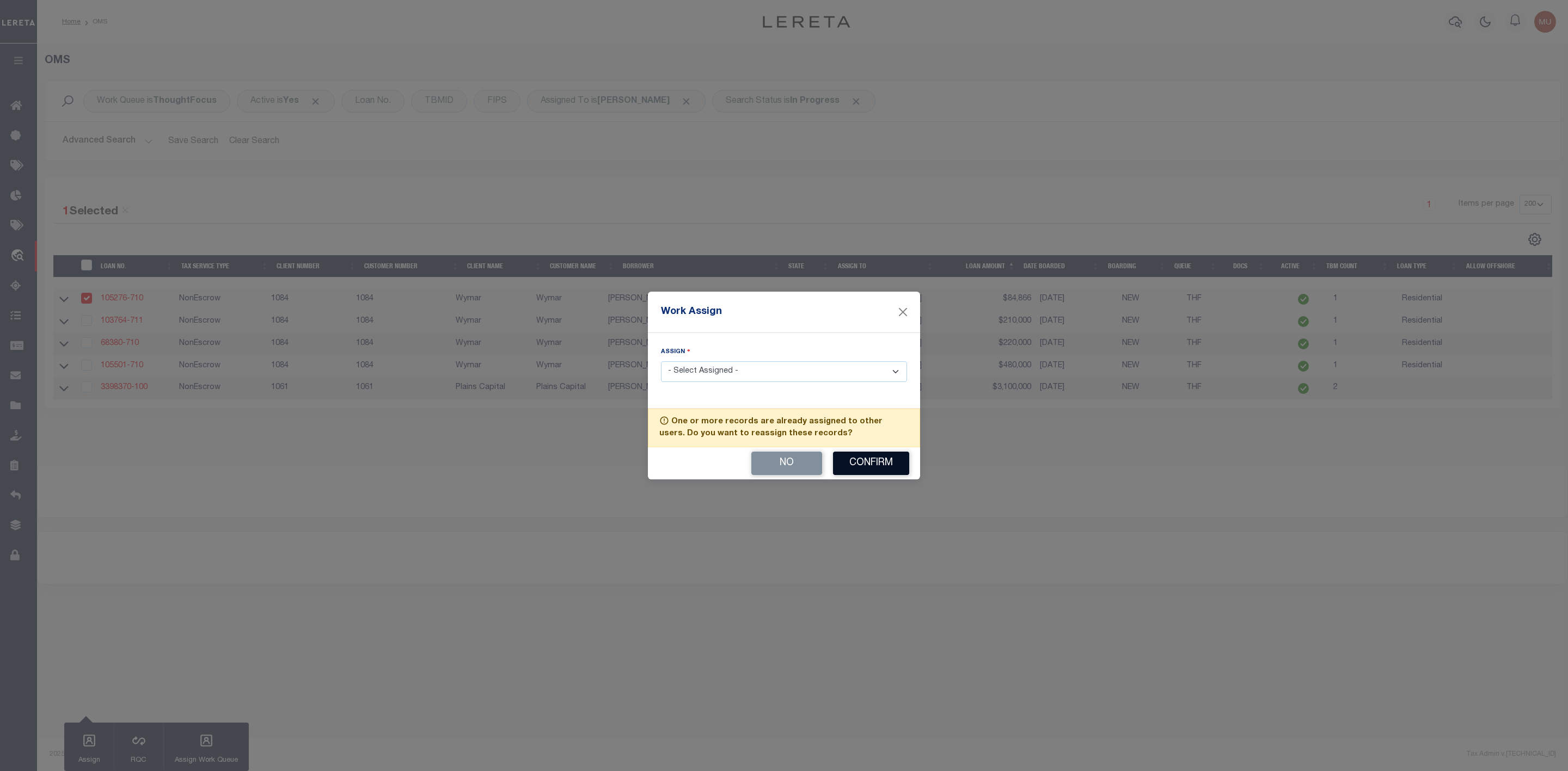
click at [866, 463] on button "Confirm" at bounding box center [872, 463] width 76 height 23
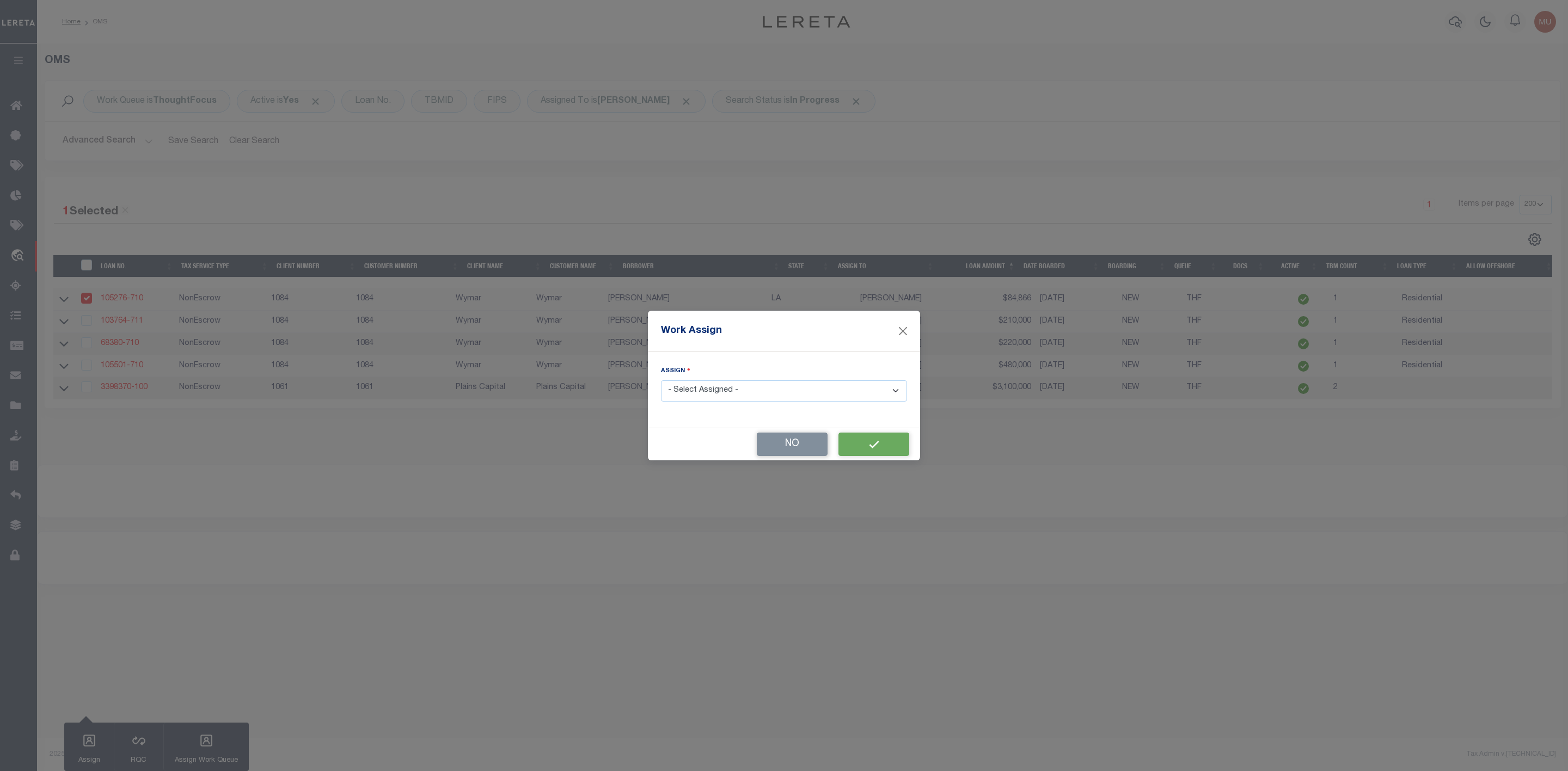
select select
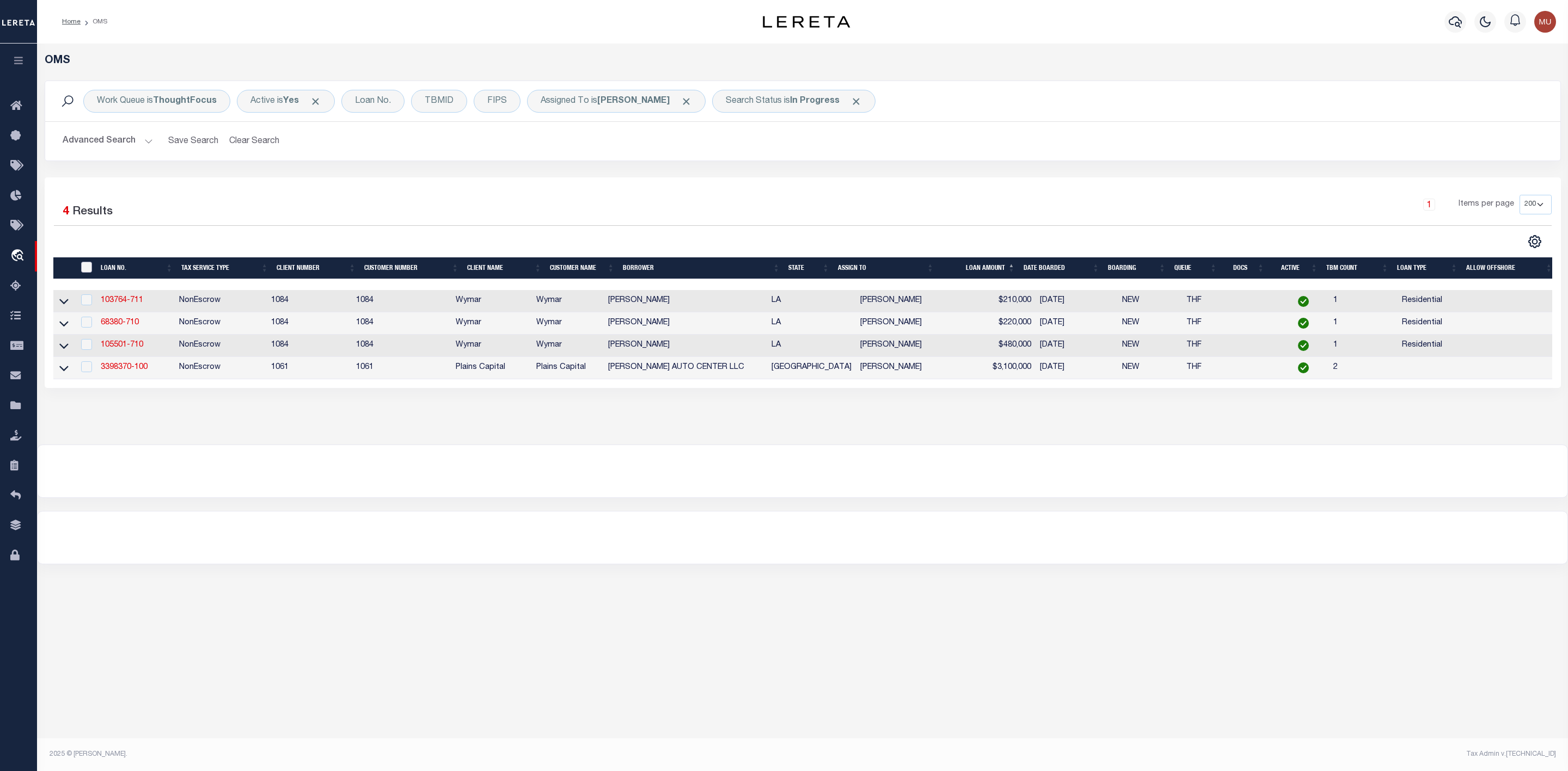
click at [86, 270] on input "" at bounding box center [86, 267] width 11 height 11
checkbox input "true"
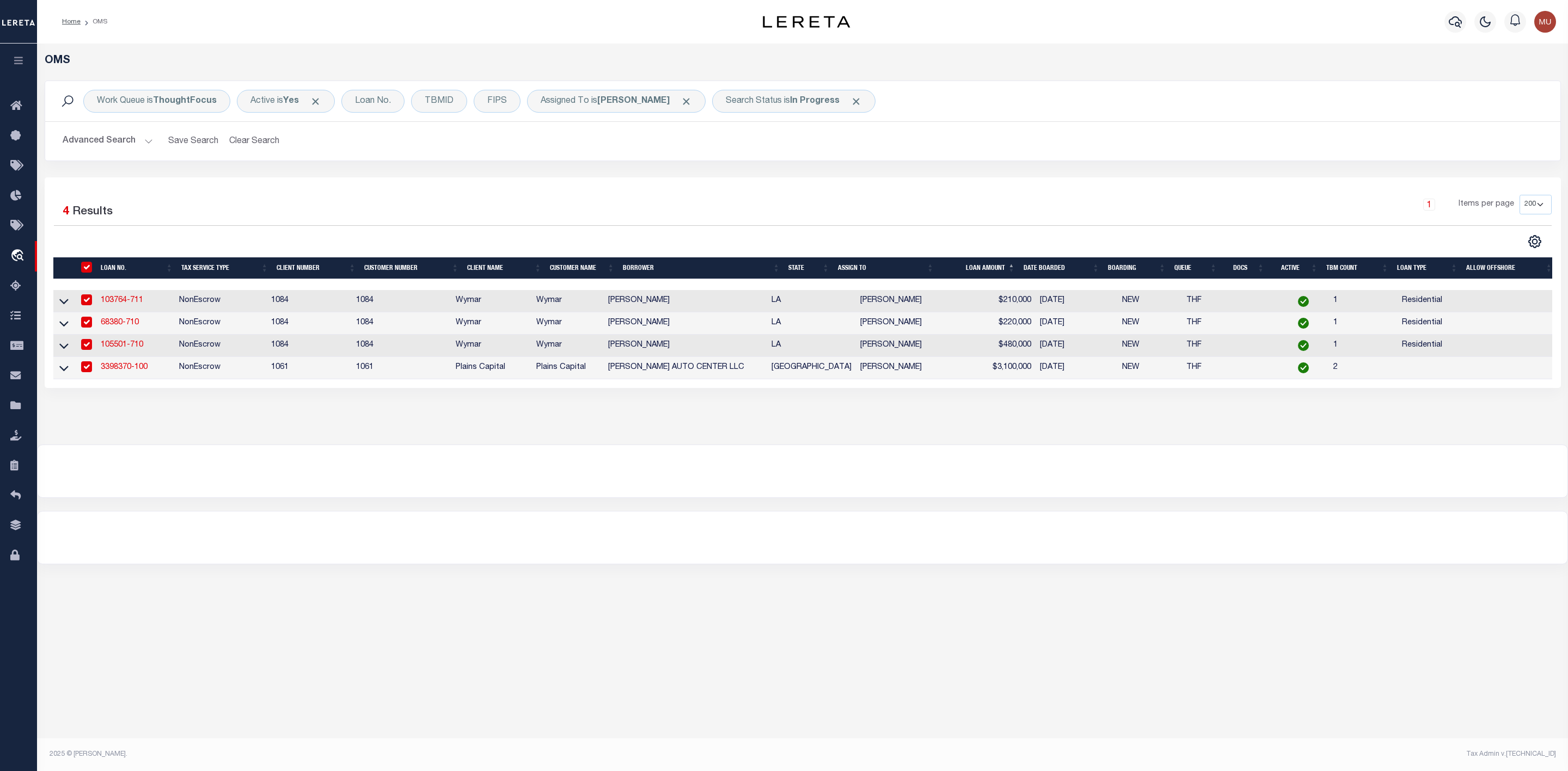
checkbox input "true"
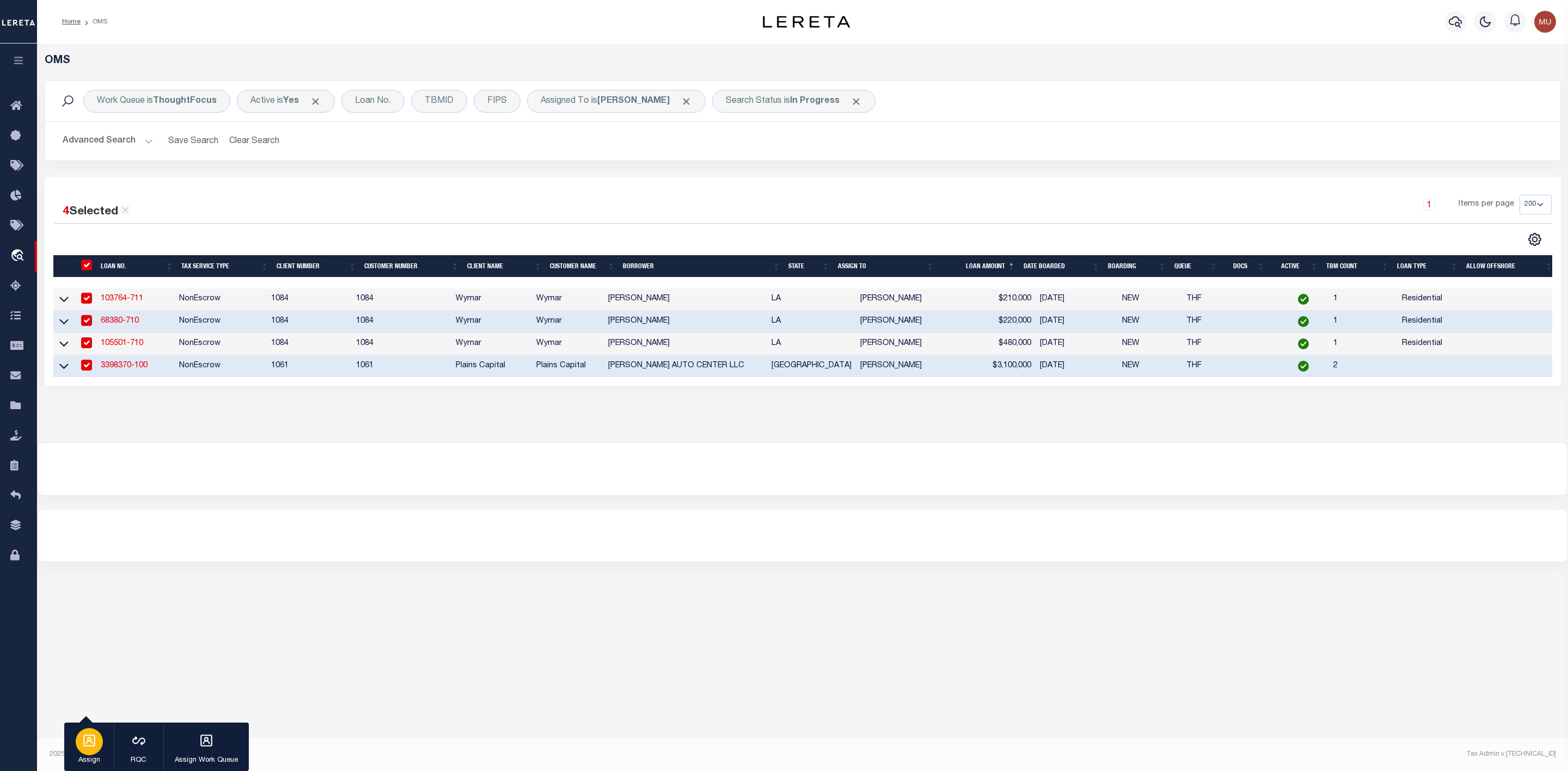
click at [80, 741] on div "button" at bounding box center [89, 742] width 28 height 28
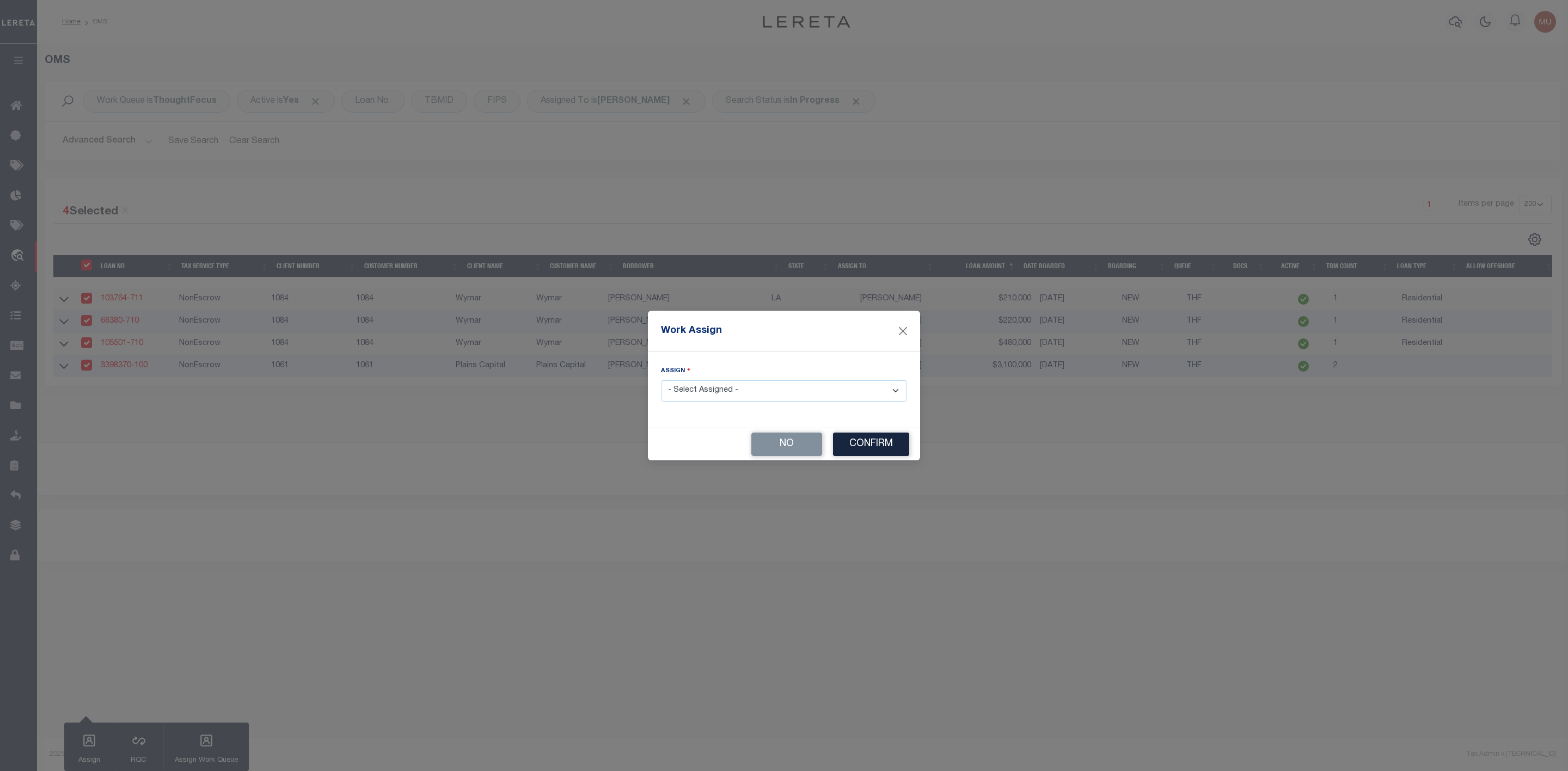
click at [820, 385] on select "- Select Assigned - --Unassigned-- Abdul Muzain Agustin Fernandez Ahmad Darwish…" at bounding box center [784, 391] width 246 height 21
select select "[PERSON_NAME]"
click at [661, 380] on select "- Select Assigned - --Unassigned-- Abdul Muzain Agustin Fernandez Ahmad Darwish…" at bounding box center [784, 391] width 246 height 21
click at [851, 447] on button "Confirm" at bounding box center [872, 444] width 76 height 23
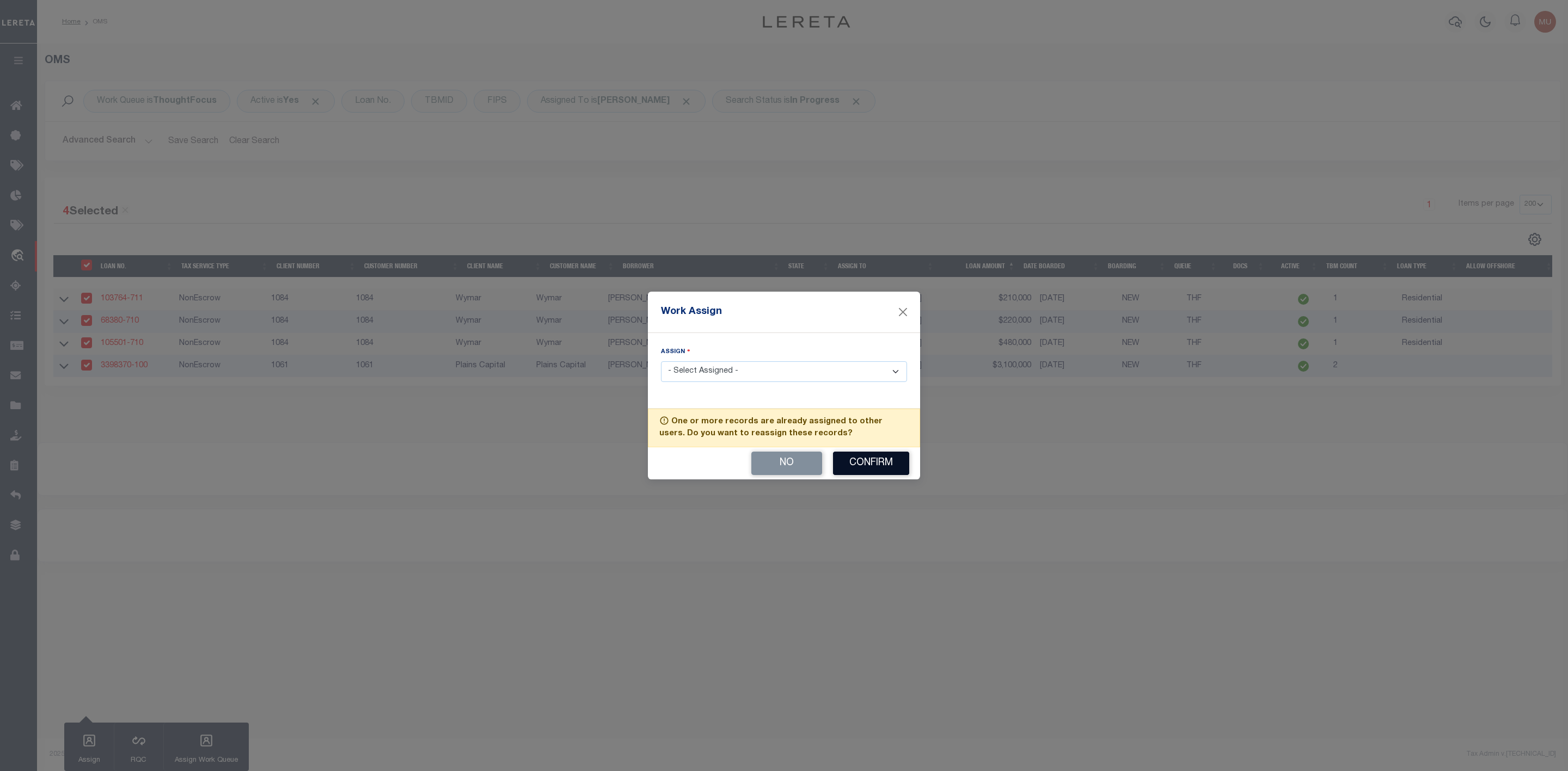
click at [854, 459] on button "Confirm" at bounding box center [872, 463] width 76 height 23
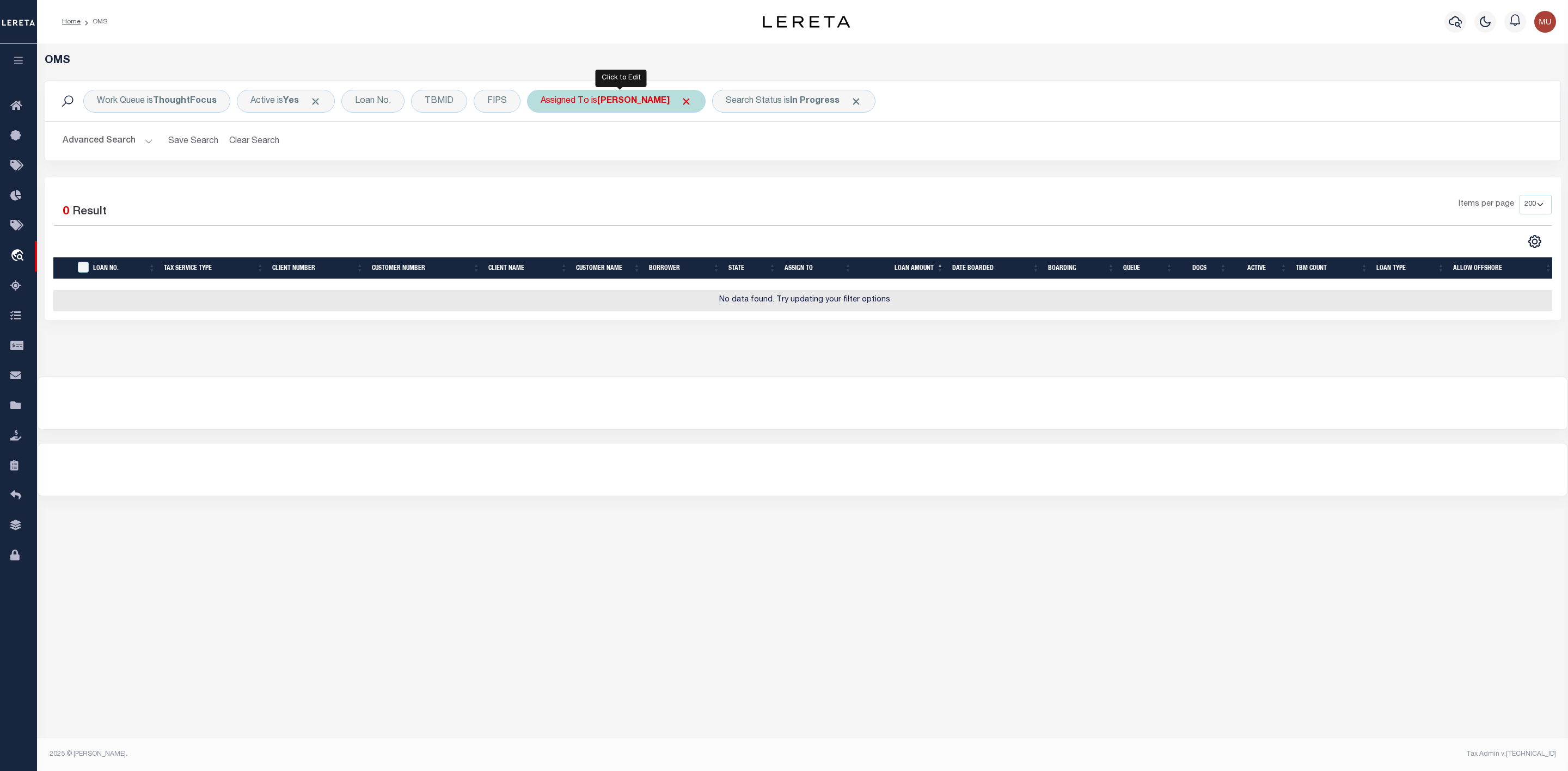
click at [611, 100] on b "[PERSON_NAME]" at bounding box center [634, 101] width 73 height 9
click at [603, 154] on select "--Unassigned-- Abdul Muzain Agustin Fernandez Ahmad Darwish Alberto Estrada All…" at bounding box center [621, 154] width 160 height 21
select select "[PERSON_NAME]"
click at [543, 145] on select "--Unassigned-- Abdul Muzain Agustin Fernandez Ahmad Darwish Alberto Estrada All…" at bounding box center [621, 154] width 160 height 21
click at [677, 183] on input "Apply" at bounding box center [685, 178] width 32 height 18
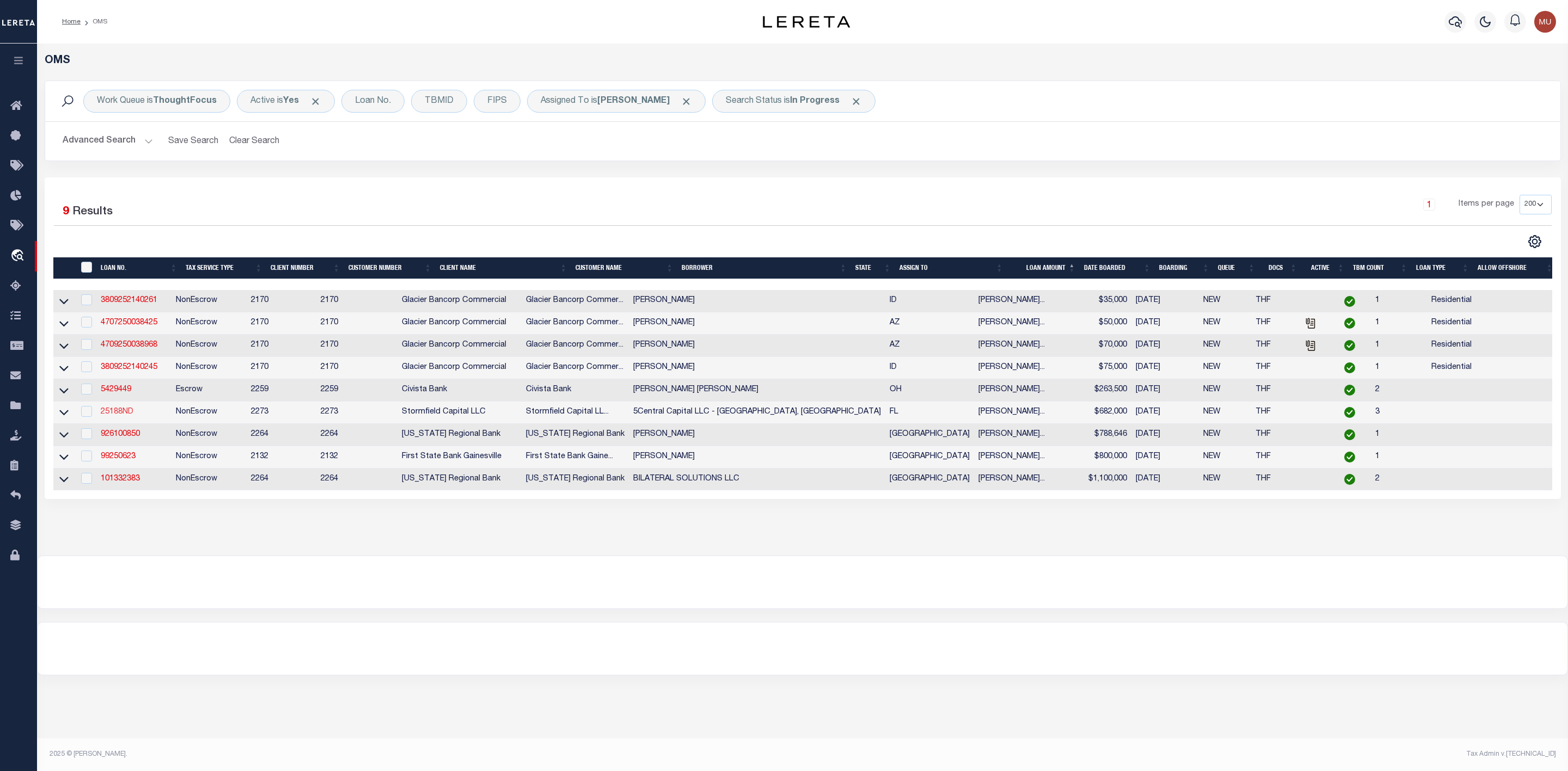
click at [118, 416] on link "25188ND" at bounding box center [117, 412] width 33 height 8
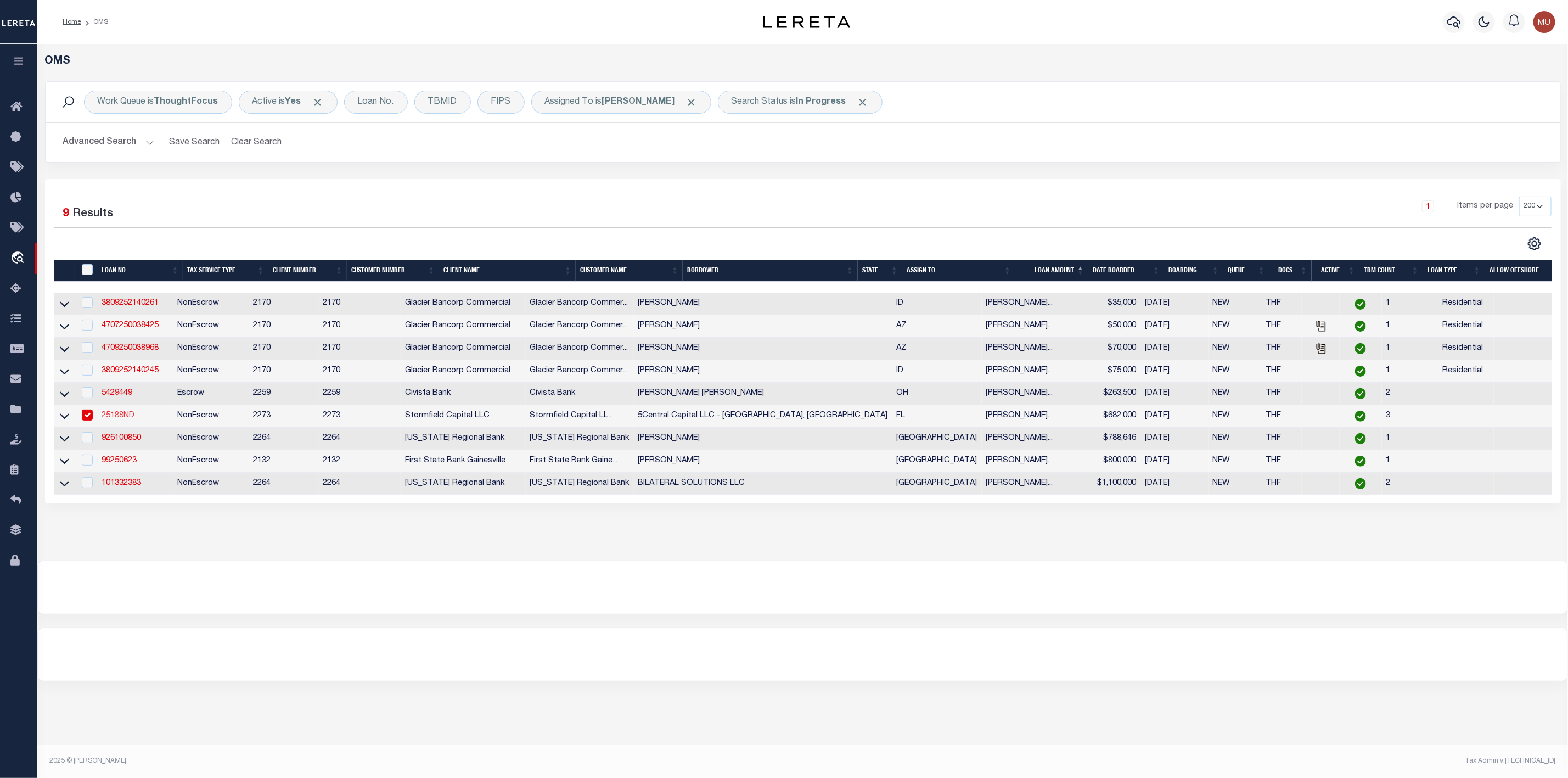
type input "25188ND"
type input "5Central Capital LLC - Lakeland, FL"
select select
type input "190 Thames St"
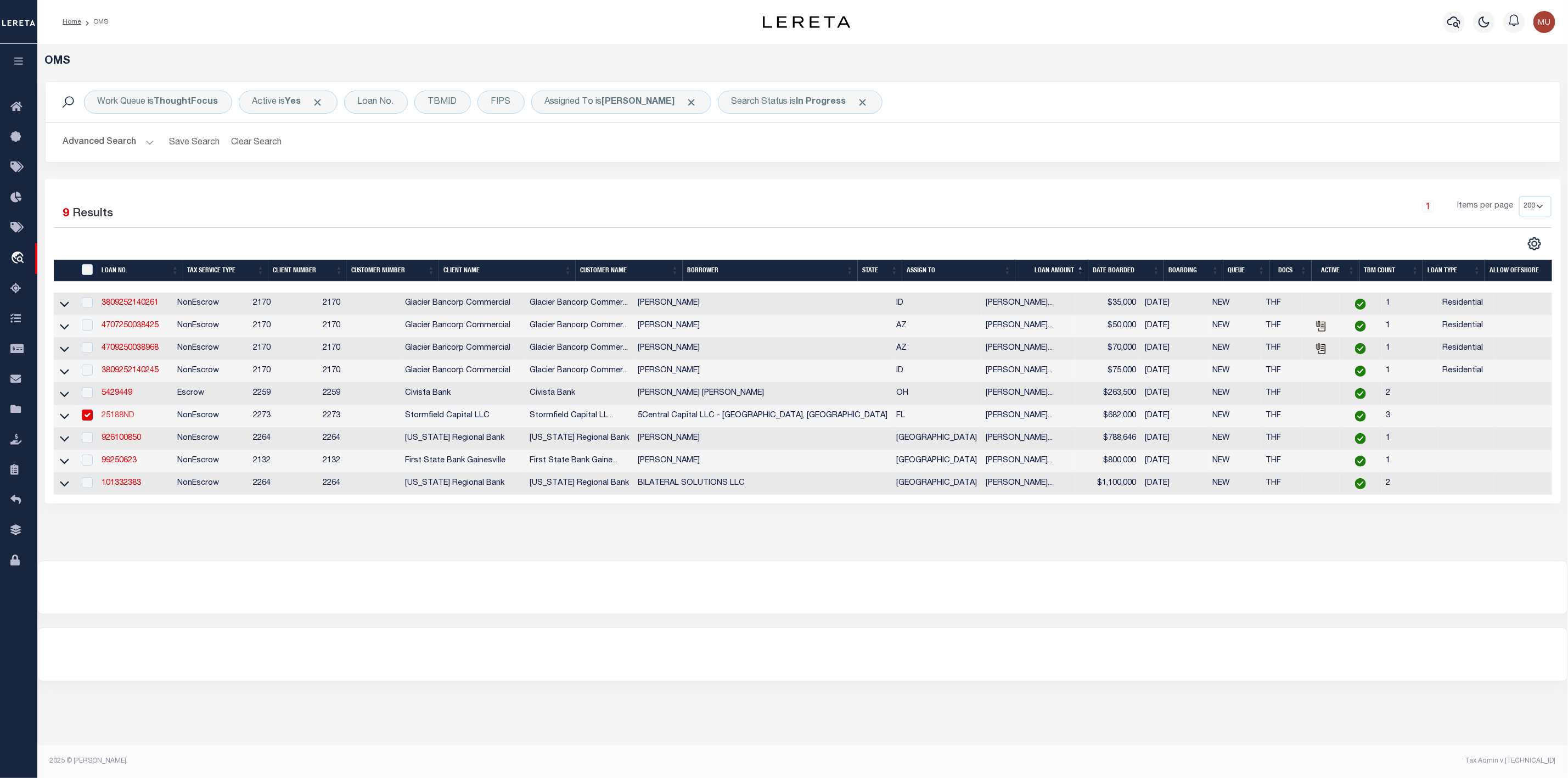
type input "Groton CT"
select select "400"
select select
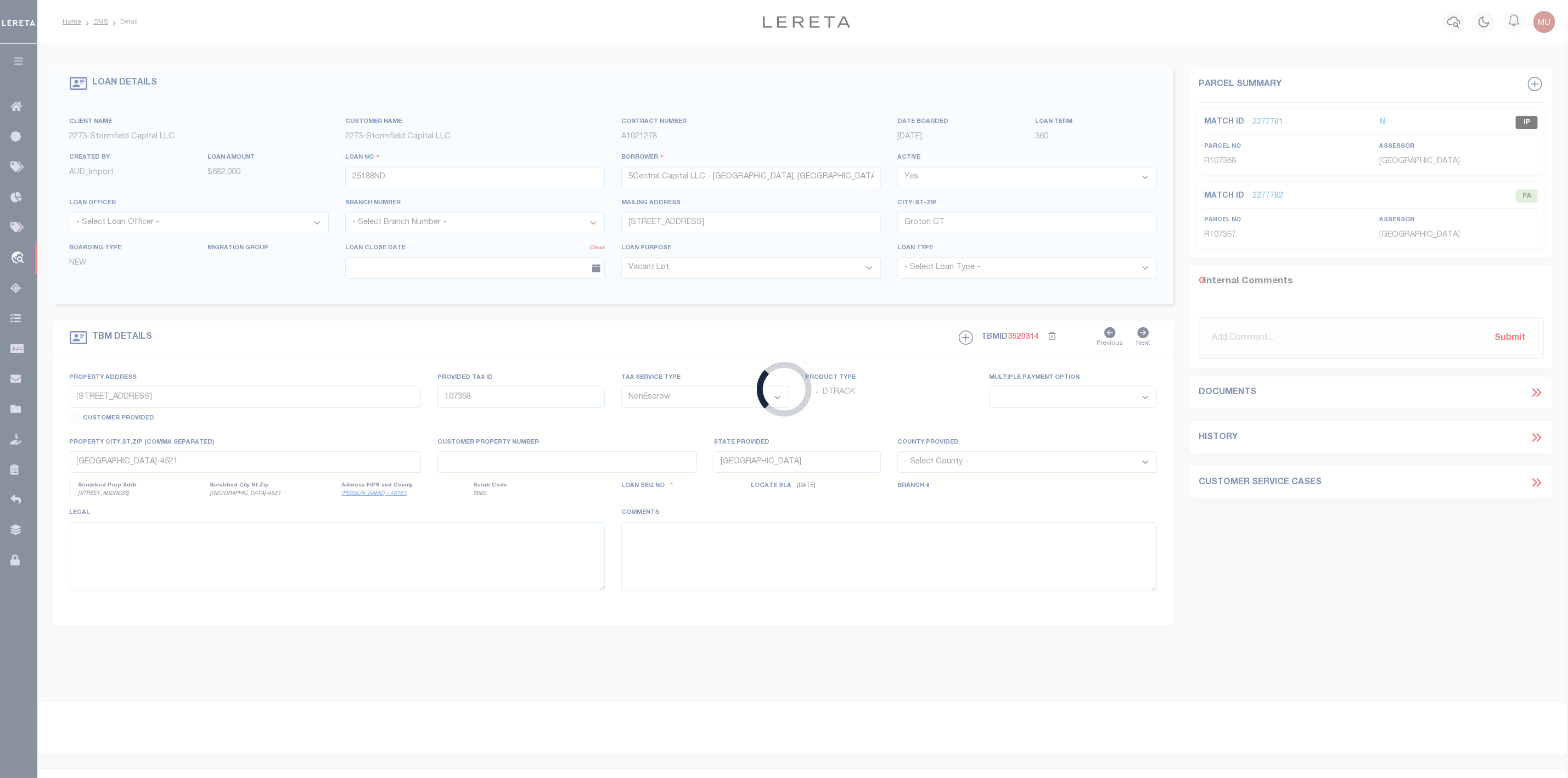
select select "84865"
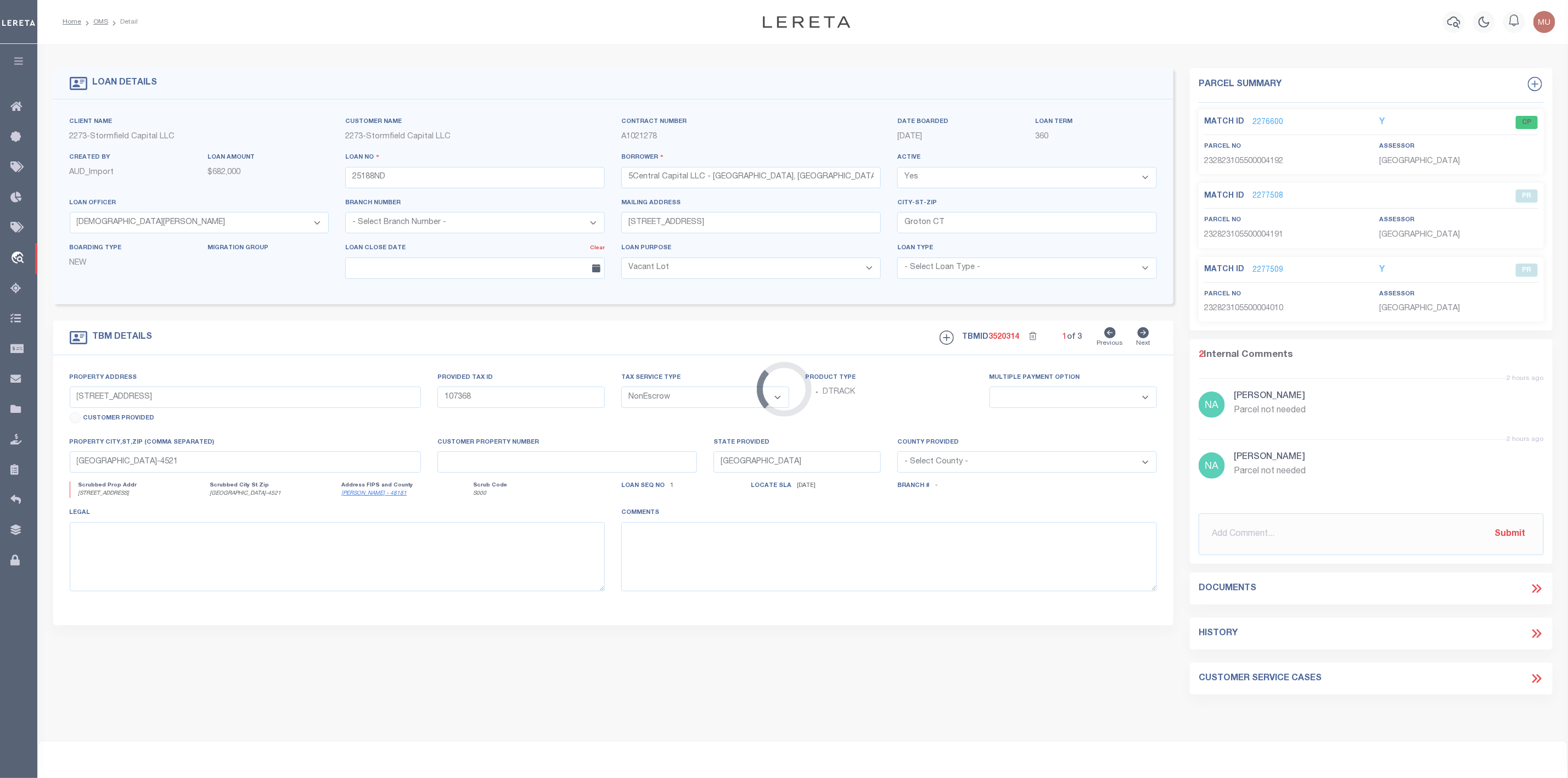
type input "617 Plateau Ave"
type input "23-28-23-105500-004192"
select select
type input "Lakeland FL 33815"
type input "FL"
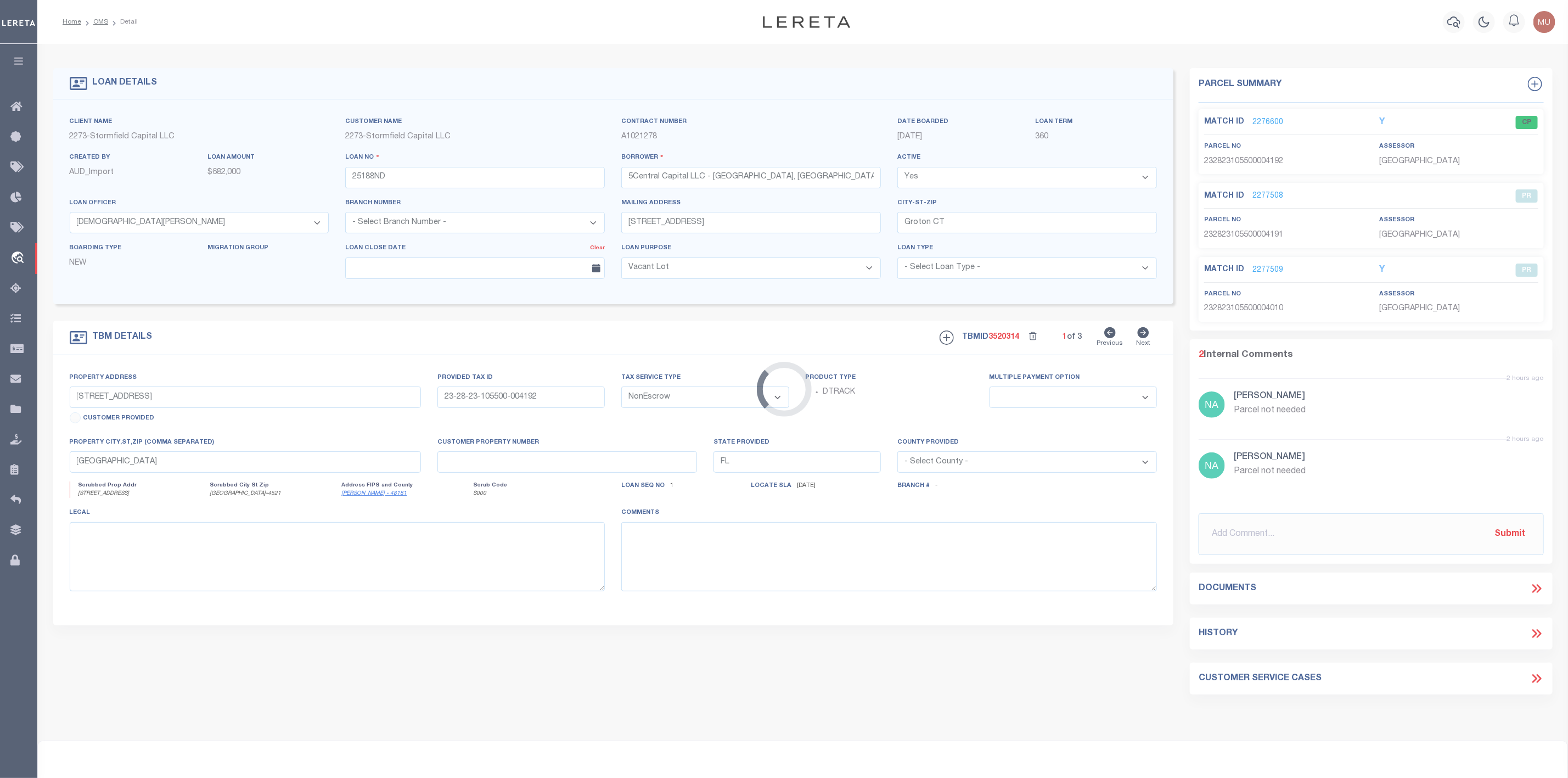
select select
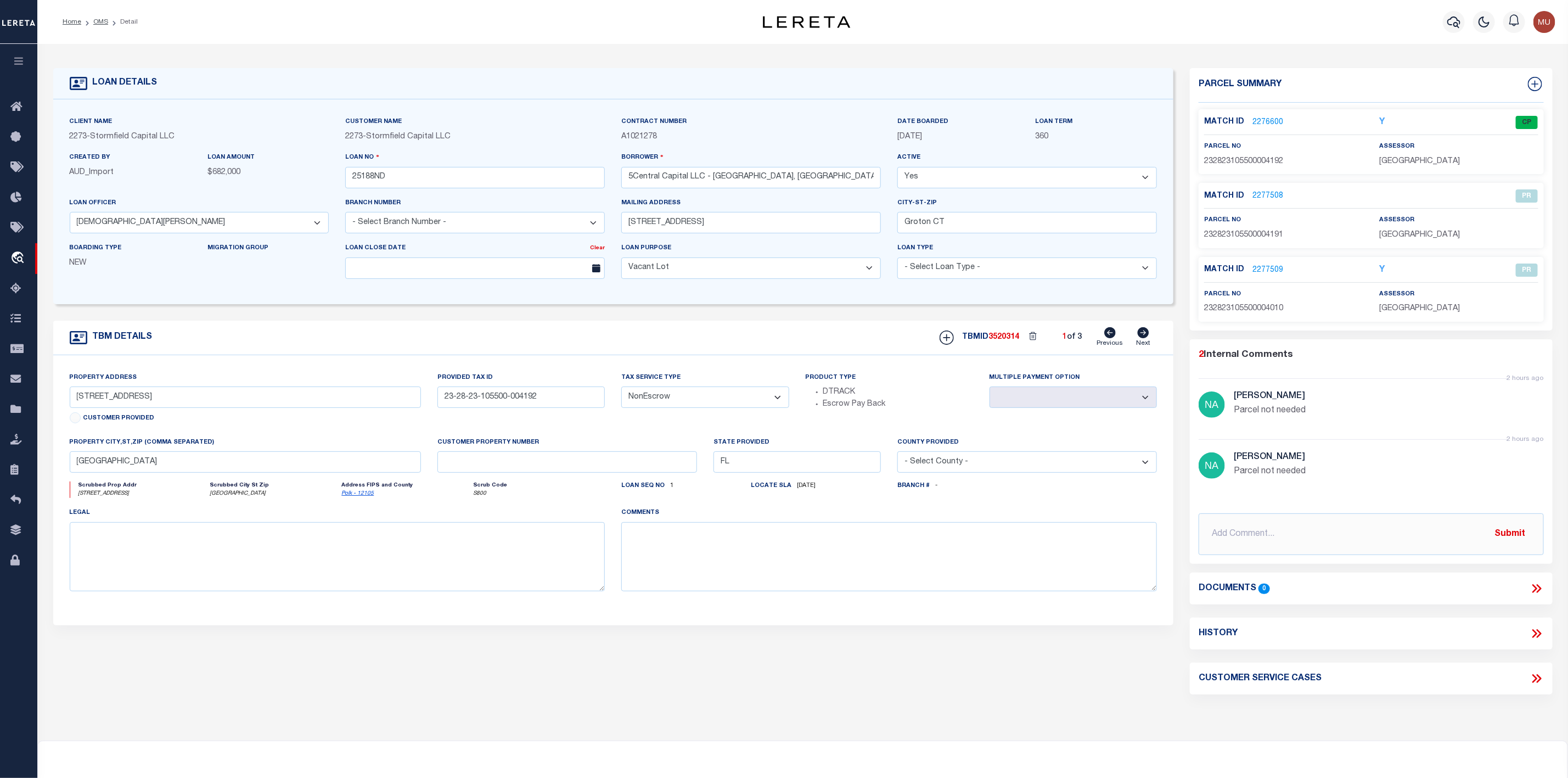
click at [1273, 124] on link "2276600" at bounding box center [1268, 122] width 31 height 11
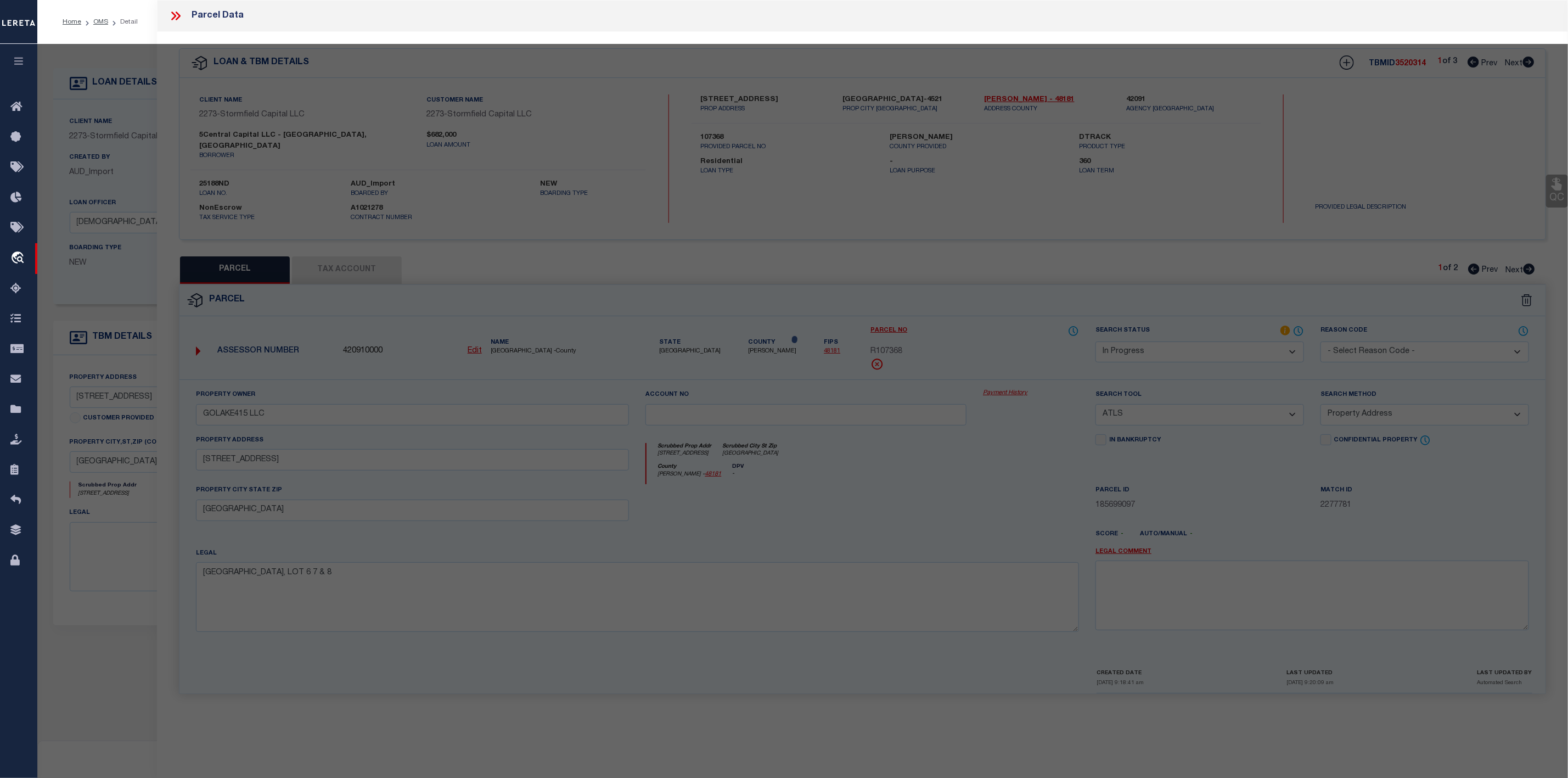
select select "AS"
select select
checkbox input "false"
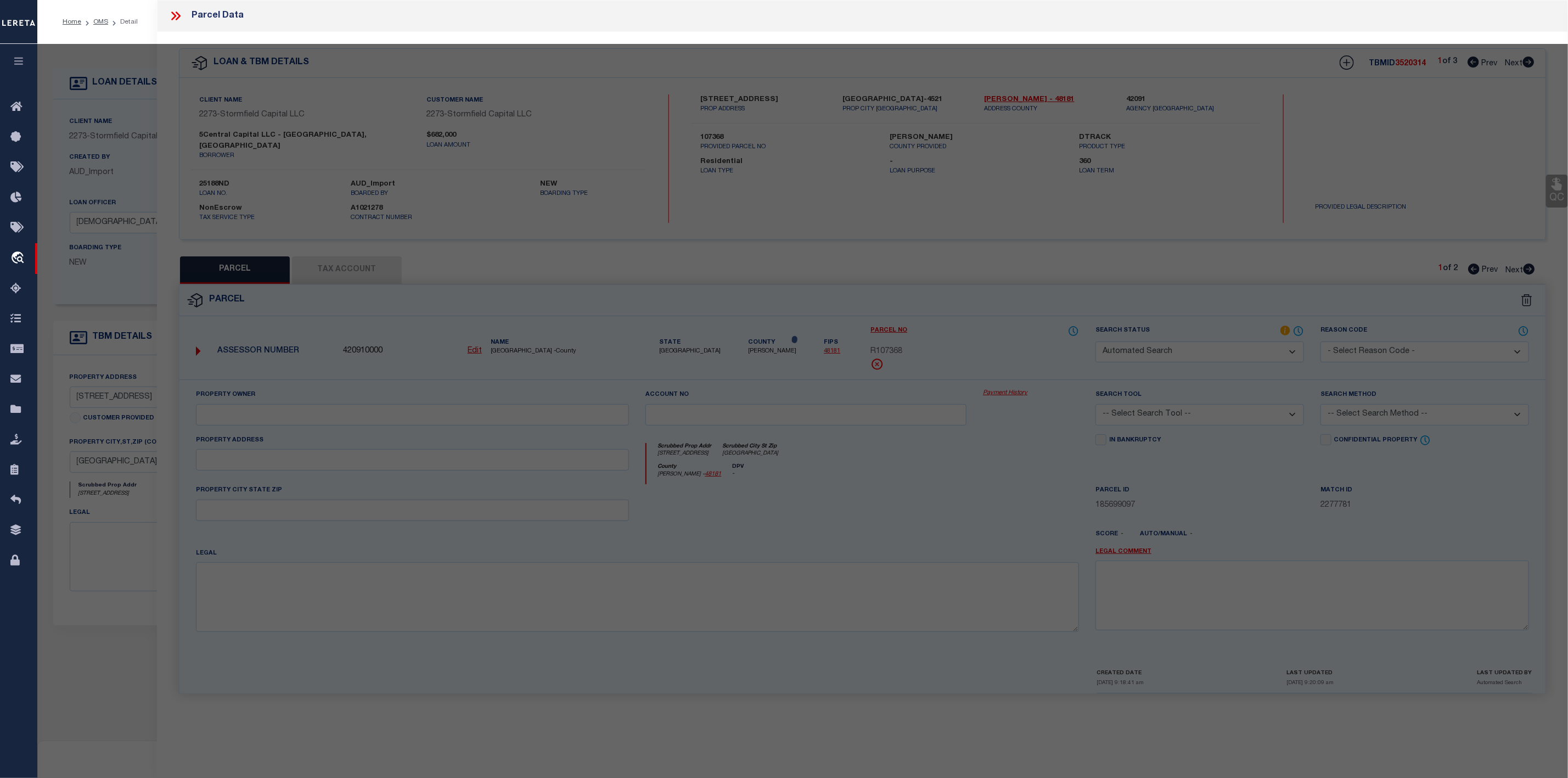
select select "CP"
select select "099"
type input "613-617 PLATEAU AVE & 2006-200"
select select "AGW"
select select "ADD"
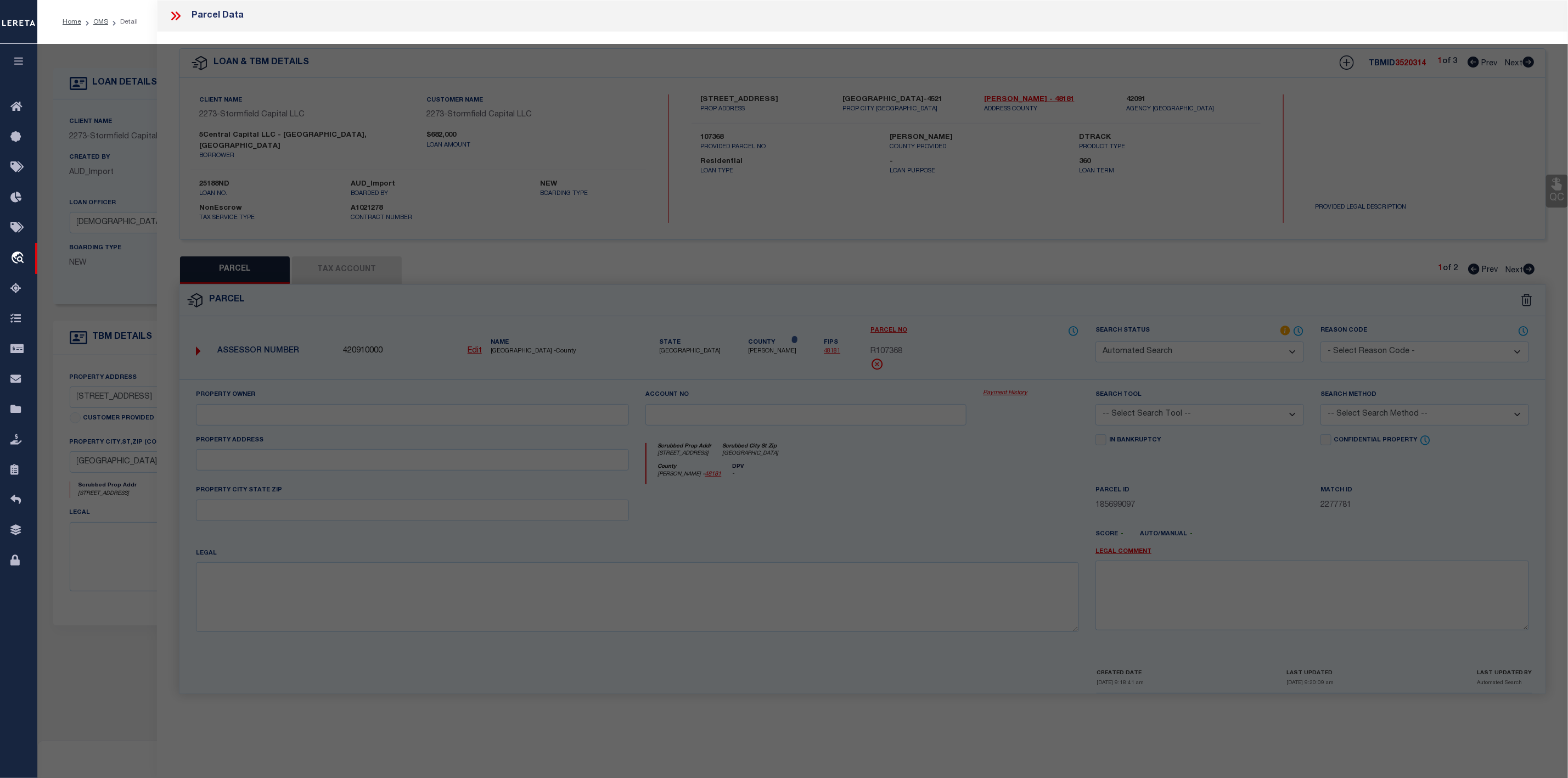
type input "617 PLATEAU AVE"
type input "LAKELAND, FL 33815"
type textarea "PLATEAU BEAUTIFUL PB 7 PG 7 BLK 4 PART OF LOTS 19 & 20 DESC AS: COMM NE COR OF …"
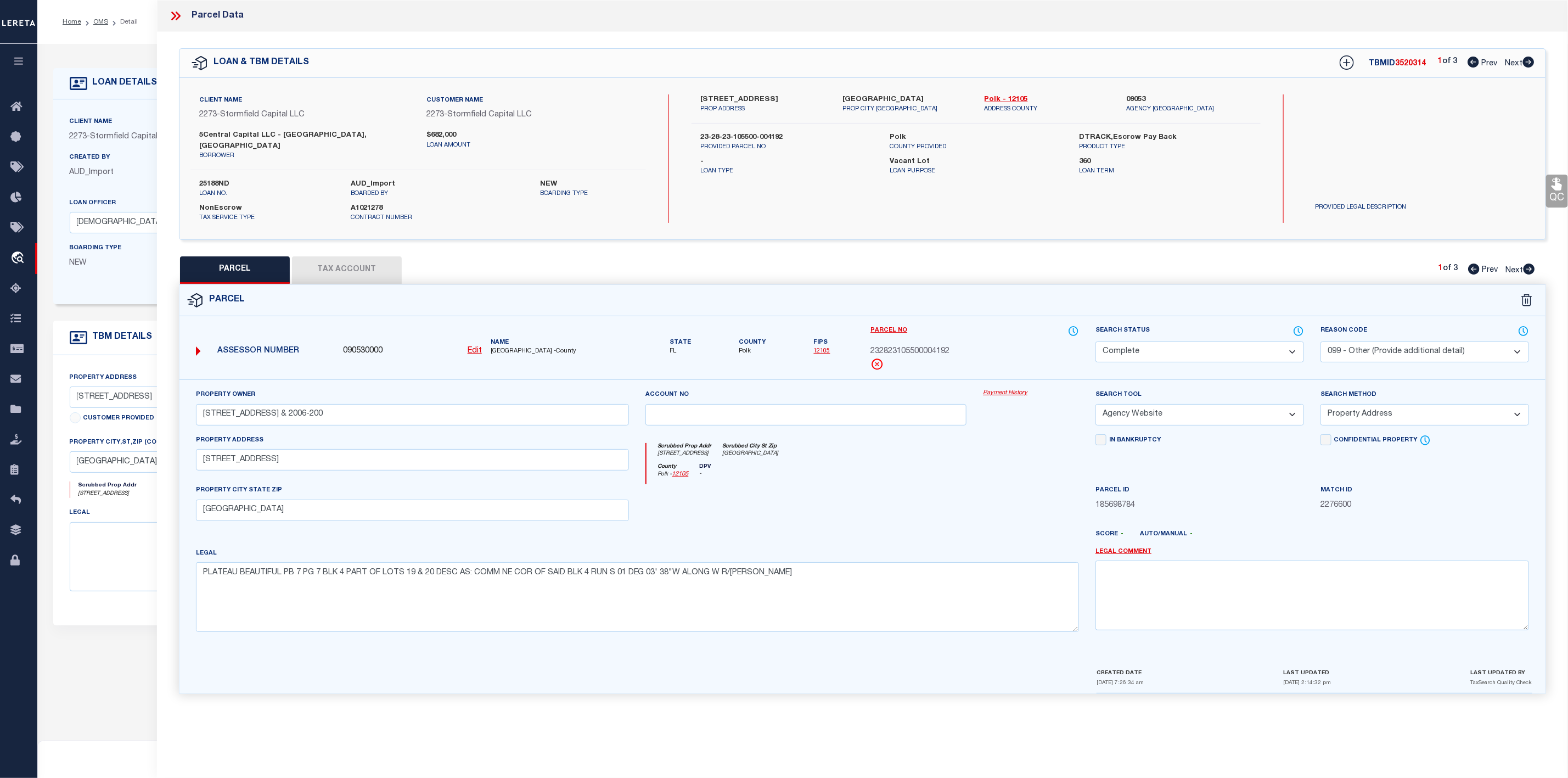
click at [1530, 66] on icon at bounding box center [1529, 62] width 11 height 11
select select "AS"
select select
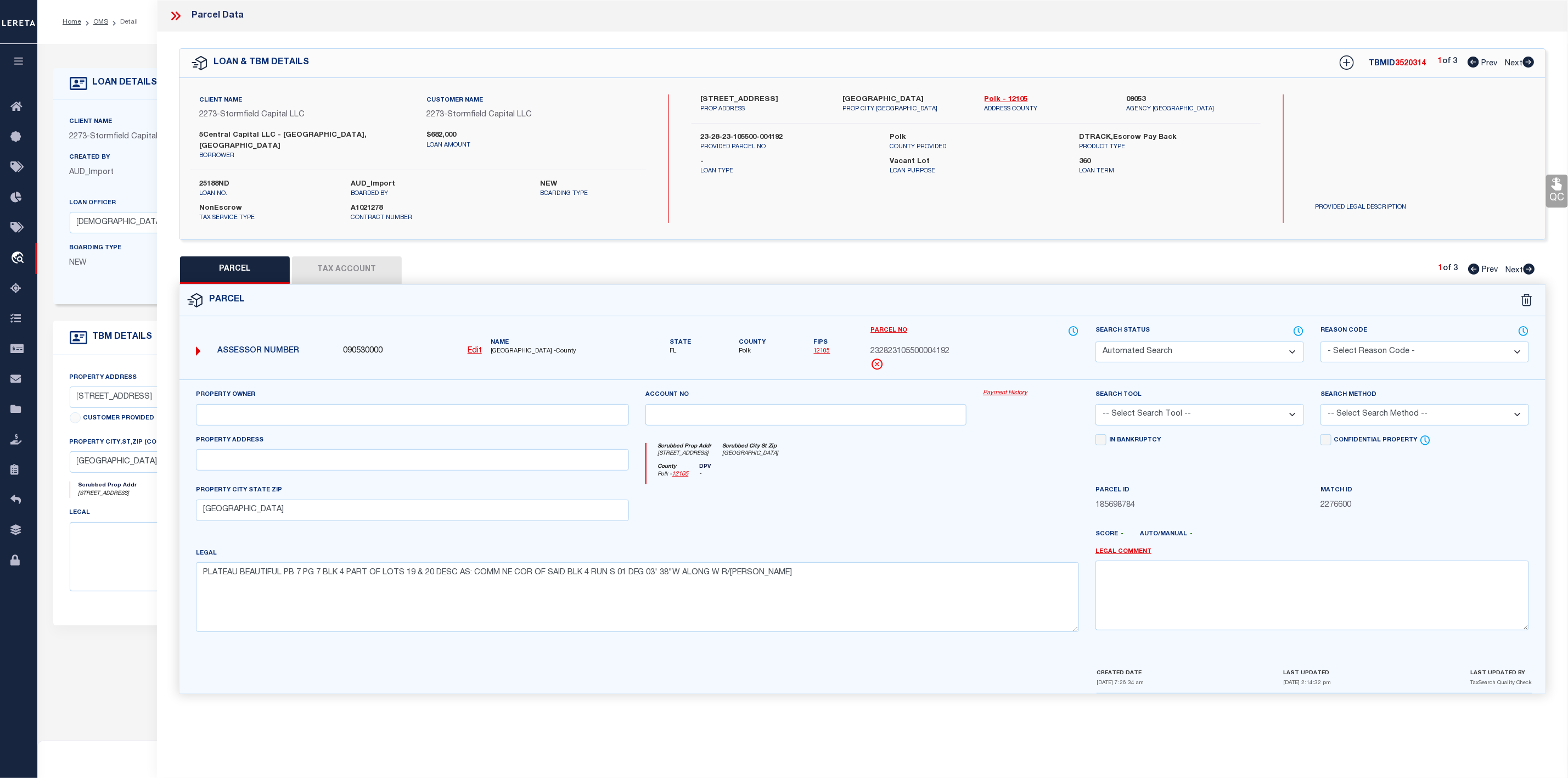
checkbox input "false"
select select "PR"
select select "099"
type input "613-617 PLATEAU AVE & 2006-200"
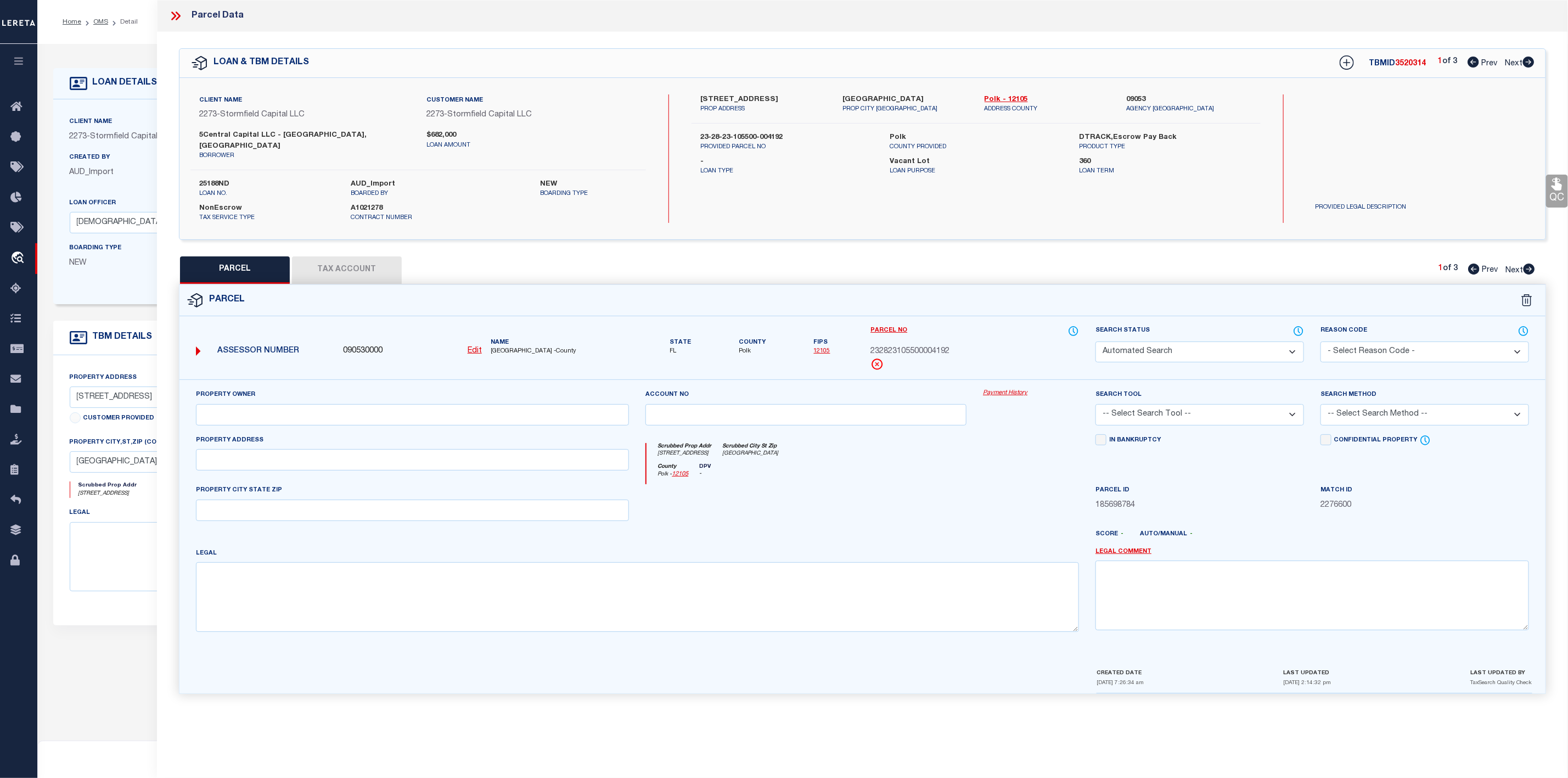
select select "ATL"
select select "ADD"
type input "617 PLATEAU AVE"
type input "LAKELAND, FL 33815"
type textarea "PLATEAU BEAUTIFUL PB 7 PG 7 BLK 4 PART OF LOTS 19 & 20 DESC AS: COMM NE COR OF …"
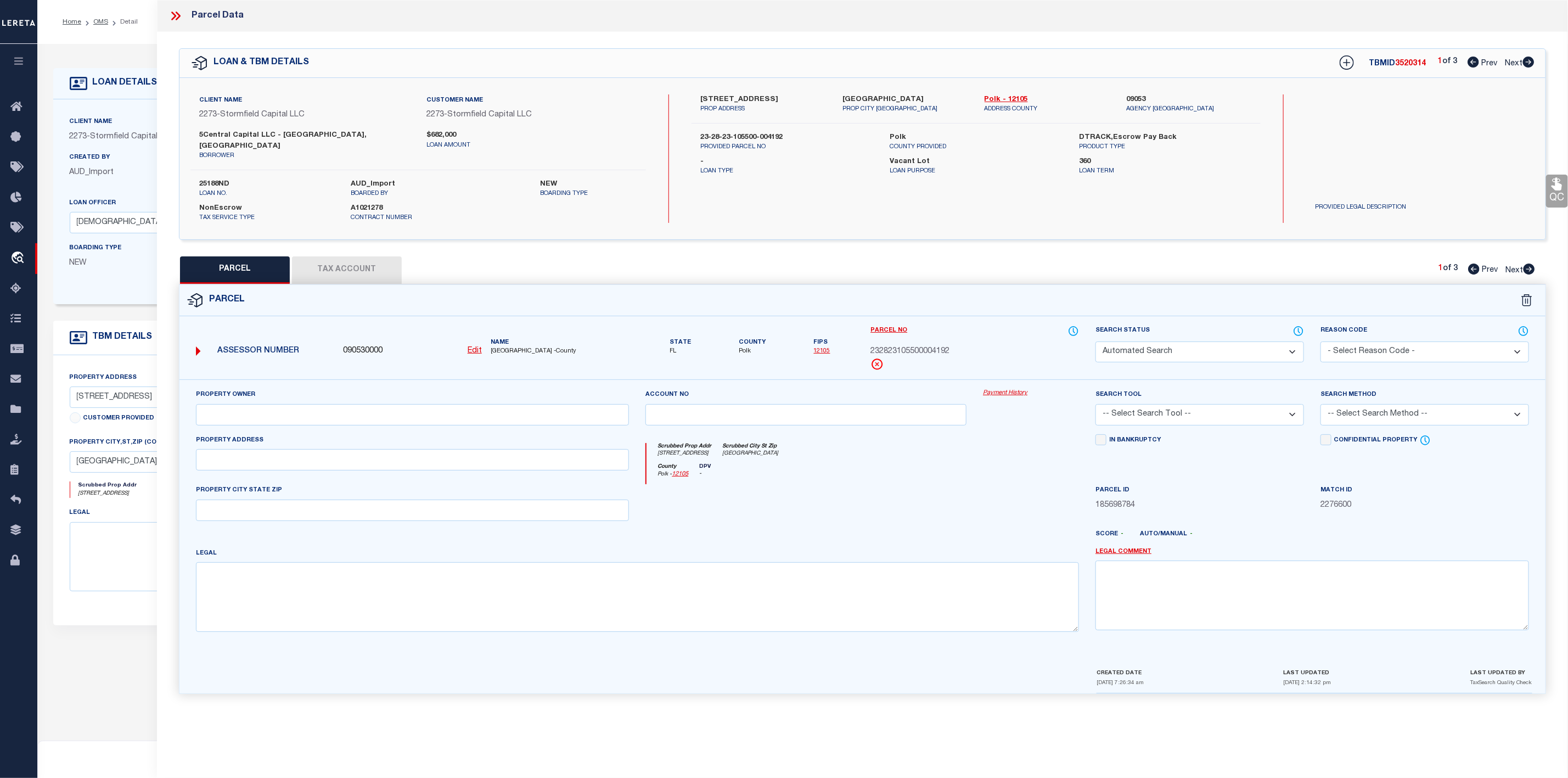
type textarea "Parcel not needed"
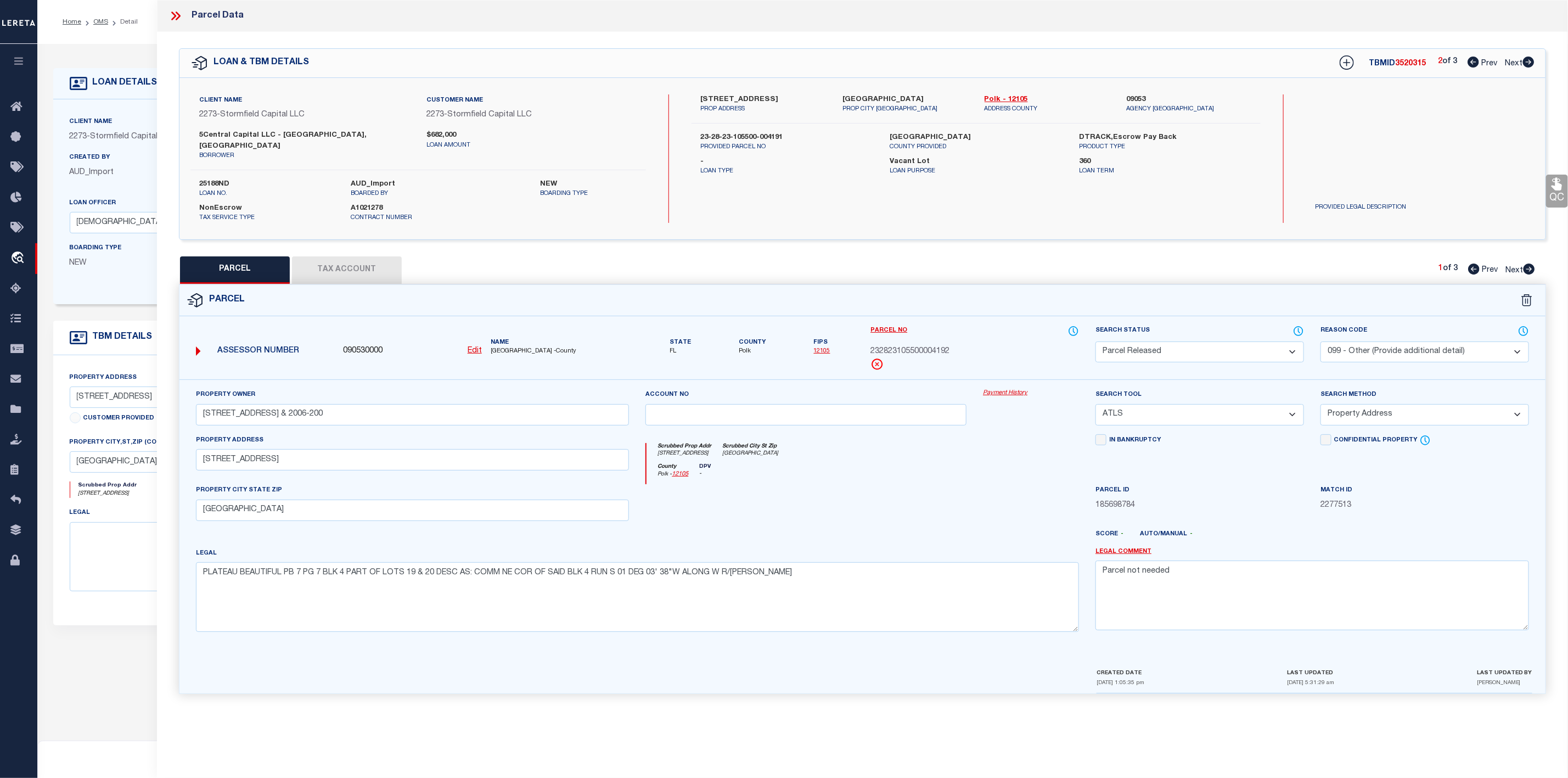
click at [1525, 264] on icon at bounding box center [1530, 269] width 11 height 11
select select "AS"
select select
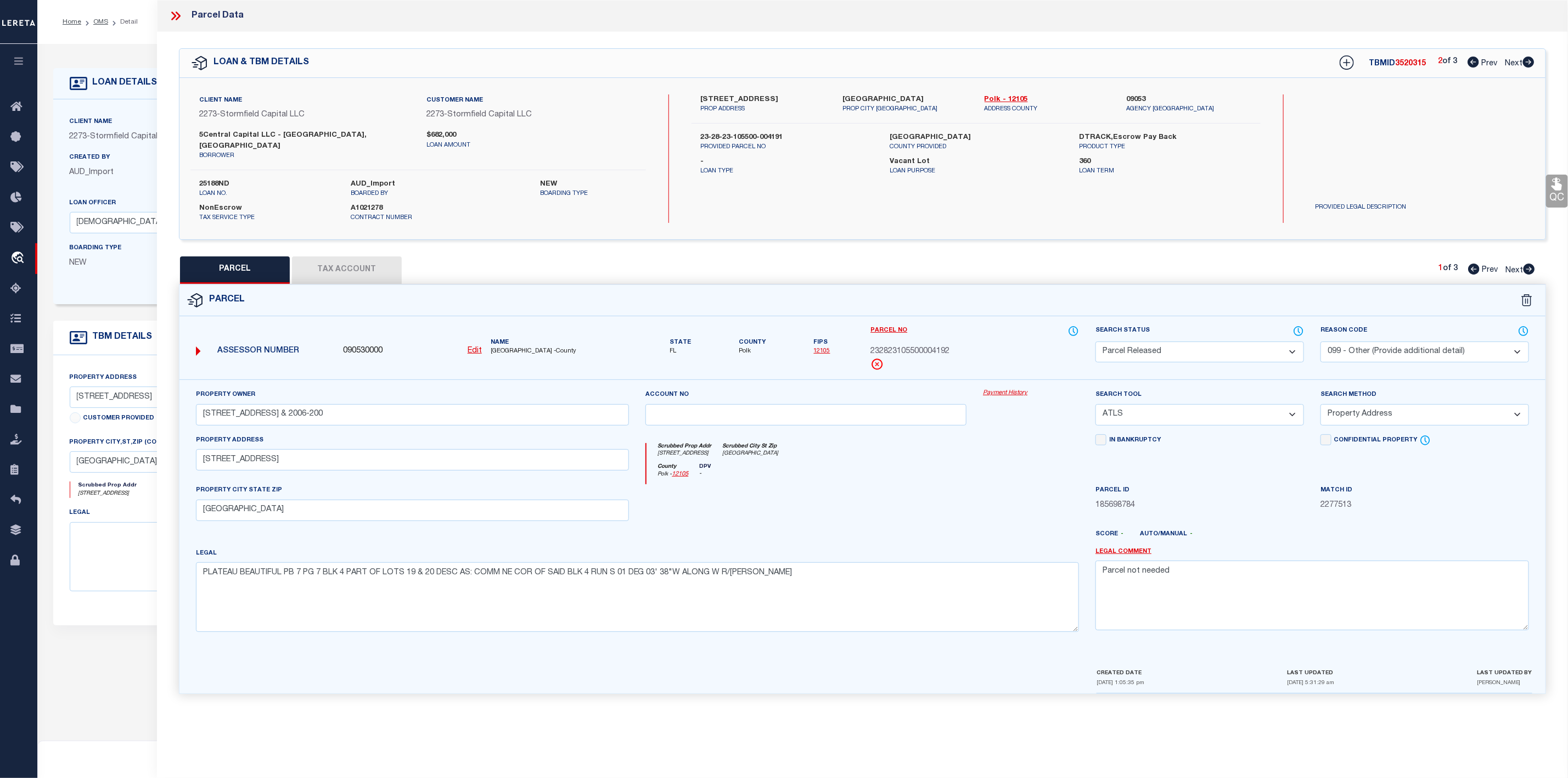
checkbox input "false"
select select "CP"
select select "099"
type input "613-617 PLATEAU AVE & 2006-200"
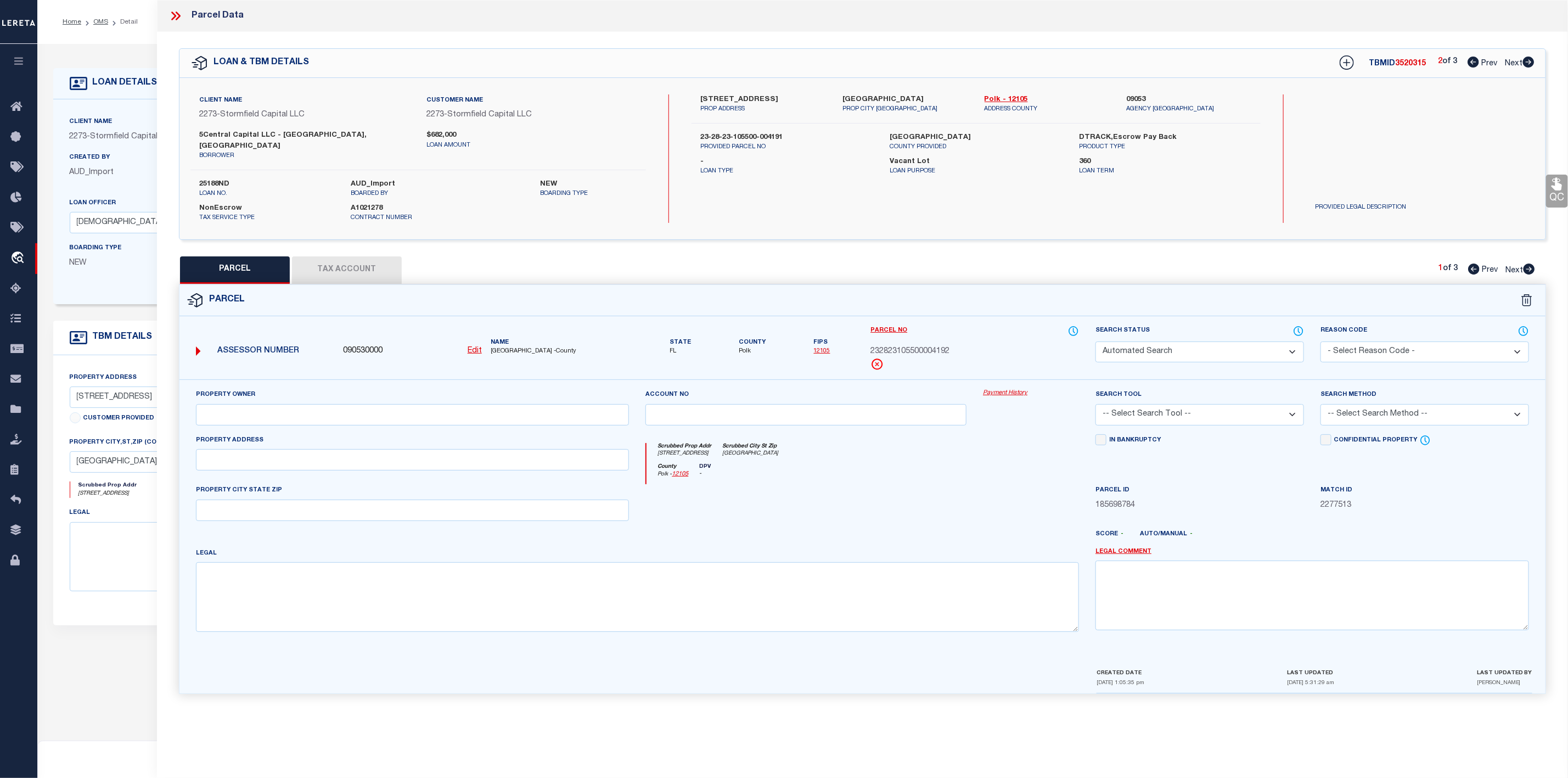
select select "AGW"
select select "ADD"
type input "613 PLATEAU AVE"
type input "LAKELAND, FL 33815"
type textarea "PLATEAU BEAUTIFUL PB 7 PG 7 BLK 4 PART OF LOTS 1 & 19 & 20 DESC AS: COMM NE COR…"
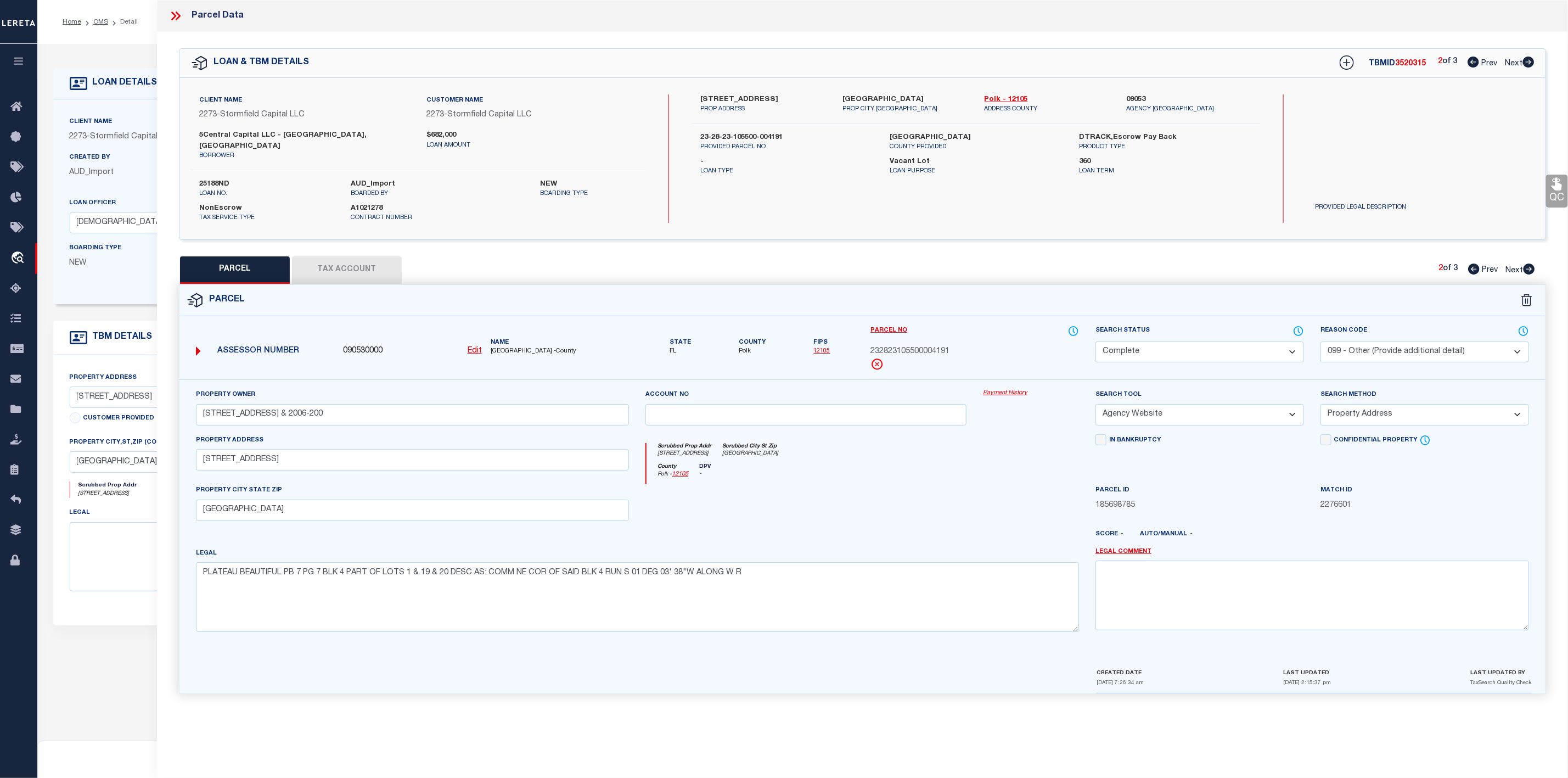
click at [1526, 57] on link "Next" at bounding box center [1519, 61] width 30 height 8
select select "AS"
select select
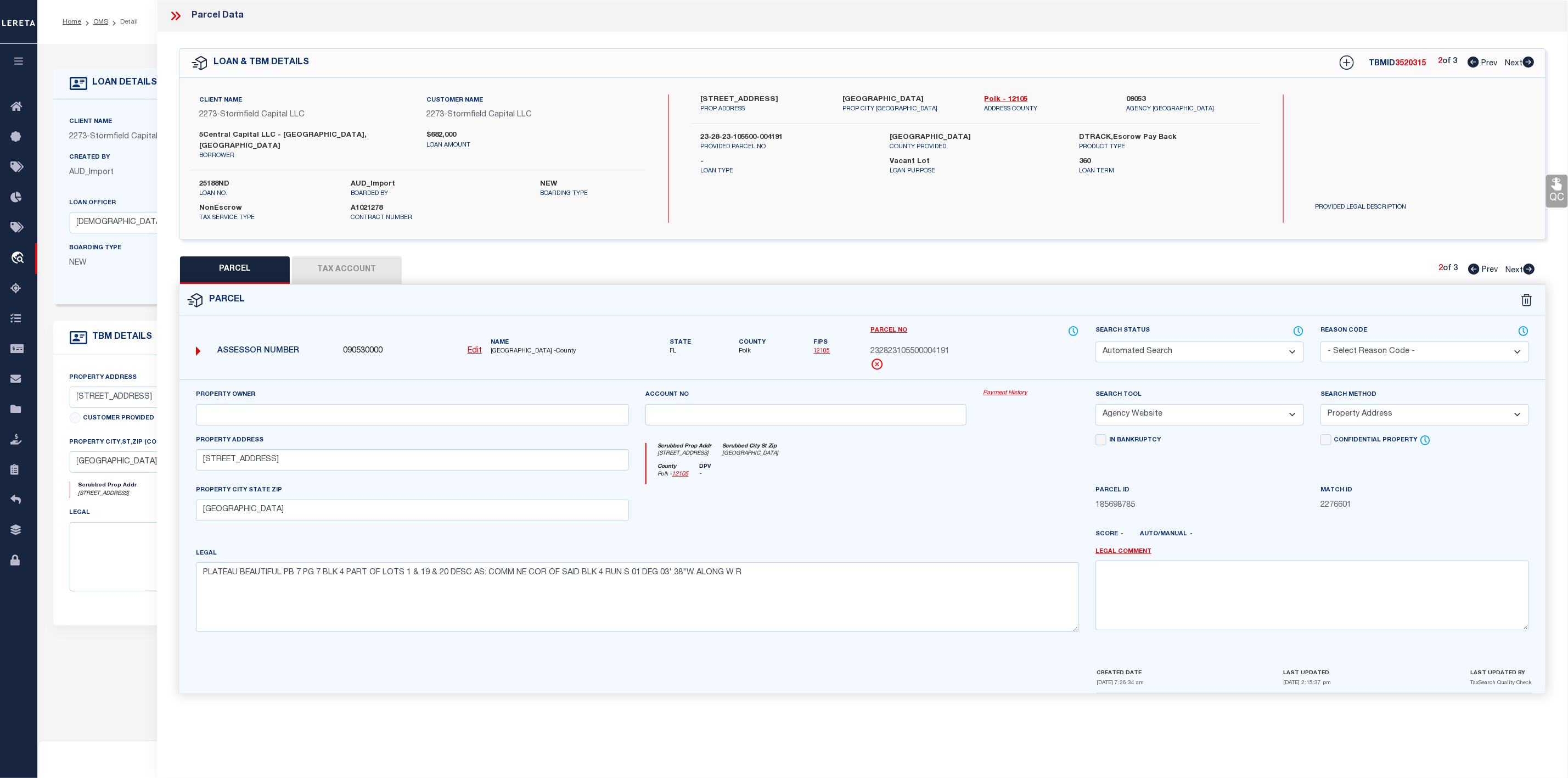
checkbox input "false"
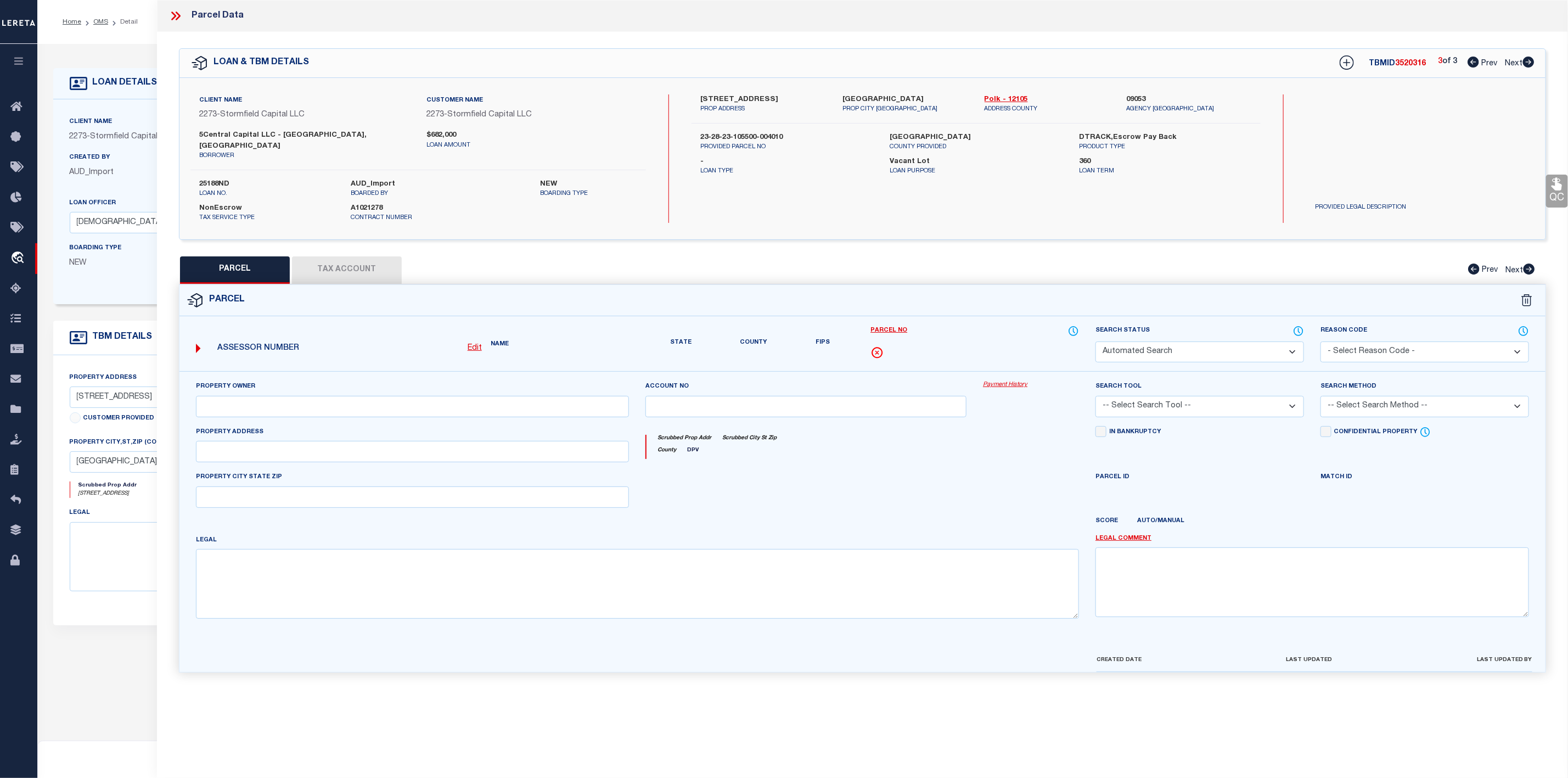
select select "IP"
type input "613 617 PLATEAU AVE & 2006 2008 W HICKORY STREET LLC"
select select "AGW"
select select "ADD"
type input "2006 HICKORY ST W"
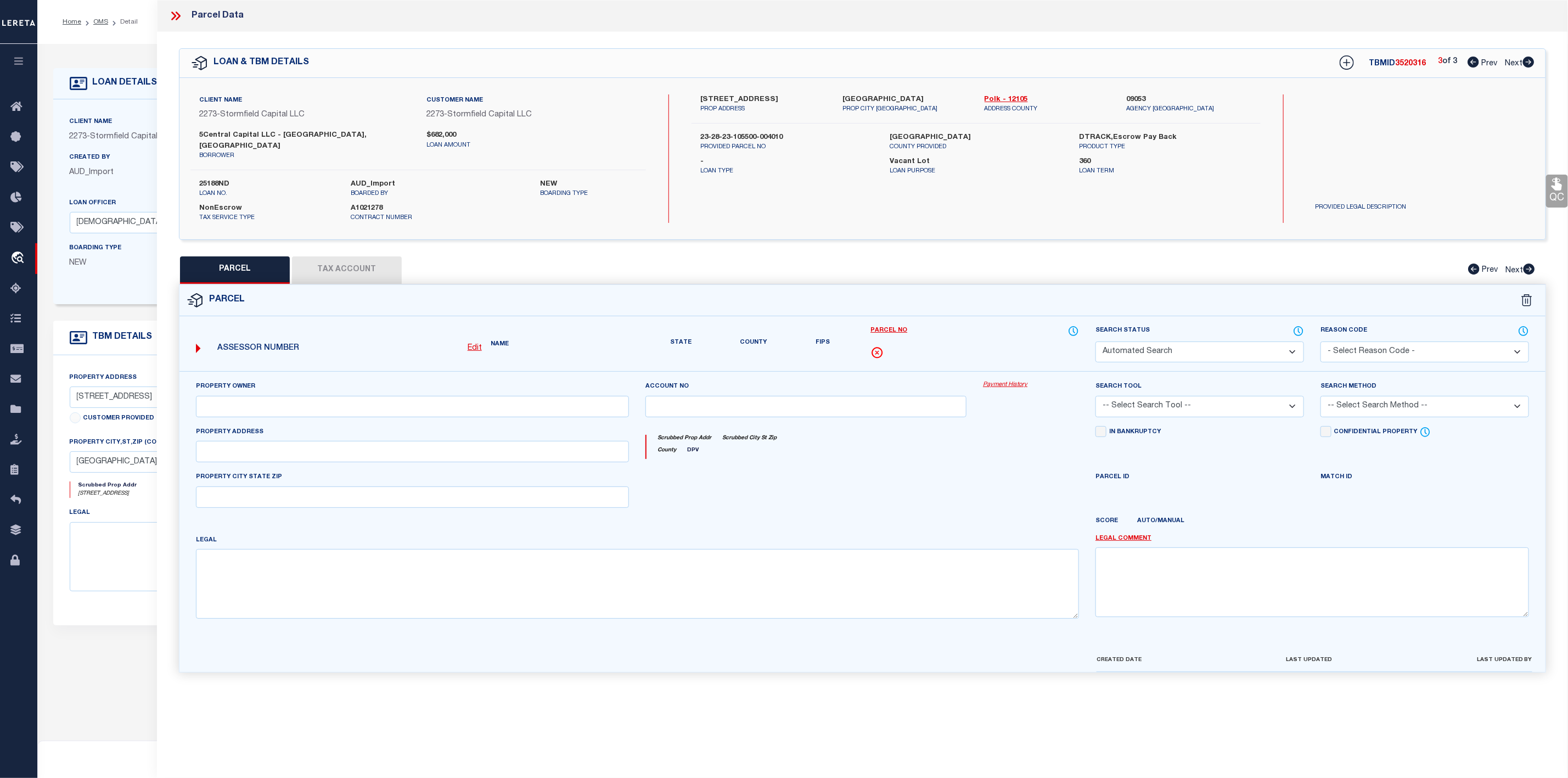
type input "LAKELAND, FL 33815"
type textarea "PLATEAU BEAUTIFUL PB 7 PG 7 BLK 4 PART OF LOTS 1 & 2 & 3 DESC AS: BEG NE COR OF…"
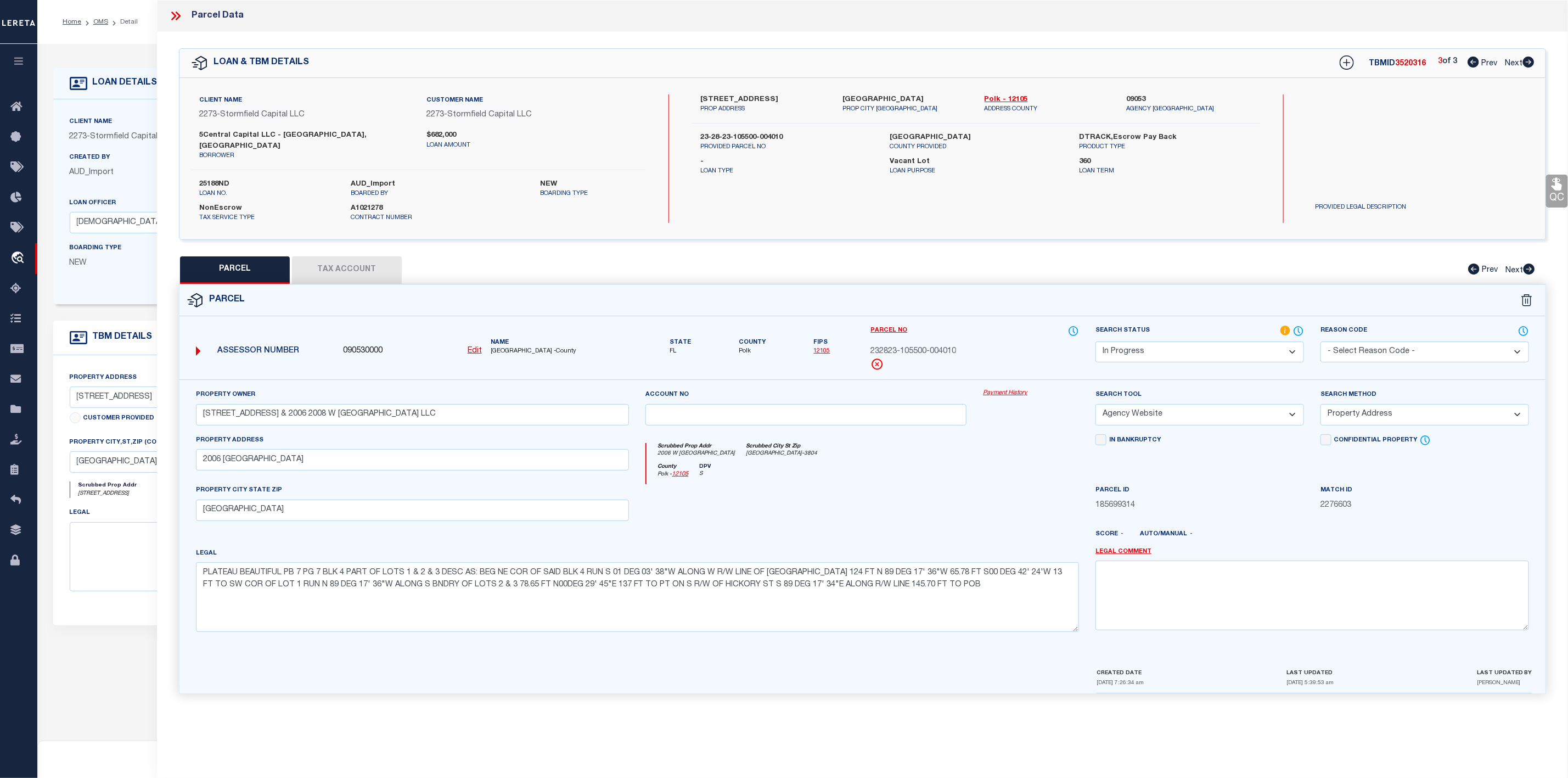
click at [1473, 71] on div "TBMID 3520316 3 of 3 Prev Next" at bounding box center [1430, 62] width 209 height 20
click at [1474, 63] on icon at bounding box center [1473, 62] width 11 height 11
select select "AS"
select select
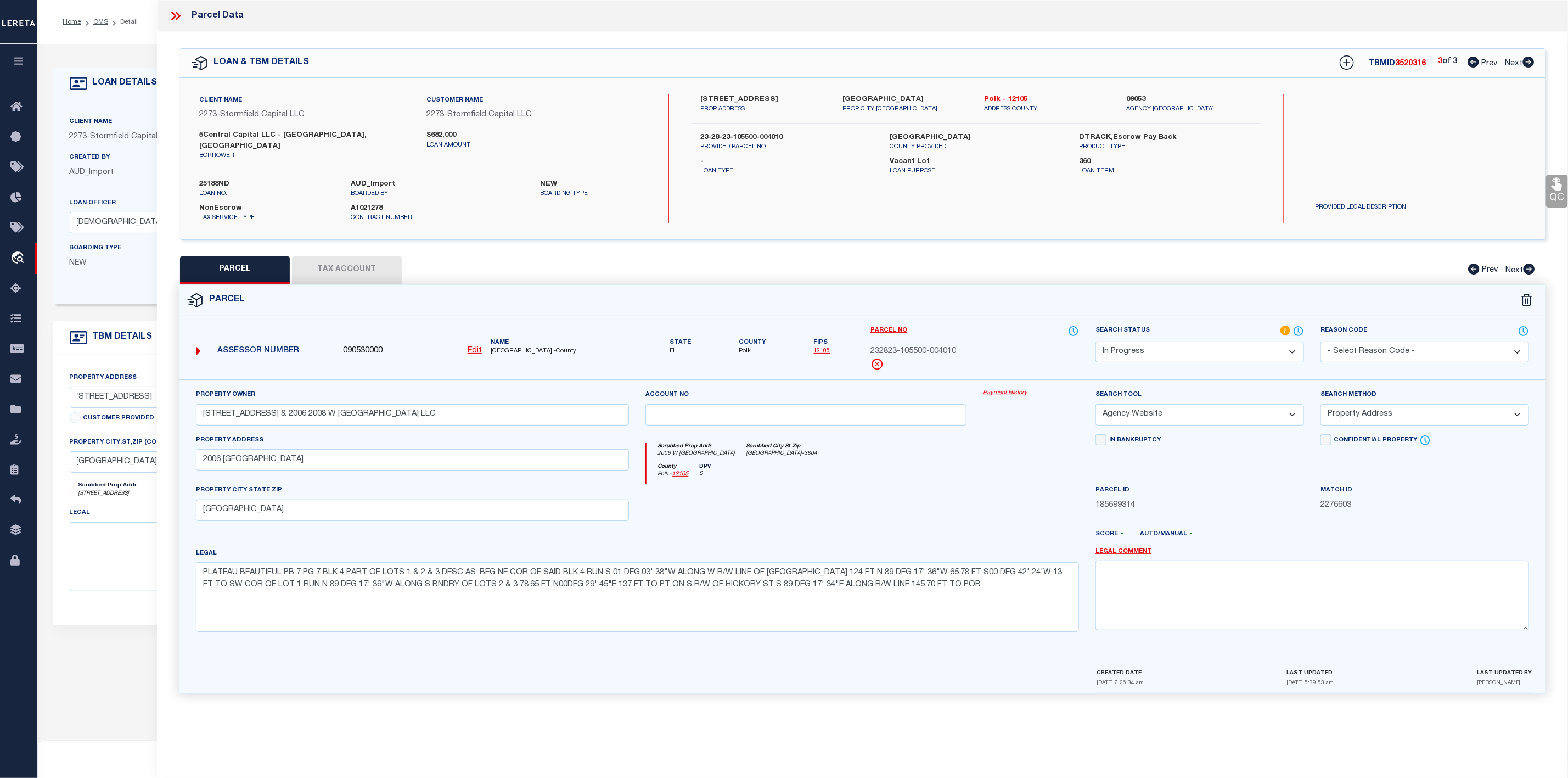
checkbox input "false"
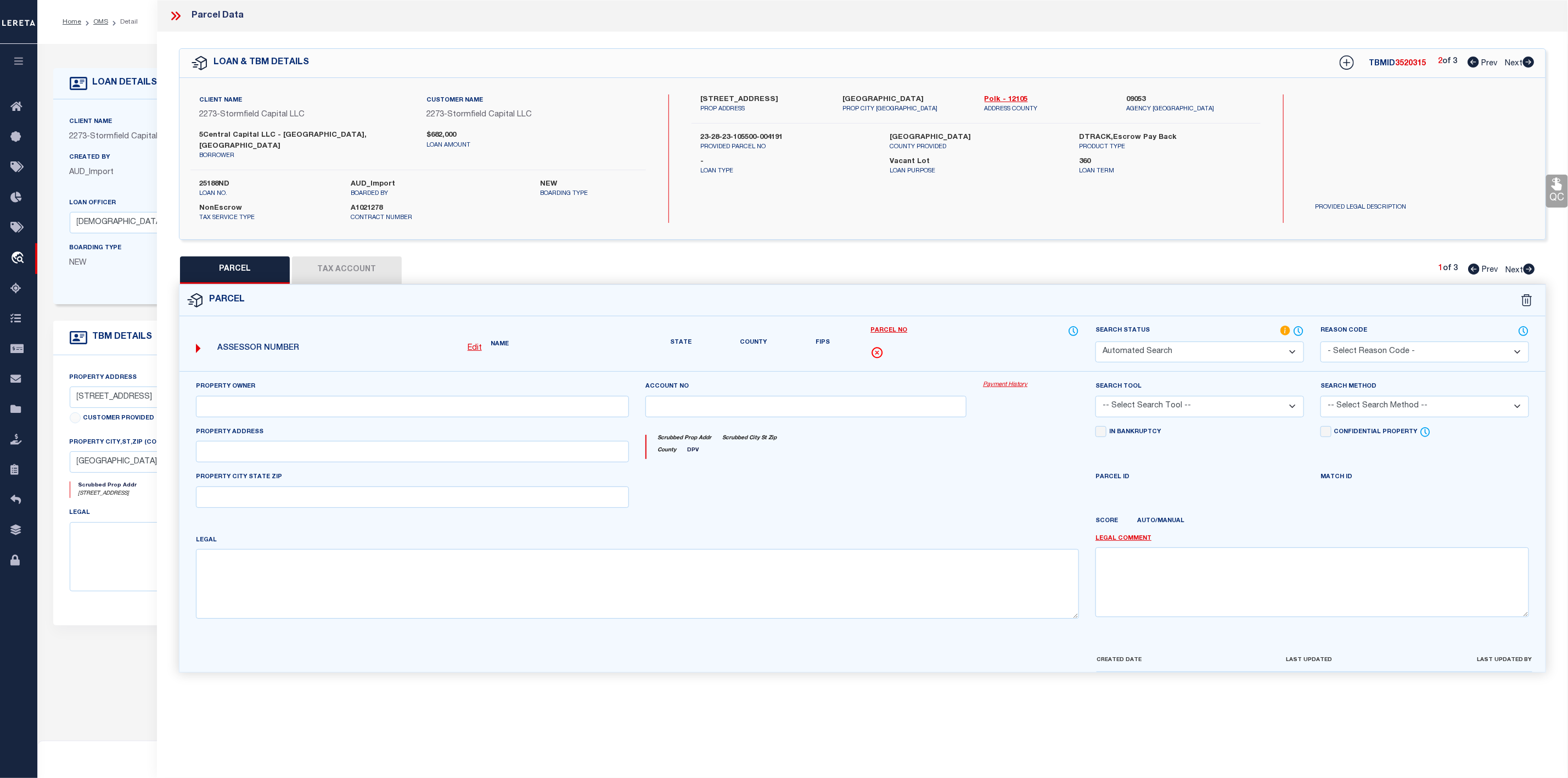
select select "PR"
select select "099"
type input "613-617 PLATEAU AVE & 2006-200"
select select "ATL"
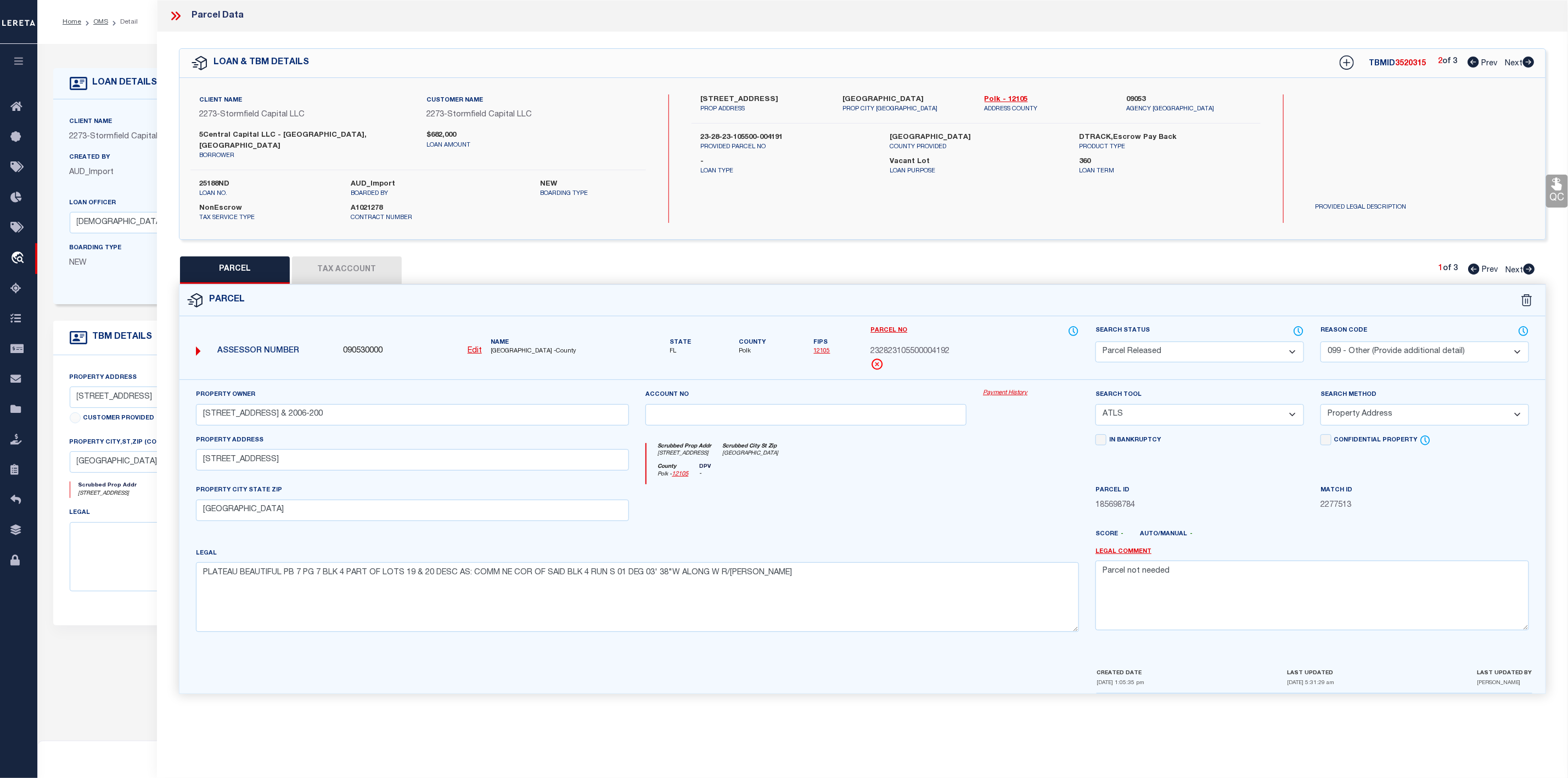
click at [1527, 264] on icon at bounding box center [1530, 269] width 11 height 11
click at [177, 17] on icon at bounding box center [175, 16] width 15 height 15
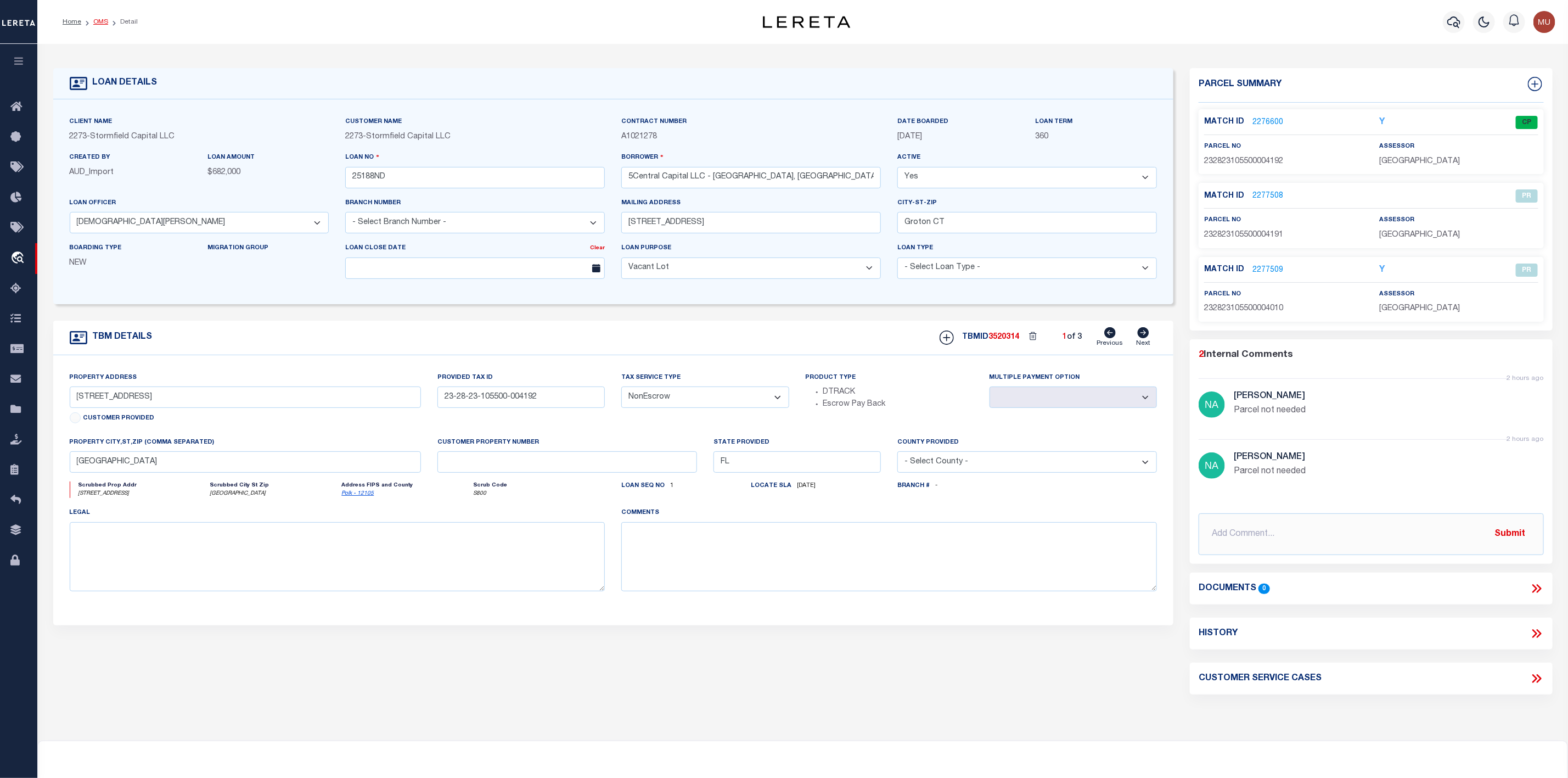
click at [100, 21] on link "OMS" at bounding box center [100, 22] width 15 height 6
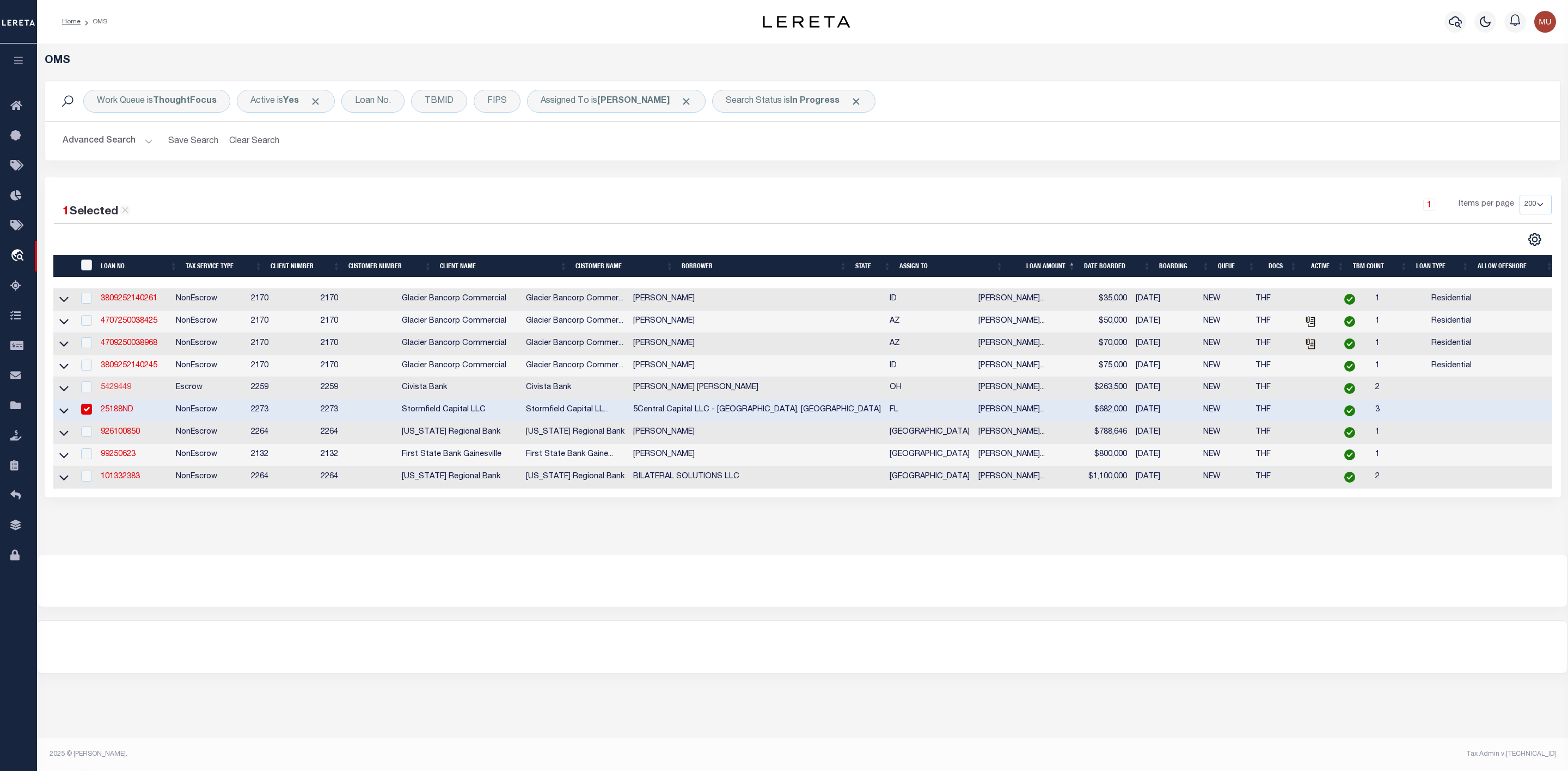
click at [108, 391] on link "5429449" at bounding box center [116, 388] width 31 height 8
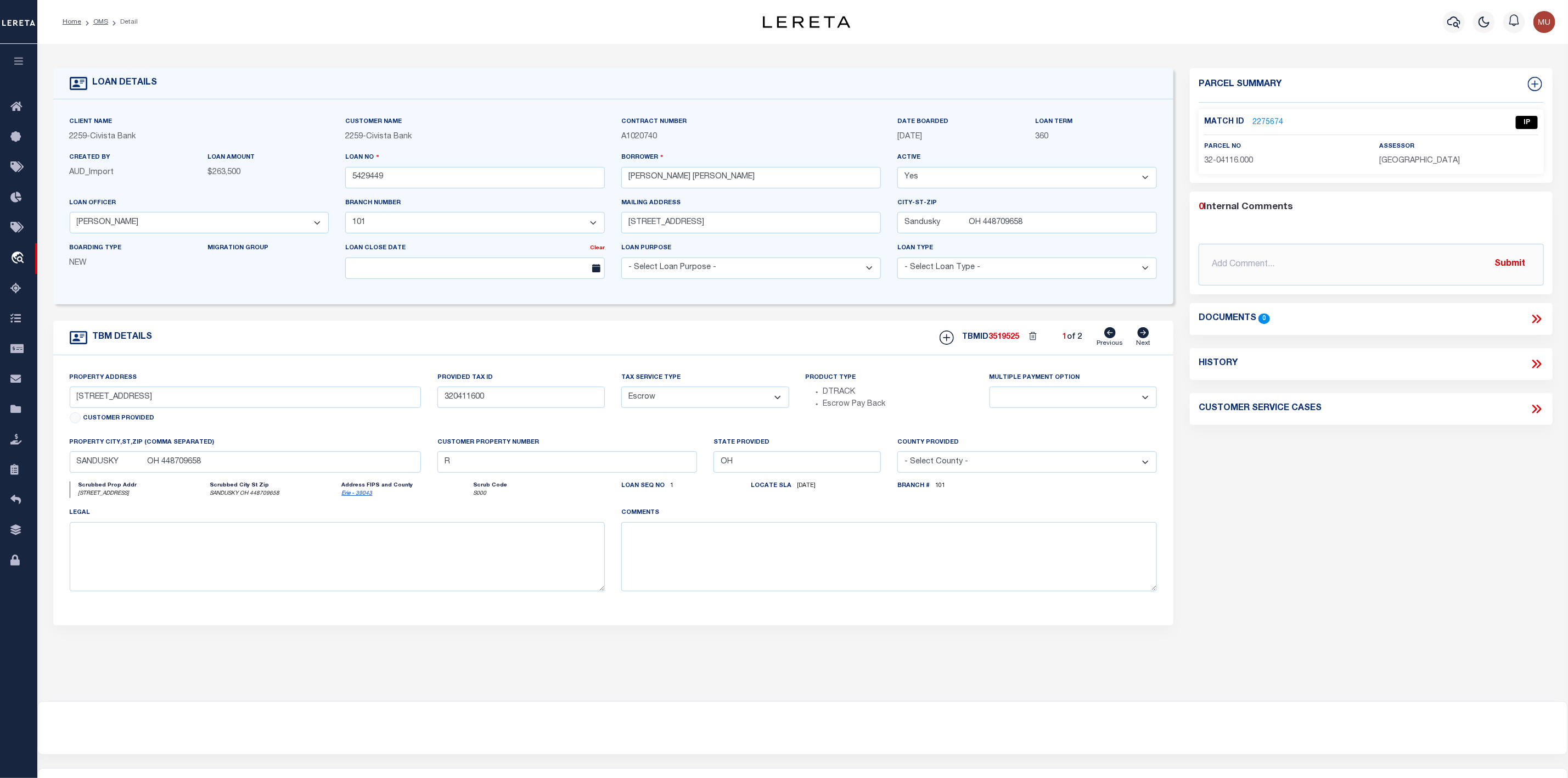
click at [1276, 122] on link "2275674" at bounding box center [1268, 122] width 31 height 11
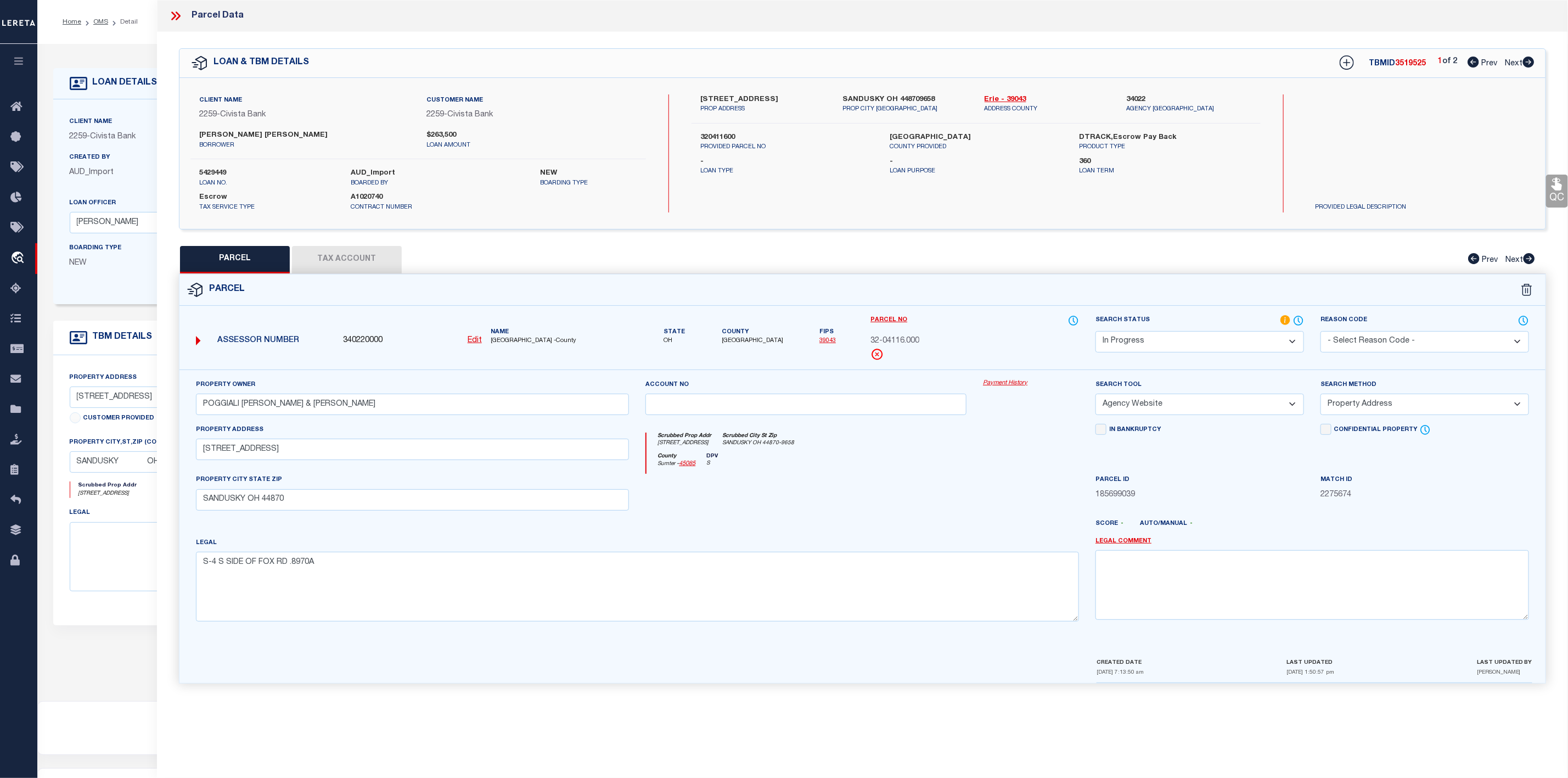
click at [1410, 62] on span "3519525" at bounding box center [1410, 64] width 31 height 8
copy span "3519525"
click at [1521, 58] on link "Next" at bounding box center [1519, 61] width 30 height 8
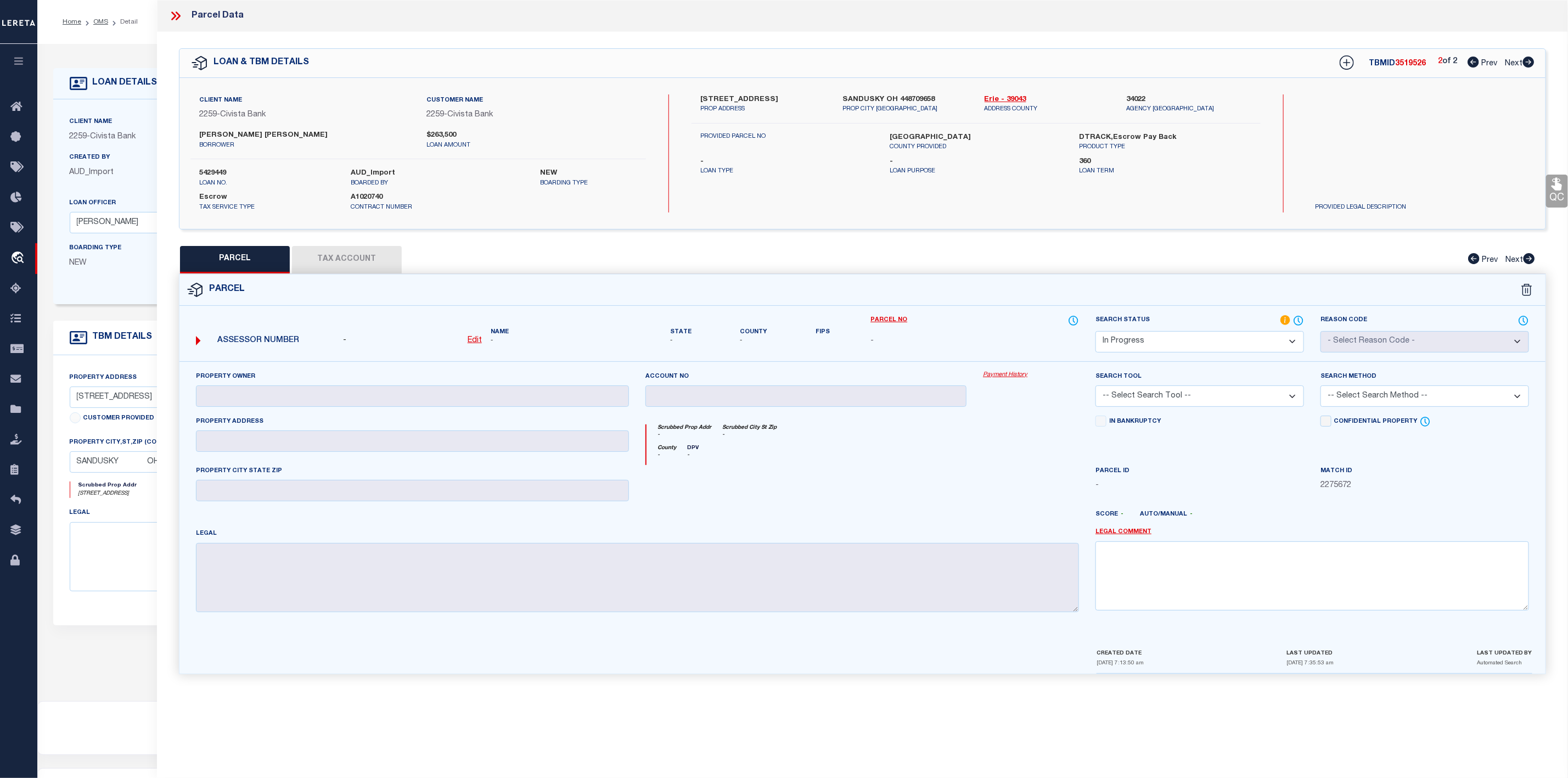
click at [1469, 64] on icon at bounding box center [1473, 62] width 11 height 11
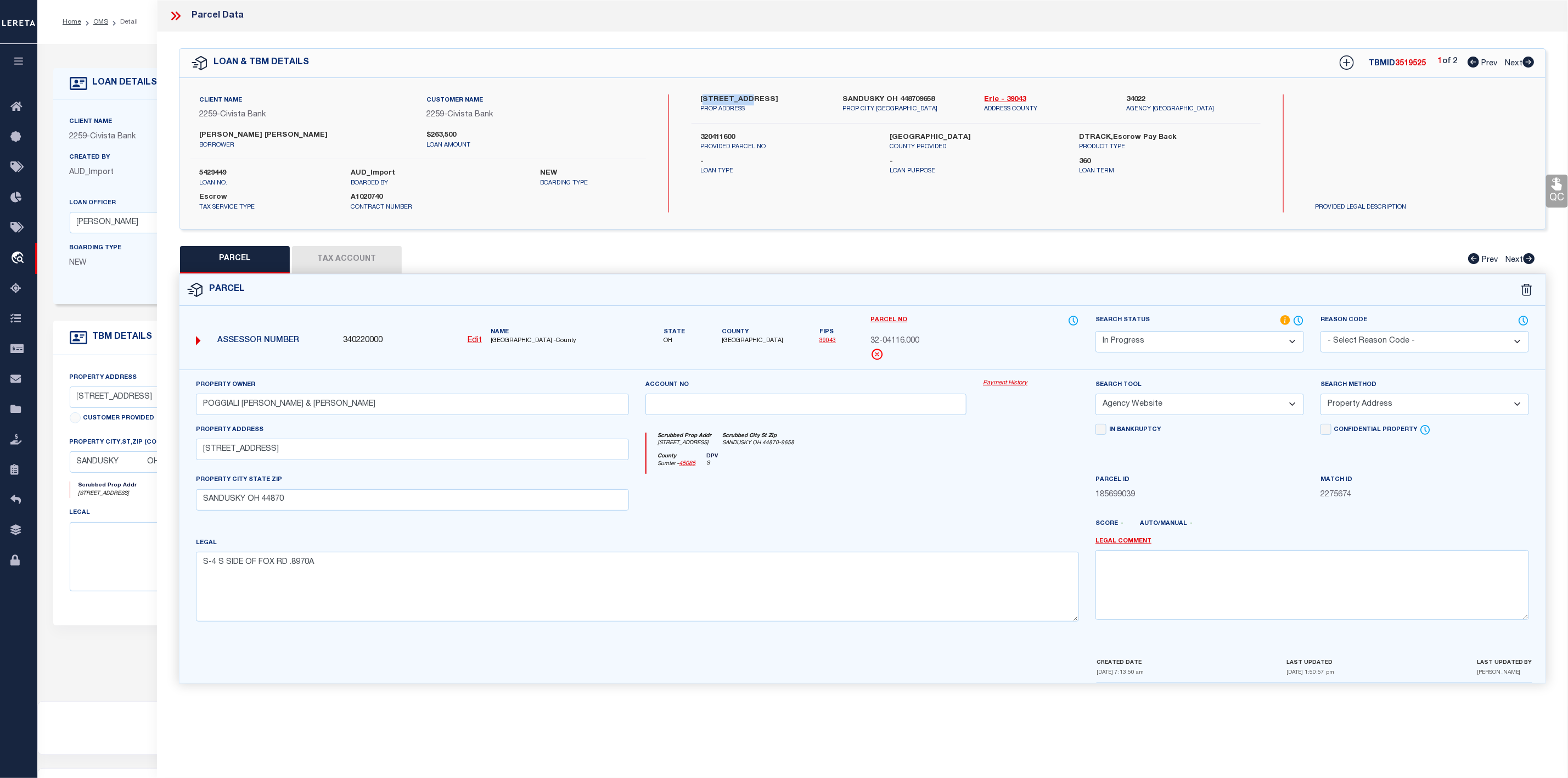
drag, startPoint x: 705, startPoint y: 95, endPoint x: 758, endPoint y: 99, distance: 53.2
click at [758, 99] on label "3204 FOX RD" at bounding box center [763, 100] width 126 height 11
drag, startPoint x: 698, startPoint y: 94, endPoint x: 756, endPoint y: 96, distance: 58.0
click at [756, 96] on div "3204 FOX RD PROP ADDRESS" at bounding box center [763, 104] width 142 height 20
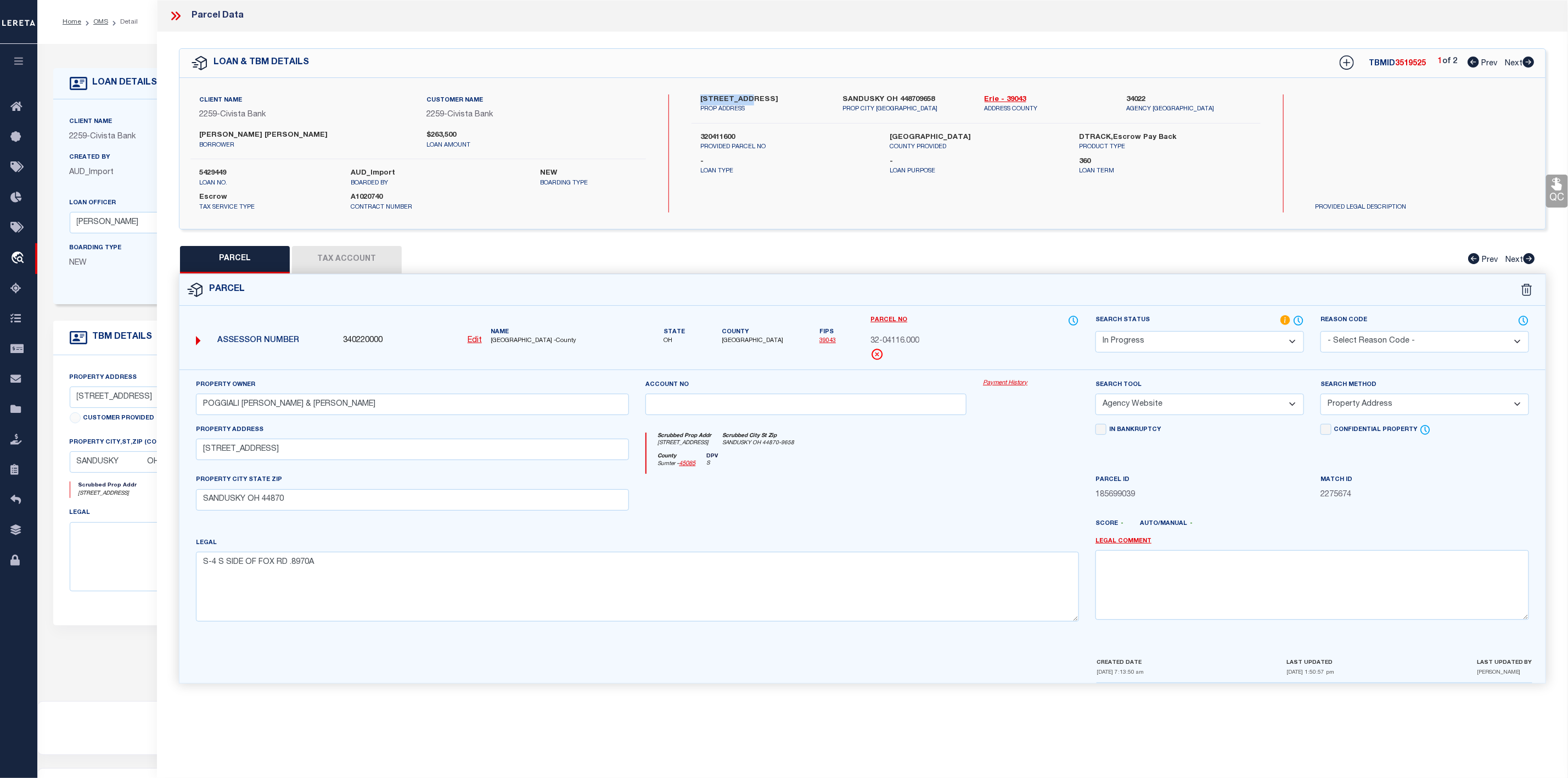
copy label "3204 FOX RD"
click at [1470, 61] on icon at bounding box center [1473, 62] width 11 height 11
click at [356, 268] on button "Tax Account" at bounding box center [347, 260] width 110 height 28
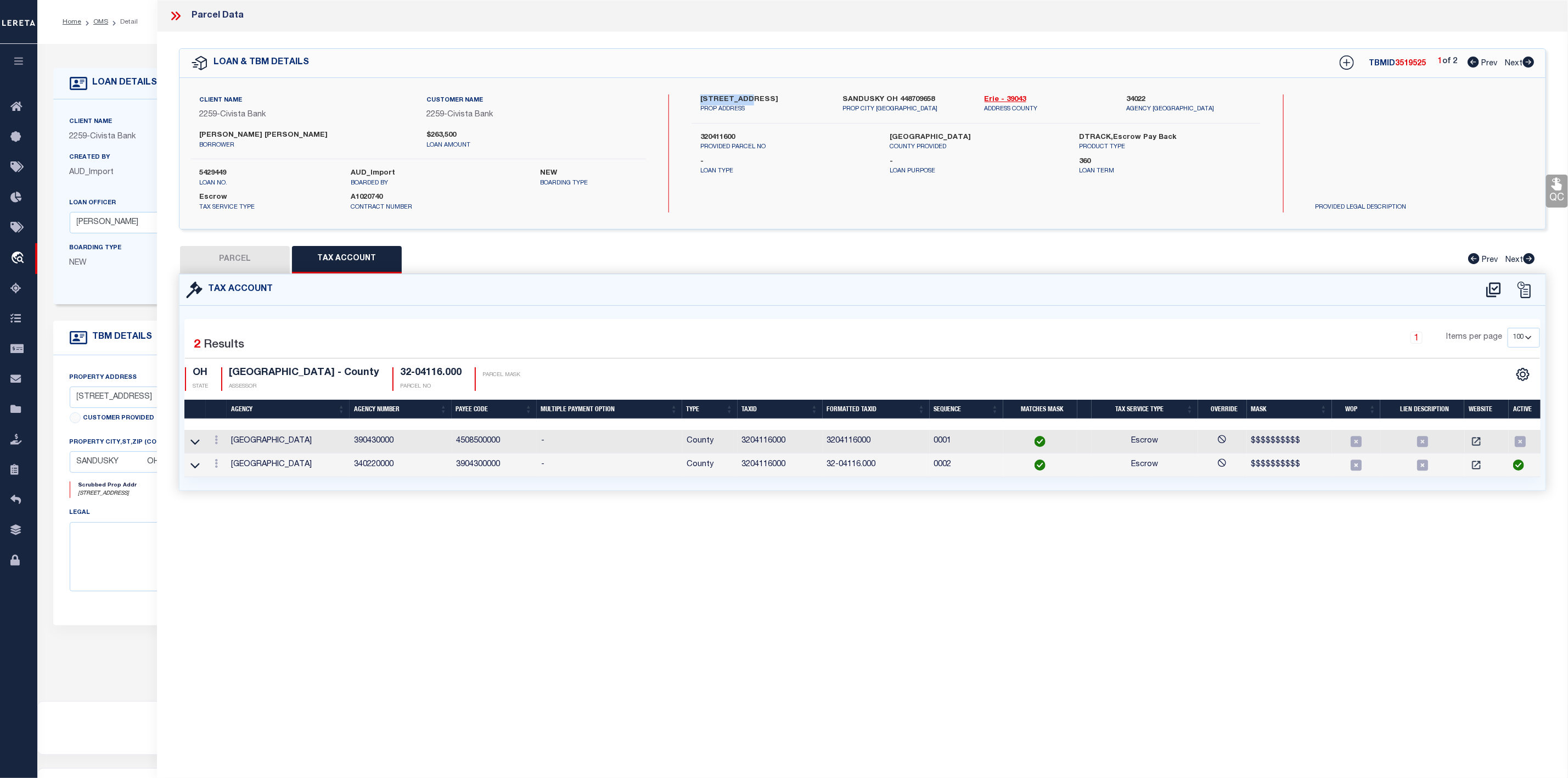
click at [224, 271] on button "PARCEL" at bounding box center [235, 260] width 110 height 28
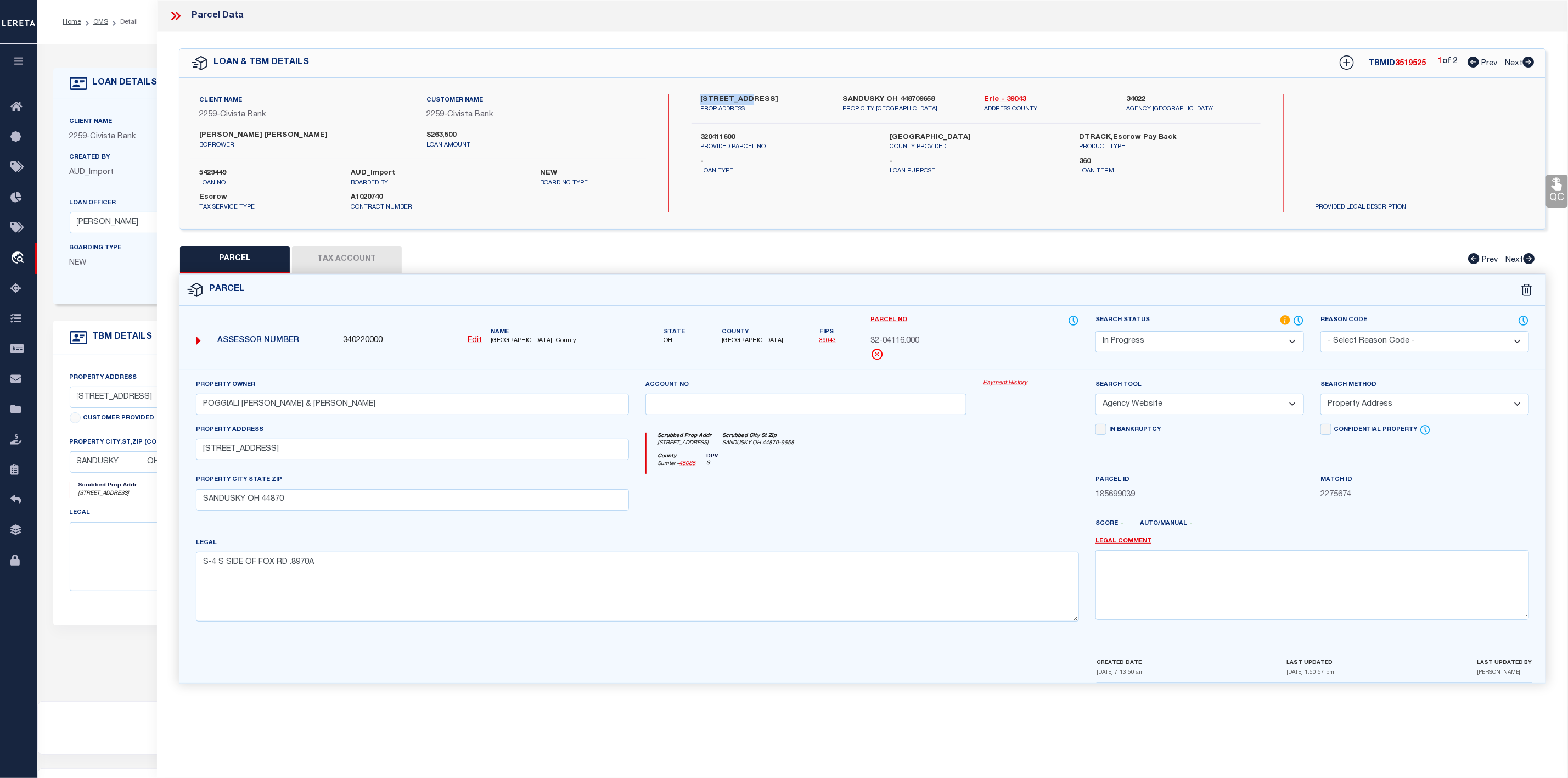
click at [1185, 351] on select "Automated Search Bad Parcel Complete Duplicate Parcel High Dollar Reporting In …" at bounding box center [1200, 342] width 209 height 21
click at [1096, 333] on select "Automated Search Bad Parcel Complete Duplicate Parcel High Dollar Reporting In …" at bounding box center [1200, 342] width 209 height 21
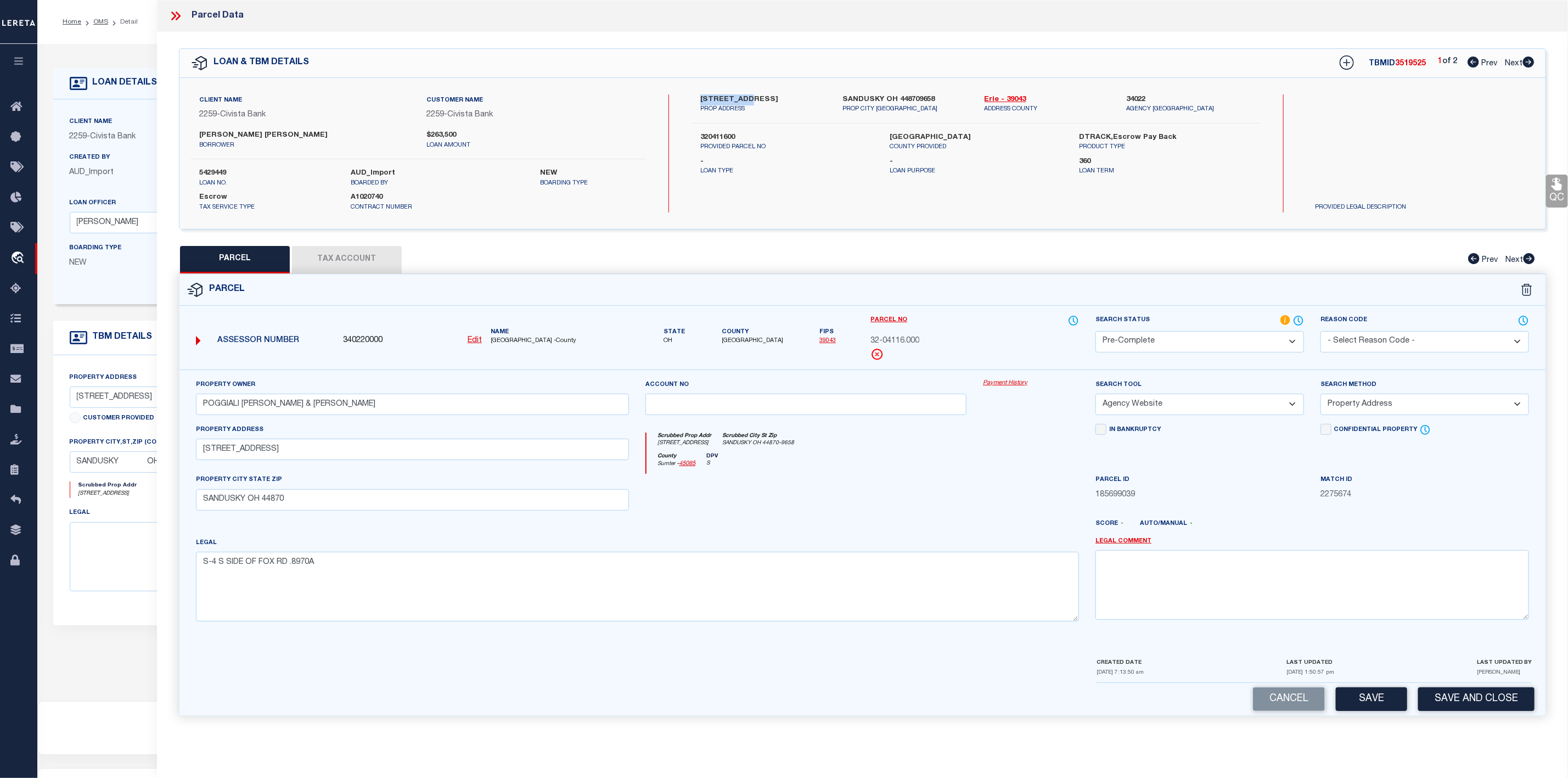
scroll to position [68, 0]
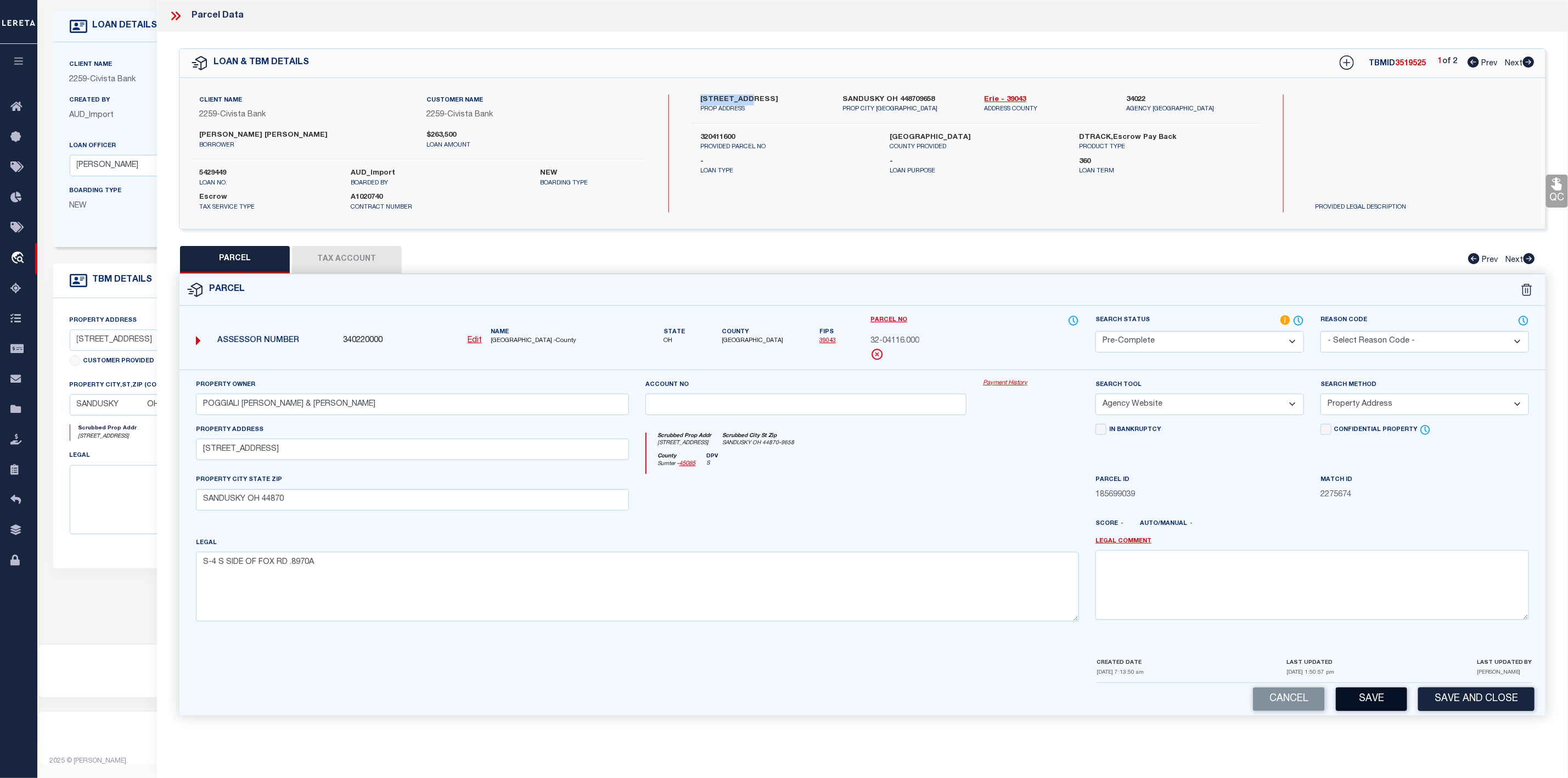
click at [1372, 705] on button "Save" at bounding box center [1371, 699] width 71 height 23
click at [176, 12] on icon at bounding box center [178, 16] width 5 height 9
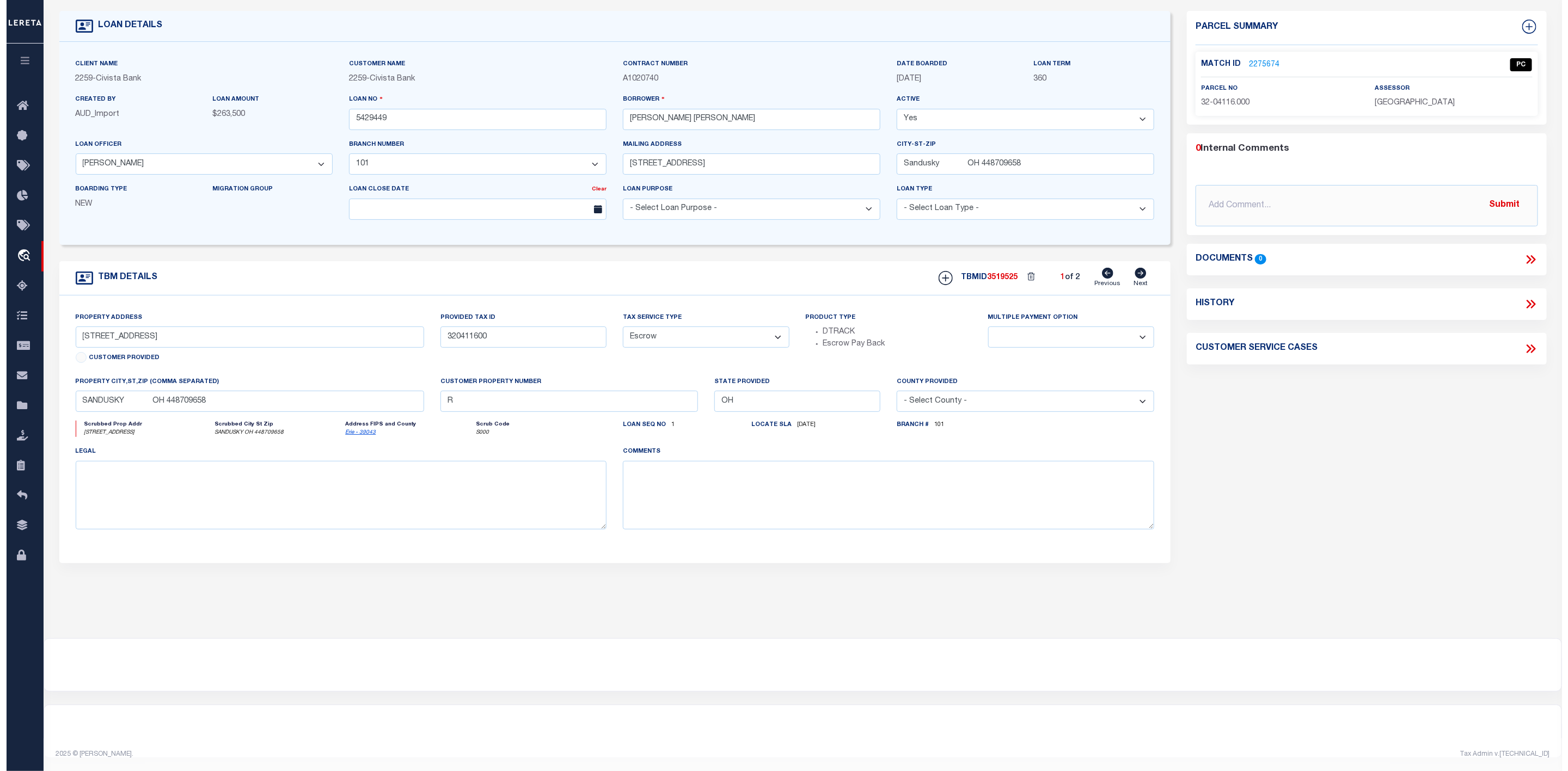
scroll to position [0, 0]
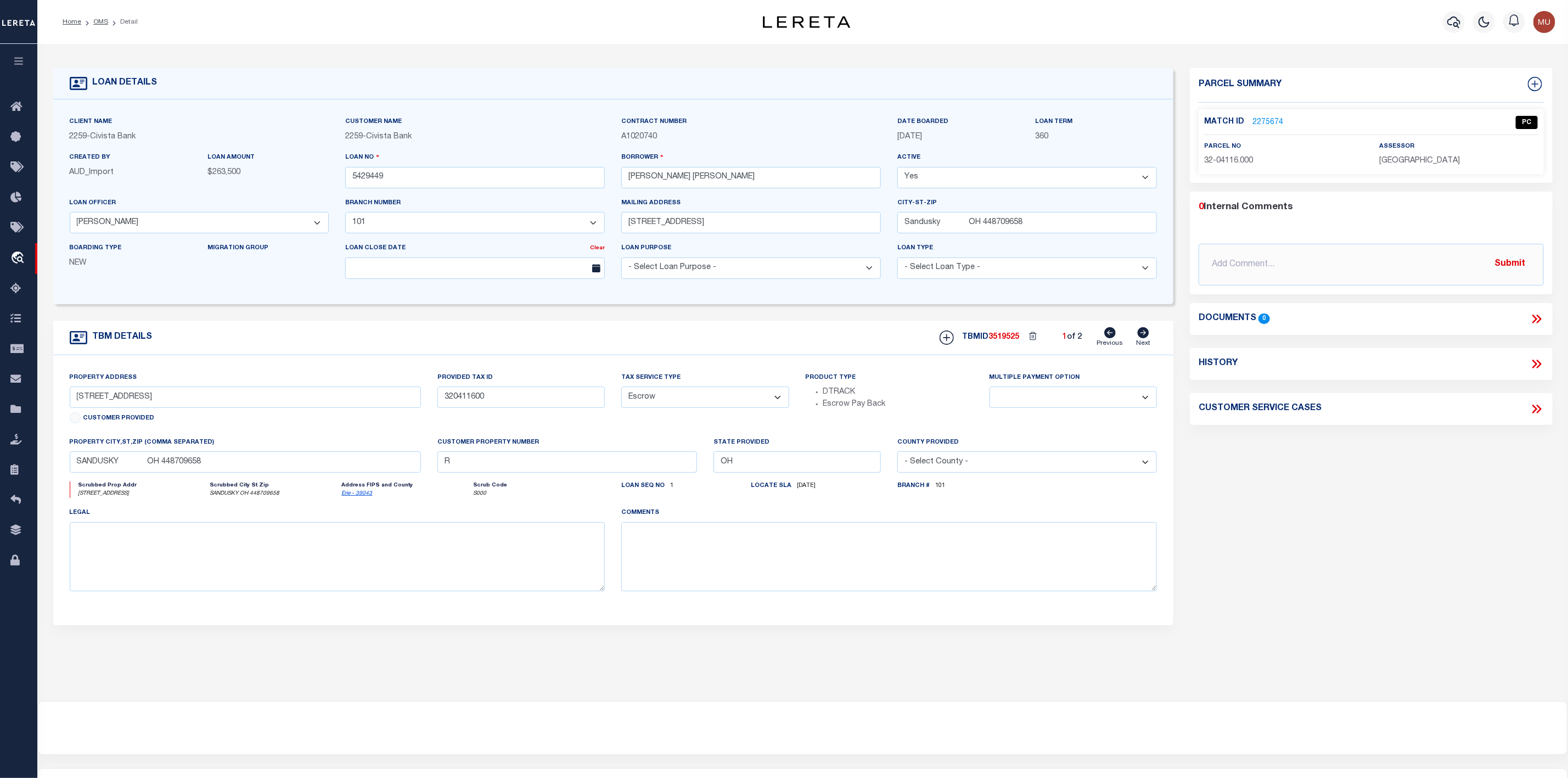
click at [108, 20] on li "Detail" at bounding box center [122, 22] width 30 height 10
click at [100, 23] on link "OMS" at bounding box center [100, 22] width 15 height 6
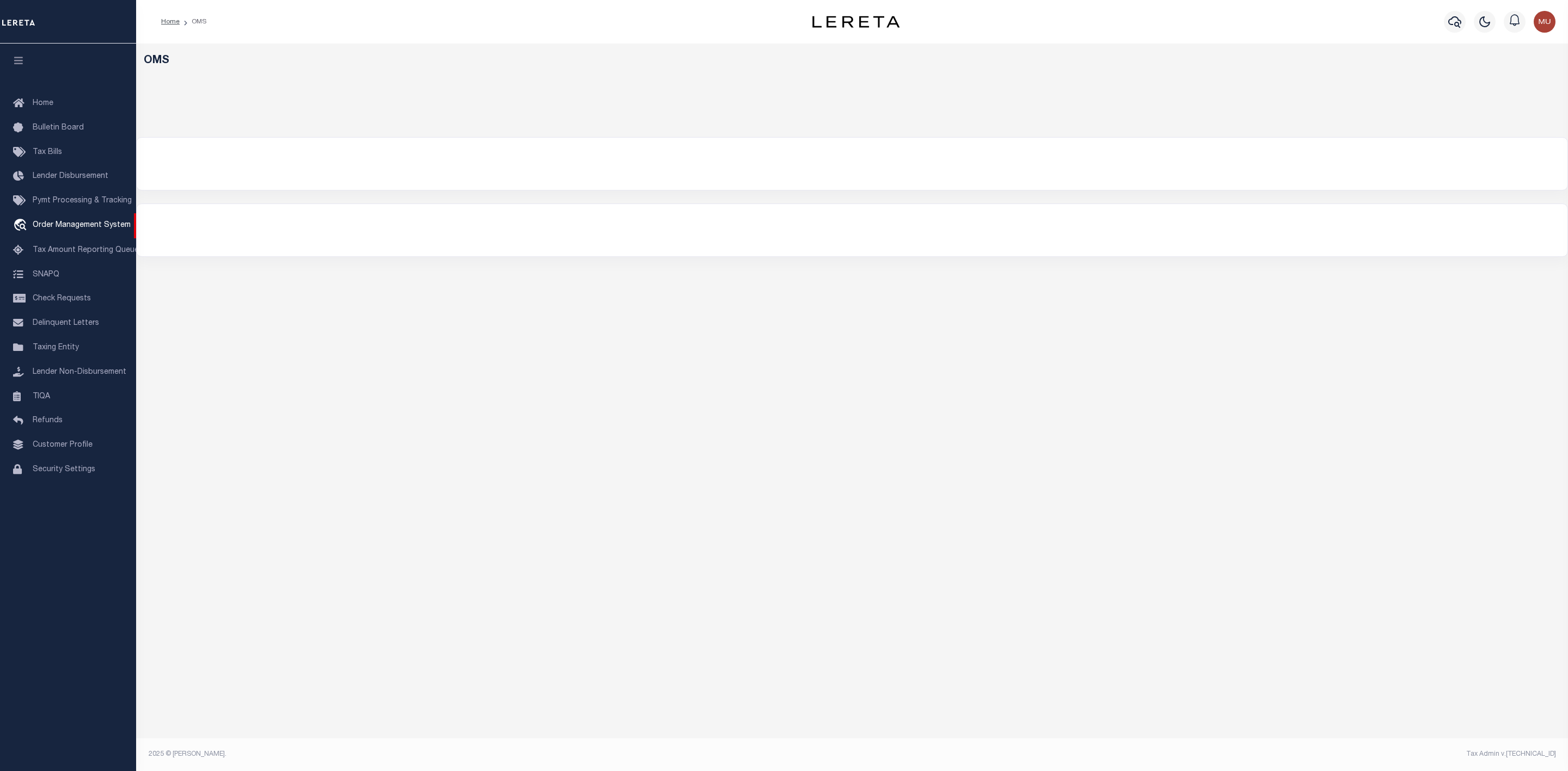
select select "200"
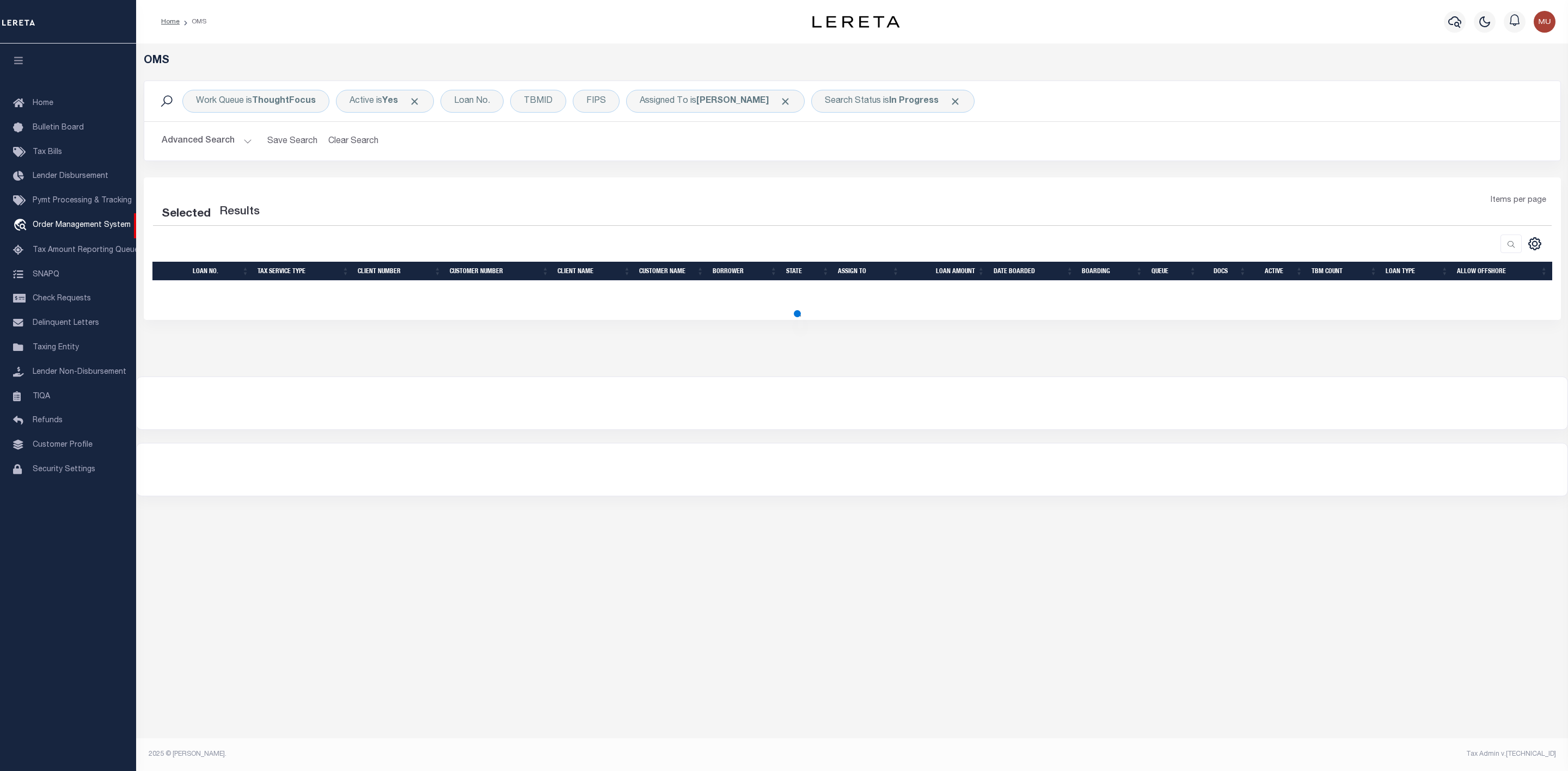
select select "200"
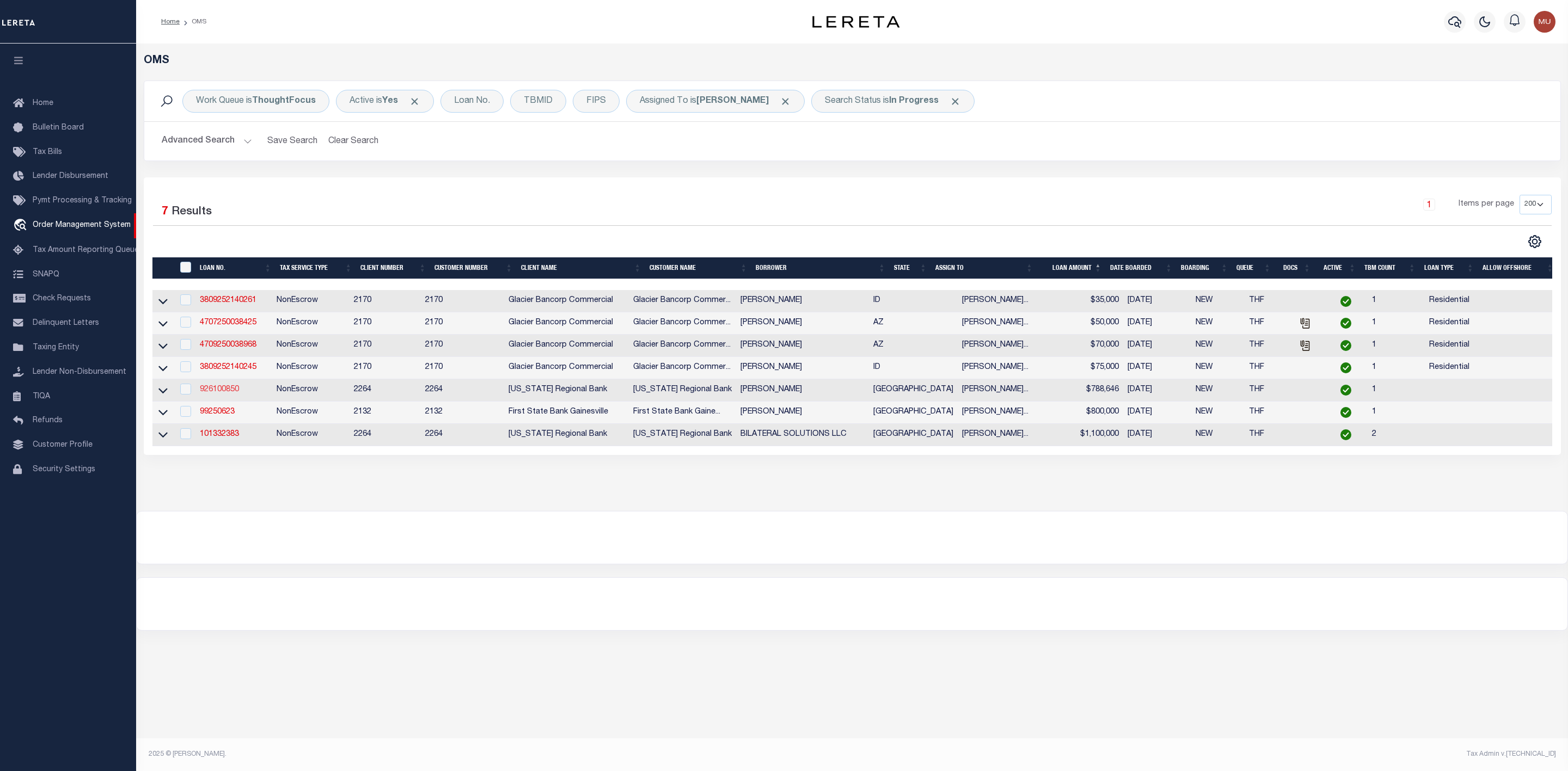
click at [221, 393] on link "926100850" at bounding box center [219, 390] width 39 height 8
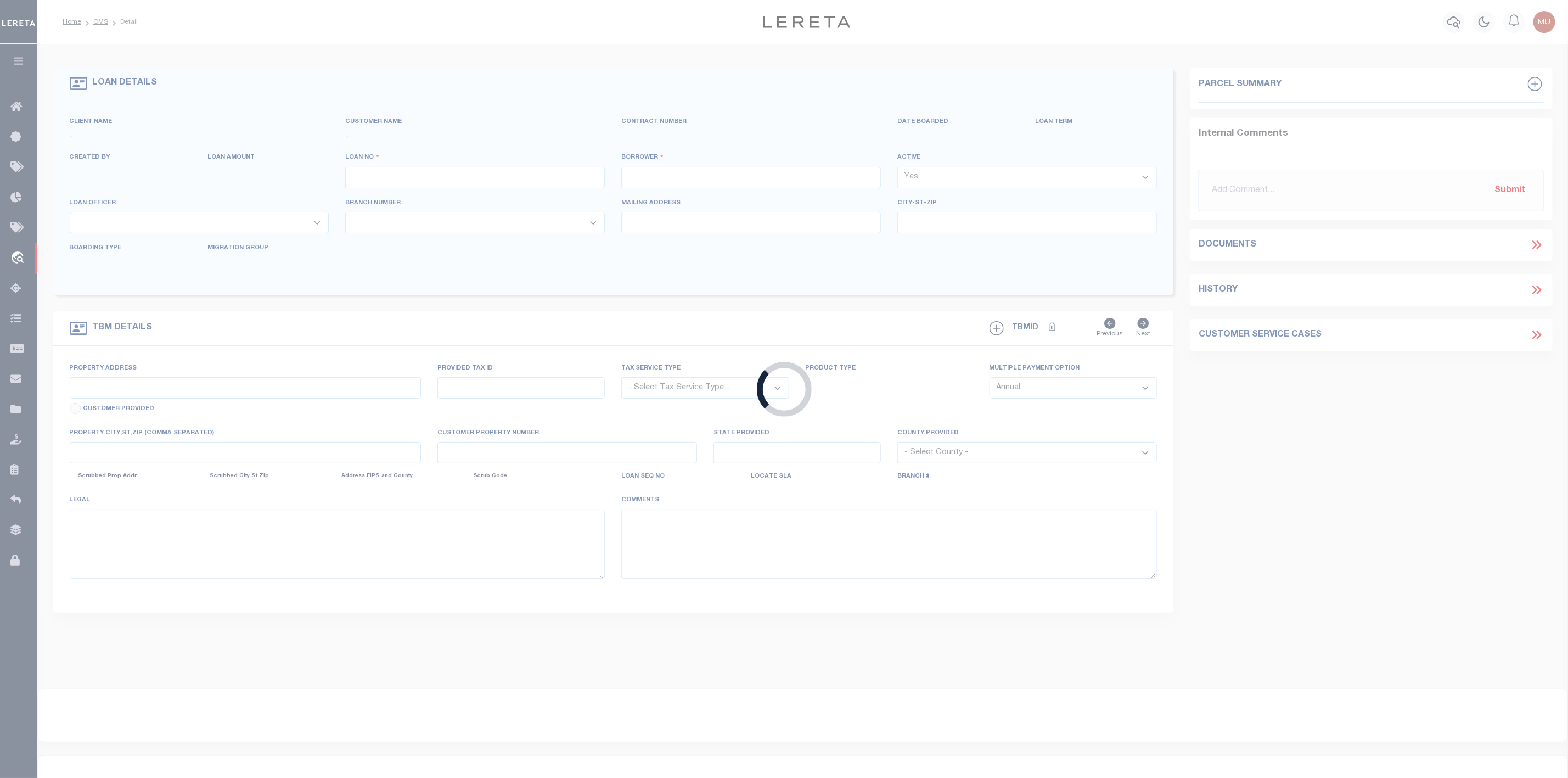
type input "926100850"
type input "KATHERINE BRADY KELLER"
select select
type input "13683 FERNANDO ROAD"
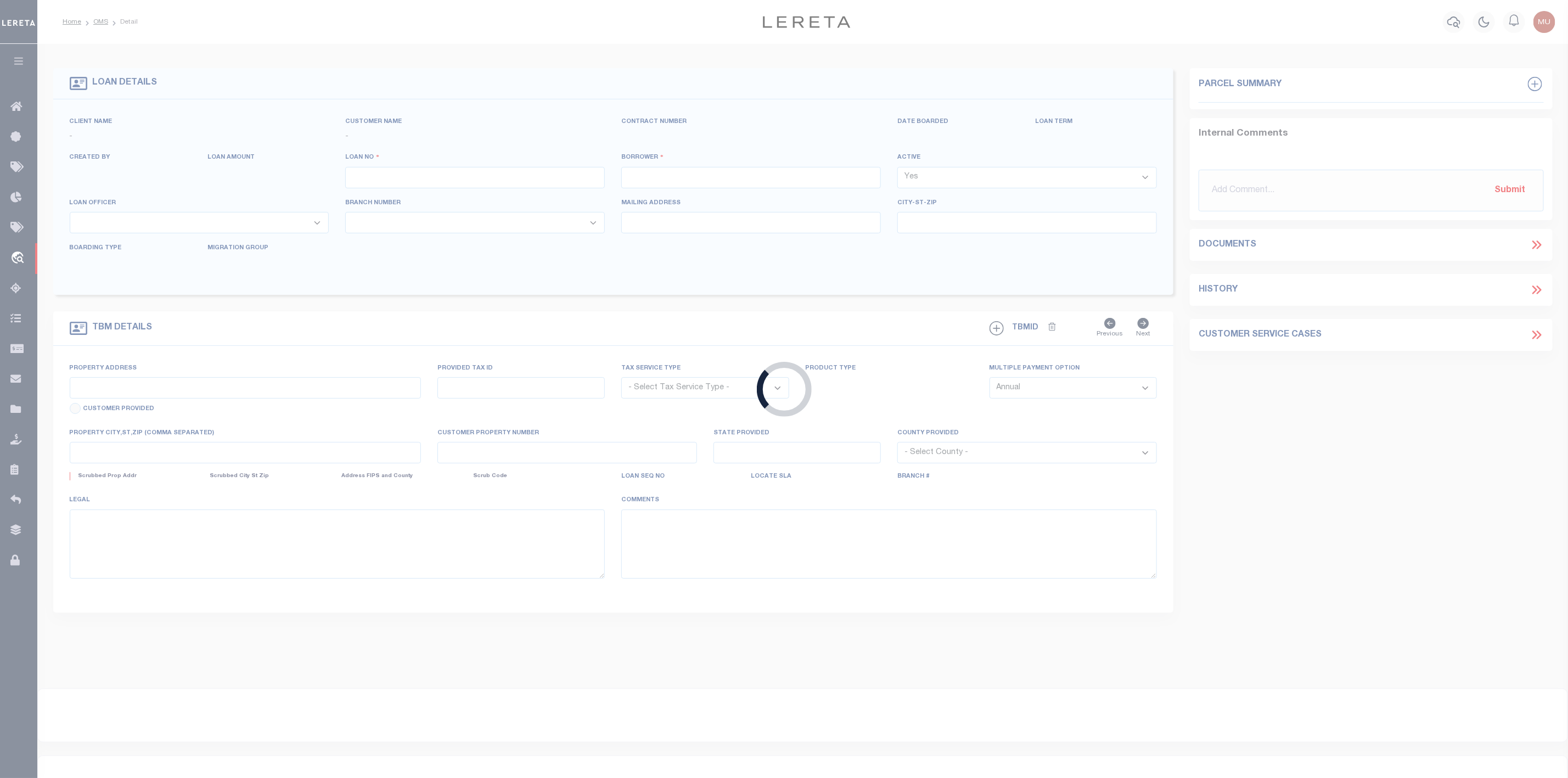
type input "FRISCO TX 75035"
select select
select select "NonEscrow"
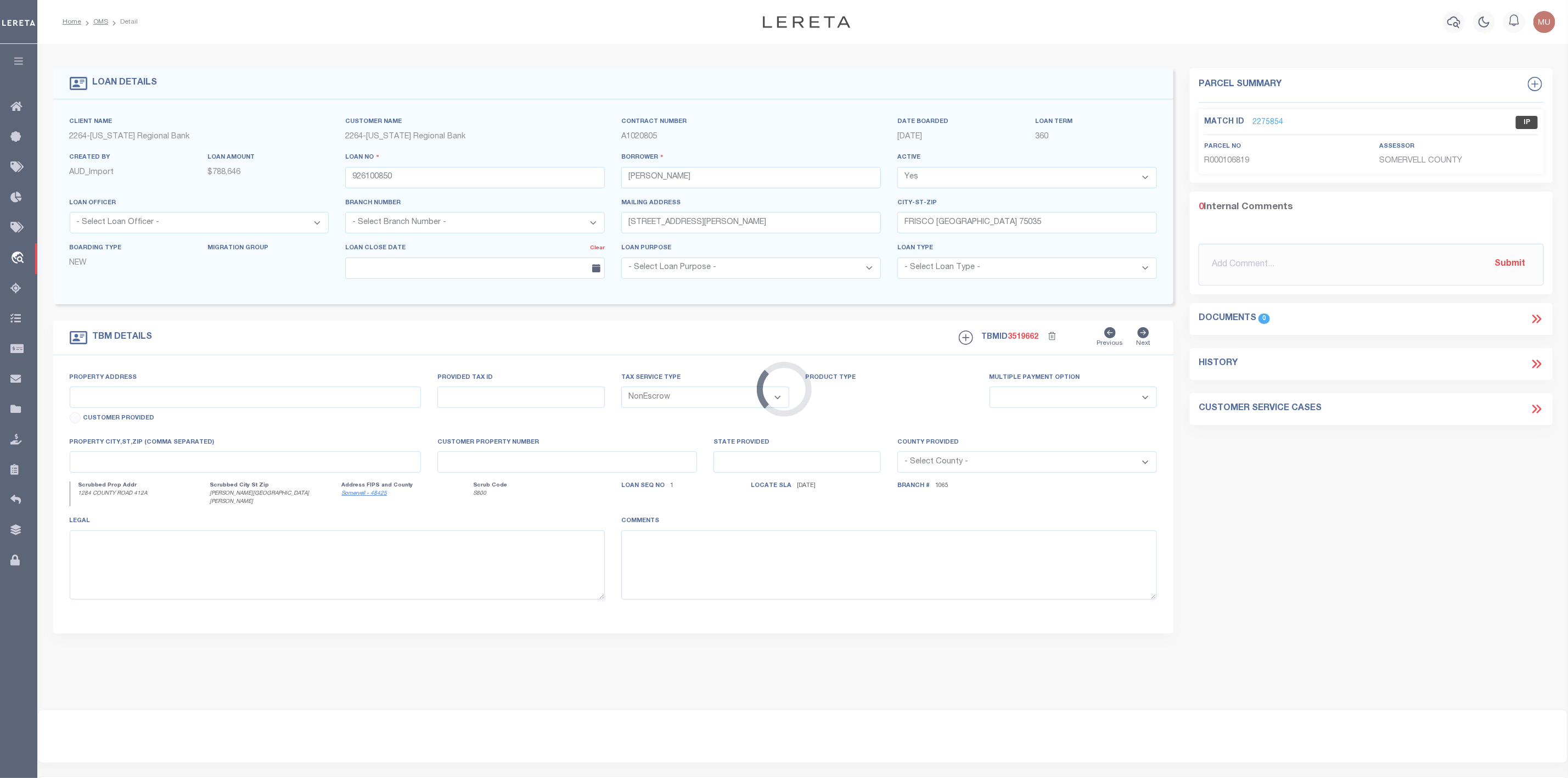
select select "152279"
select select "8141"
type input "1284 COUNTY ROAD 412A"
type input "R000106819"
select select
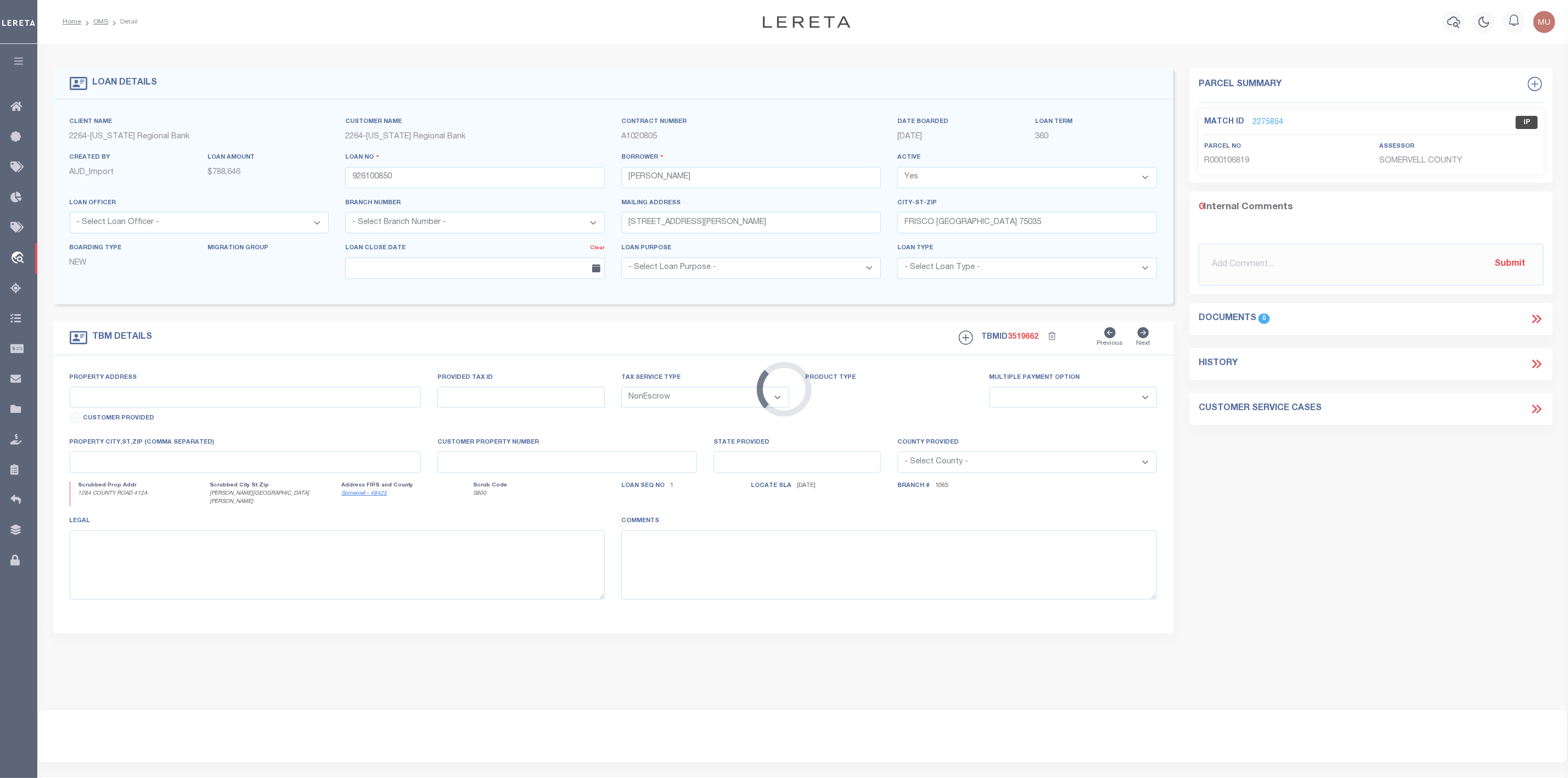
type input "GLEN ROSE, TX, 76043"
type input "126"
type input "[GEOGRAPHIC_DATA]"
select select
type textarea "ACRES 11.960; TRACT 55; ABST A24; A24 JOHN ECHOLS; TRACT 55"
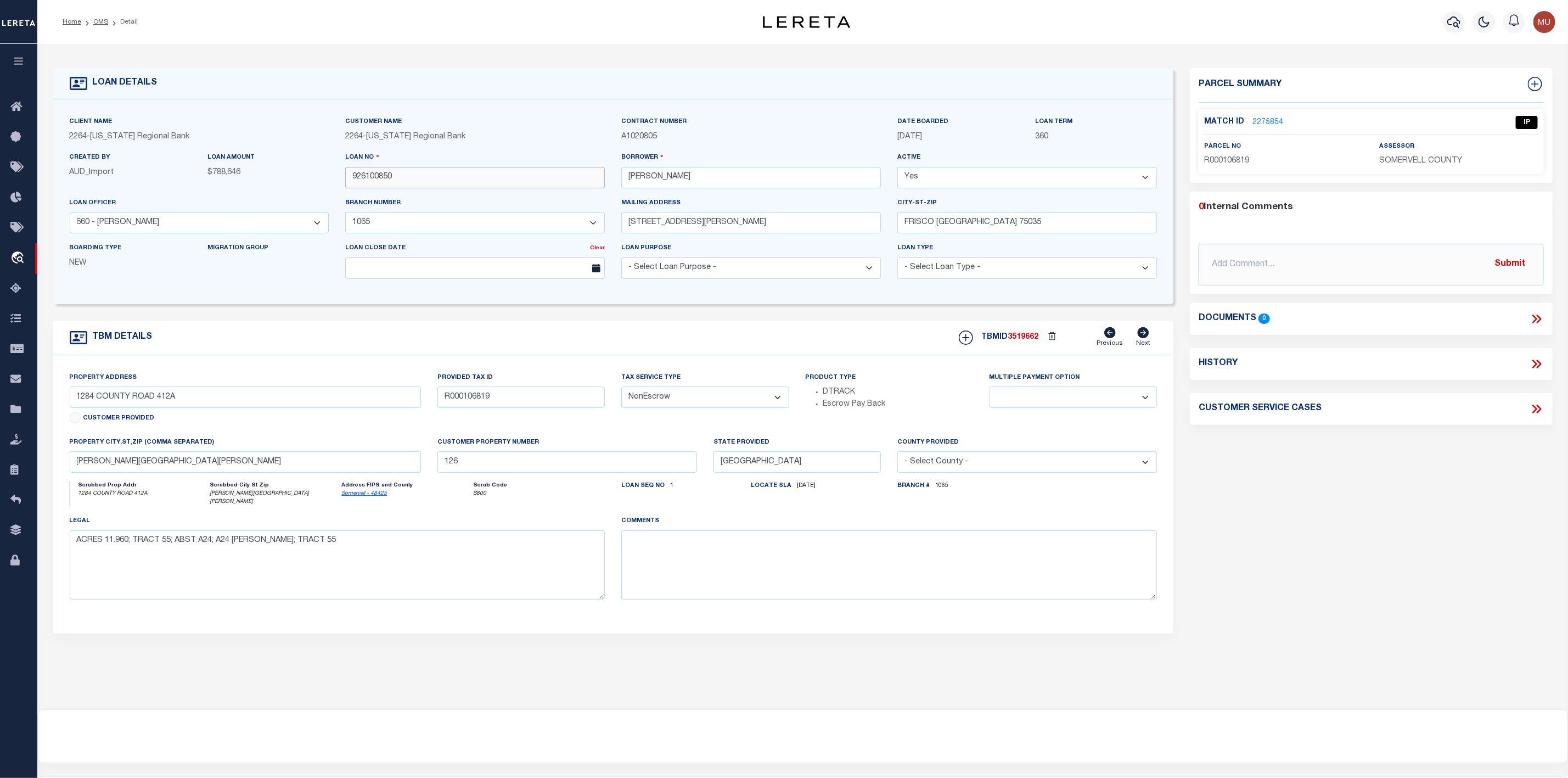
click at [382, 177] on input "926100850" at bounding box center [475, 178] width 260 height 21
click at [92, 25] on li "OMS" at bounding box center [95, 22] width 27 height 10
click at [103, 19] on link "OMS" at bounding box center [100, 22] width 15 height 6
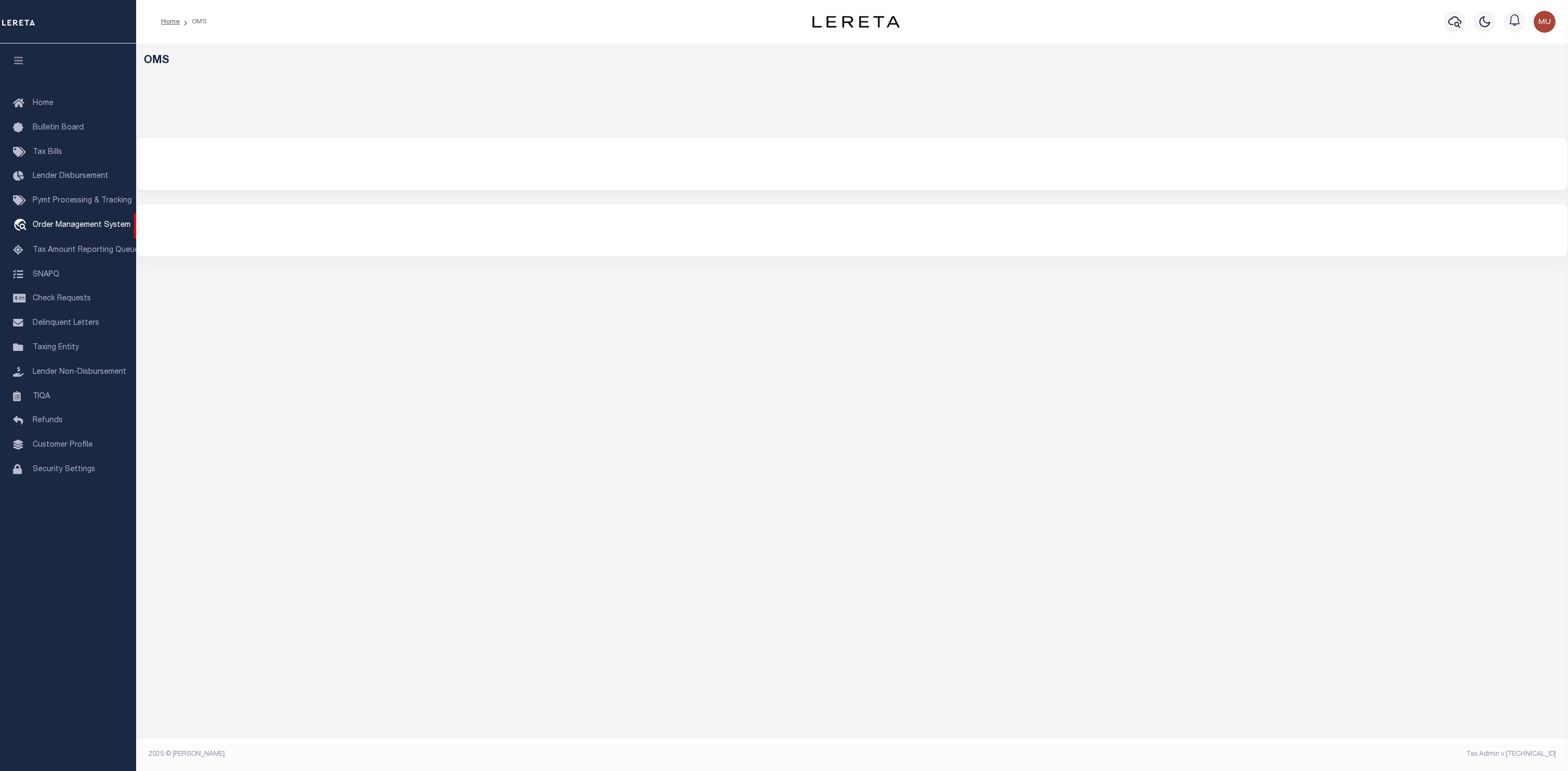
select select "200"
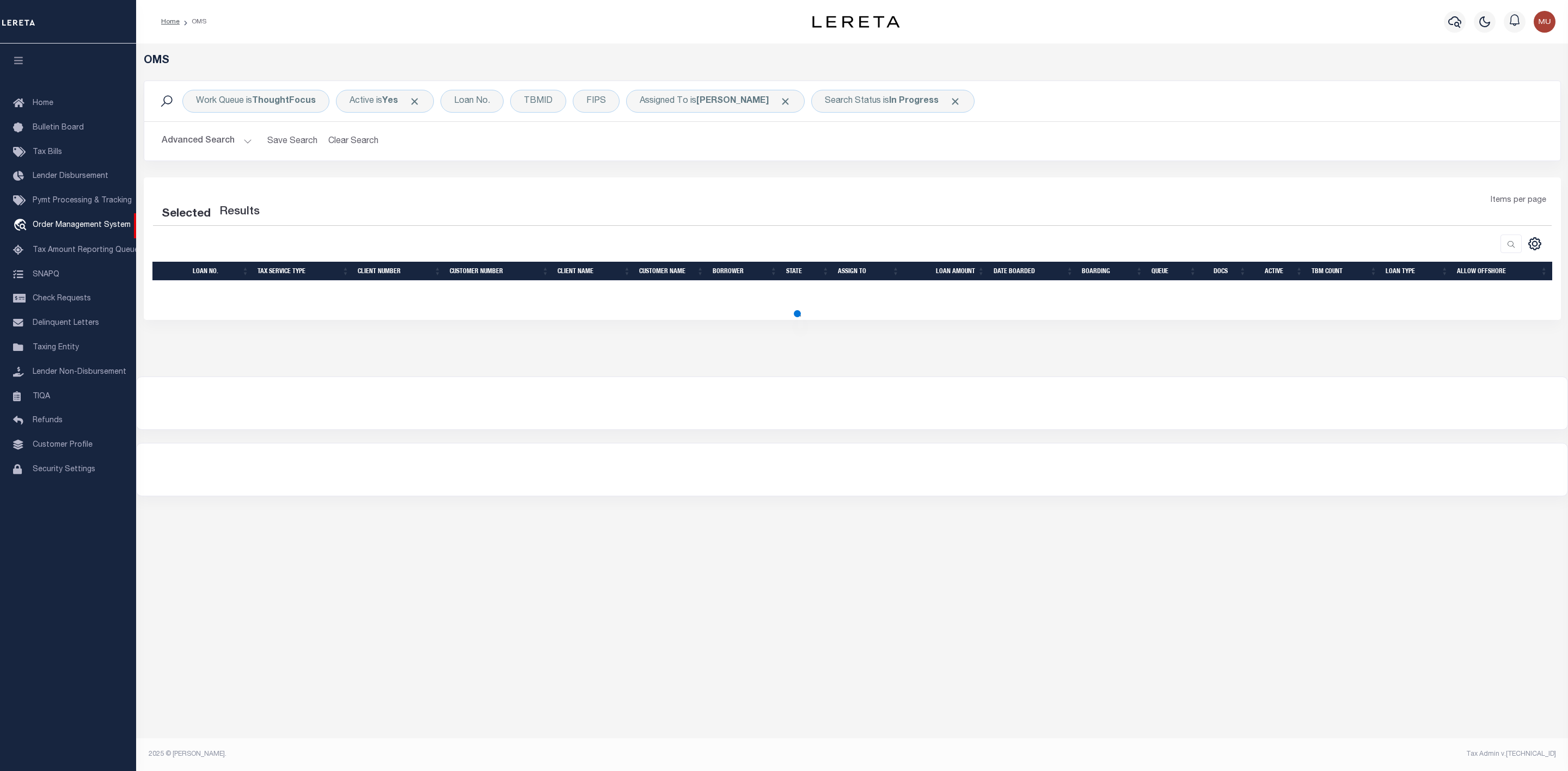
select select "200"
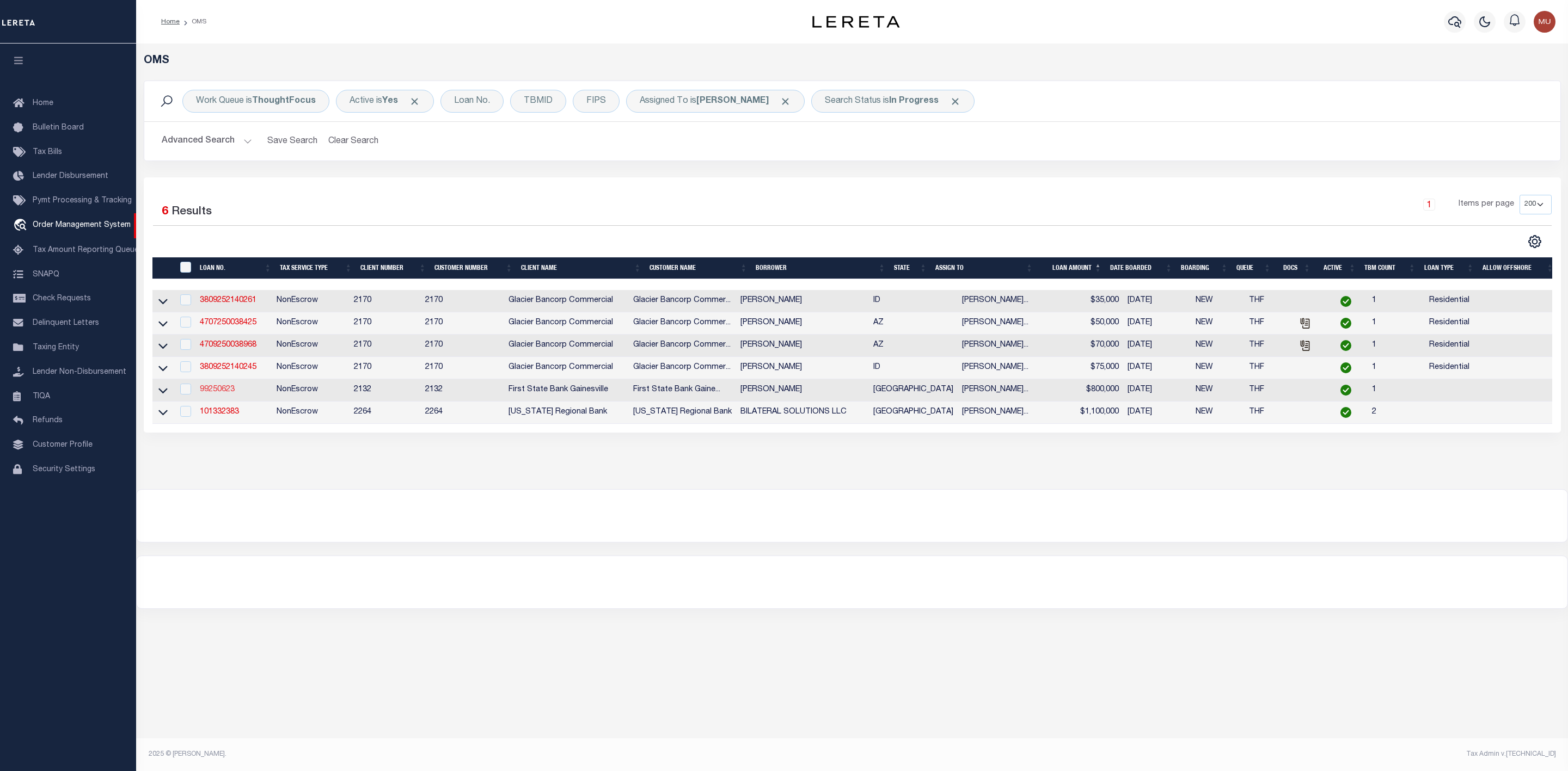
click at [228, 388] on link "99250623" at bounding box center [217, 390] width 35 height 8
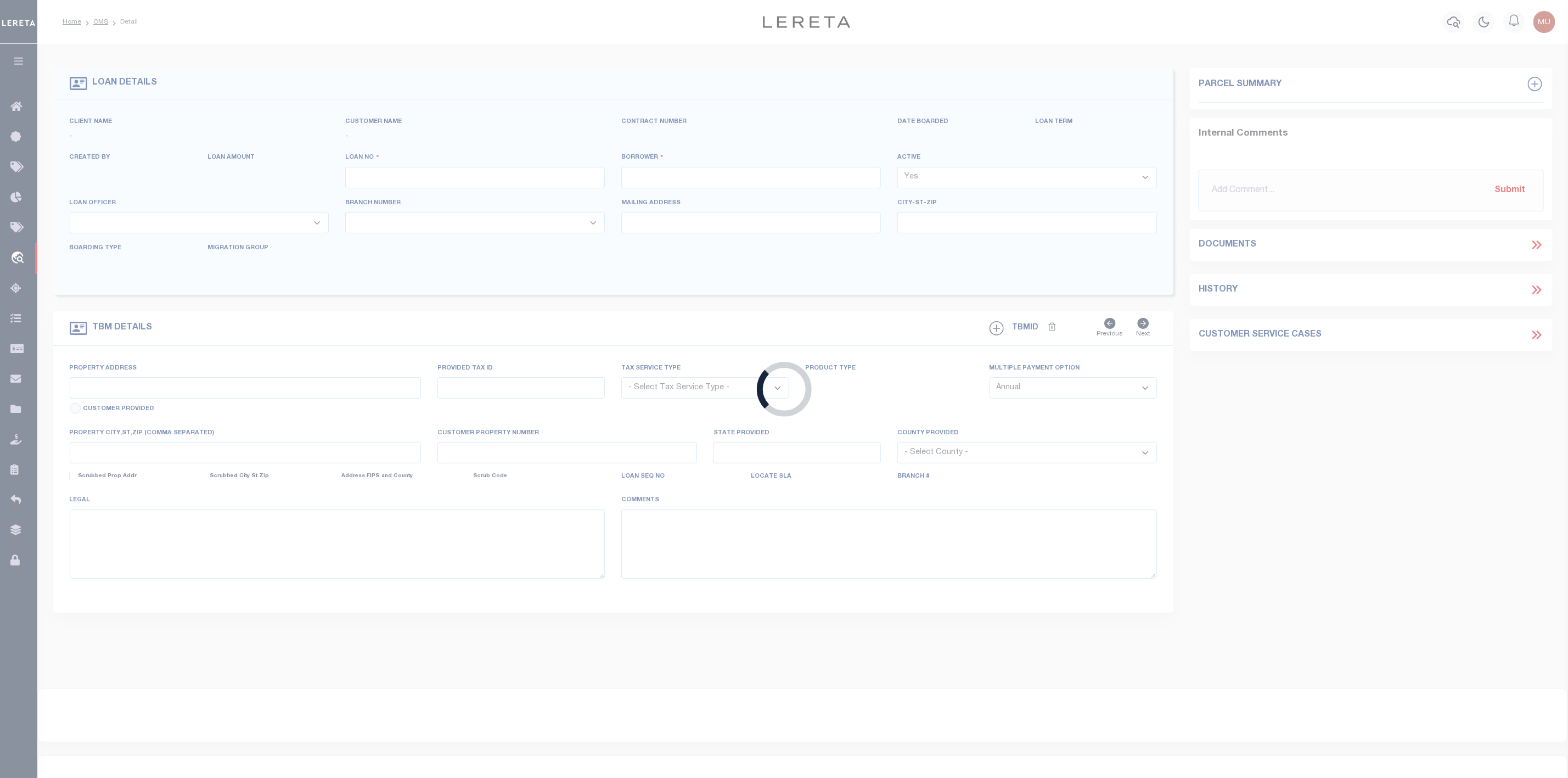
type input "99250623"
type input "[PERSON_NAME]"
select select
select select "800"
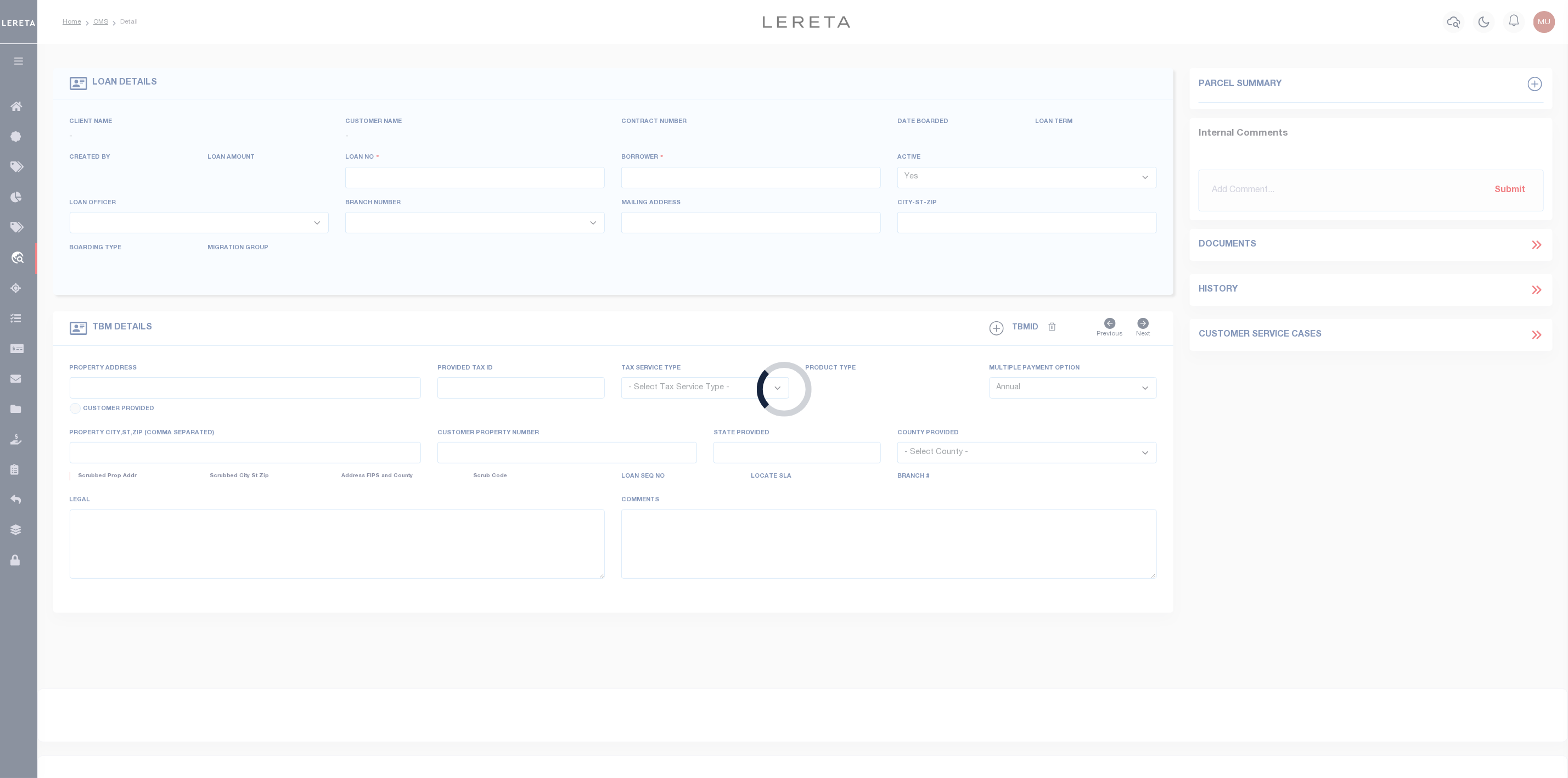
select select "NonEscrow"
type input "[STREET_ADDRESS]"
select select
type input "WHITEWRIGHT, [GEOGRAPHIC_DATA] 75491"
type input "[GEOGRAPHIC_DATA]"
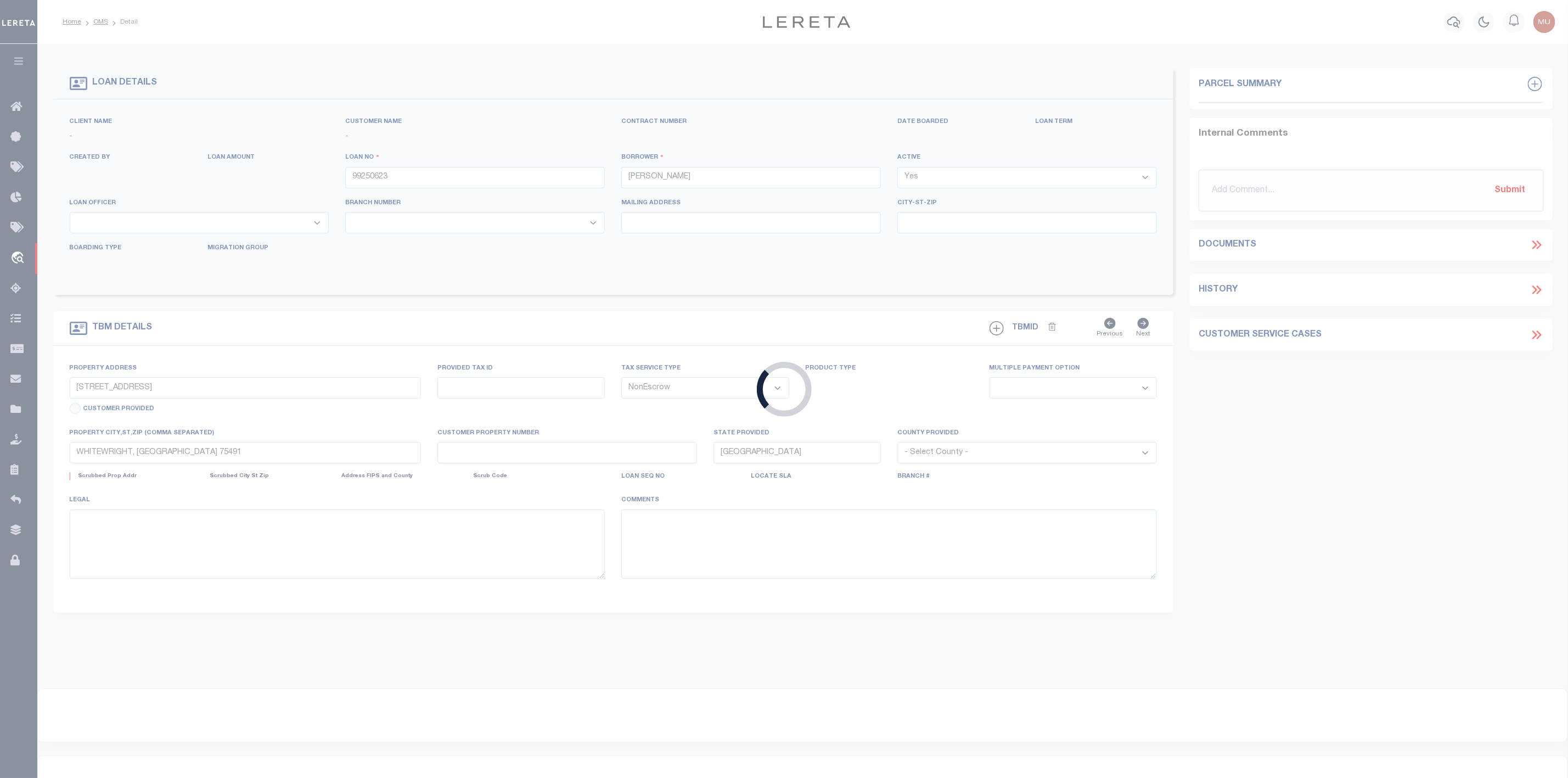
select select
type textarea "[GEOGRAPHIC_DATA][PERSON_NAME], LOT 11, ACRES 13.89"
select select "15361"
select select "7879"
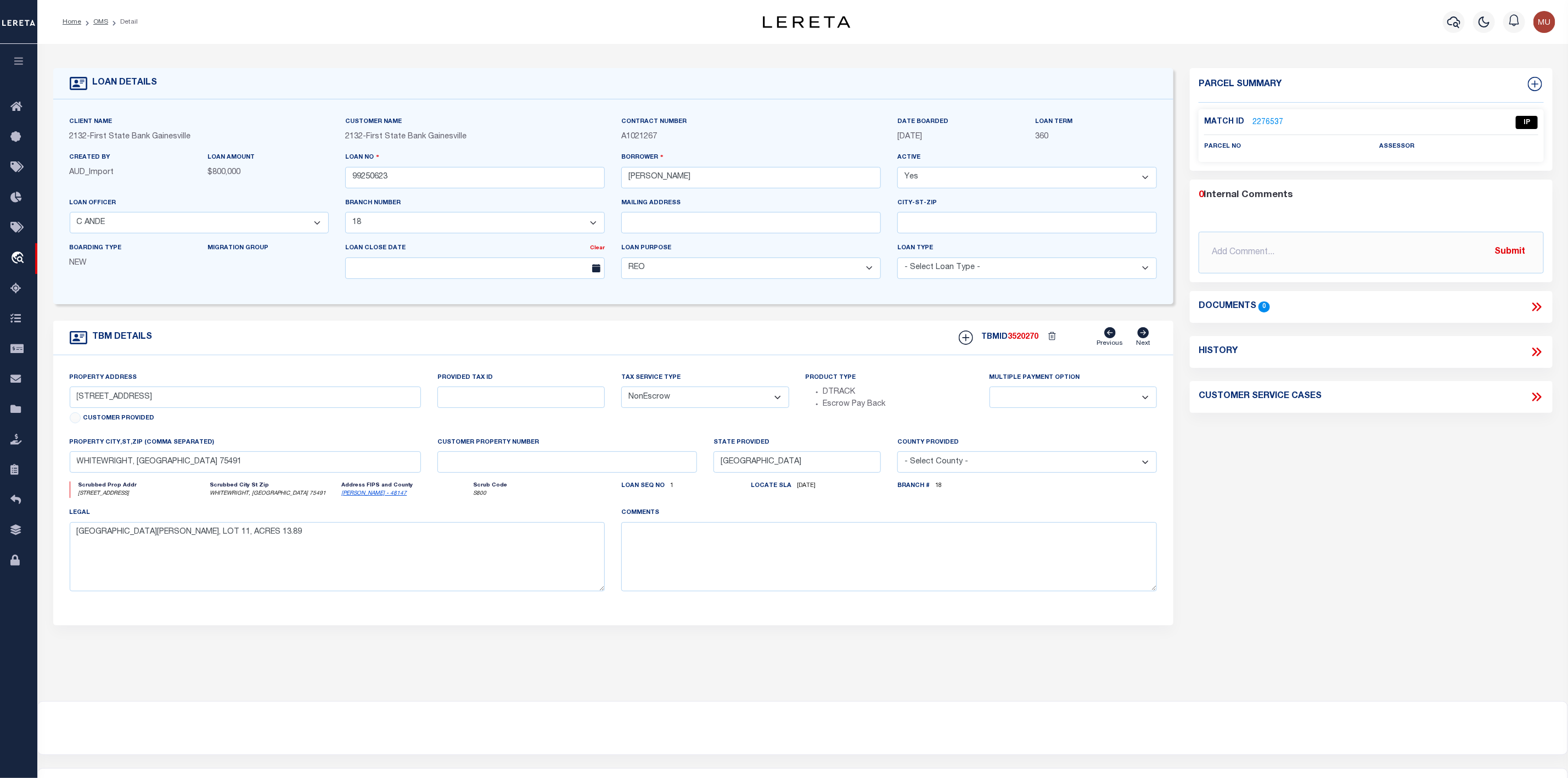
click at [1270, 124] on link "2276537" at bounding box center [1268, 122] width 31 height 11
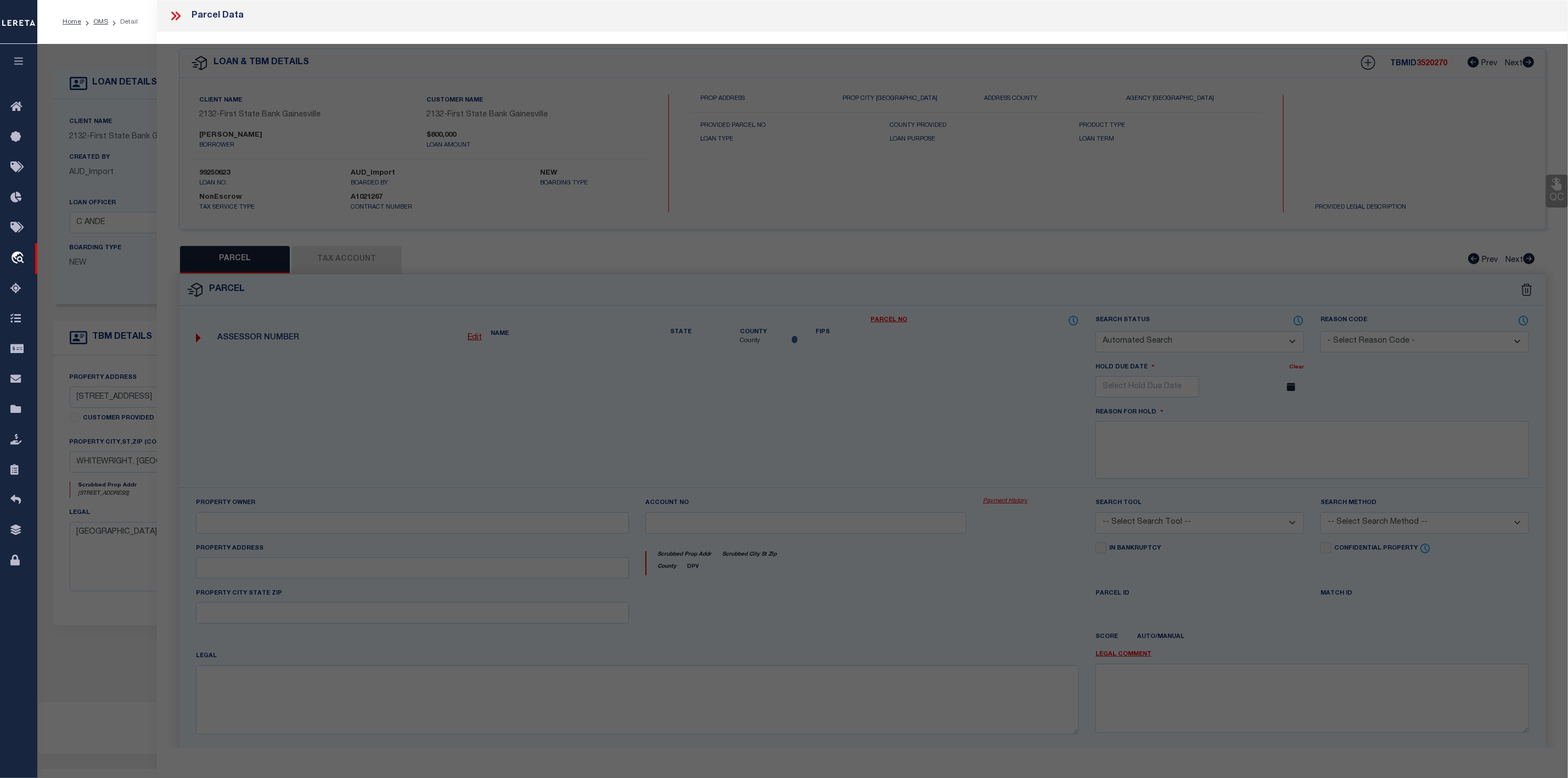
checkbox input "false"
select select "IP"
checkbox input "false"
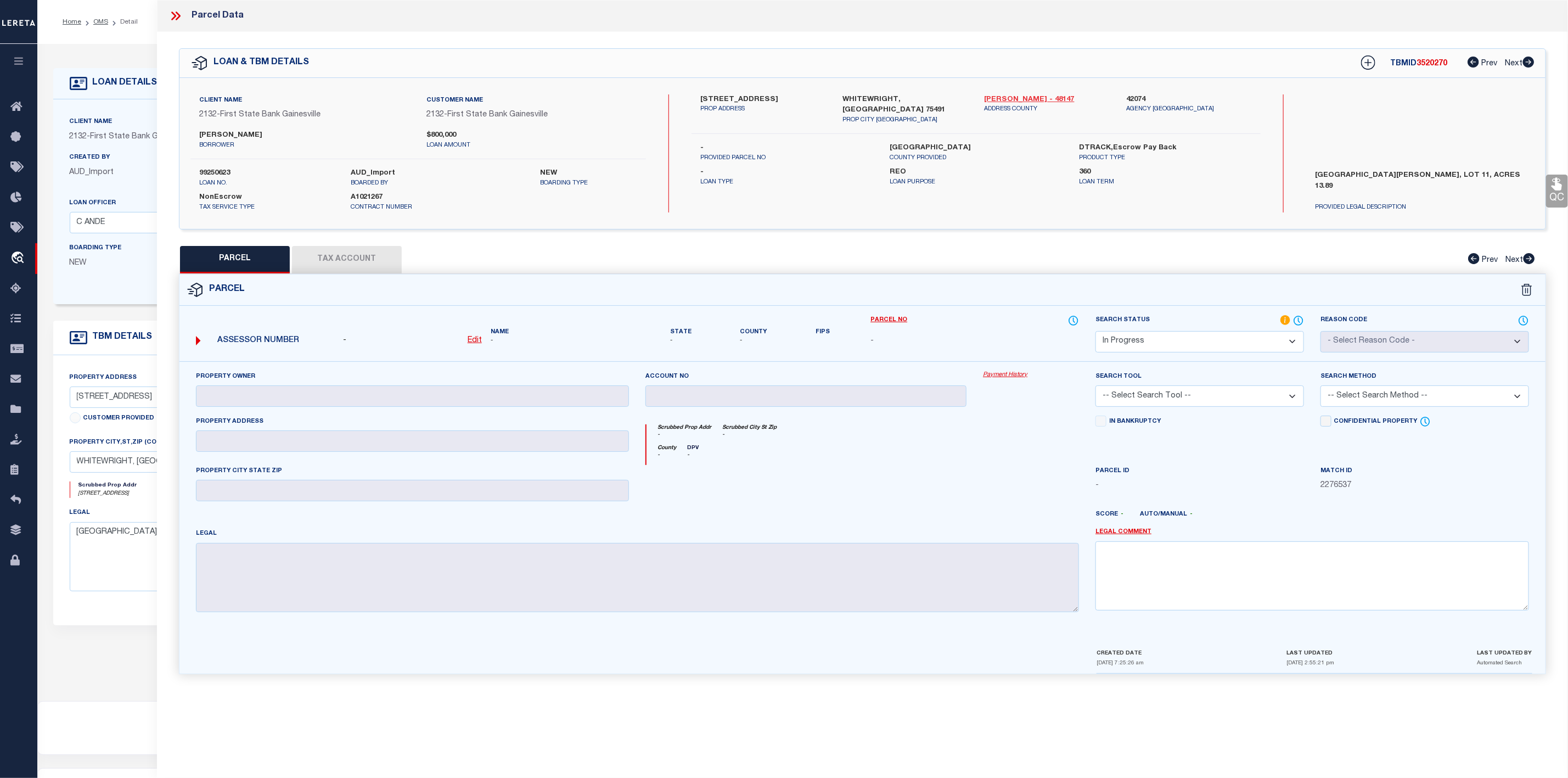
click at [997, 101] on link "[PERSON_NAME] - 48147" at bounding box center [1047, 100] width 126 height 11
click at [697, 98] on div "[GEOGRAPHIC_DATA] 4524 PROP ADDRESS" at bounding box center [763, 110] width 142 height 31
copy label "680"
click at [779, 95] on label "[STREET_ADDRESS]" at bounding box center [763, 100] width 126 height 11
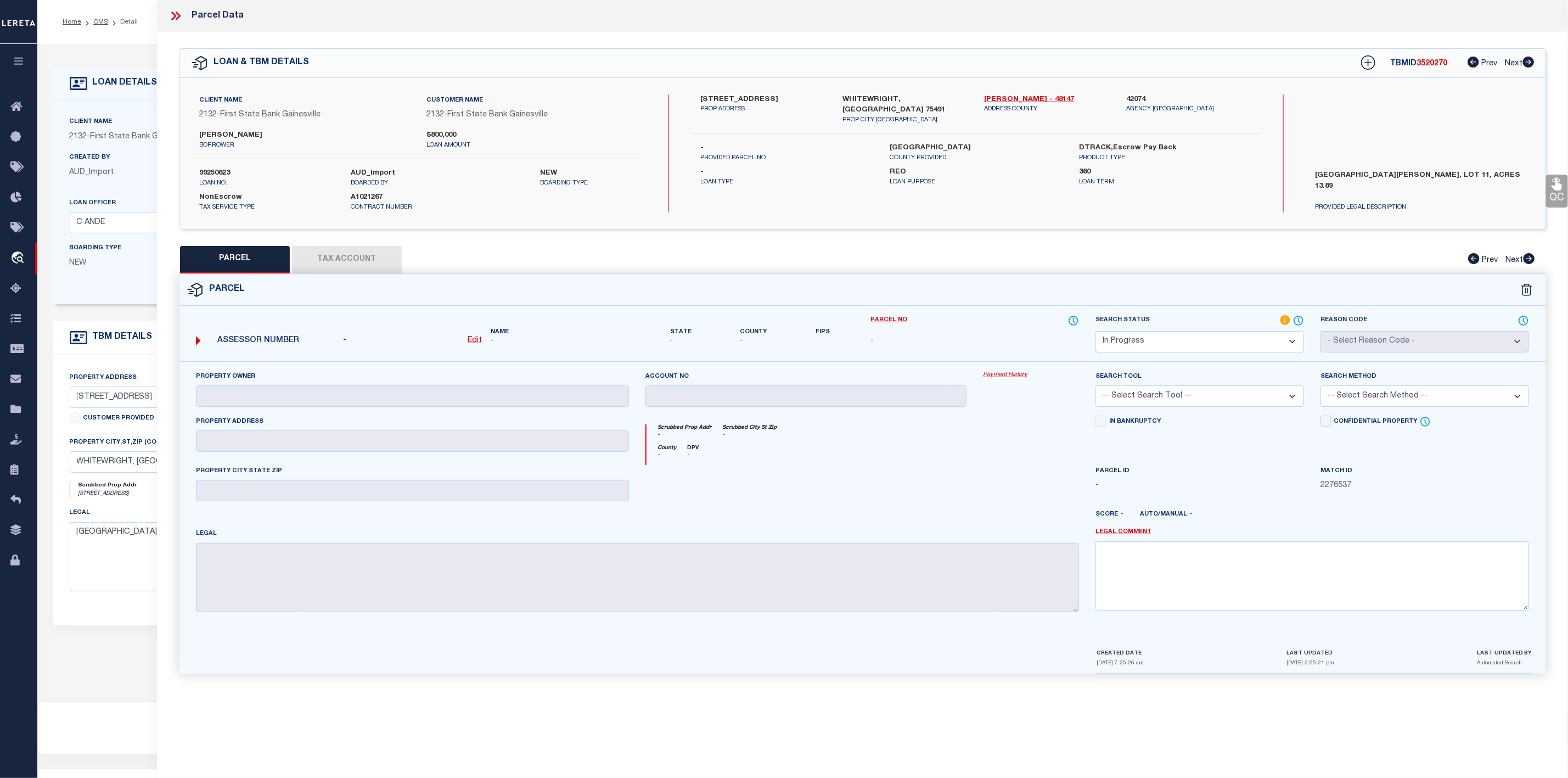
click at [779, 95] on label "[STREET_ADDRESS]" at bounding box center [763, 100] width 126 height 11
copy label "4524"
drag, startPoint x: 715, startPoint y: 97, endPoint x: 768, endPoint y: 102, distance: 53.2
click at [768, 102] on label "[STREET_ADDRESS]" at bounding box center [763, 100] width 126 height 11
copy label "[GEOGRAPHIC_DATA]"
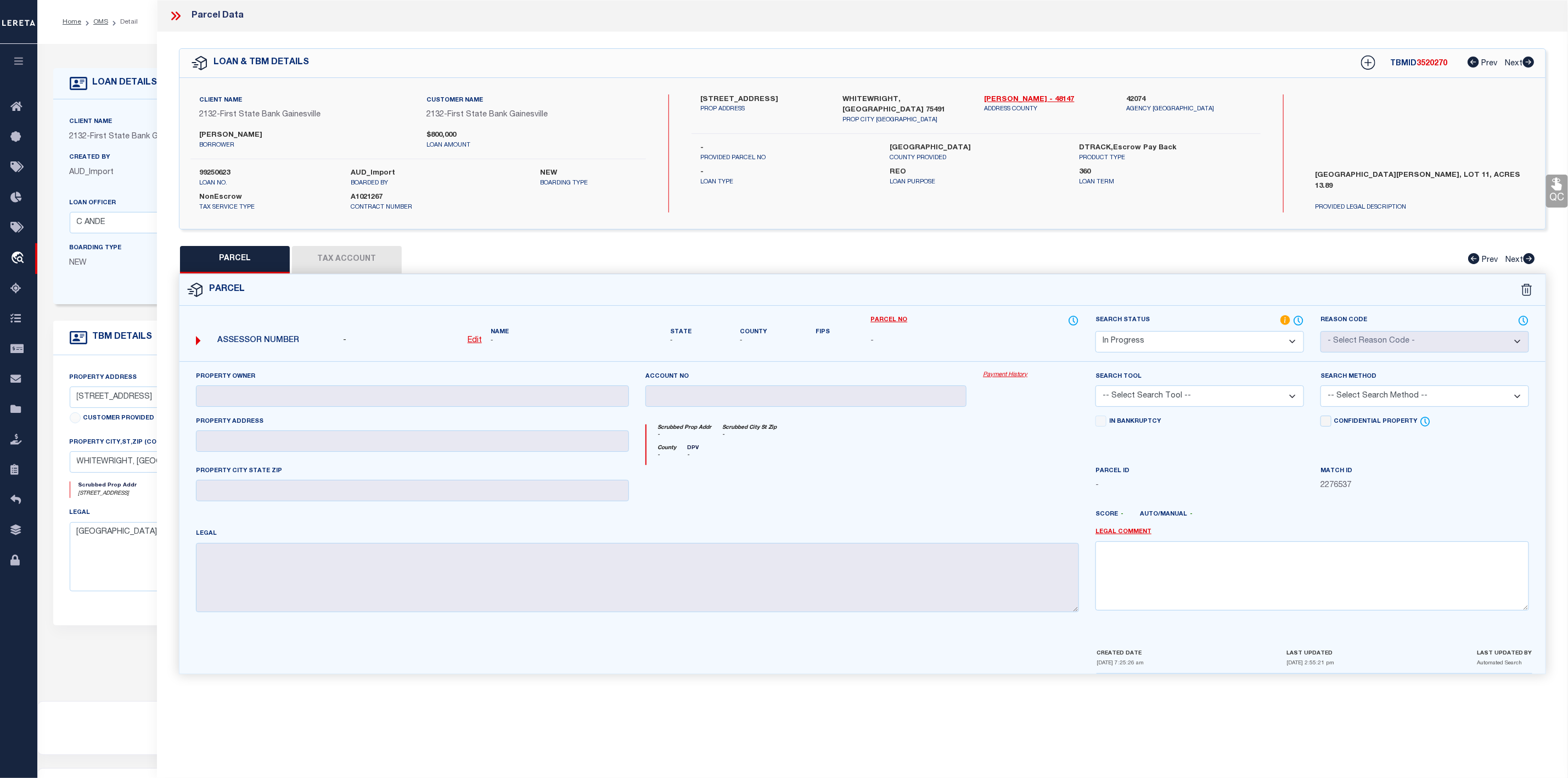
click at [178, 15] on icon at bounding box center [178, 16] width 5 height 9
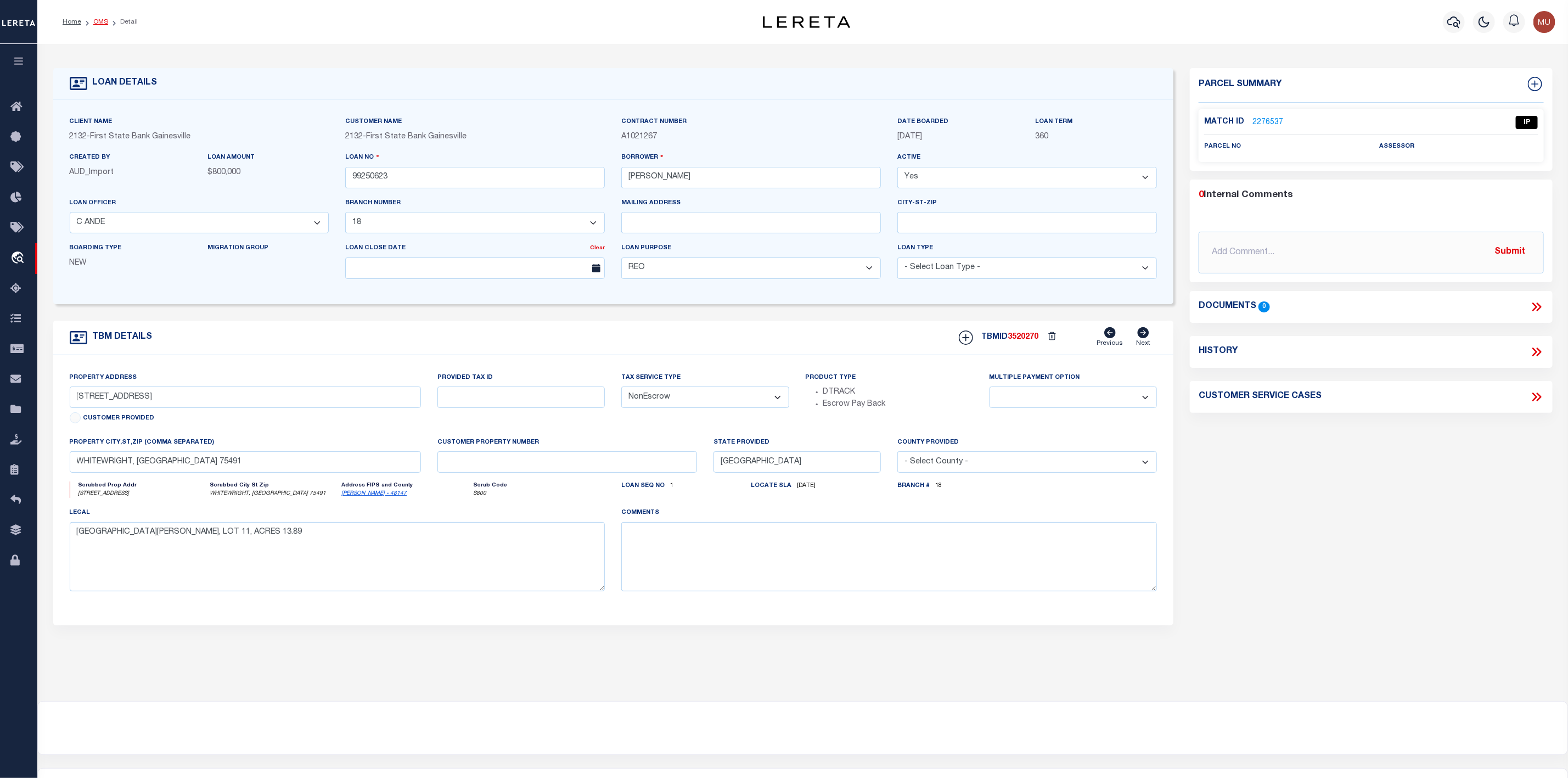
click at [98, 25] on link "OMS" at bounding box center [100, 22] width 15 height 6
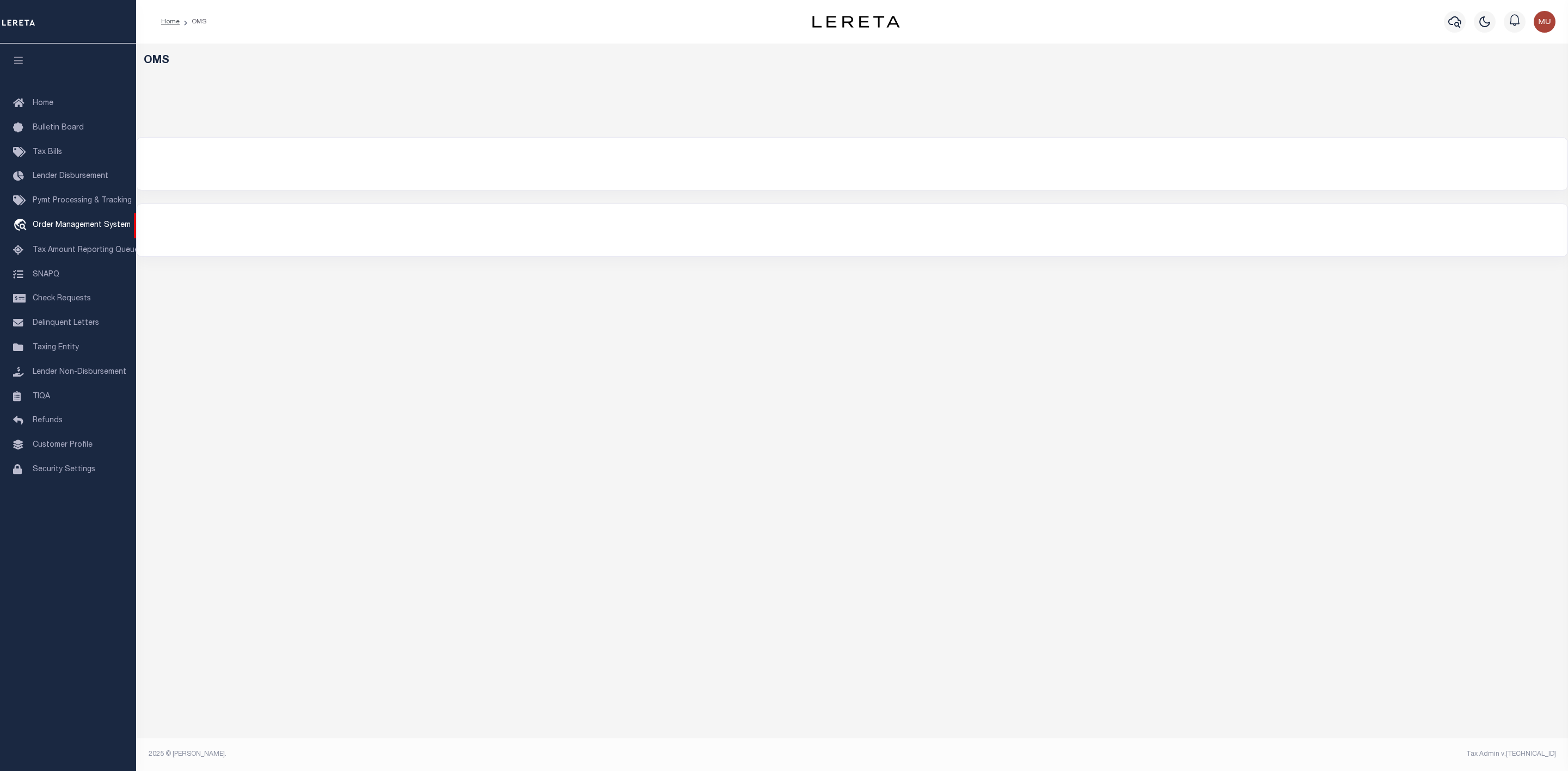
select select "200"
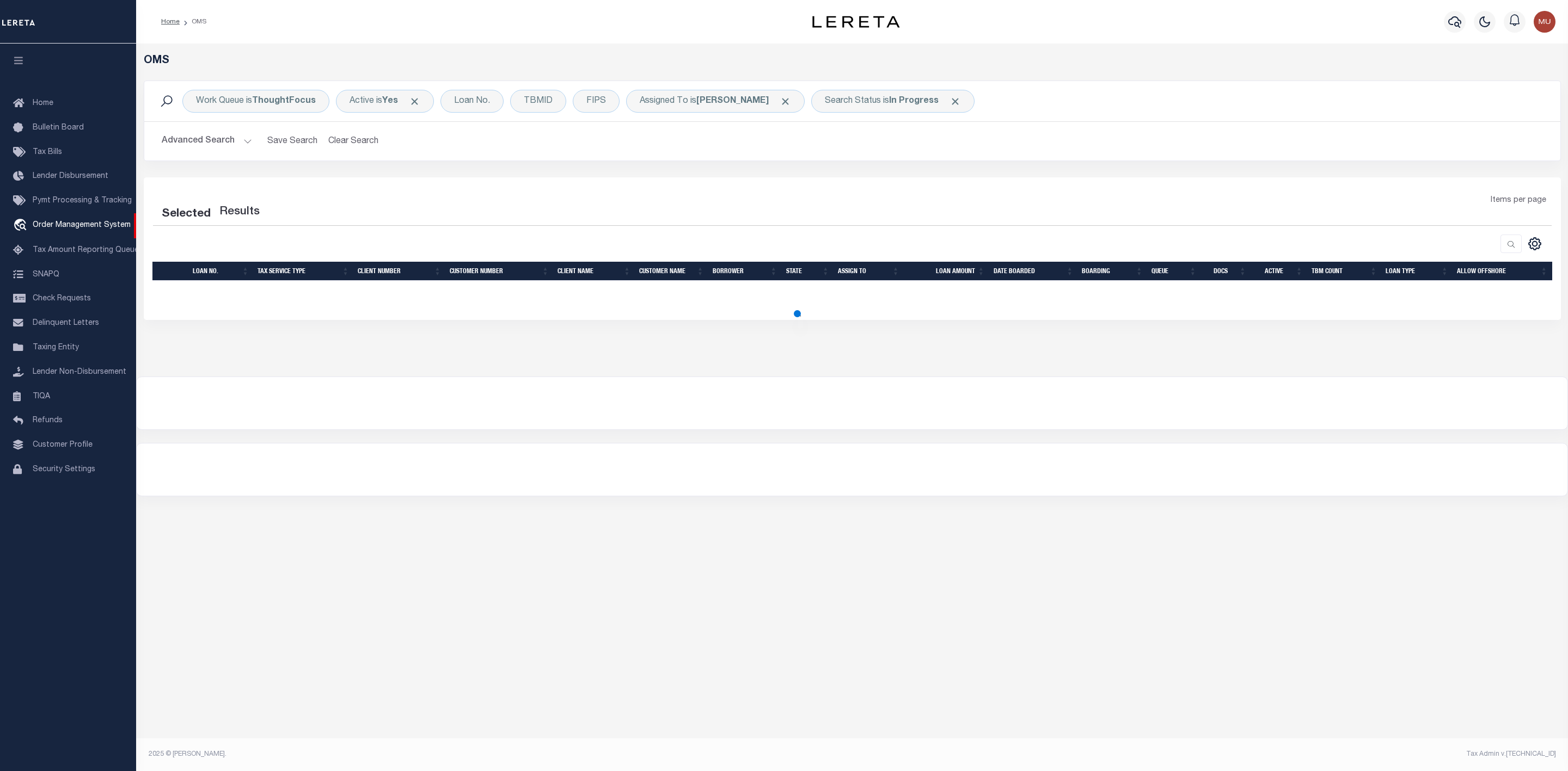
select select "200"
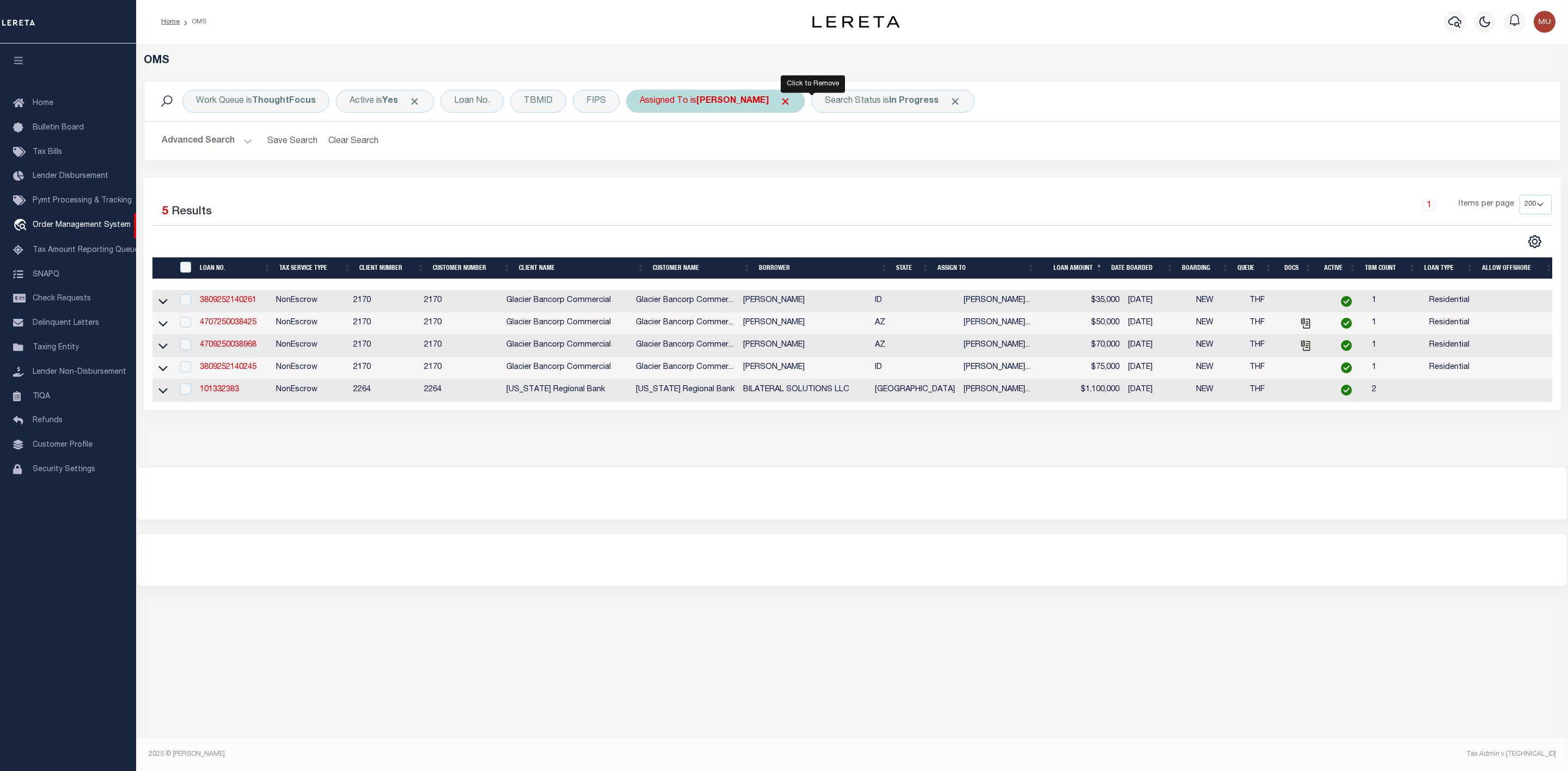
click at [792, 102] on span "Click to Remove" at bounding box center [785, 101] width 11 height 11
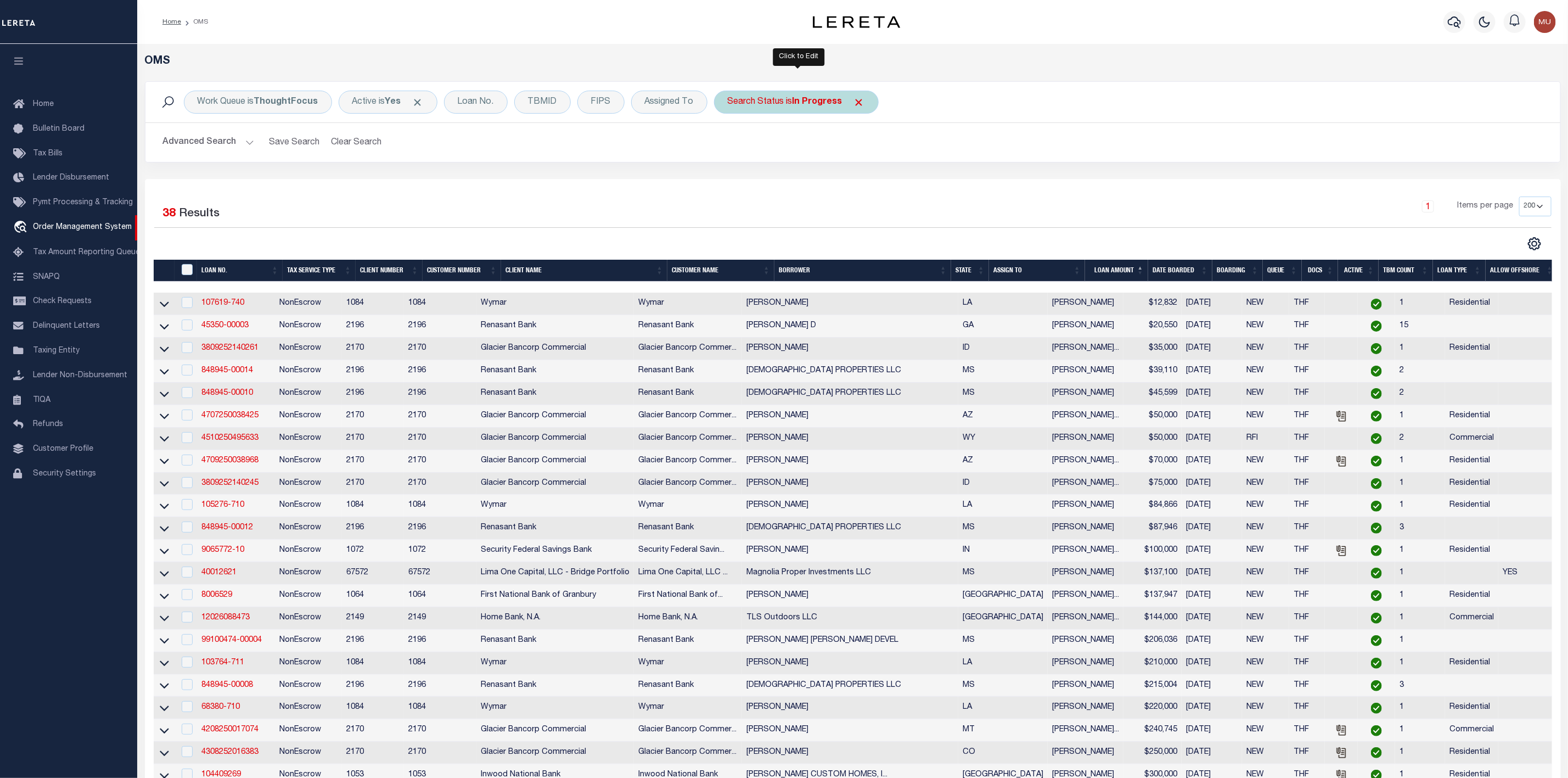
click at [780, 107] on div "Search Status is In Progress" at bounding box center [796, 102] width 165 height 23
select select "IP"
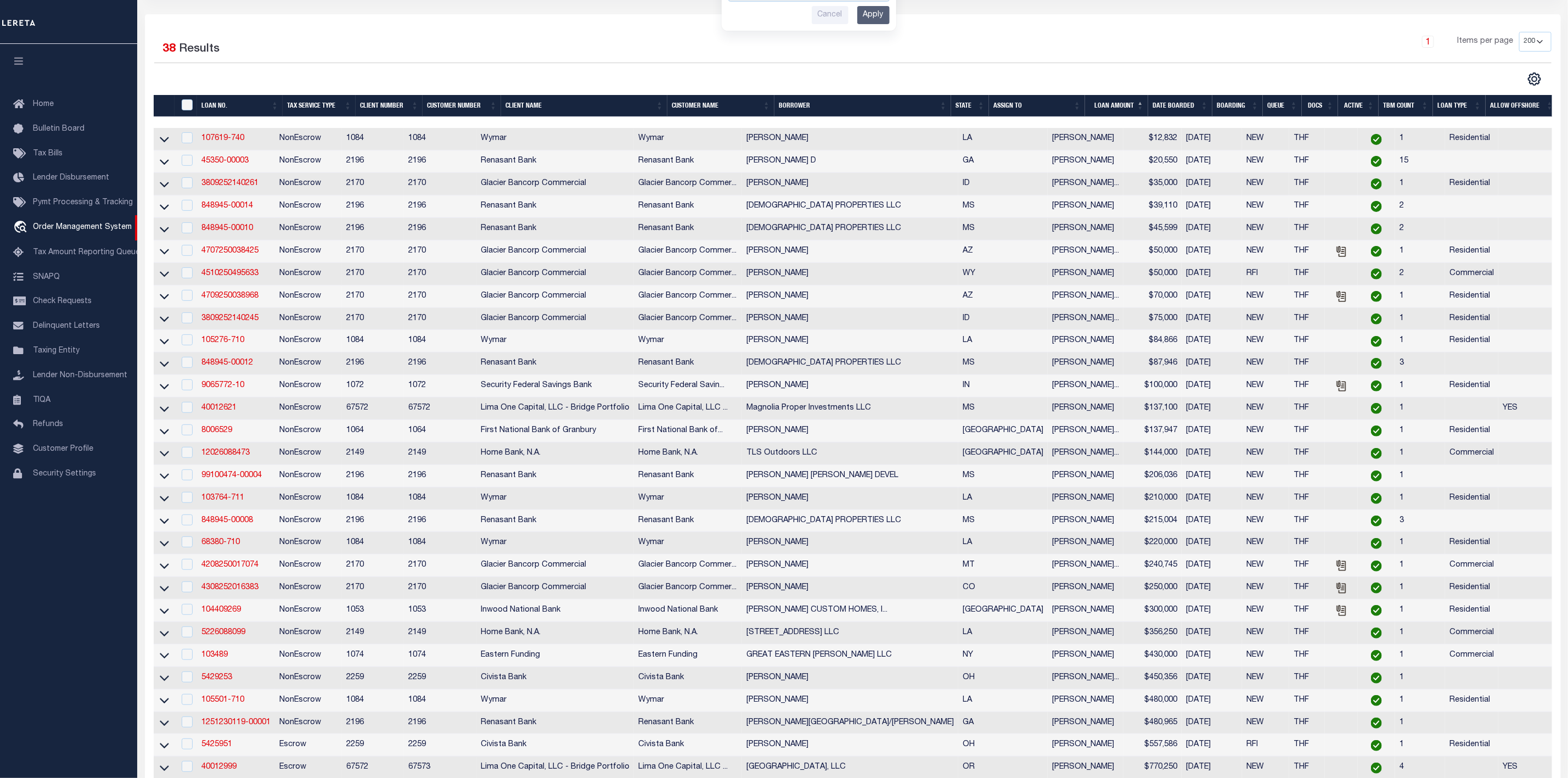
click at [1079, 105] on th "ASSIGN TO" at bounding box center [1037, 107] width 96 height 23
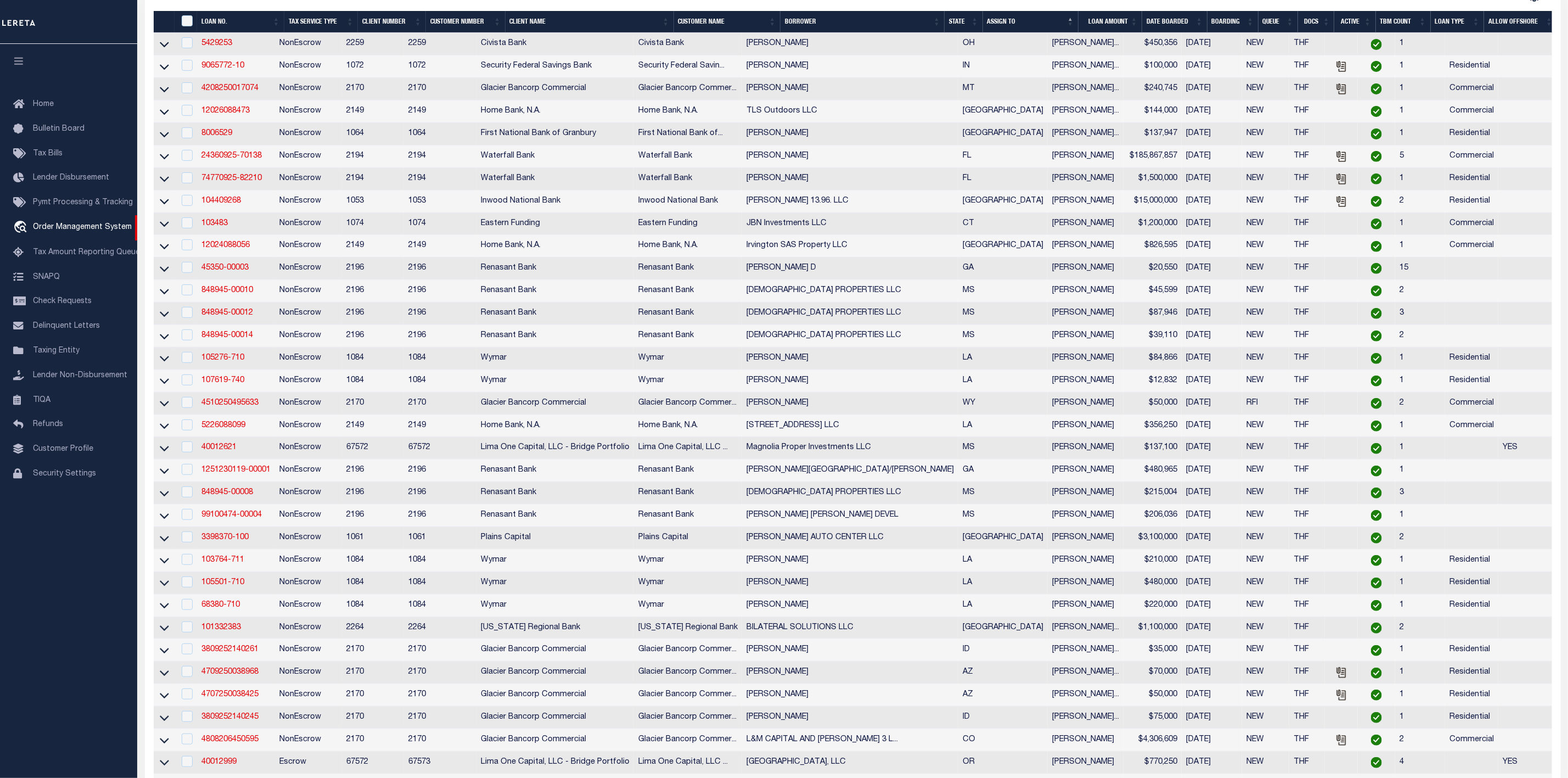
scroll to position [0, 0]
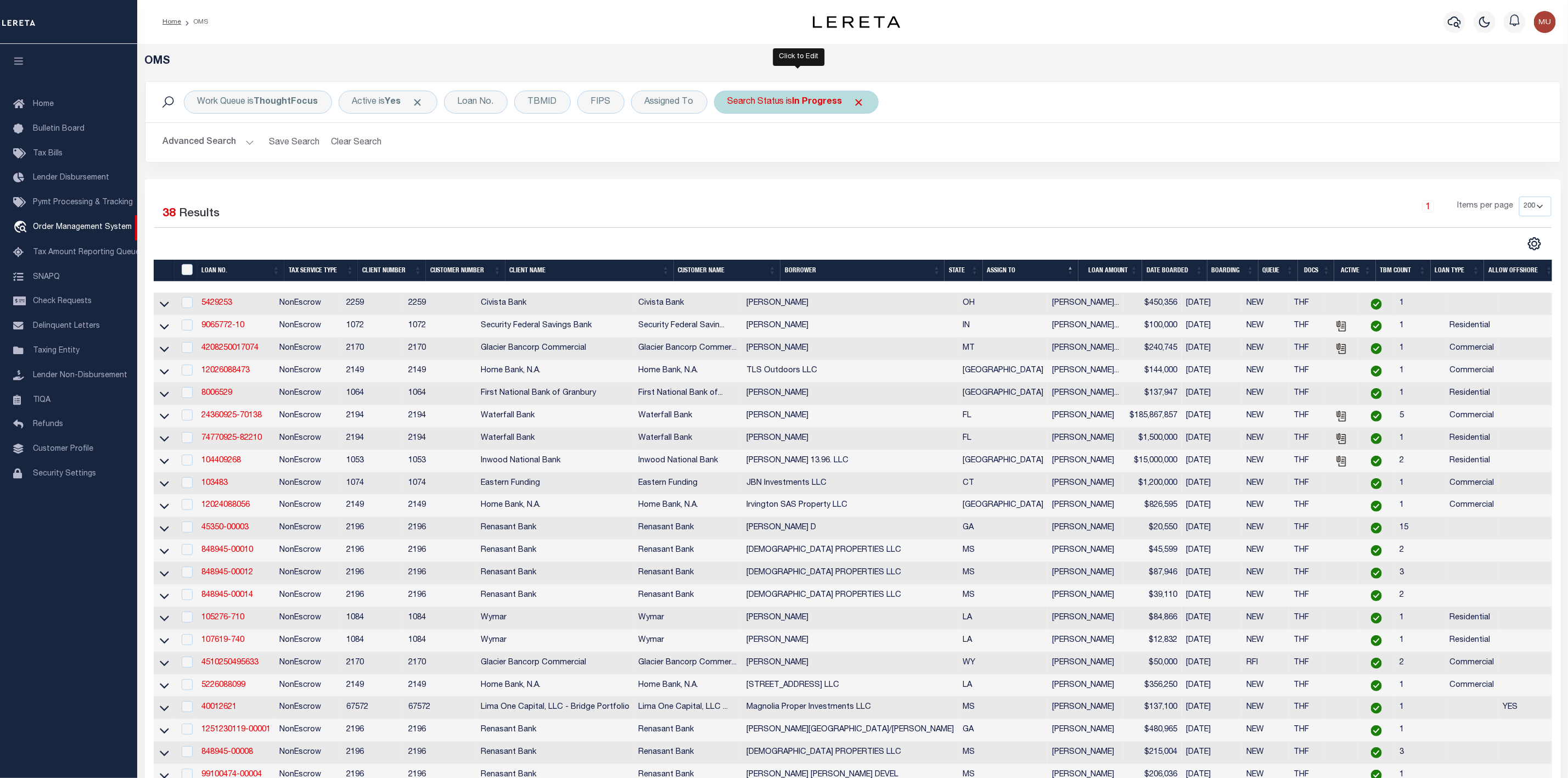
click at [784, 96] on div "Search Status is In Progress Is Contains Automated Search Bad Parcel Complete D…" at bounding box center [796, 102] width 165 height 23
click at [768, 154] on select "Automated Search Bad Parcel Complete Duplicate Parcel High Dollar Reporting In …" at bounding box center [809, 156] width 161 height 21
select select "RD"
click at [730, 146] on select "Automated Search Bad Parcel Complete Duplicate Parcel High Dollar Reporting In …" at bounding box center [809, 156] width 161 height 21
click at [880, 177] on input "Apply" at bounding box center [873, 180] width 32 height 18
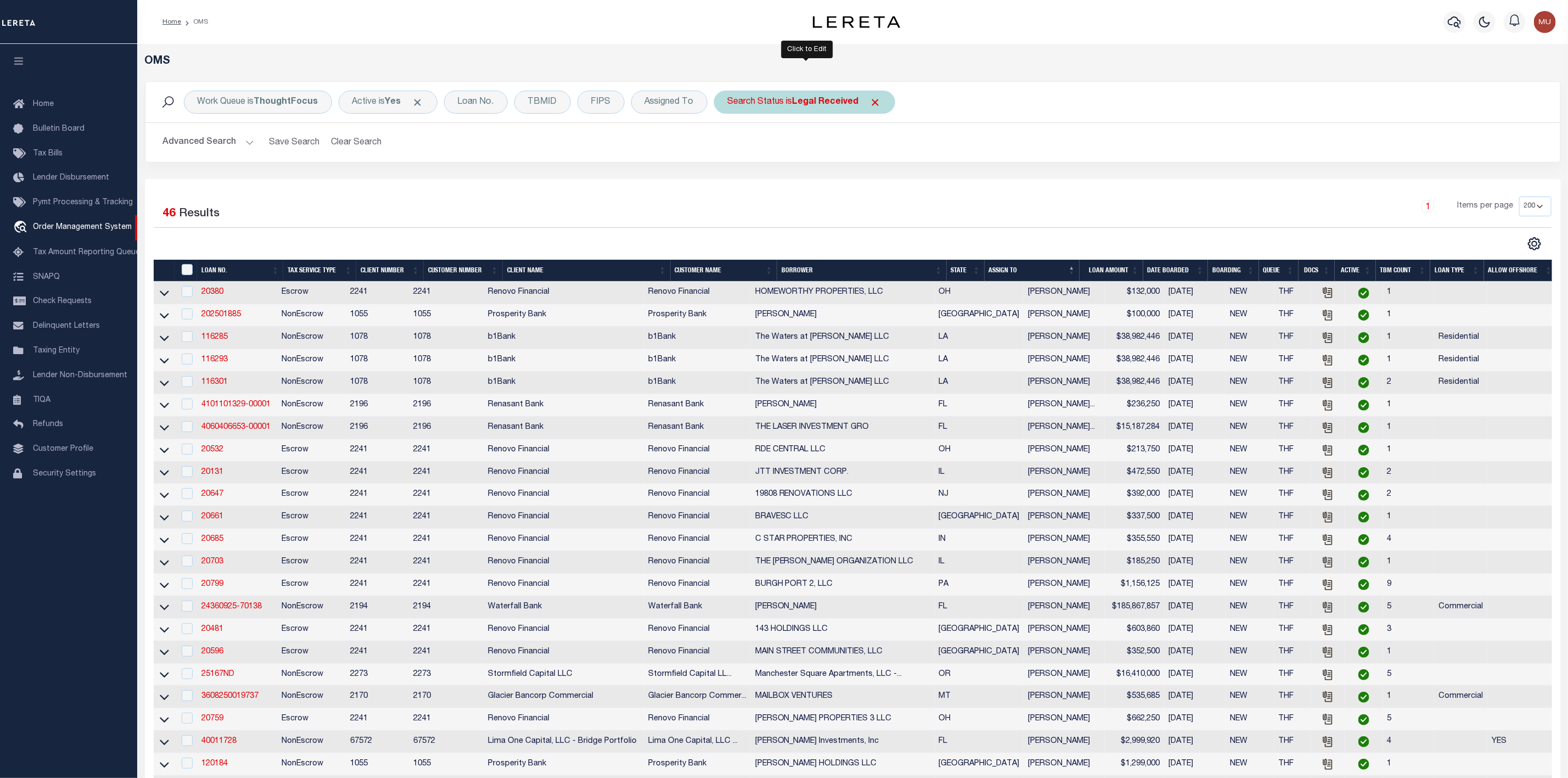
click at [785, 111] on div "Search Status is Legal Received" at bounding box center [804, 102] width 181 height 23
click at [777, 158] on select "Automated Search Bad Parcel Complete Duplicate Parcel High Dollar Reporting In …" at bounding box center [809, 156] width 161 height 21
select select "IP"
click at [730, 146] on select "Automated Search Bad Parcel Complete Duplicate Parcel High Dollar Reporting In …" at bounding box center [809, 156] width 161 height 21
click at [870, 187] on input "Apply" at bounding box center [873, 180] width 32 height 18
